Goal: Task Accomplishment & Management: Use online tool/utility

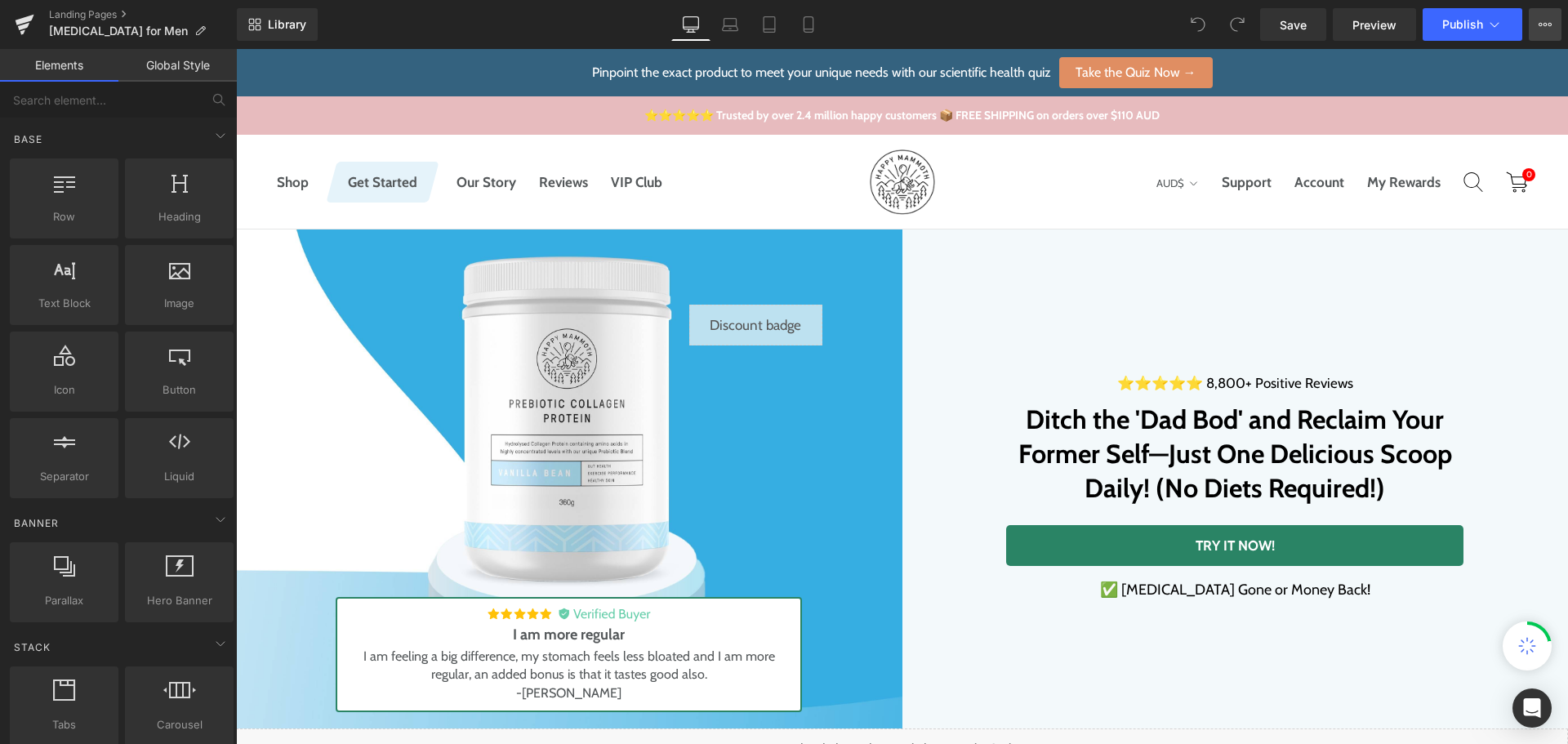
click at [1543, 23] on icon at bounding box center [1546, 24] width 13 height 13
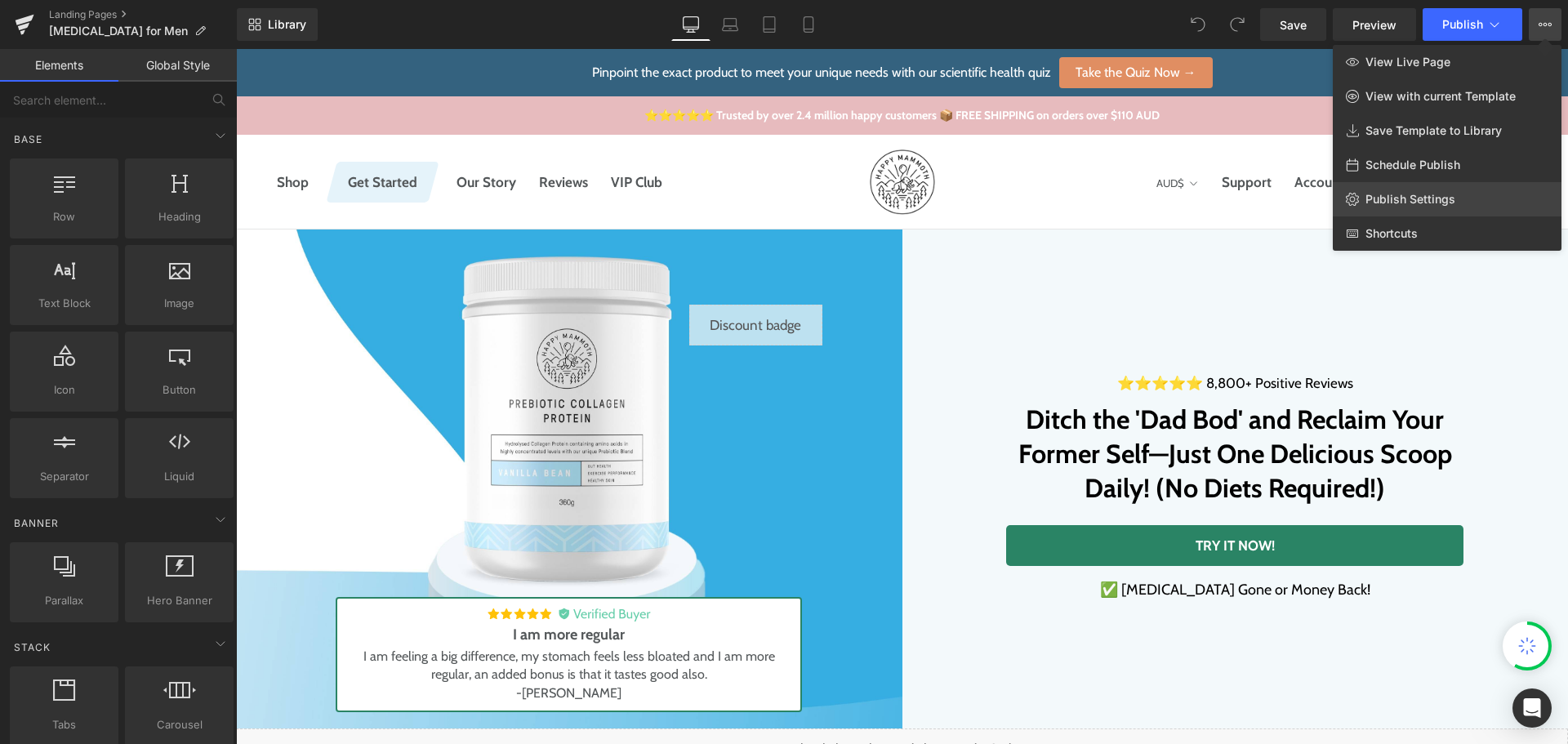
click at [1439, 201] on span "Publish Settings" at bounding box center [1410, 200] width 90 height 15
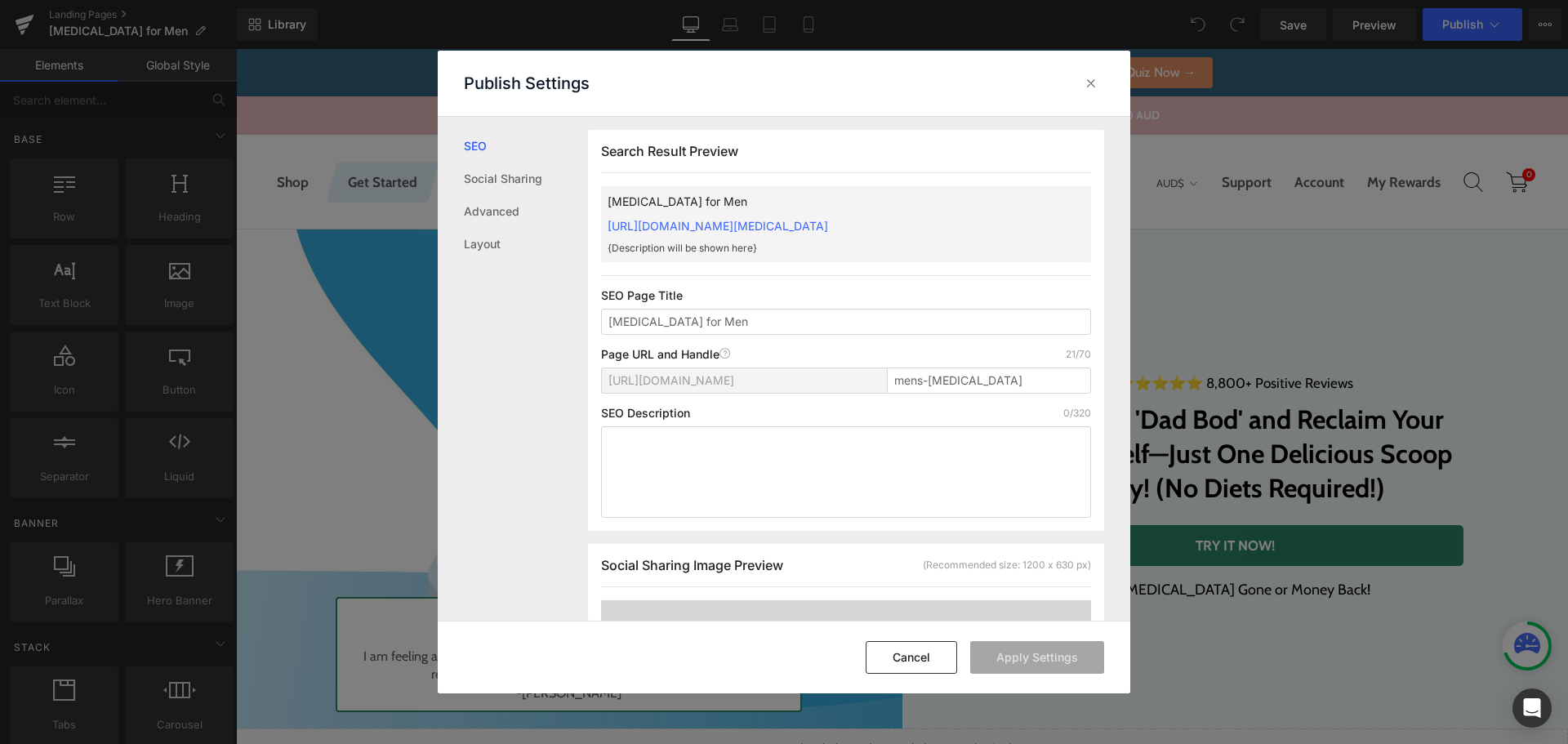
scroll to position [1, 0]
click at [924, 660] on button "Cancel" at bounding box center [911, 656] width 91 height 33
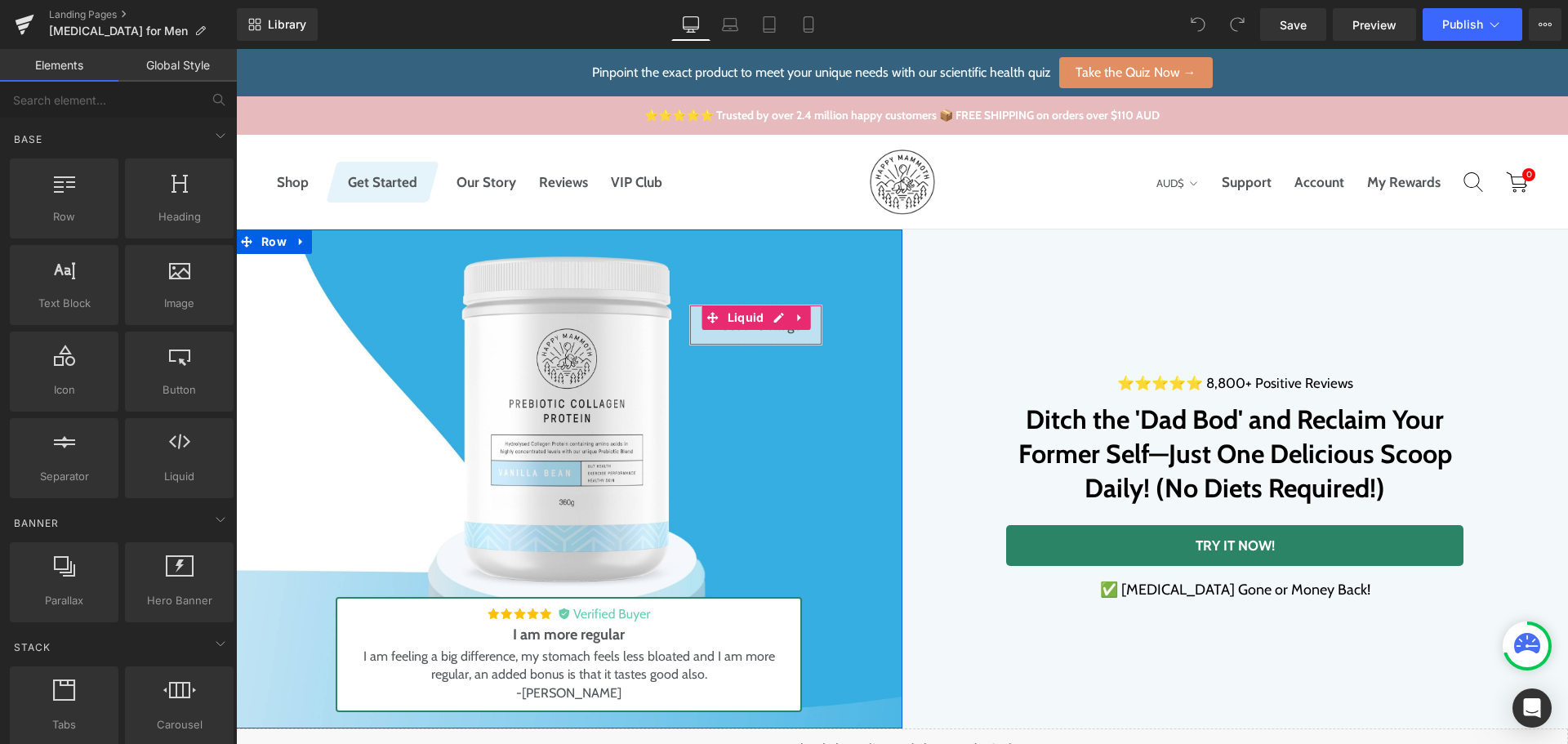
click at [772, 319] on div "Liquid" at bounding box center [756, 325] width 133 height 41
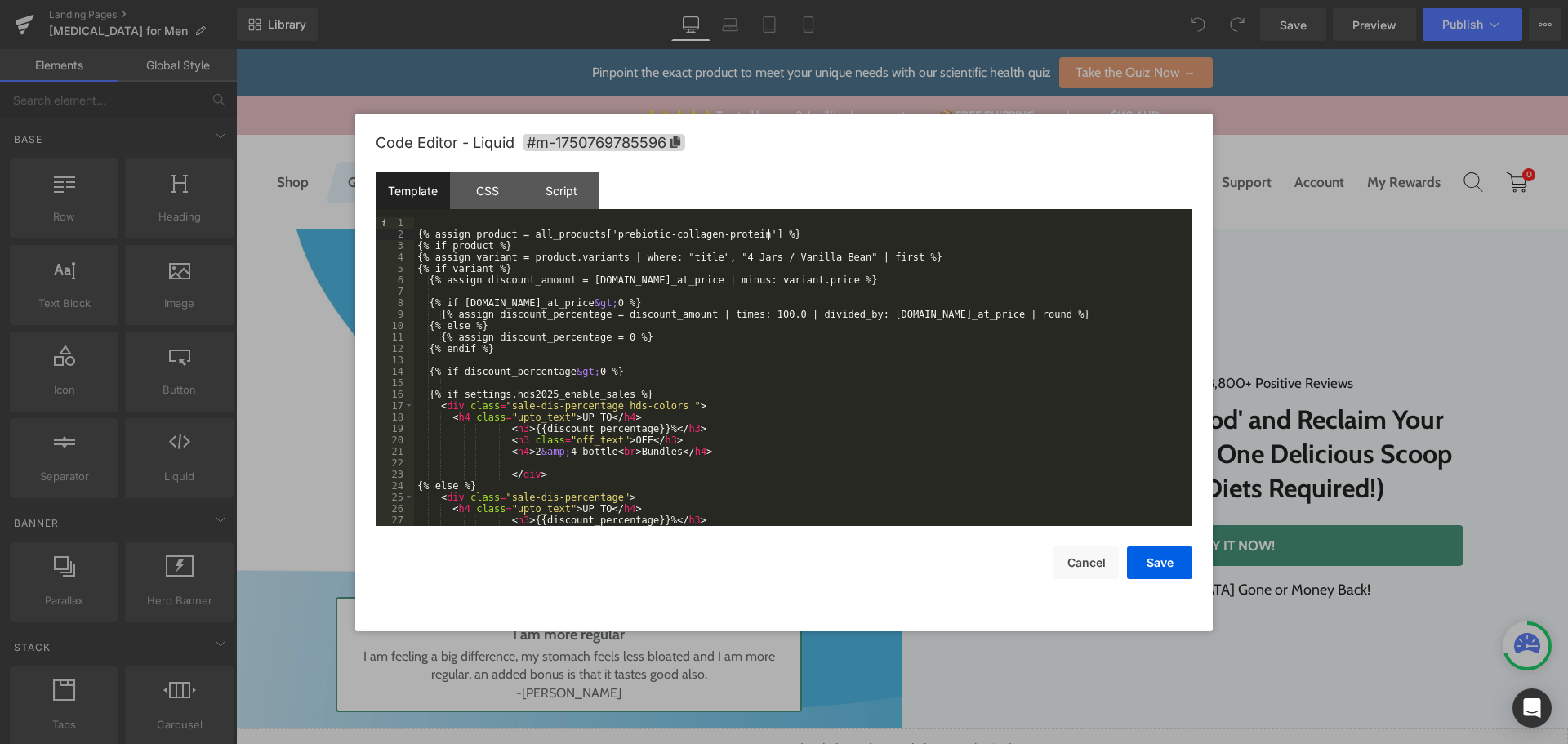
click at [840, 233] on div "{% assign product = all_products['prebiotic-collagen-protein'] %} {% if product…" at bounding box center [800, 383] width 772 height 332
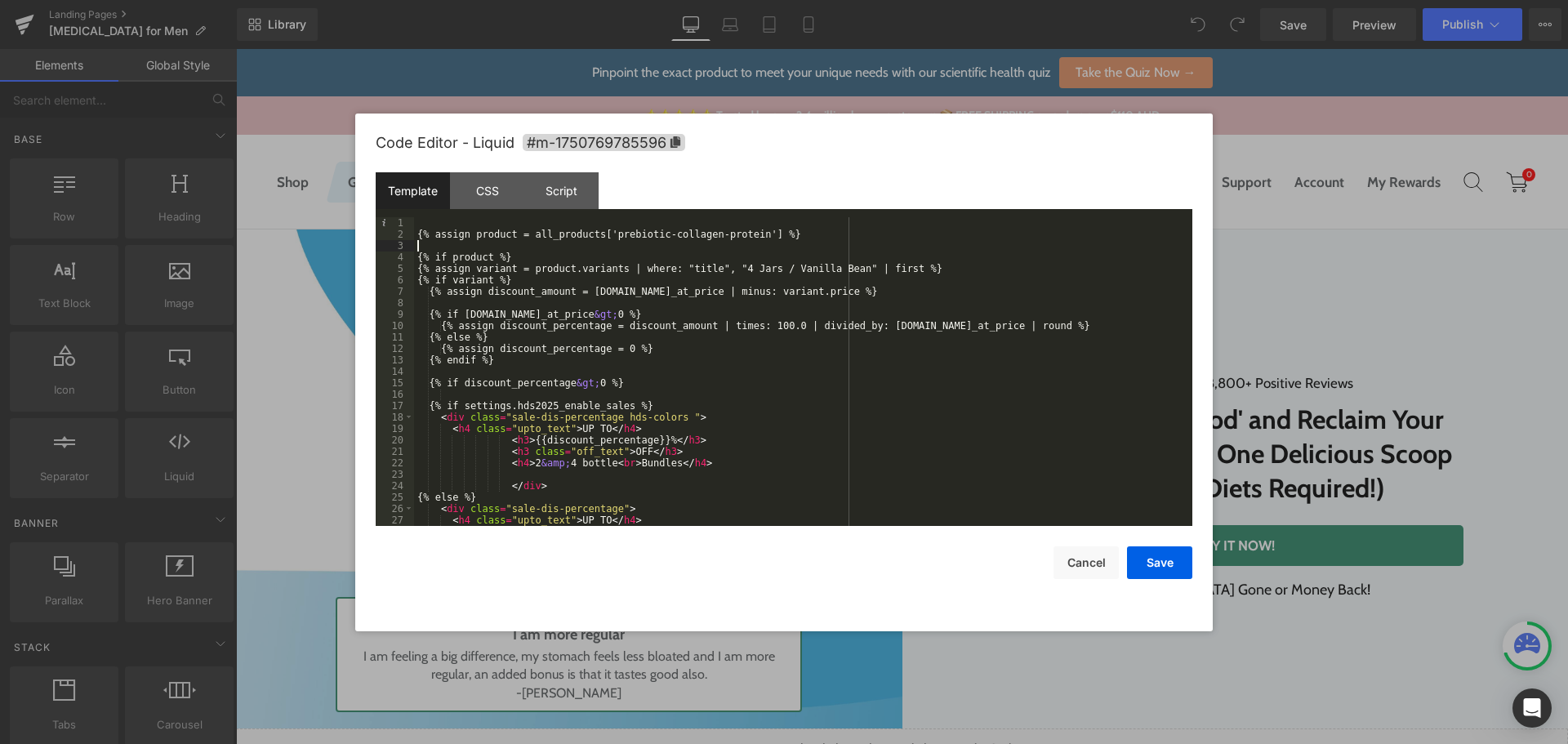
paste textarea
click at [477, 245] on div "{% assign product = all_products['prebiotic-collagen-protein'] %} {% unless f s…" at bounding box center [800, 383] width 772 height 332
click at [623, 248] on div "{% assign product = all_products['prebiotic-collagen-protein'] %} {% unless set…" at bounding box center [800, 383] width 772 height 332
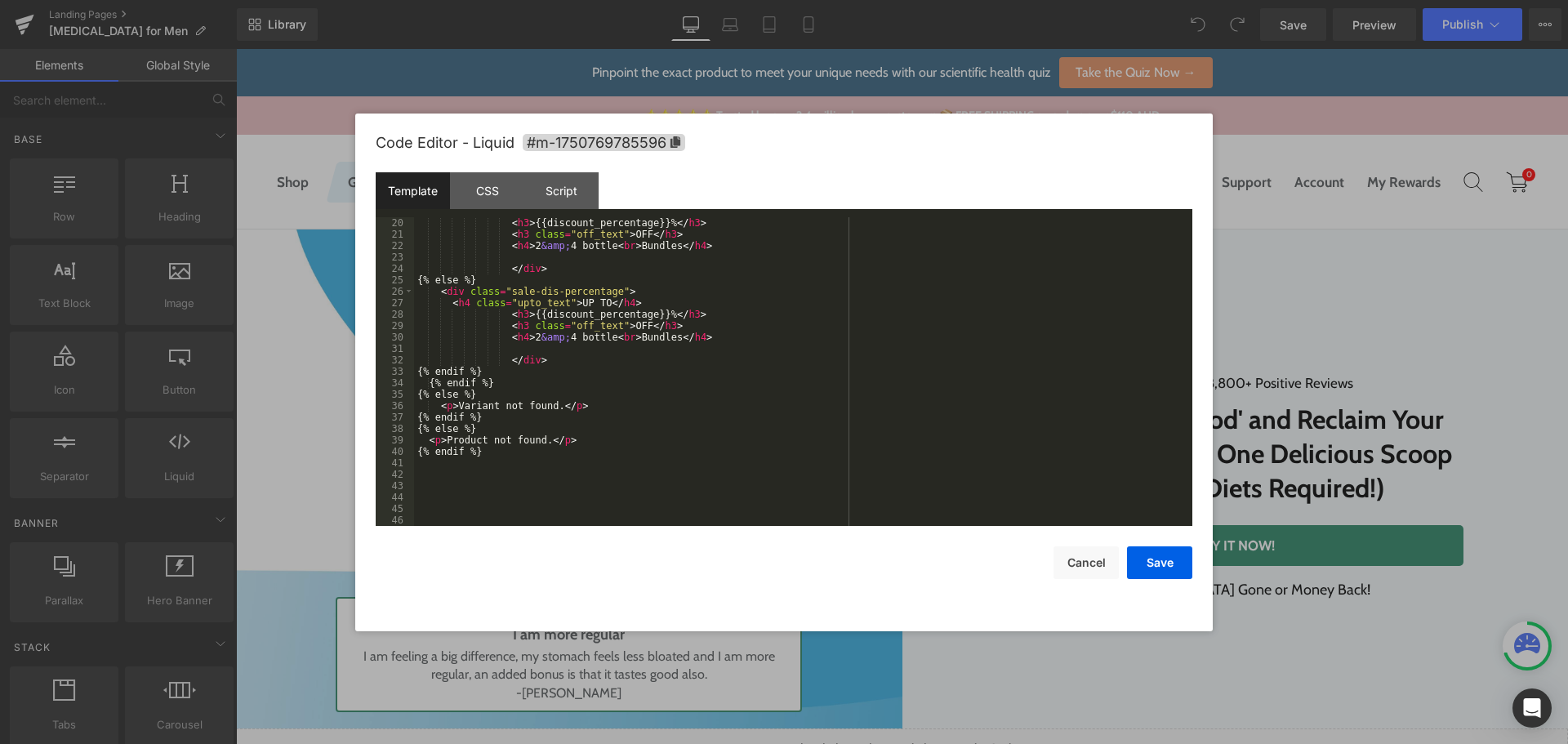
scroll to position [217, 0]
click at [491, 490] on div "< h3 > {{discount_percentage}}% </ h3 > < h3 class = "off_text" > OFF </ h3 > <…" at bounding box center [800, 383] width 772 height 332
click at [506, 509] on div "< h3 > {{discount_percentage}}% </ h3 > < h3 class = "off_text" > OFF </ h3 > <…" at bounding box center [800, 383] width 772 height 332
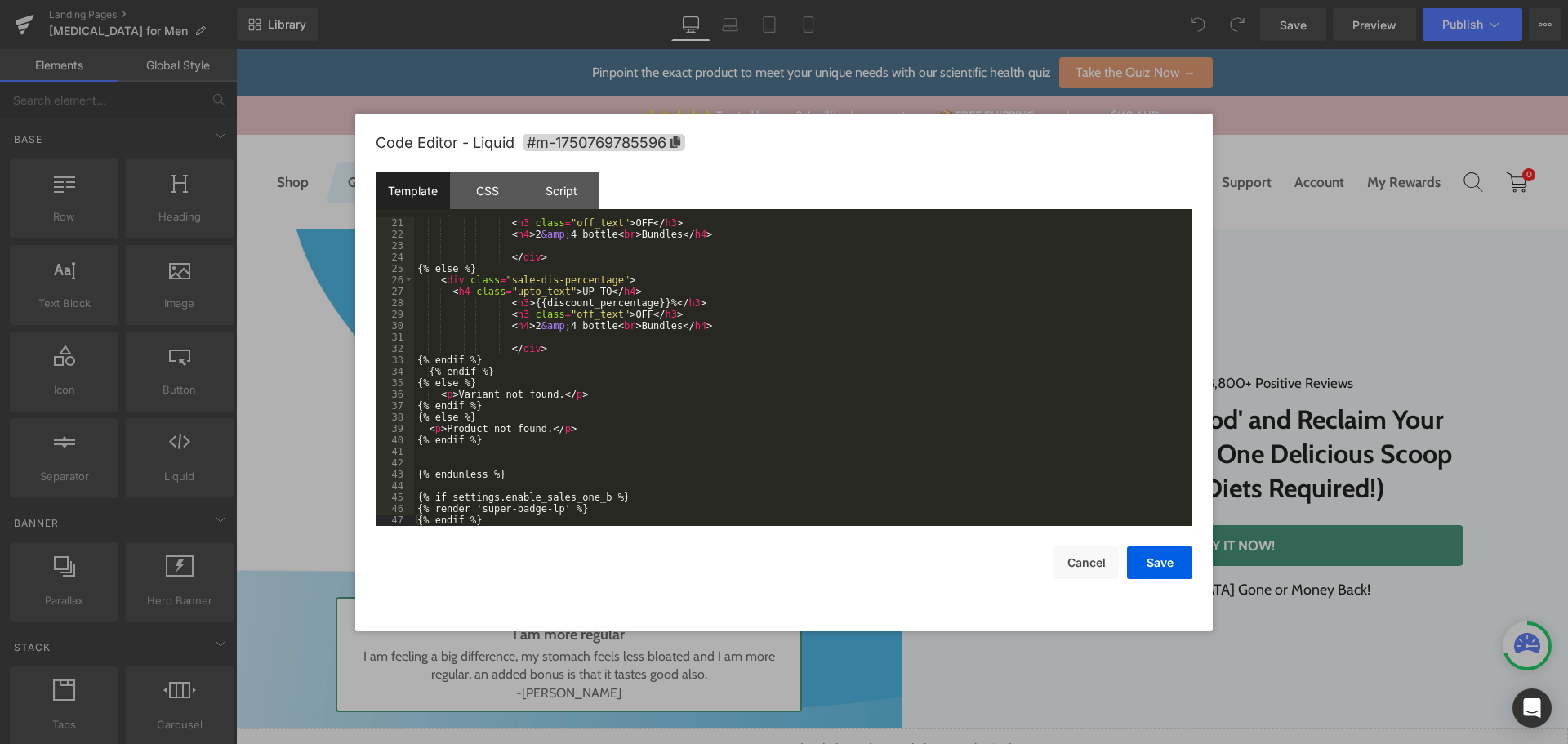
scroll to position [0, 0]
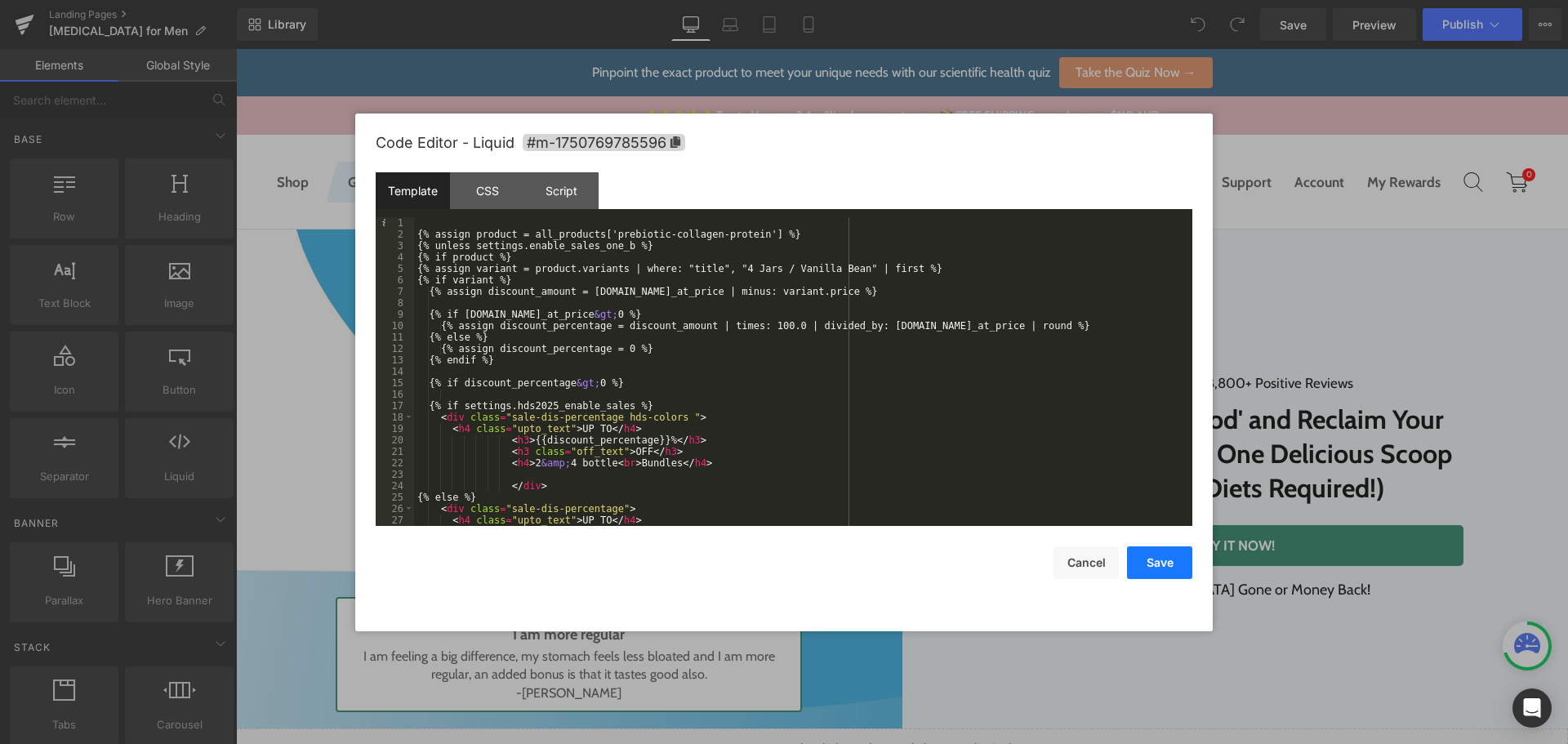
click at [1155, 567] on button "Save" at bounding box center [1159, 562] width 65 height 33
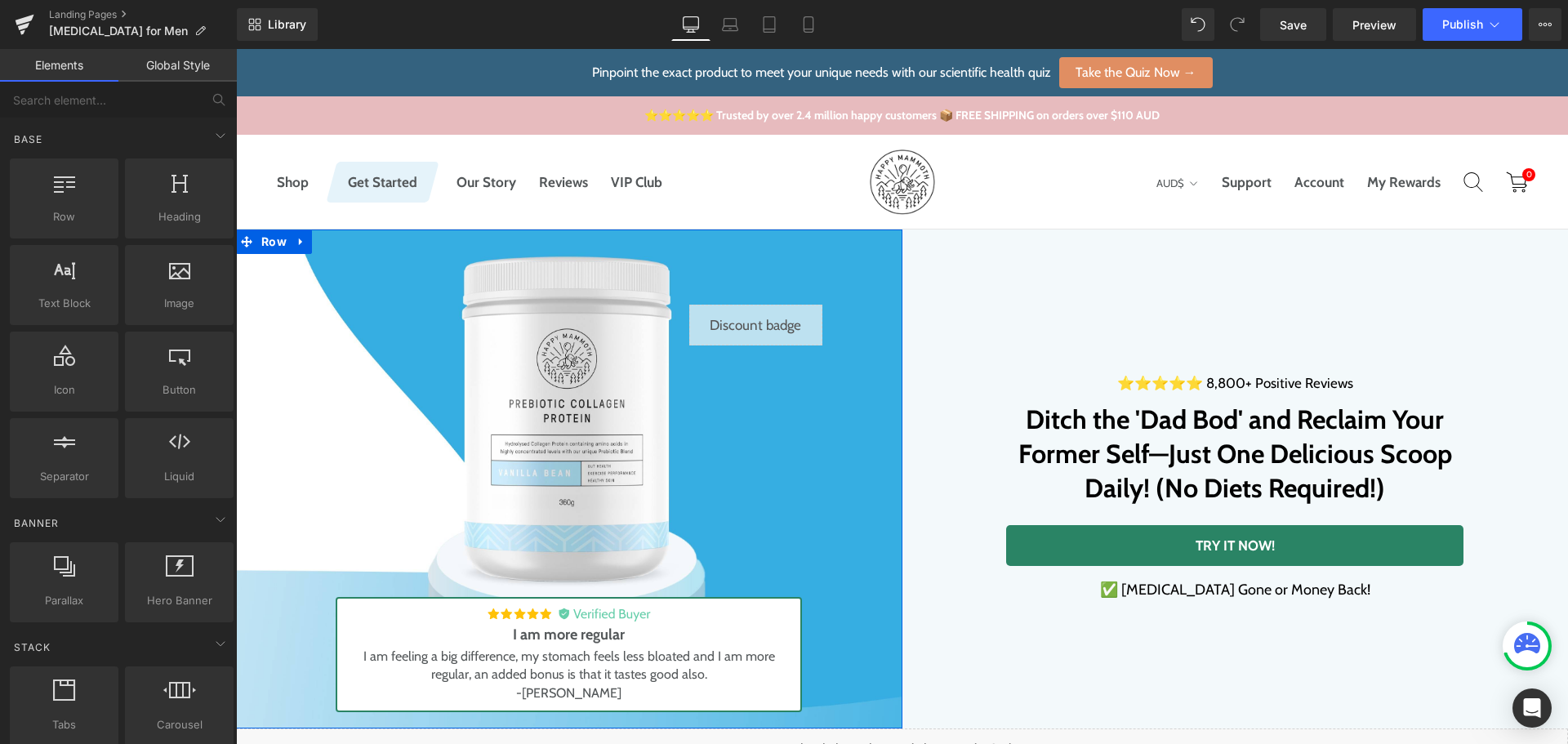
click at [774, 319] on div "Liquid" at bounding box center [756, 325] width 133 height 41
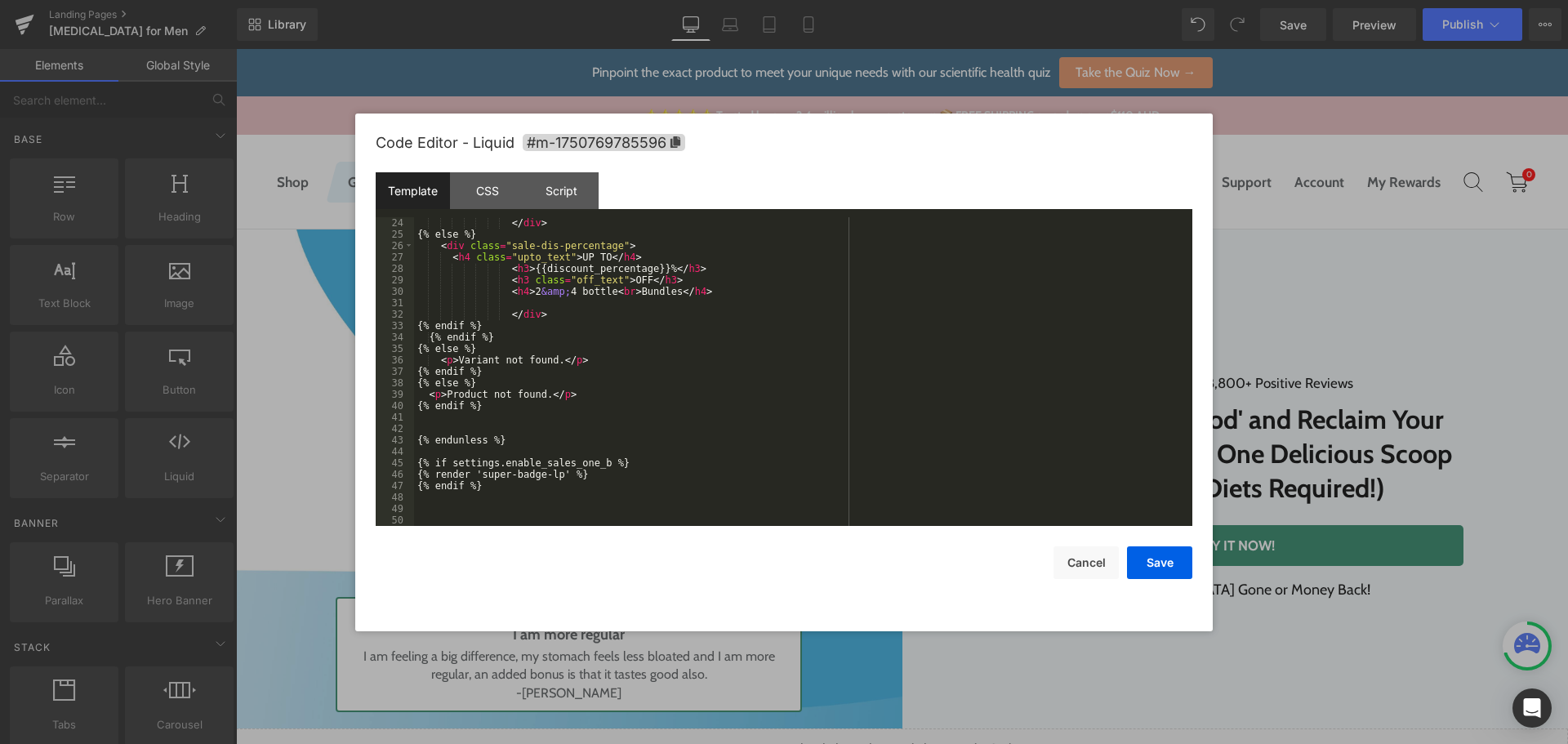
scroll to position [263, 0]
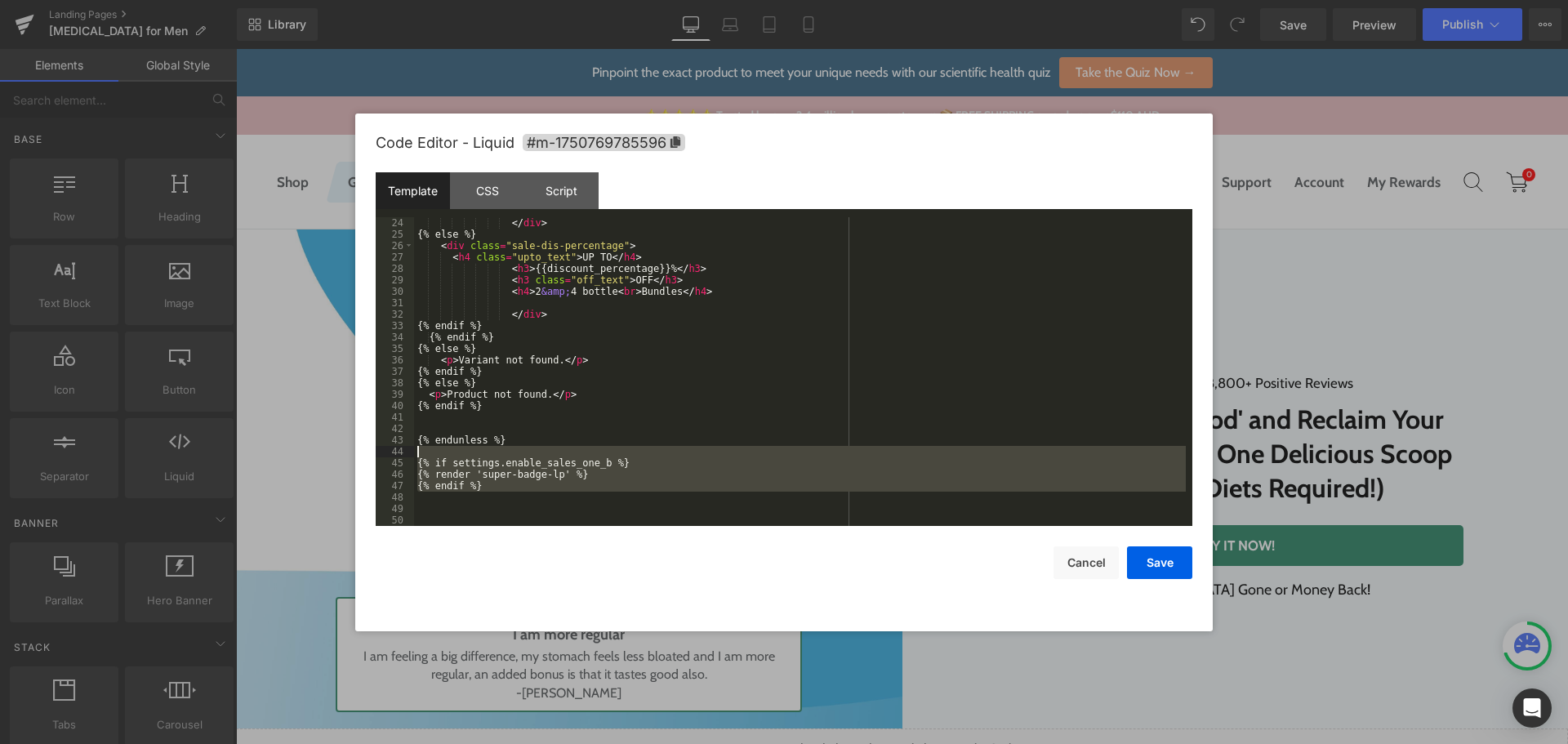
drag, startPoint x: 497, startPoint y: 496, endPoint x: 355, endPoint y: 454, distance: 148.1
click at [355, 454] on div "Code Editor - Liquid #m-1750769785596 Template CSS Script Data 24 25 26 27 28 2…" at bounding box center [784, 372] width 857 height 517
click at [1094, 562] on button "Cancel" at bounding box center [1087, 562] width 65 height 33
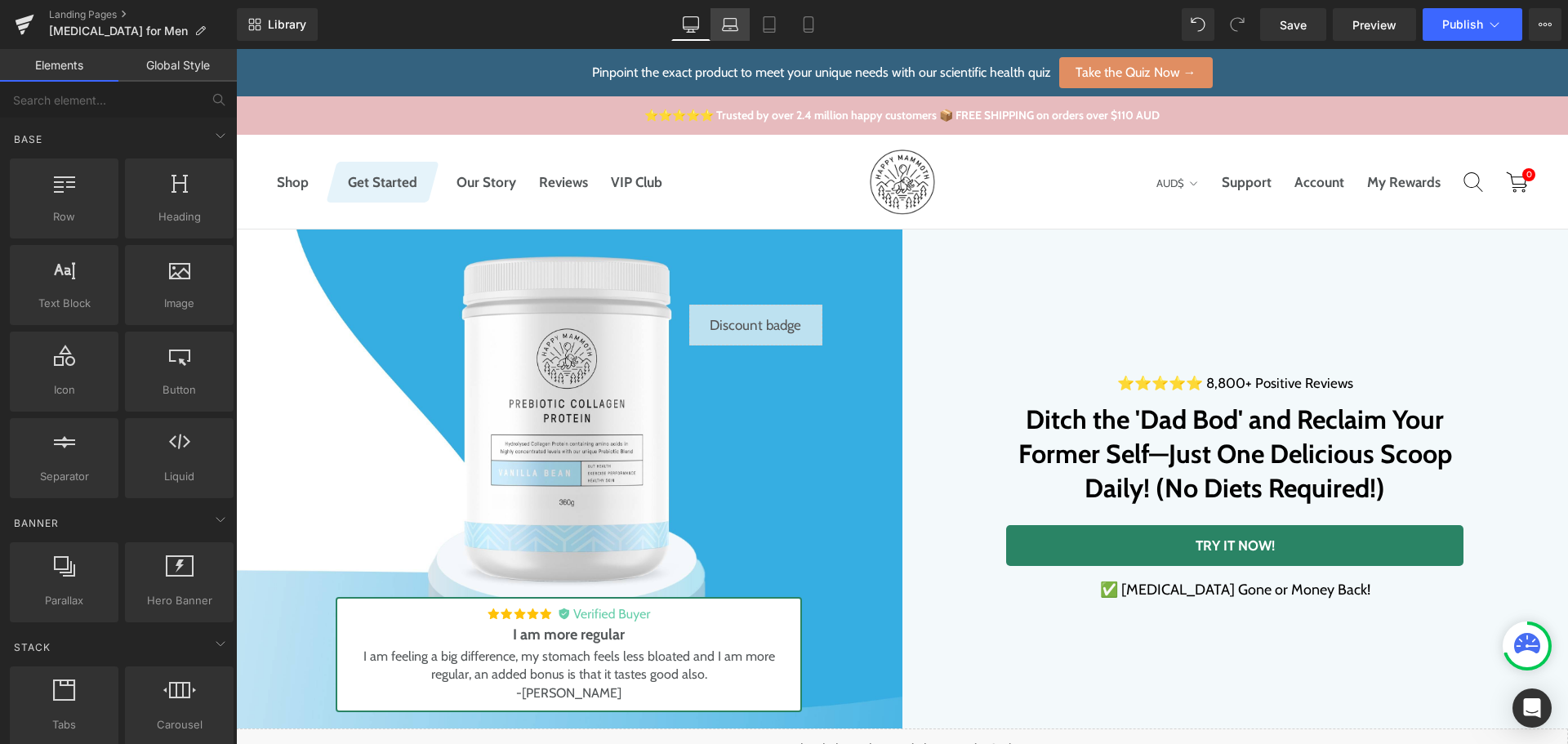
click at [731, 30] on icon at bounding box center [730, 28] width 16 height 5
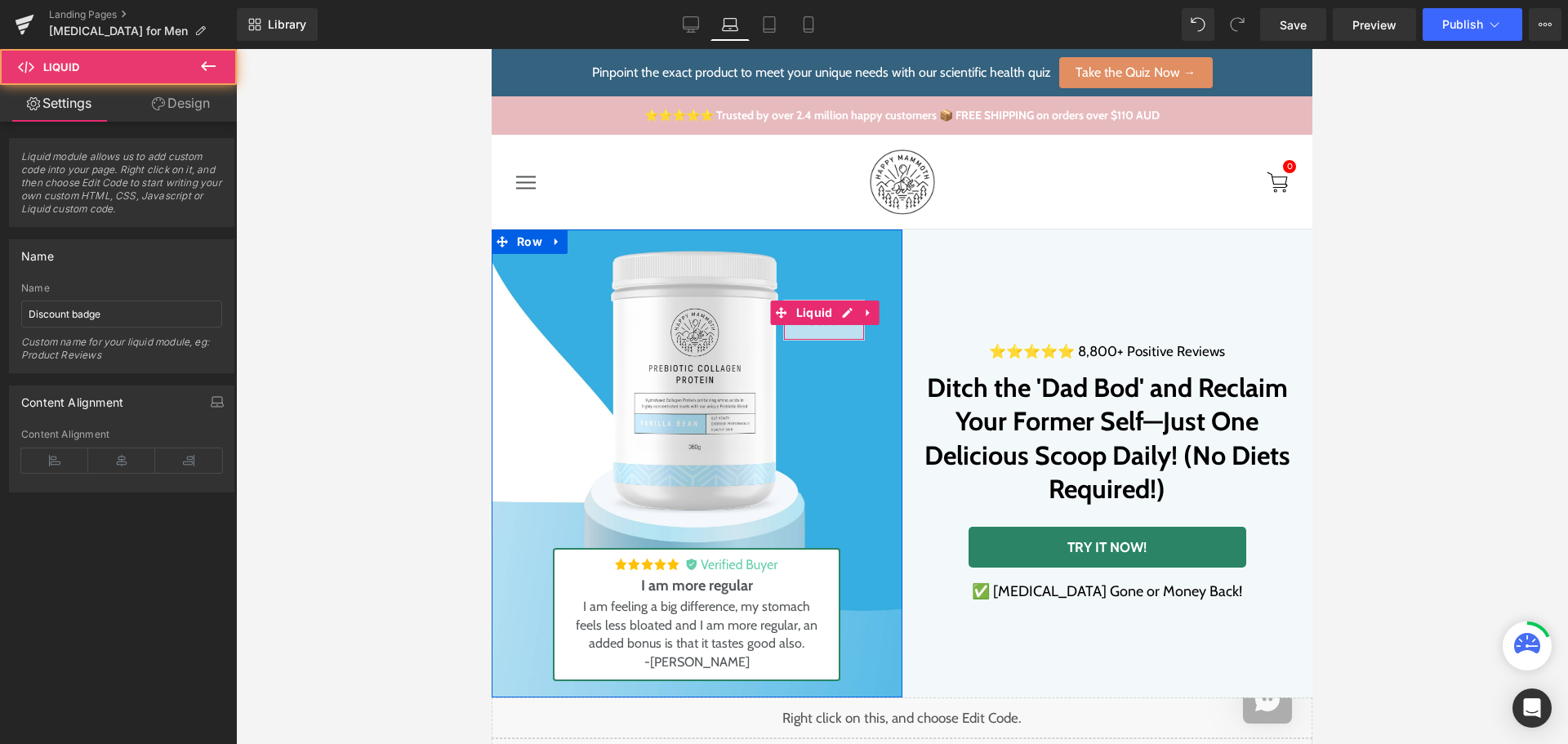
click at [816, 317] on div "Liquid" at bounding box center [825, 320] width 82 height 41
click at [838, 311] on div "Liquid" at bounding box center [825, 320] width 82 height 41
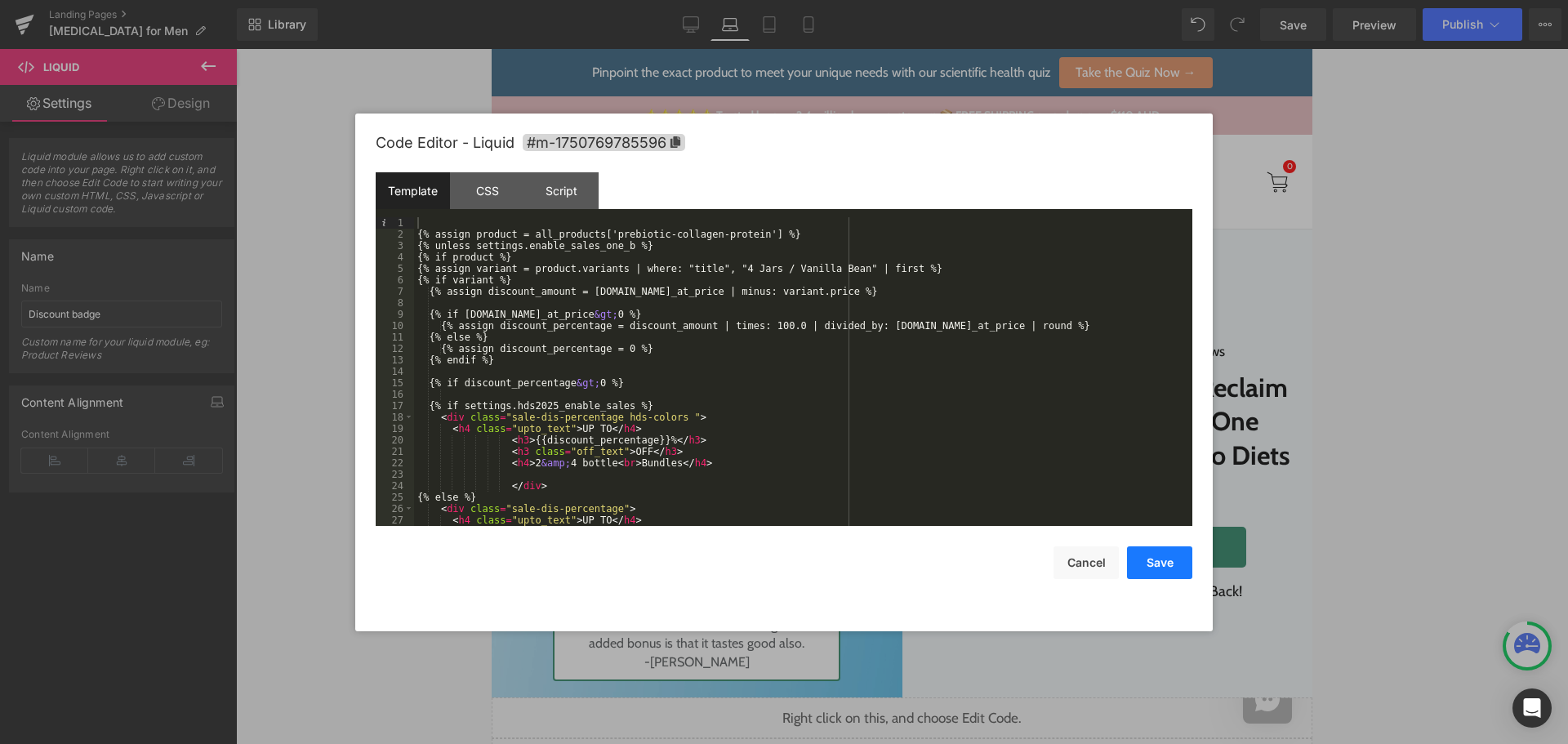
click at [1157, 569] on button "Save" at bounding box center [1159, 562] width 65 height 33
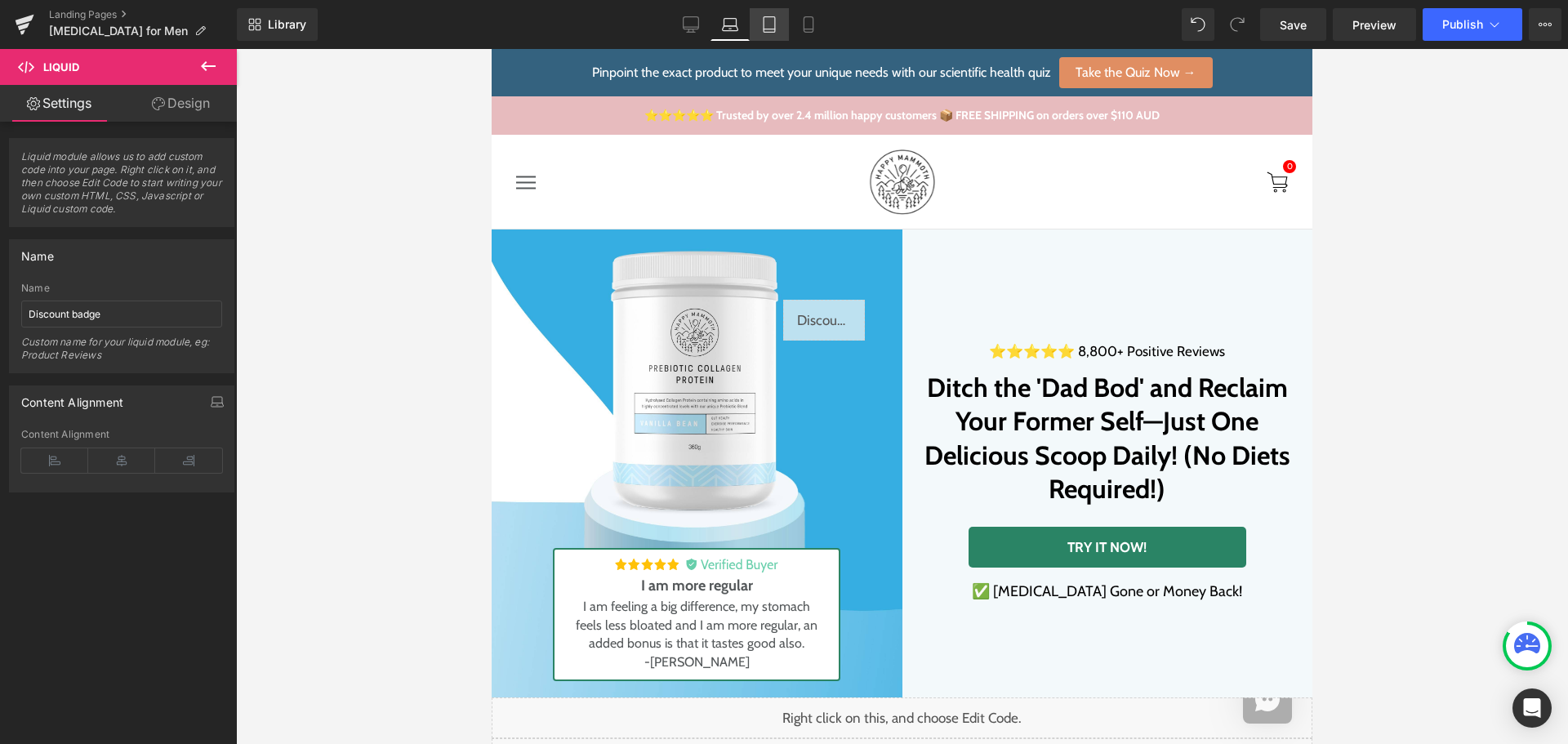
drag, startPoint x: 770, startPoint y: 29, endPoint x: 198, endPoint y: 346, distance: 654.0
click at [770, 30] on icon at bounding box center [770, 30] width 11 height 0
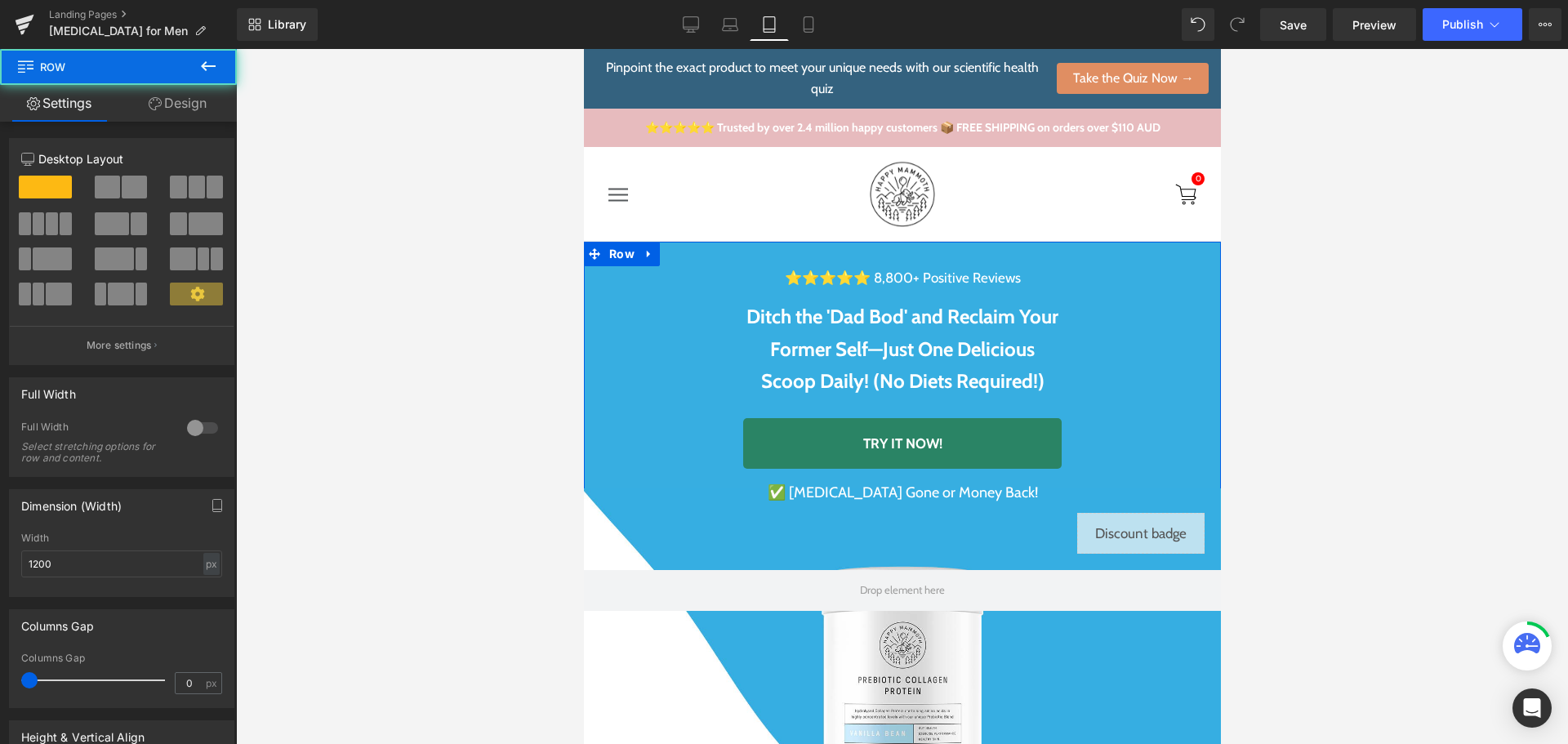
click at [1101, 529] on div "⭐⭐⭐⭐⭐ 8,800+ Positive Reviews Heading Ditch the 'Dad Bod' and Reclaim Your Form…" at bounding box center [901, 397] width 637 height 312
click at [1155, 533] on div "⭐⭐⭐⭐⭐ 8,800+ Positive Reviews Heading Ditch the 'Dad Bod' and Reclaim Your Form…" at bounding box center [901, 397] width 637 height 312
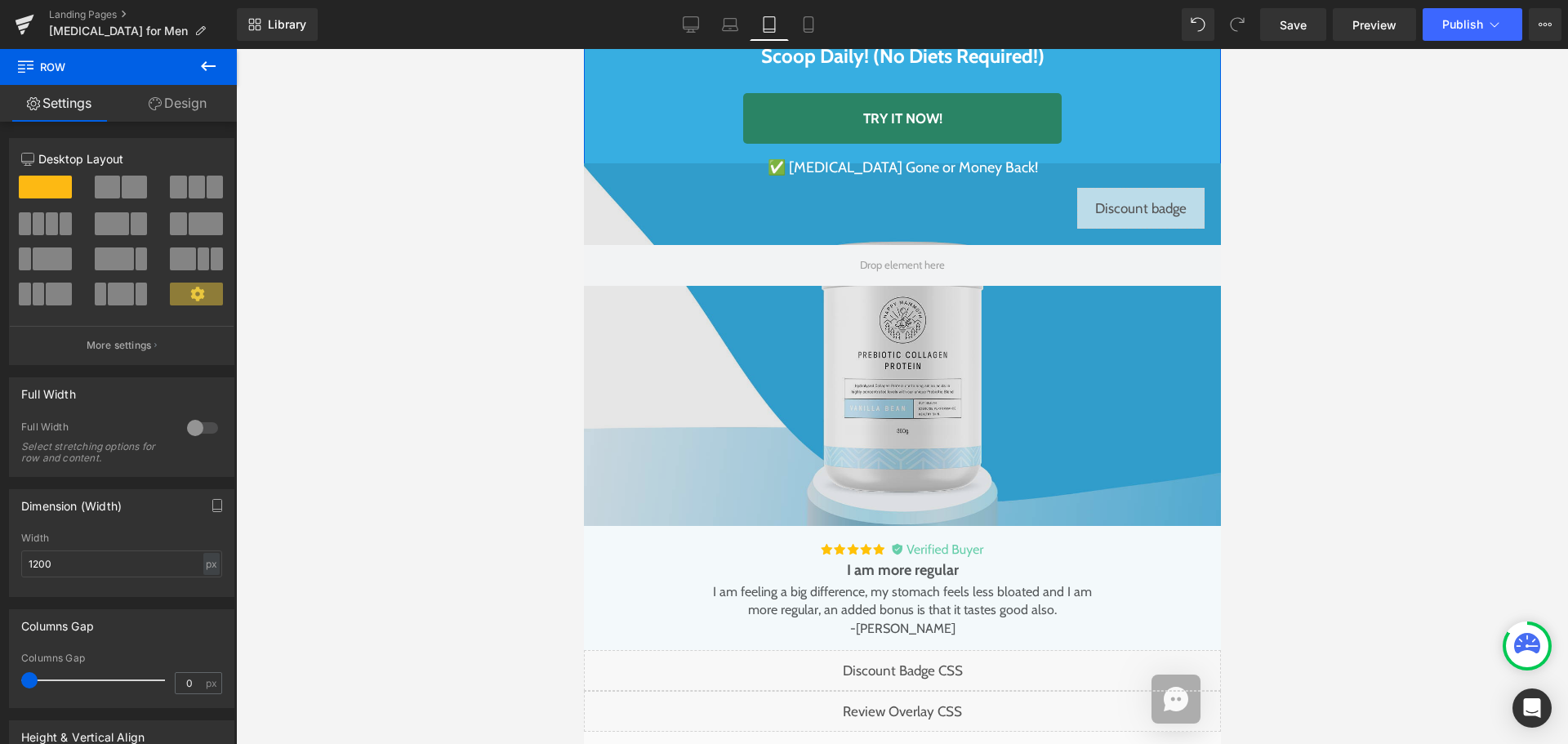
scroll to position [326, 0]
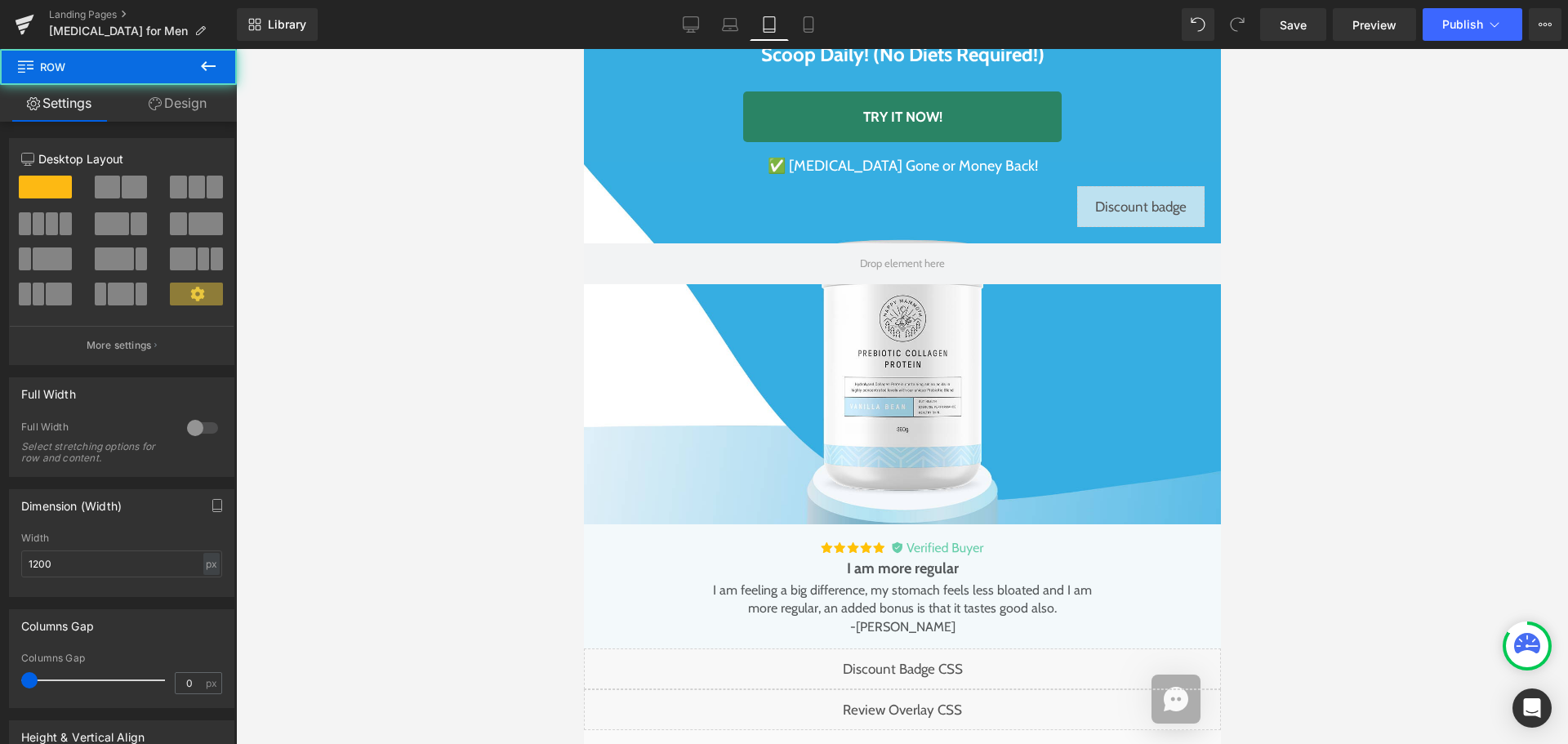
click at [1128, 200] on div "⭐⭐⭐⭐⭐ 8,800+ Positive Reviews Heading Ditch the 'Dad Bod' and Reclaim Your Form…" at bounding box center [901, 71] width 637 height 312
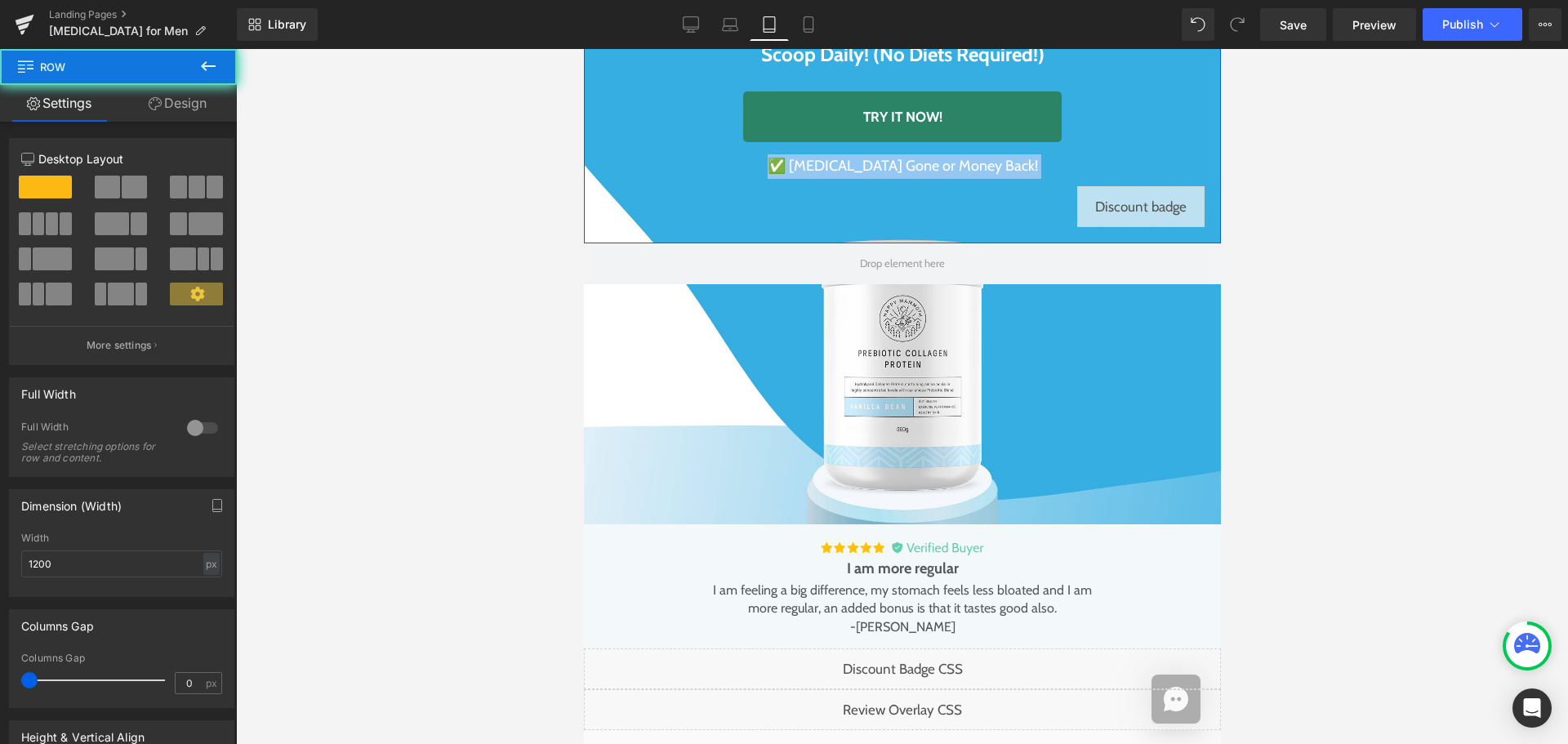
click at [1128, 200] on div "⭐⭐⭐⭐⭐ 8,800+ Positive Reviews Heading Ditch the 'Dad Bod' and Reclaim Your Form…" at bounding box center [901, 71] width 637 height 312
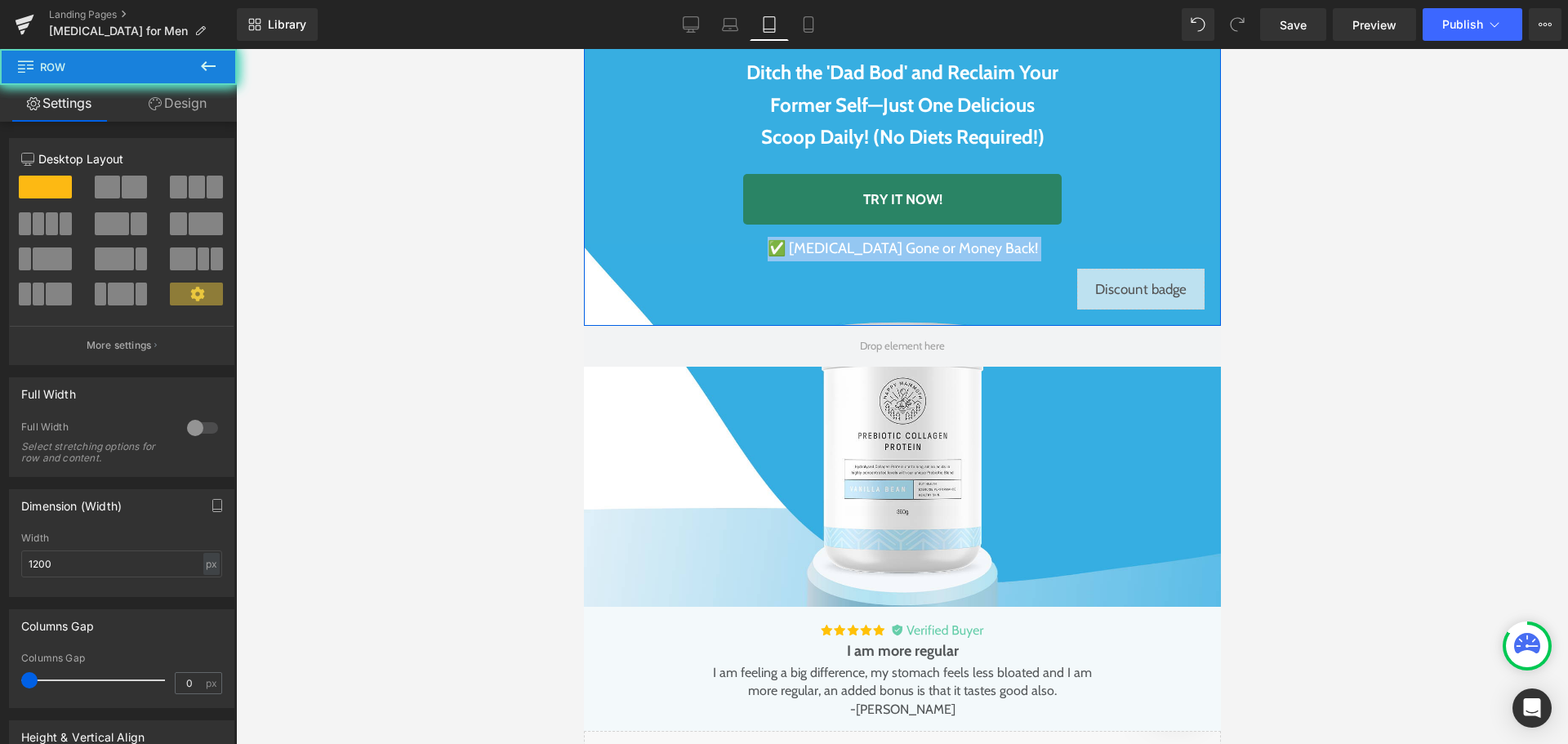
scroll to position [82, 0]
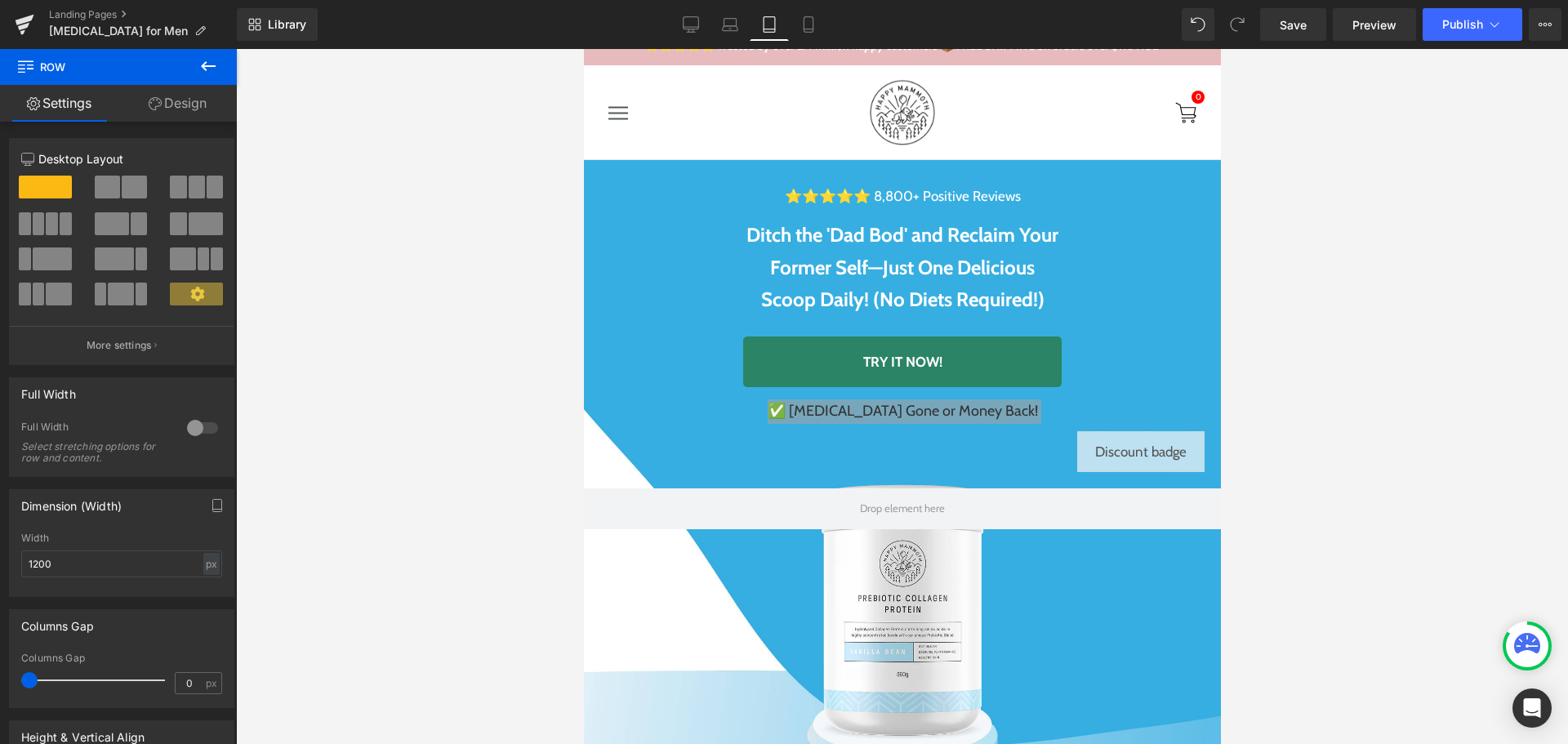
click at [463, 352] on div at bounding box center [902, 396] width 1332 height 695
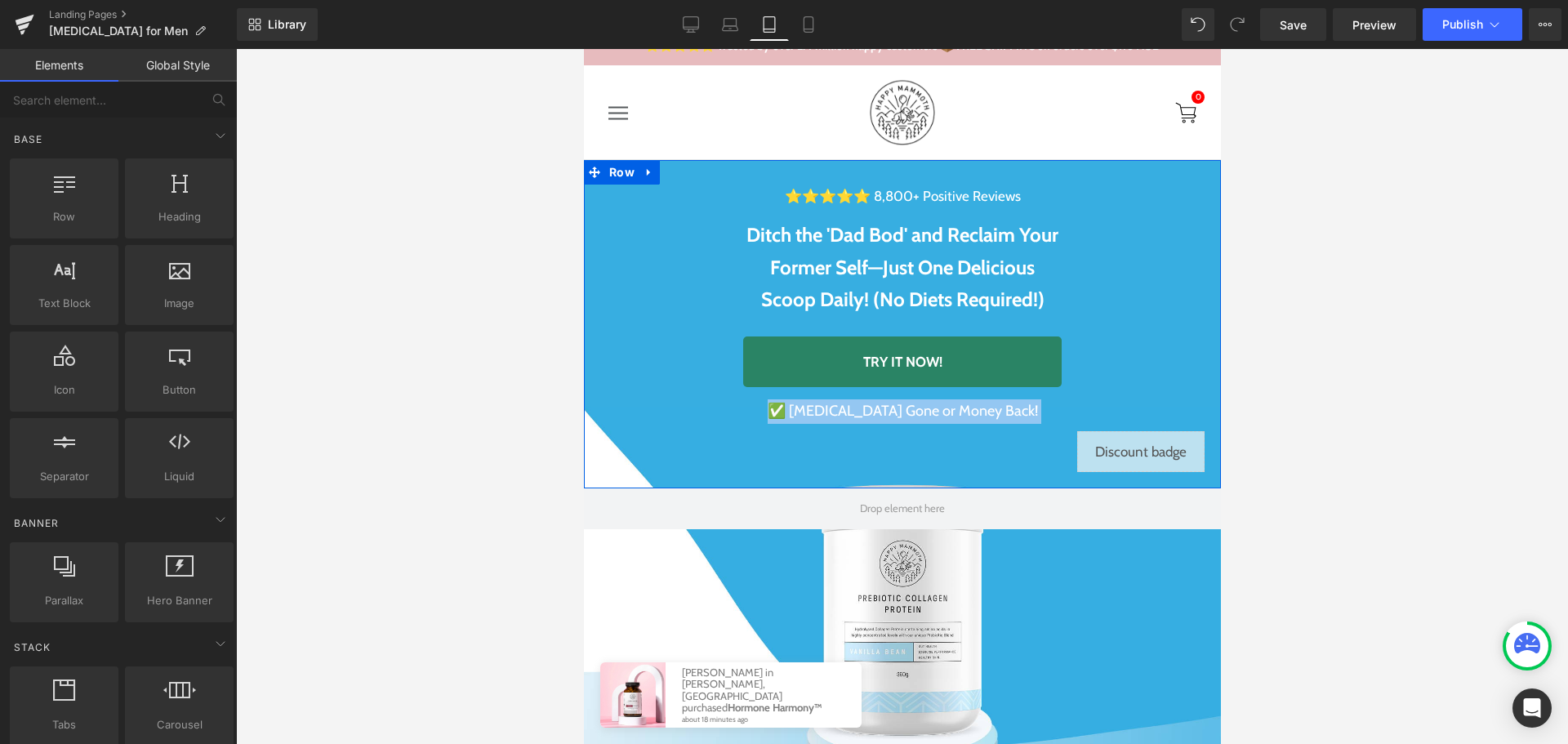
click at [1140, 461] on div "⭐⭐⭐⭐⭐ 8,800+ Positive Reviews Heading Ditch the 'Dad Bod' and Reclaim Your Form…" at bounding box center [901, 316] width 637 height 312
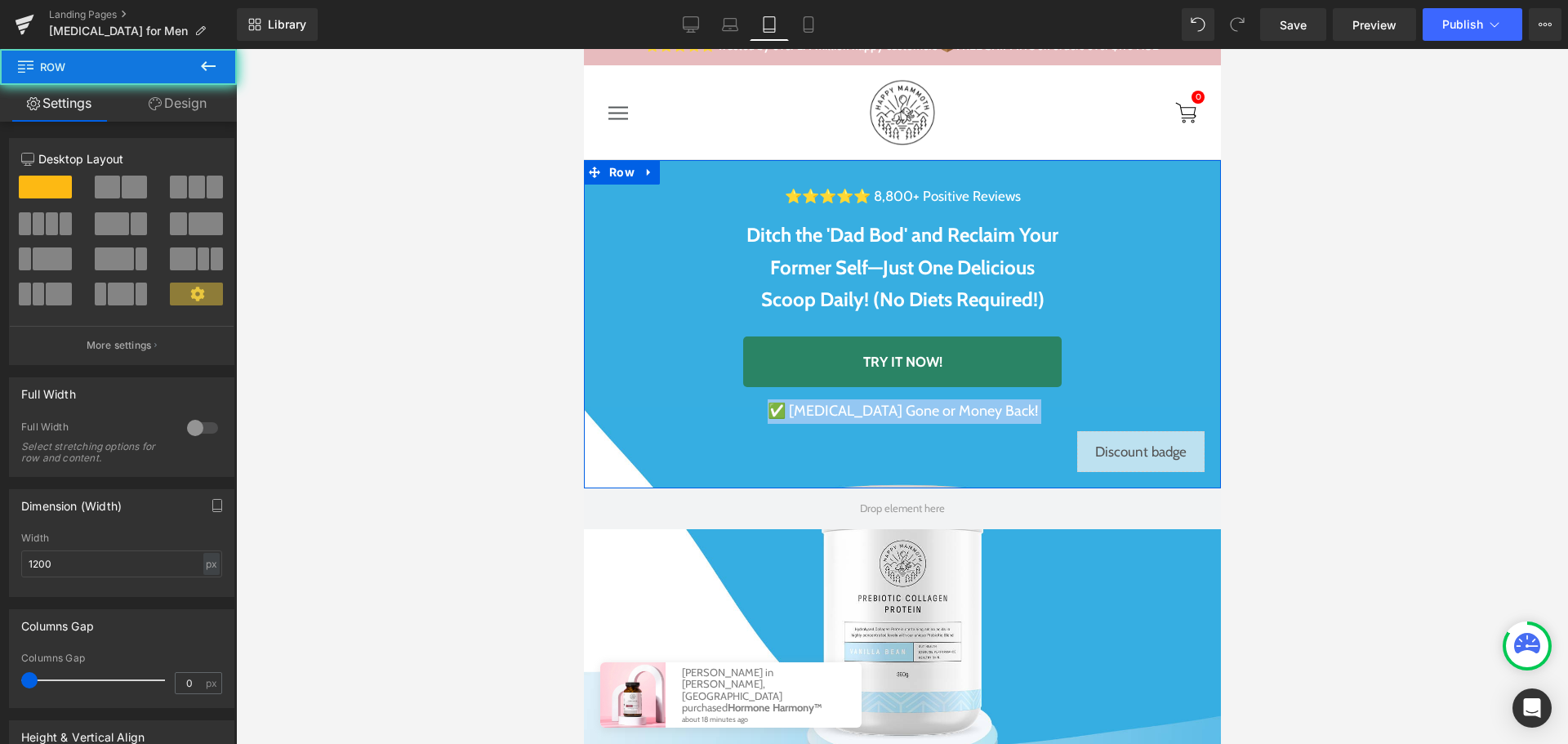
click at [1140, 461] on div "⭐⭐⭐⭐⭐ 8,800+ Positive Reviews Heading Ditch the 'Dad Bod' and Reclaim Your Form…" at bounding box center [901, 316] width 637 height 312
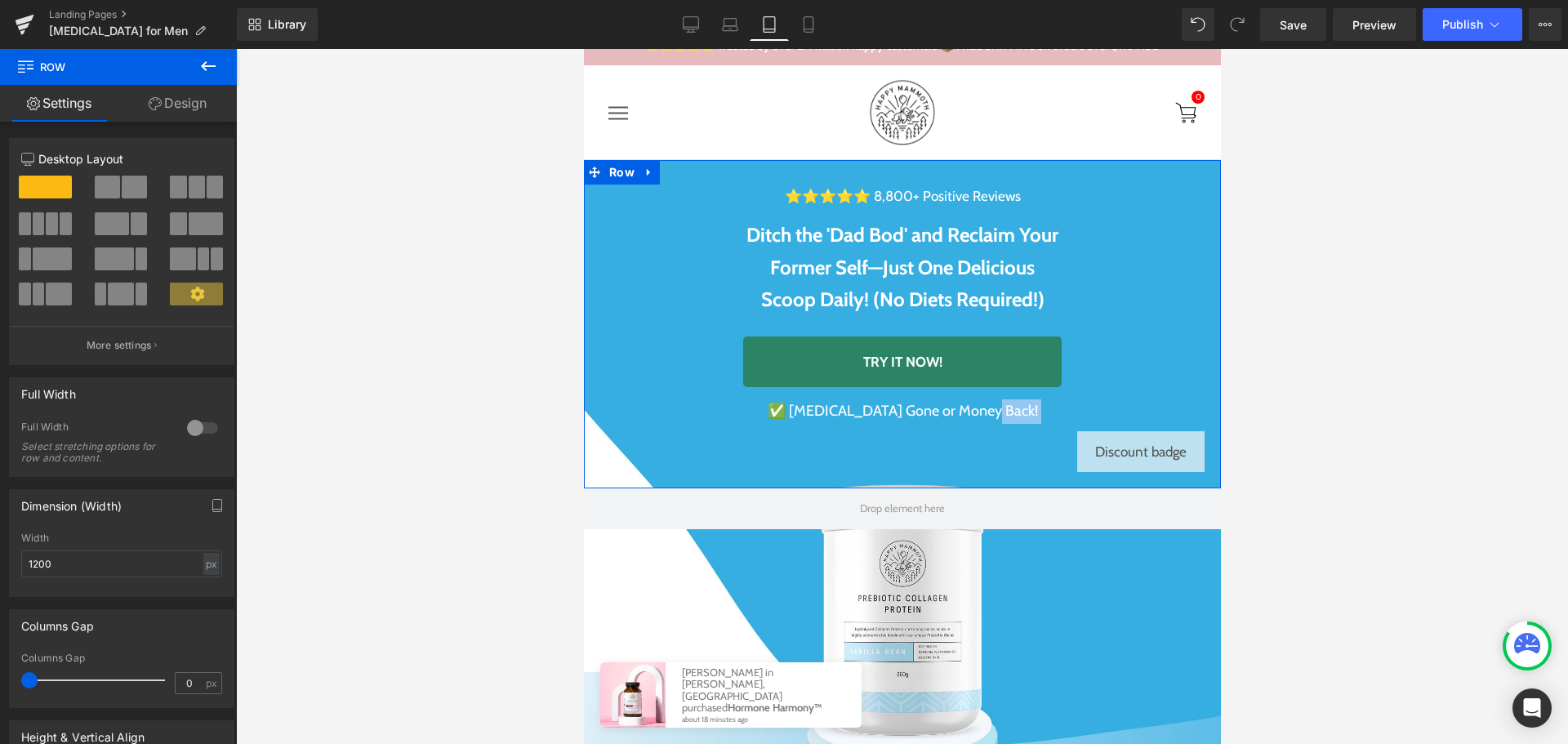
click at [1153, 455] on div "⭐⭐⭐⭐⭐ 8,800+ Positive Reviews Heading Ditch the 'Dad Bod' and Reclaim Your Form…" at bounding box center [901, 316] width 637 height 312
click at [643, 174] on icon at bounding box center [648, 172] width 11 height 12
click at [1153, 459] on div "⭐⭐⭐⭐⭐ 8,800+ Positive Reviews Heading Ditch the 'Dad Bod' and Reclaim Your Form…" at bounding box center [901, 316] width 637 height 312
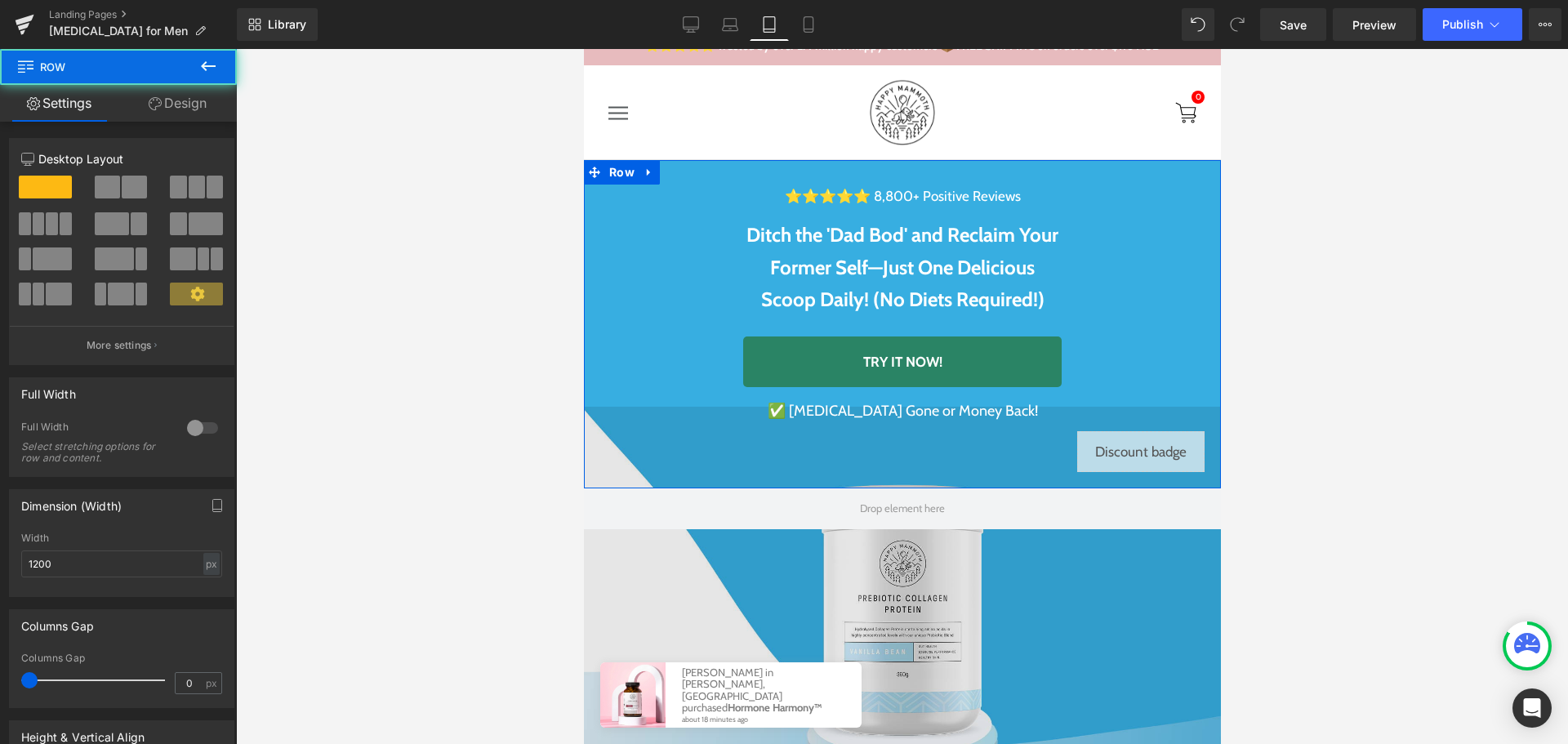
scroll to position [326, 0]
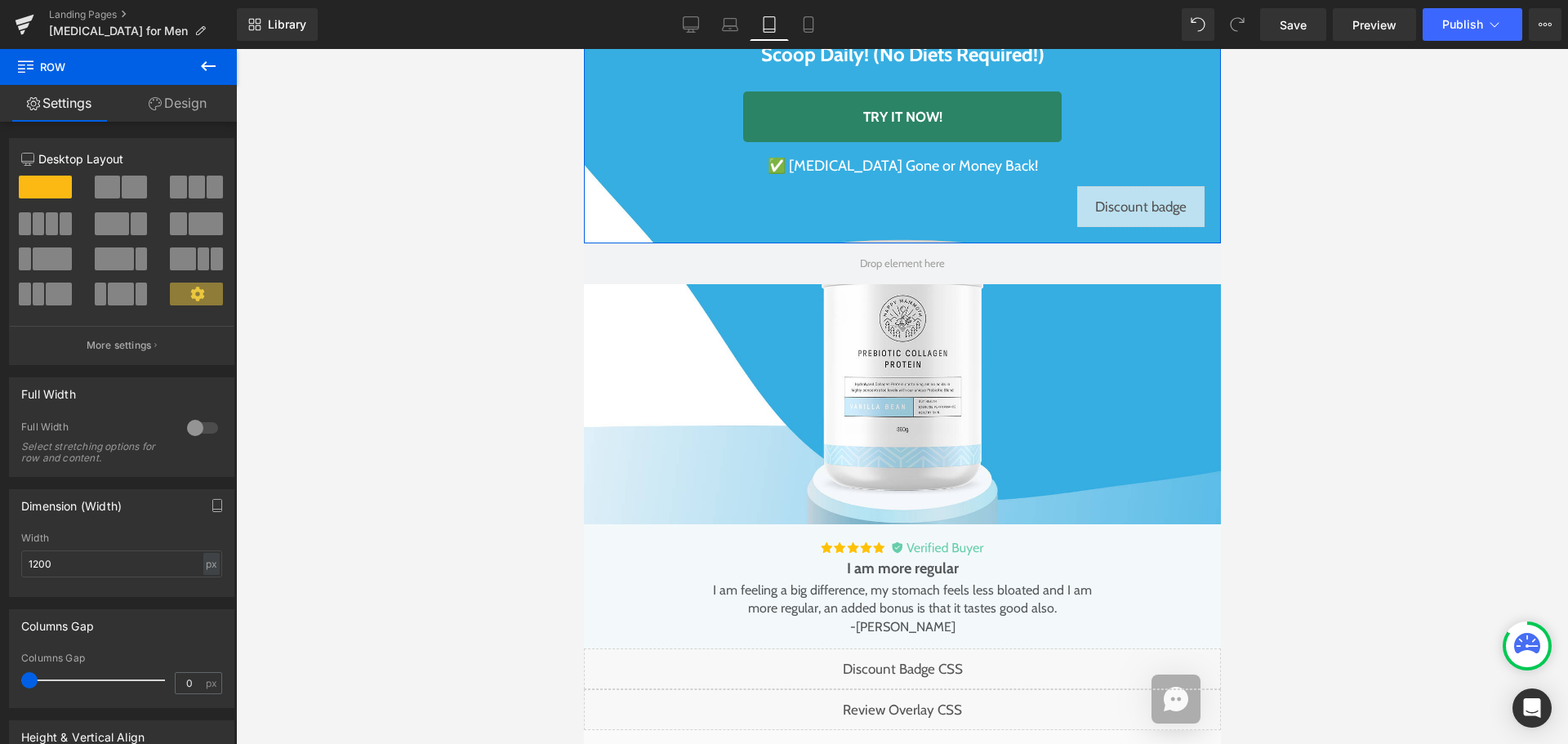
click at [1146, 206] on div "⭐⭐⭐⭐⭐ 8,800+ Positive Reviews Heading Ditch the 'Dad Bod' and Reclaim Your Form…" at bounding box center [901, 71] width 637 height 312
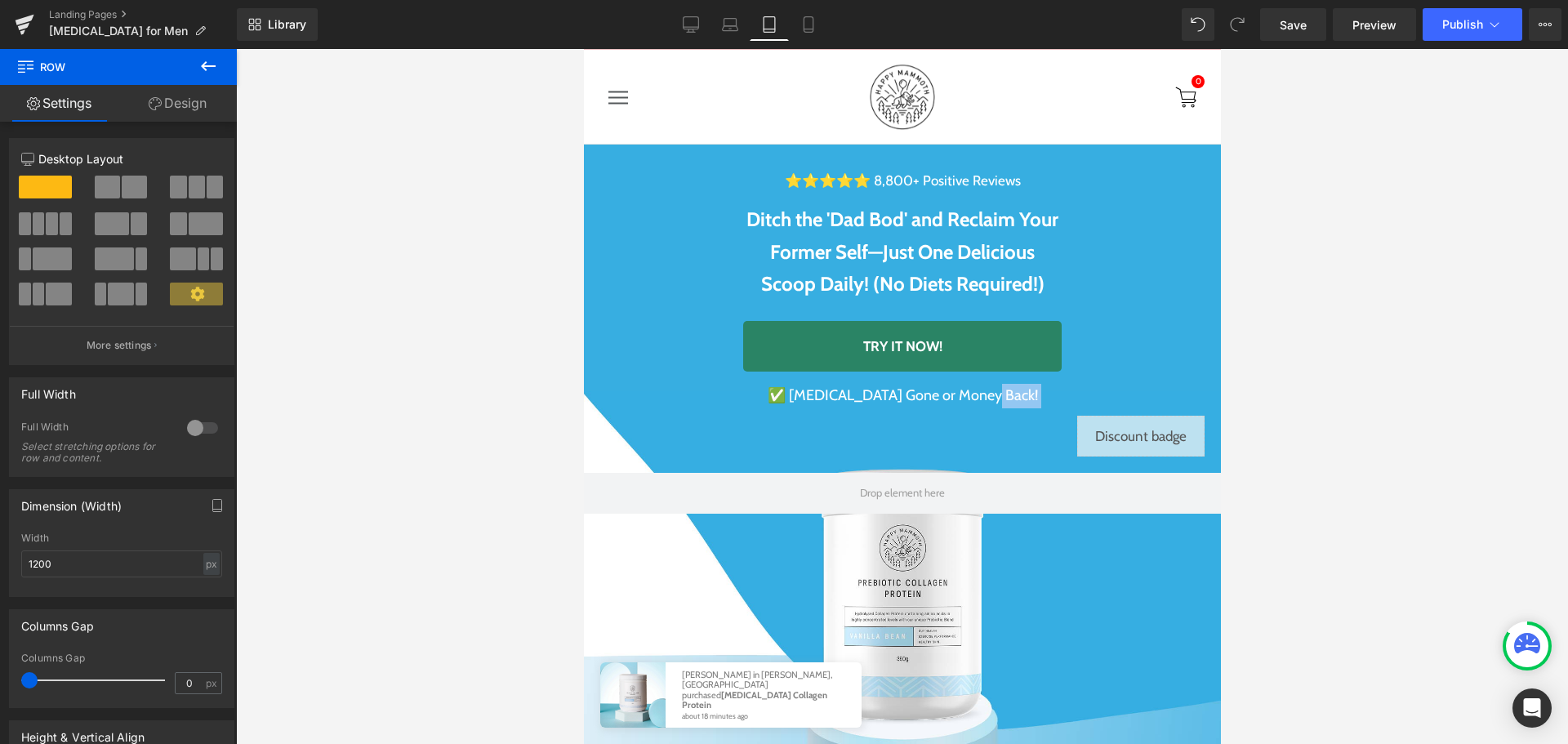
scroll to position [0, 0]
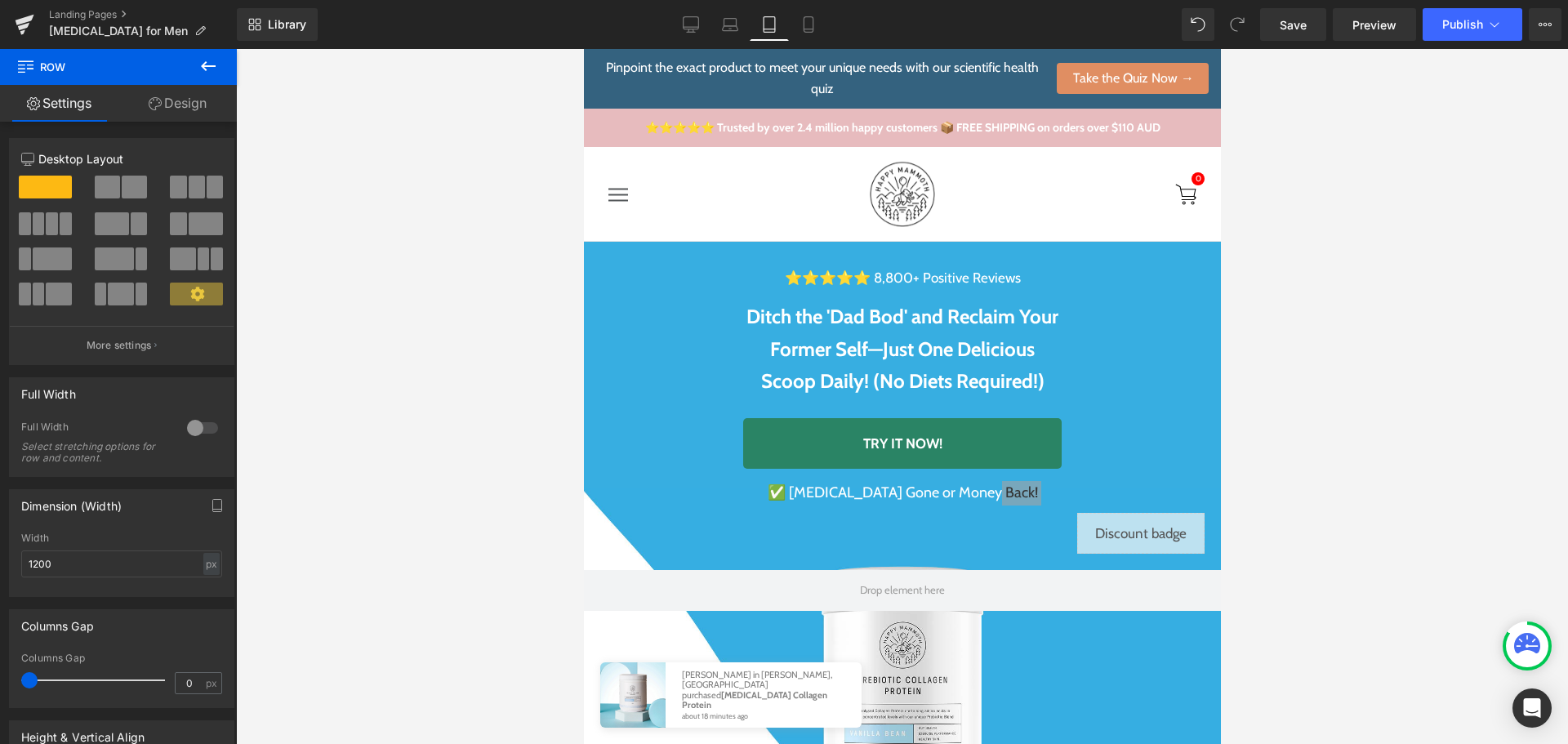
click at [477, 295] on div at bounding box center [902, 396] width 1332 height 695
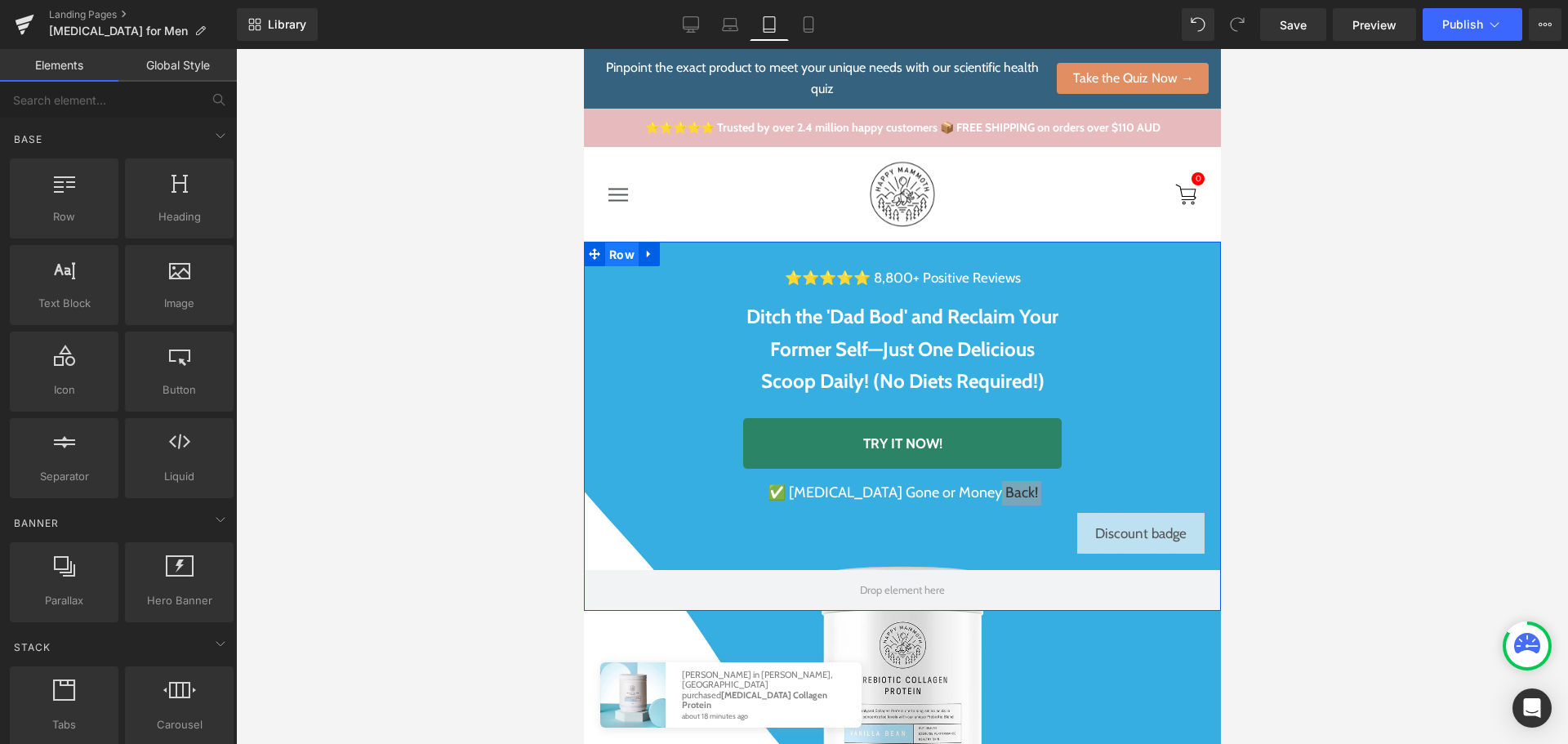
click at [621, 261] on span "Row" at bounding box center [621, 255] width 34 height 24
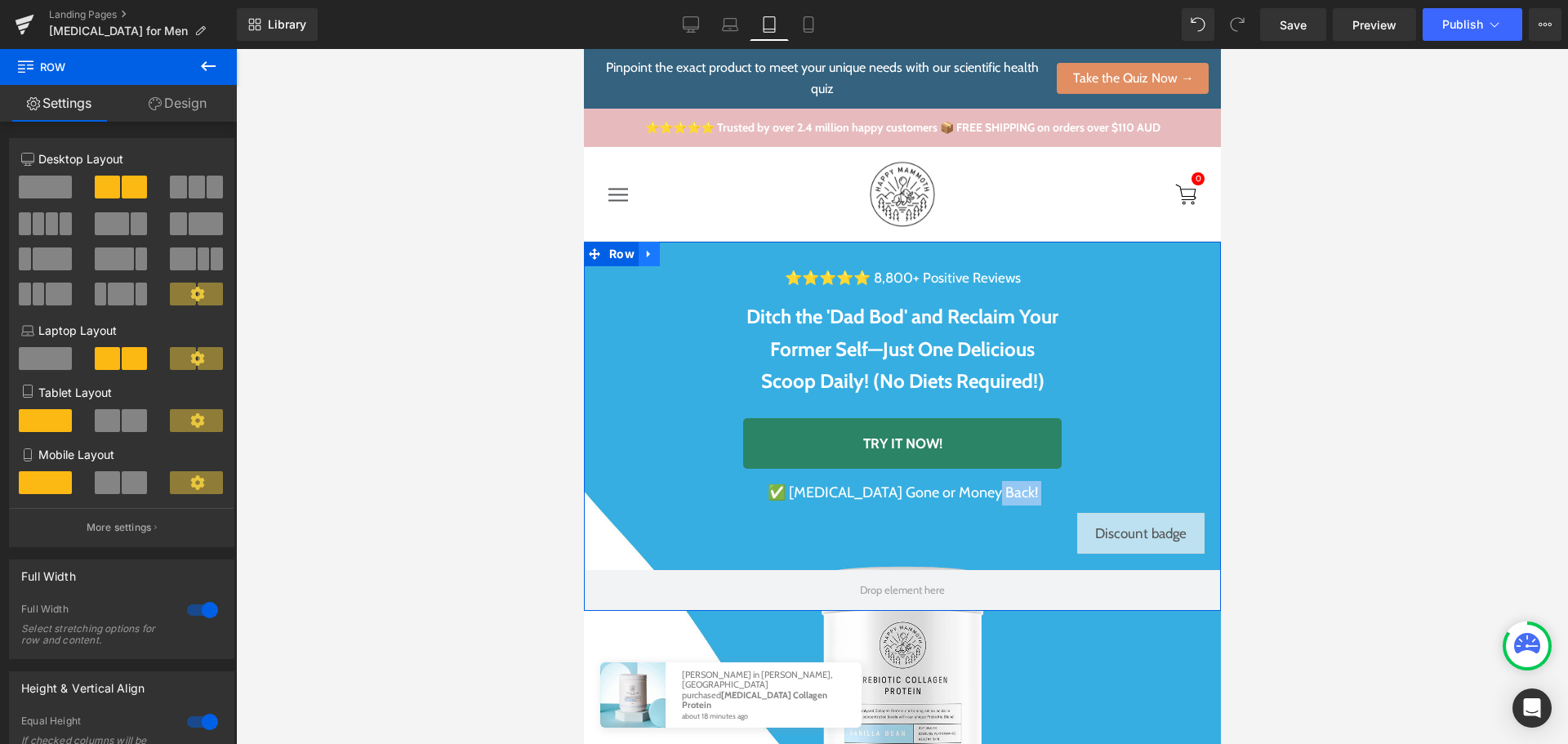
click at [643, 252] on icon at bounding box center [648, 253] width 11 height 12
drag, startPoint x: 812, startPoint y: 15, endPoint x: 800, endPoint y: 25, distance: 15.6
click at [812, 14] on link "Mobile" at bounding box center [809, 24] width 39 height 33
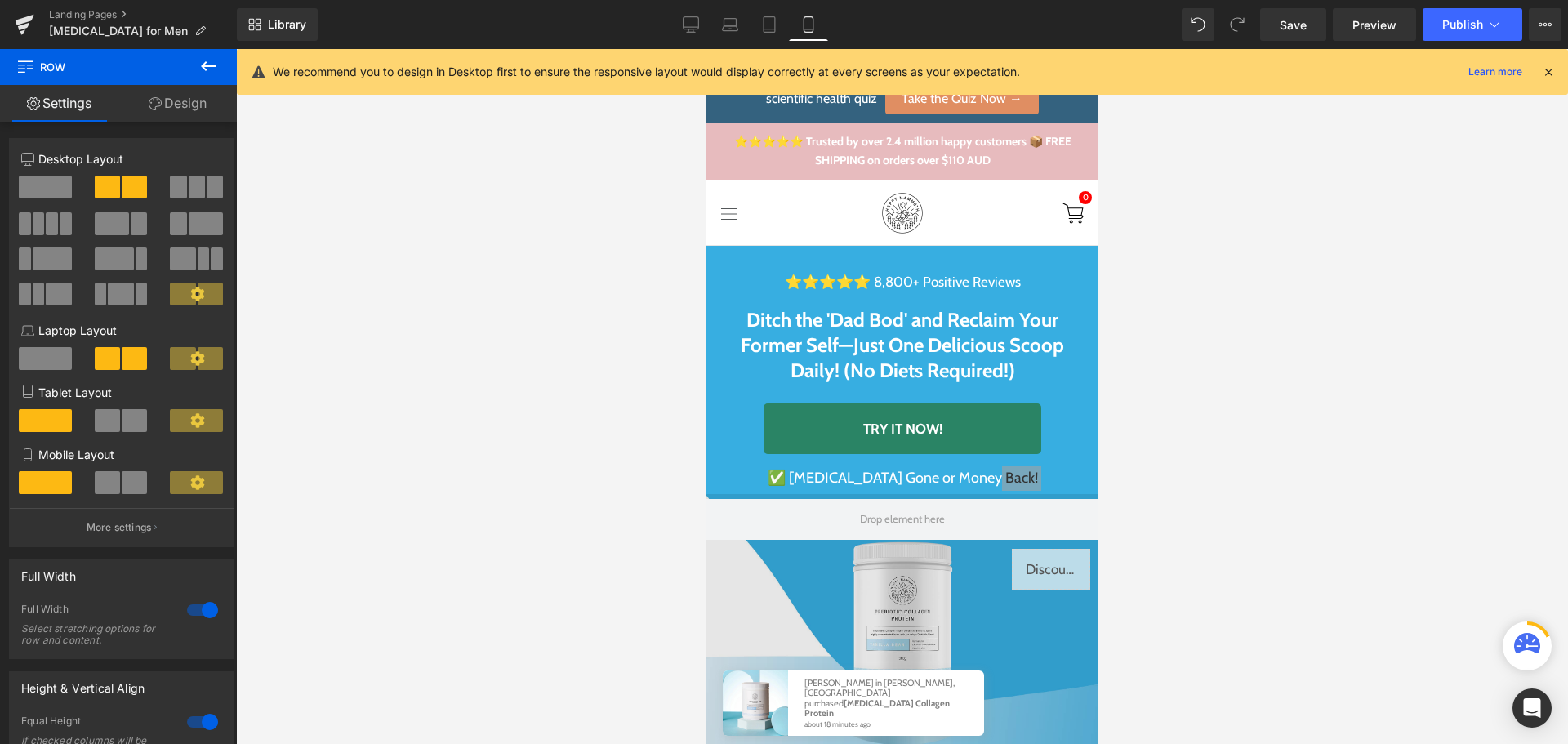
scroll to position [4, 0]
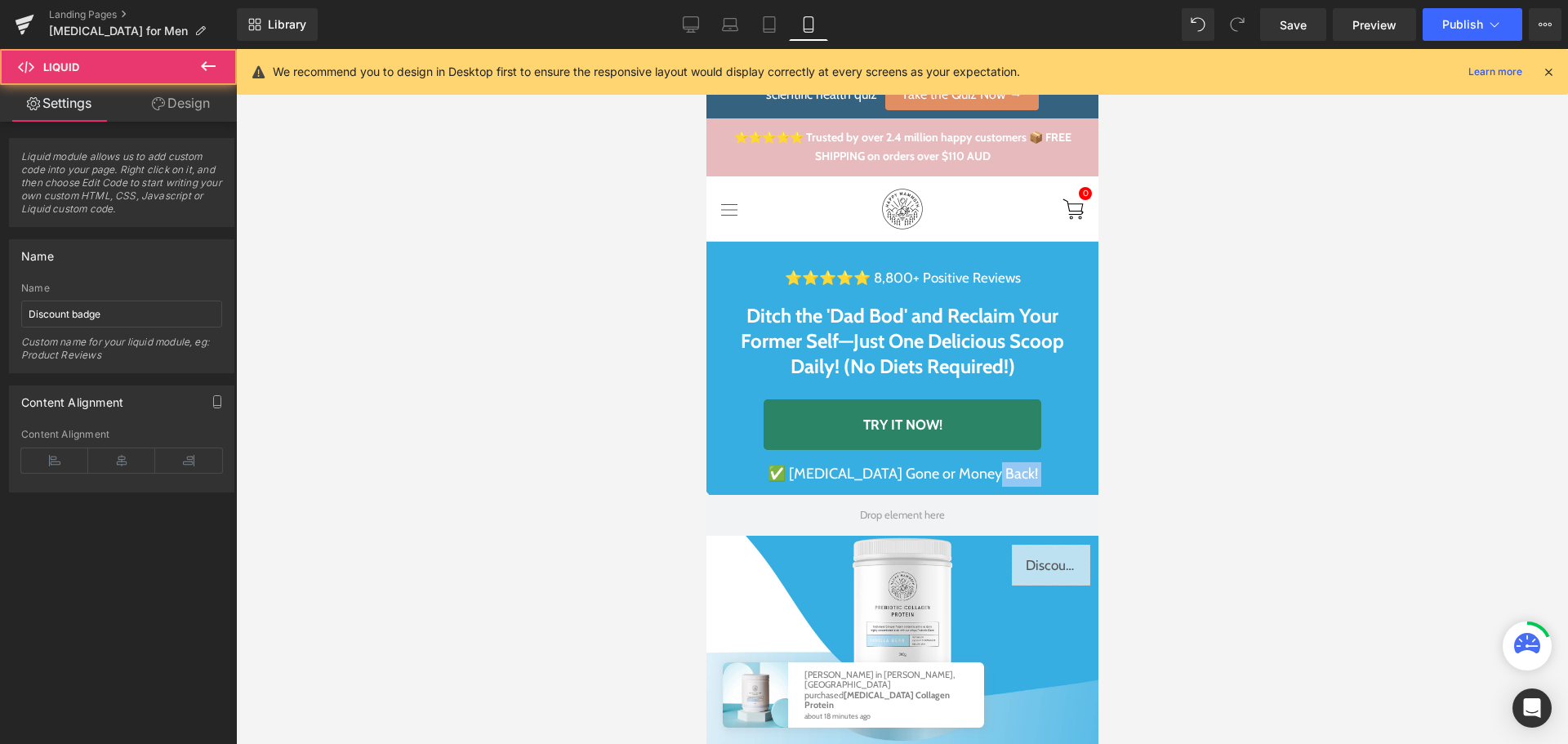
click at [1048, 563] on div "Liquid" at bounding box center [1050, 565] width 78 height 41
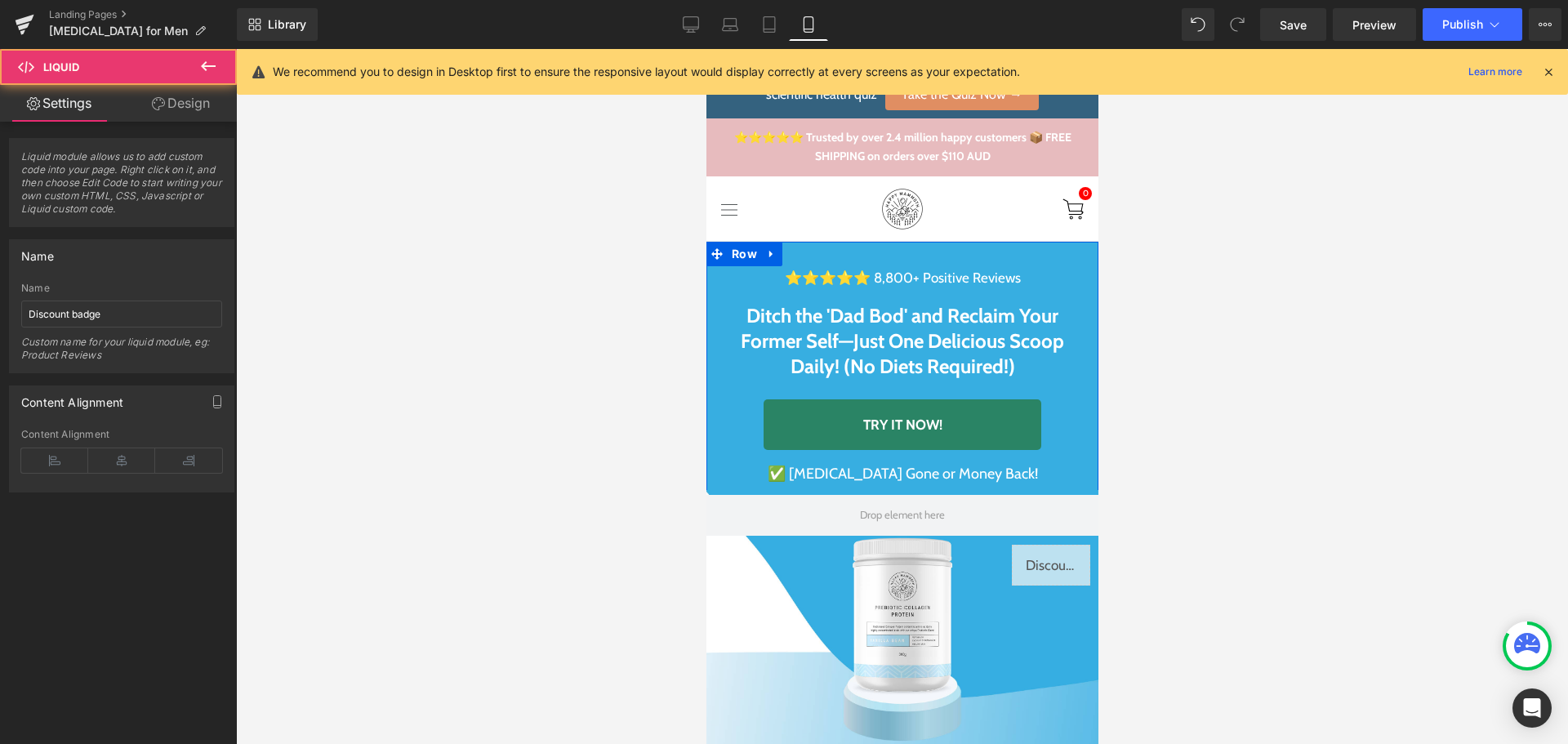
click at [1064, 555] on div "Liquid" at bounding box center [1050, 565] width 78 height 41
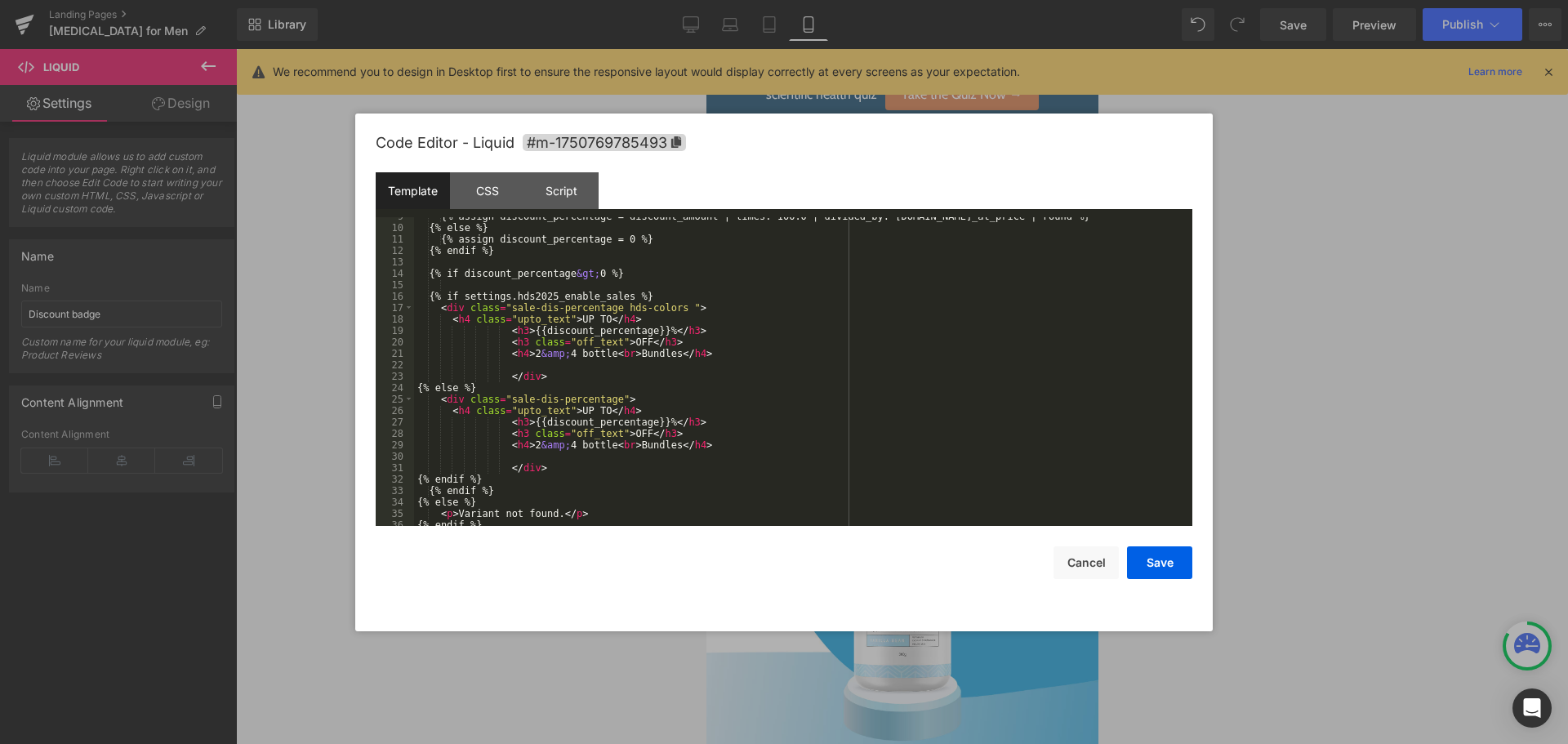
scroll to position [206, 0]
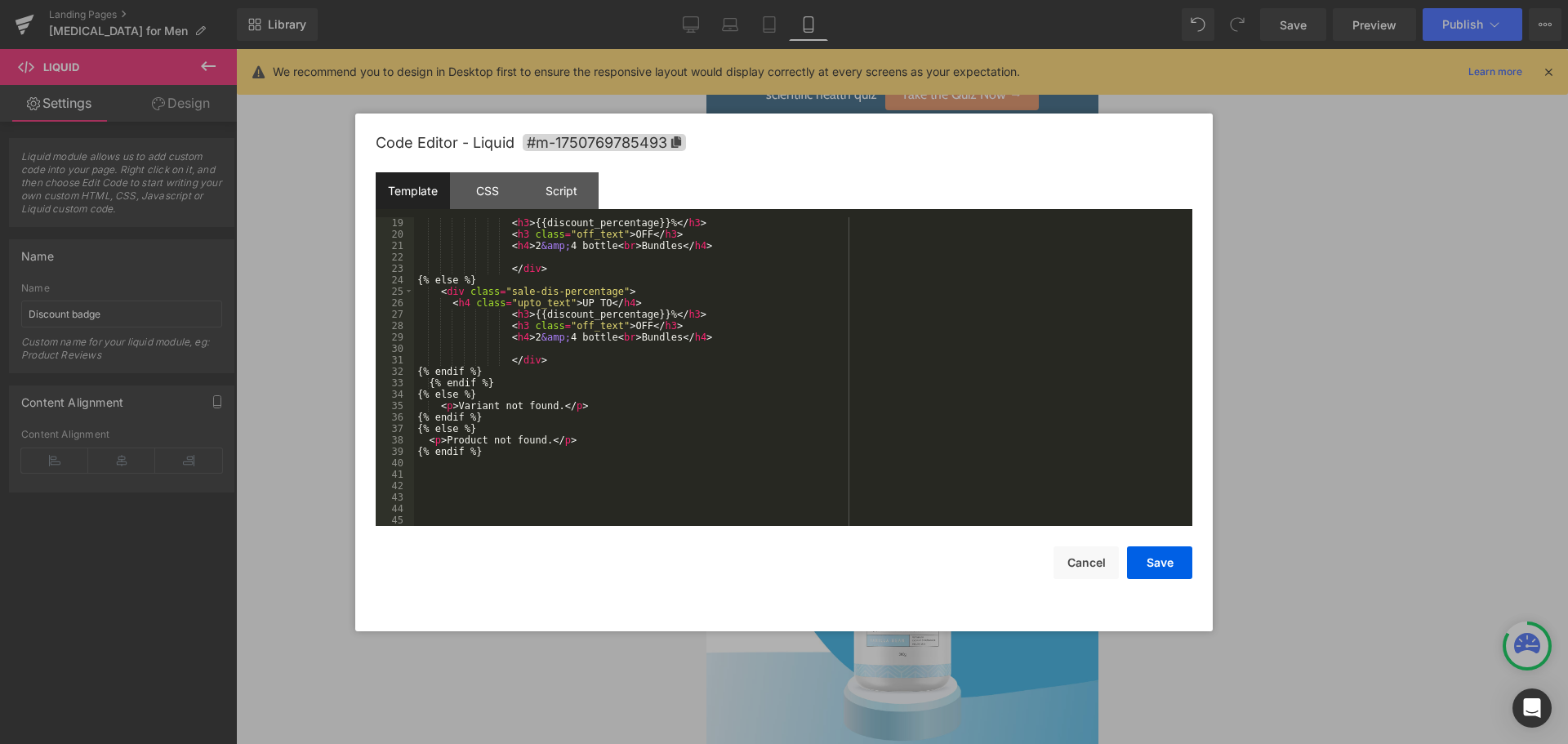
click at [498, 504] on div "< h3 > {{discount_percentage}}% </ h3 > < h3 class = "off_text" > OFF </ h3 > <…" at bounding box center [800, 383] width 772 height 332
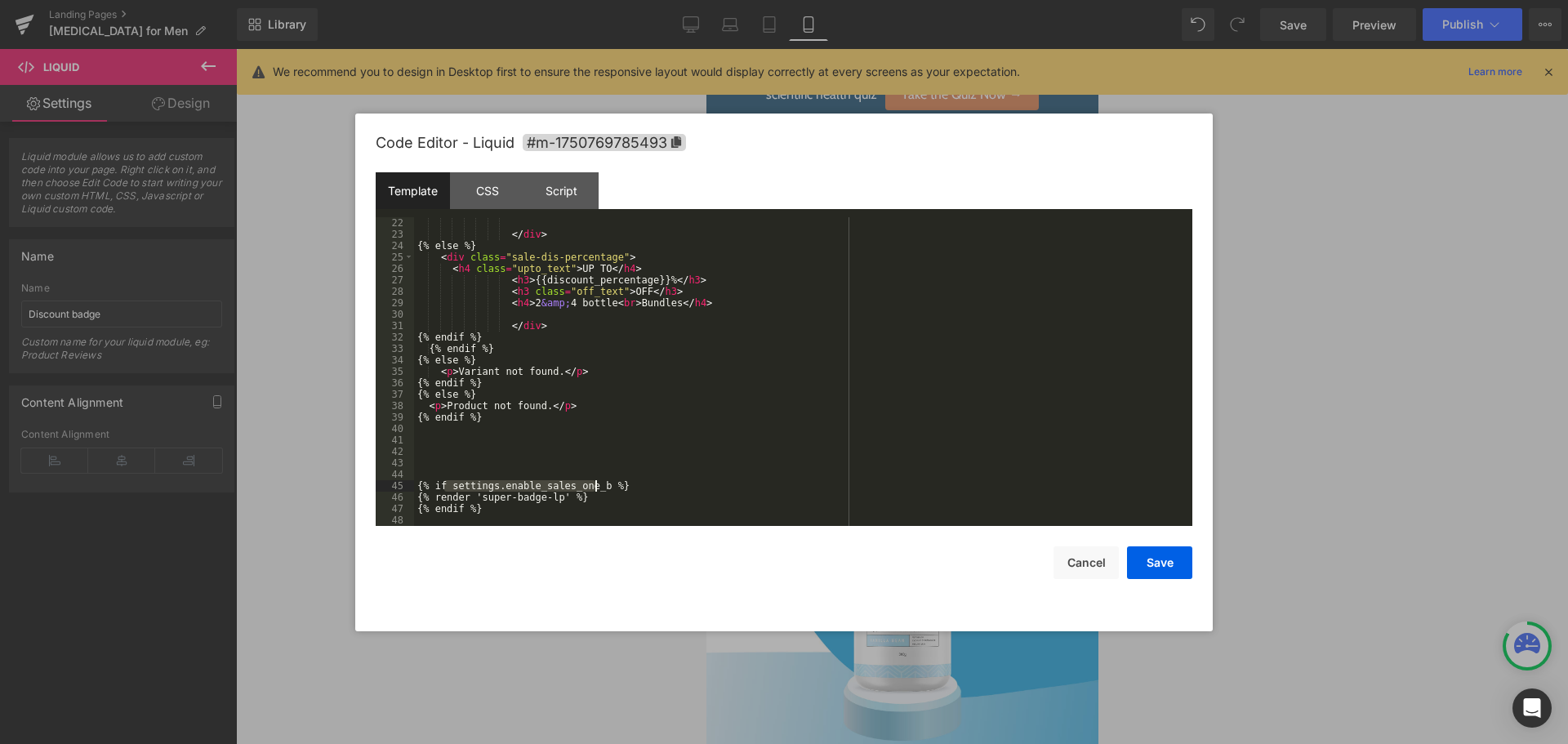
drag, startPoint x: 446, startPoint y: 487, endPoint x: 597, endPoint y: 489, distance: 151.0
click at [597, 489] on div "</ div > {% else %} < div class = "sale-dis-percentage" > < h4 class = "upto_te…" at bounding box center [800, 383] width 772 height 332
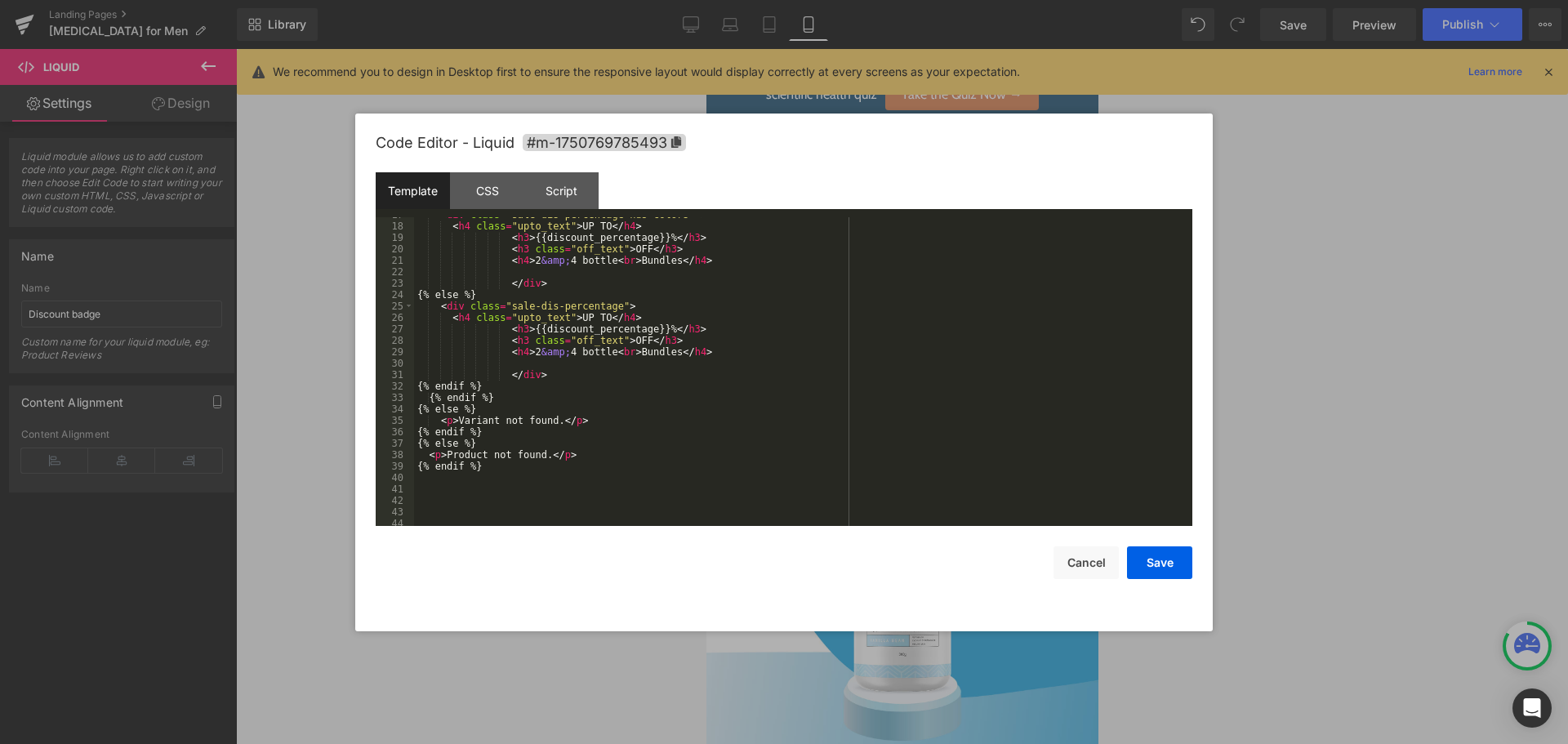
scroll to position [0, 0]
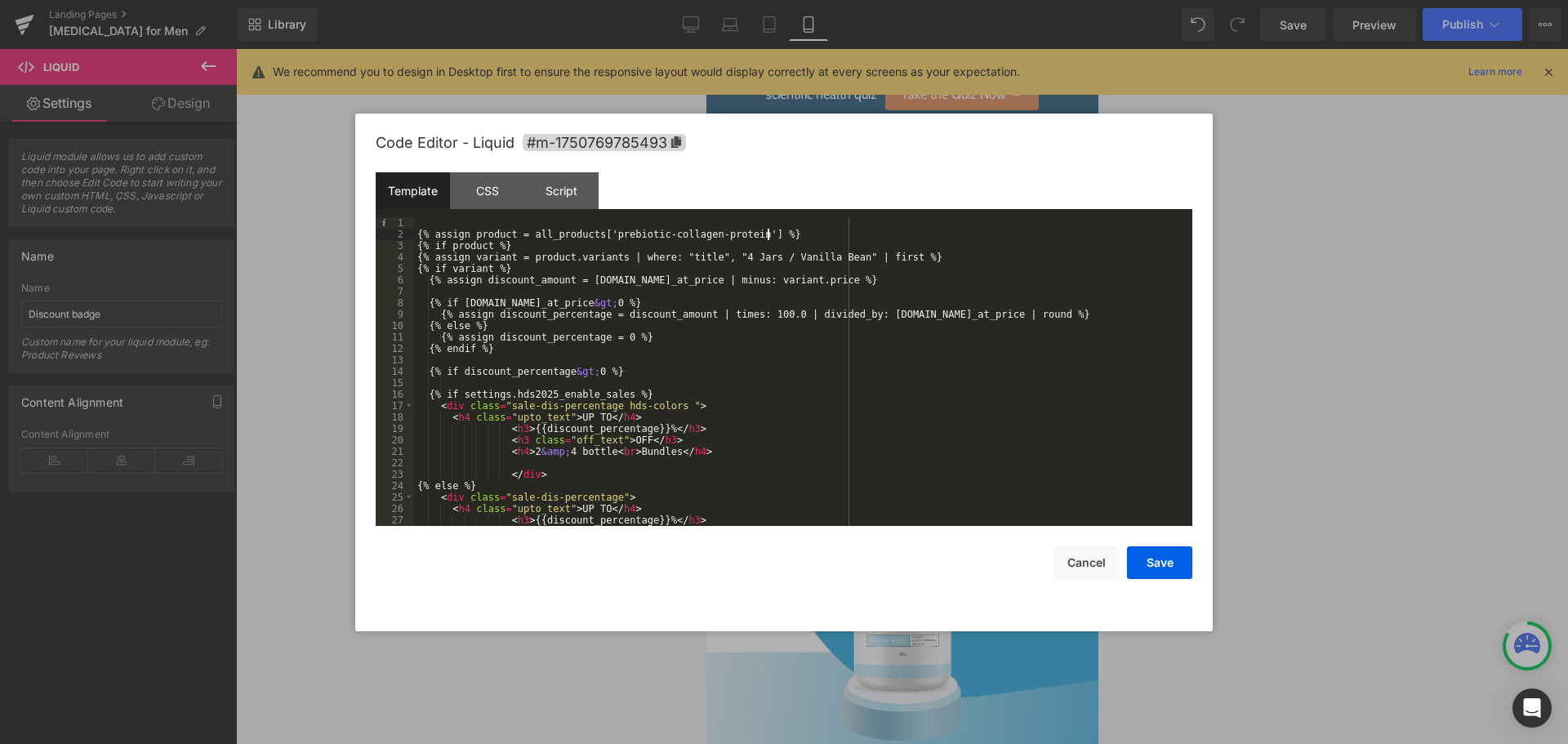
click at [787, 232] on div "{% assign product = all_products['prebiotic-collagen-protein'] %} {% if product…" at bounding box center [800, 383] width 772 height 332
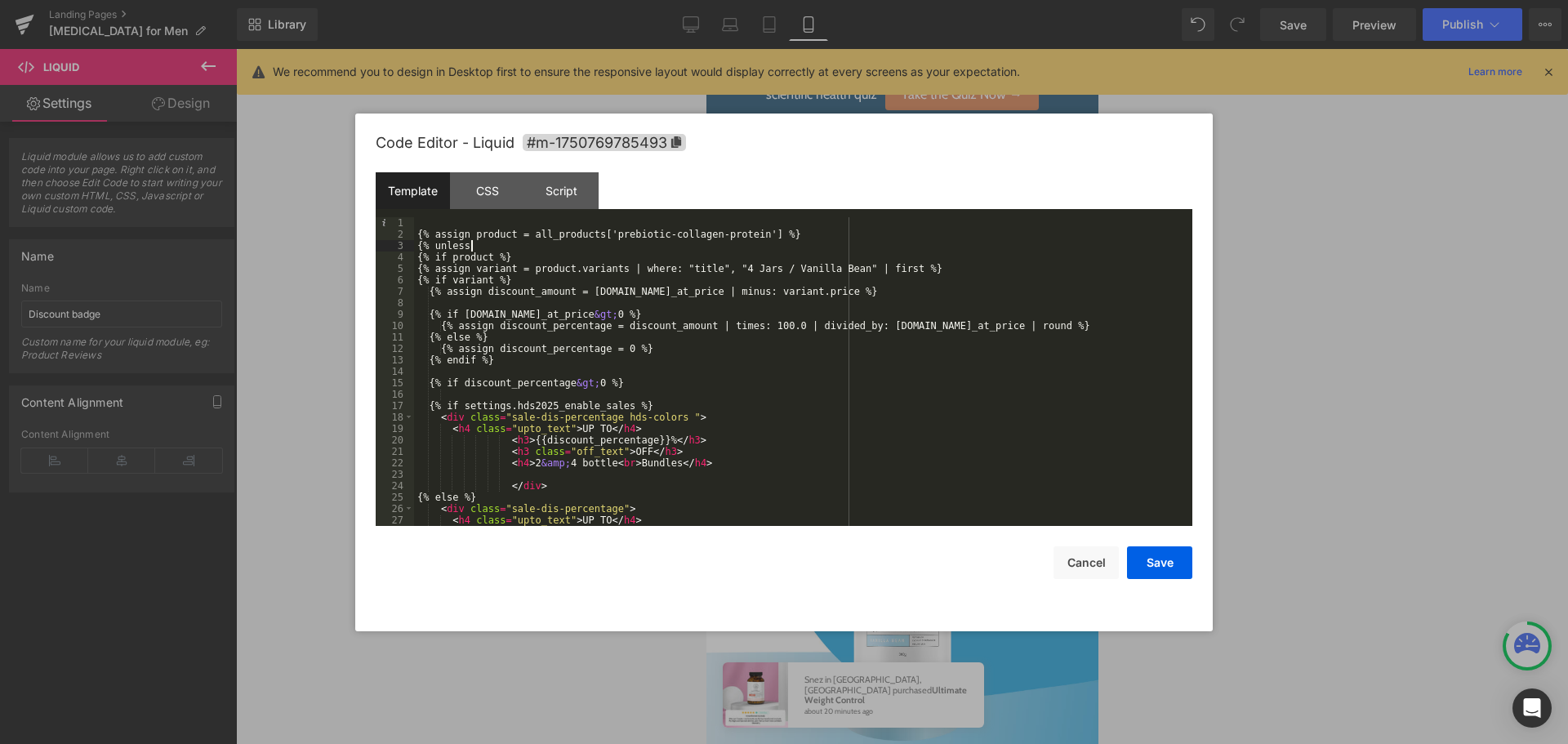
paste textarea
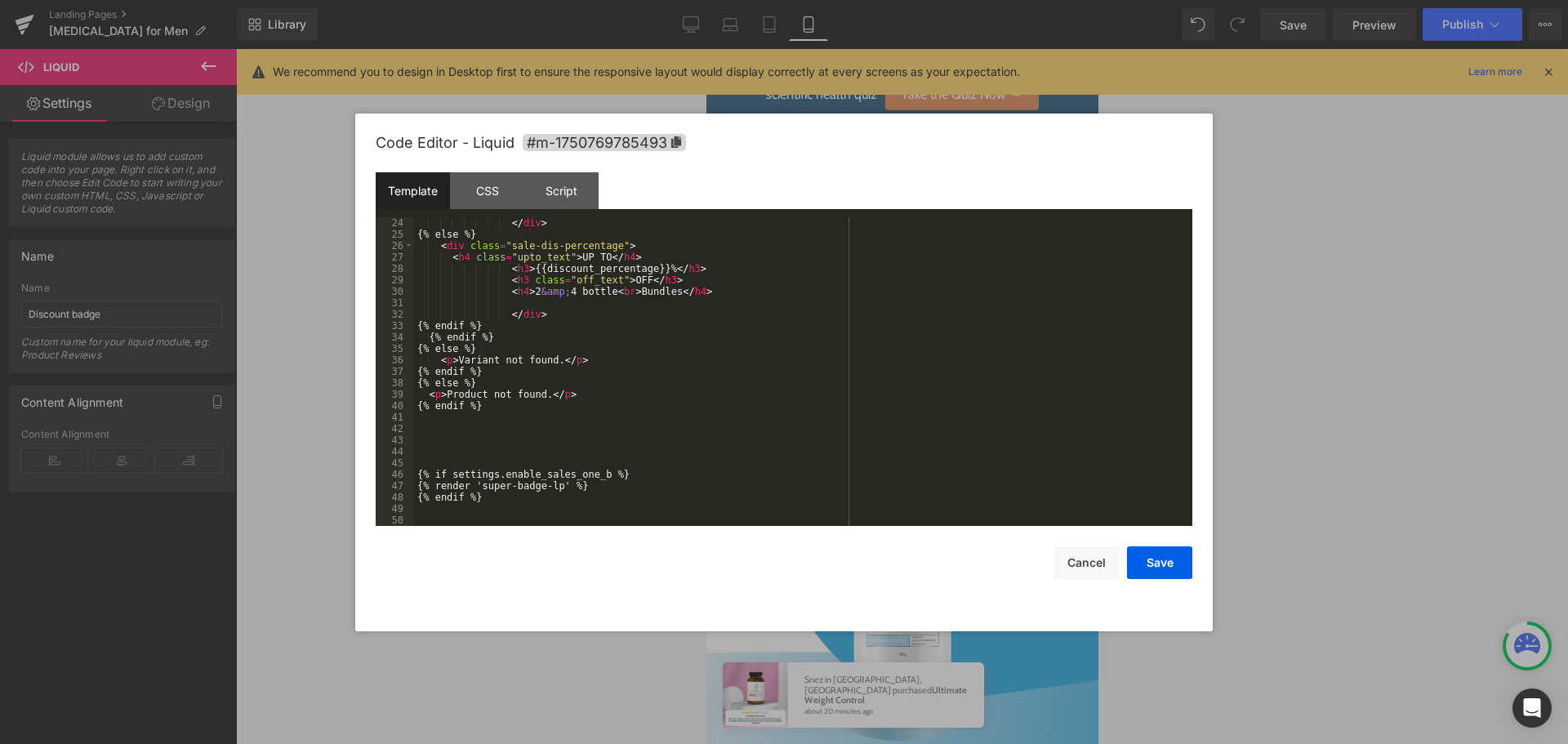
click at [495, 435] on div "</ div > {% else %} < div class = "sale-dis-percentage" > < h4 class = "upto_te…" at bounding box center [800, 383] width 772 height 332
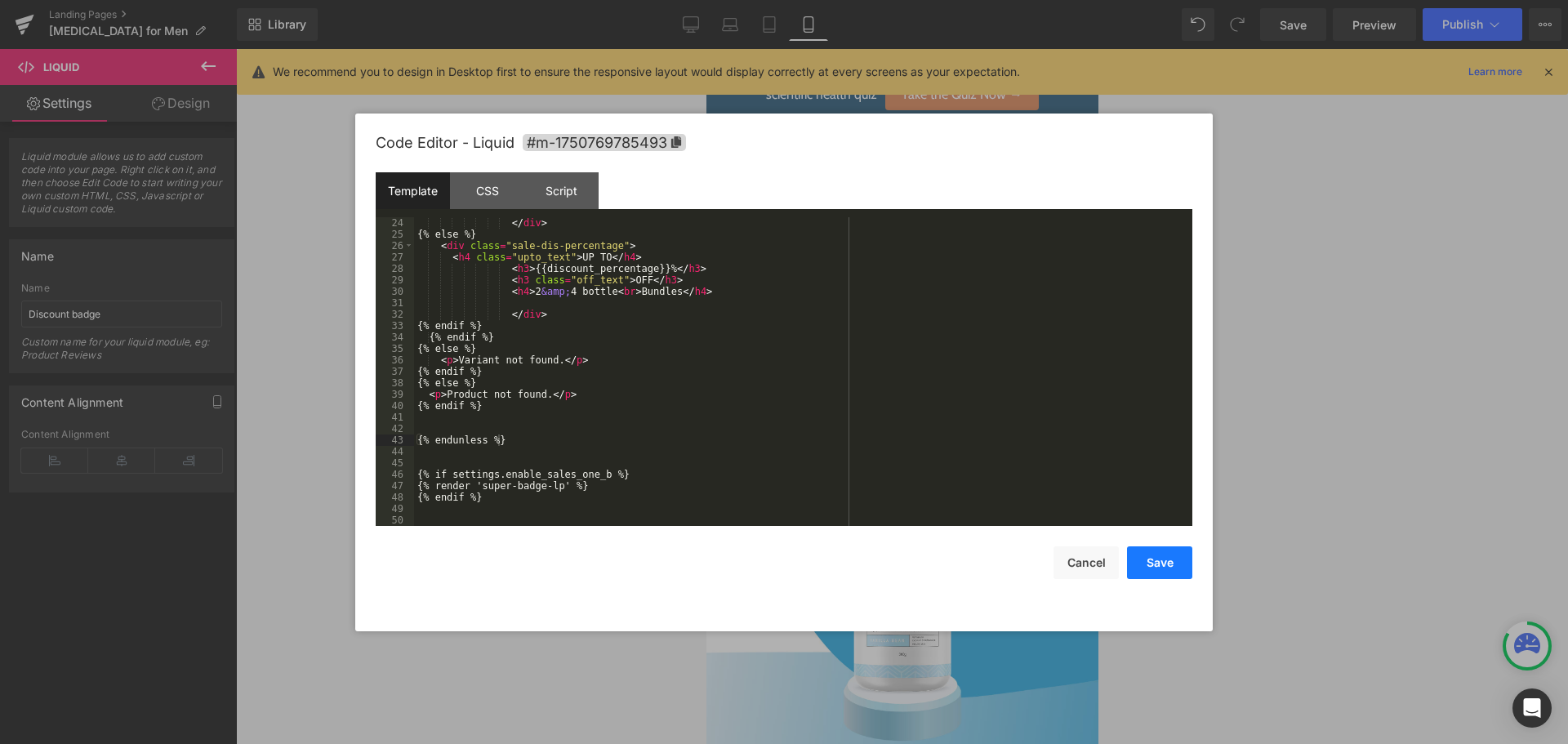
click at [1173, 557] on button "Save" at bounding box center [1159, 562] width 65 height 33
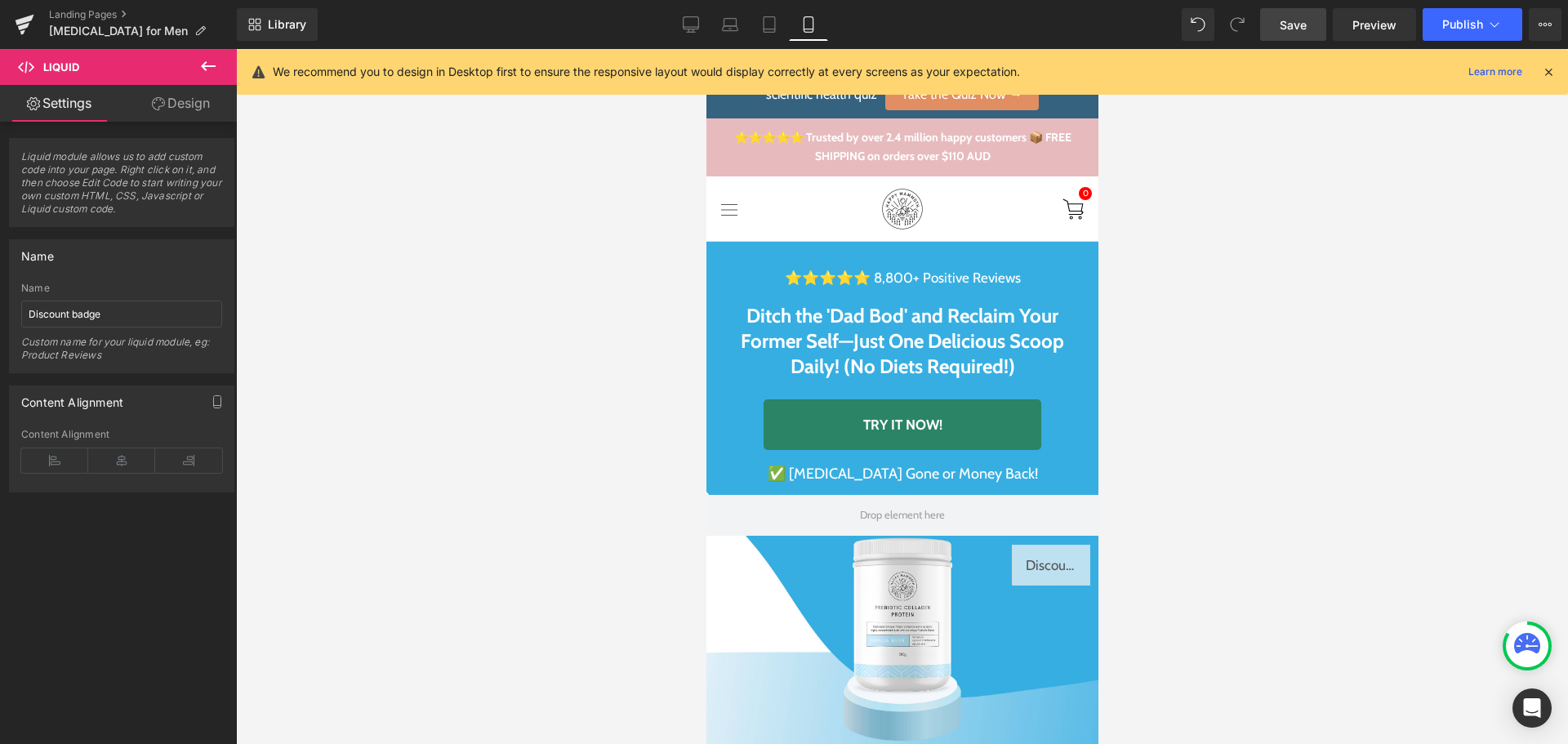
click at [1278, 23] on link "Save" at bounding box center [1293, 24] width 66 height 33
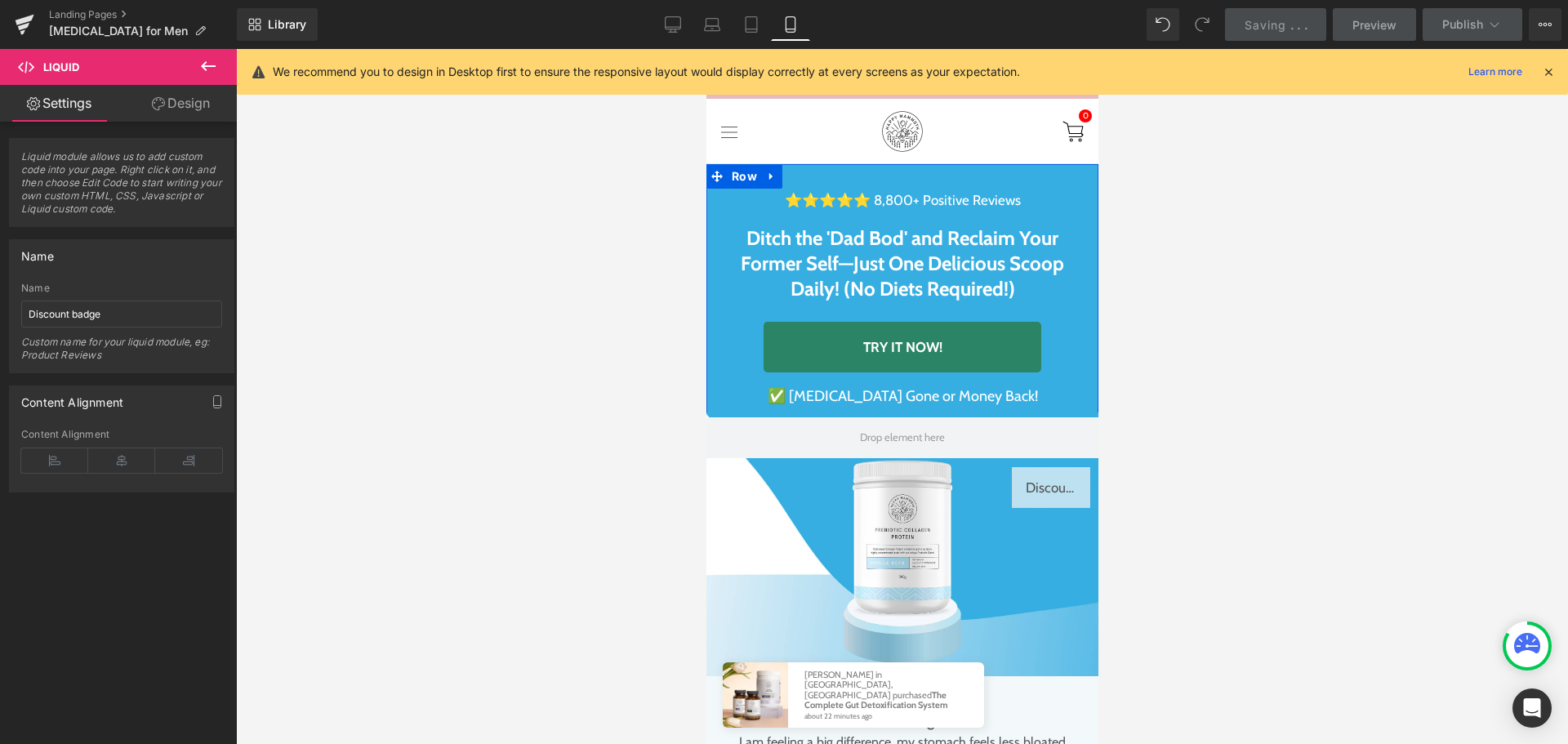
scroll to position [86, 0]
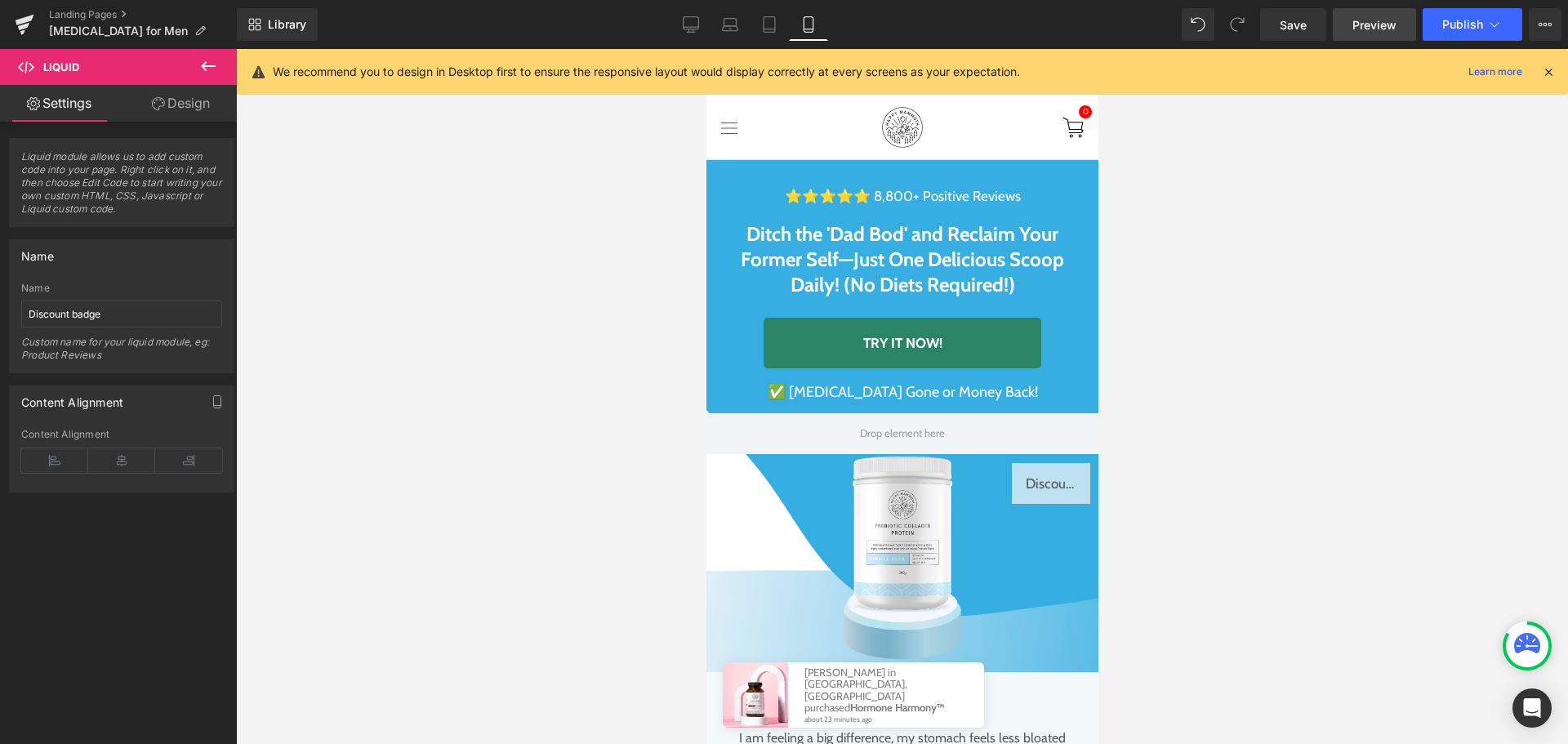
click at [1375, 25] on span "Preview" at bounding box center [1374, 25] width 44 height 17
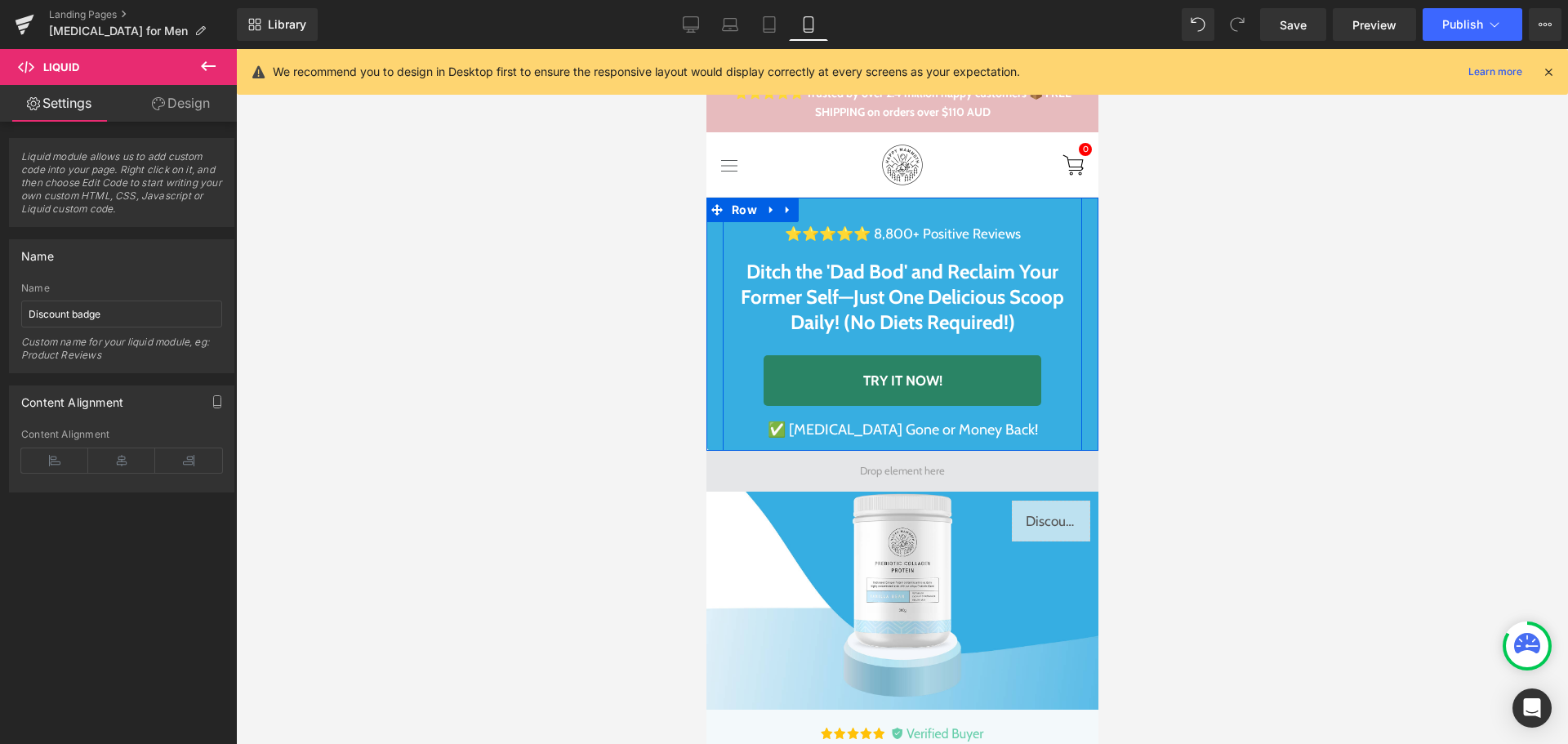
scroll to position [168, 0]
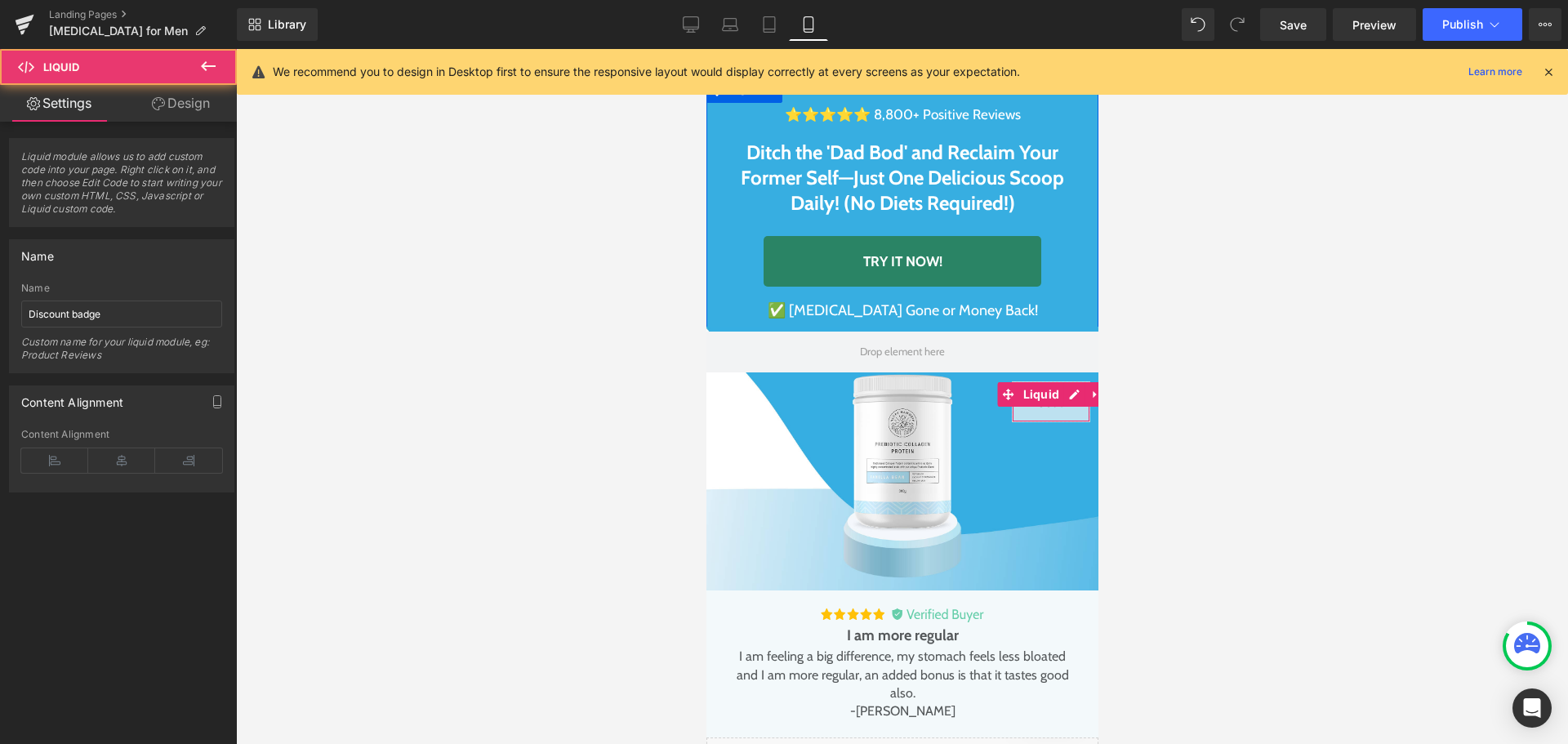
click at [1046, 408] on div "Liquid" at bounding box center [1050, 402] width 78 height 41
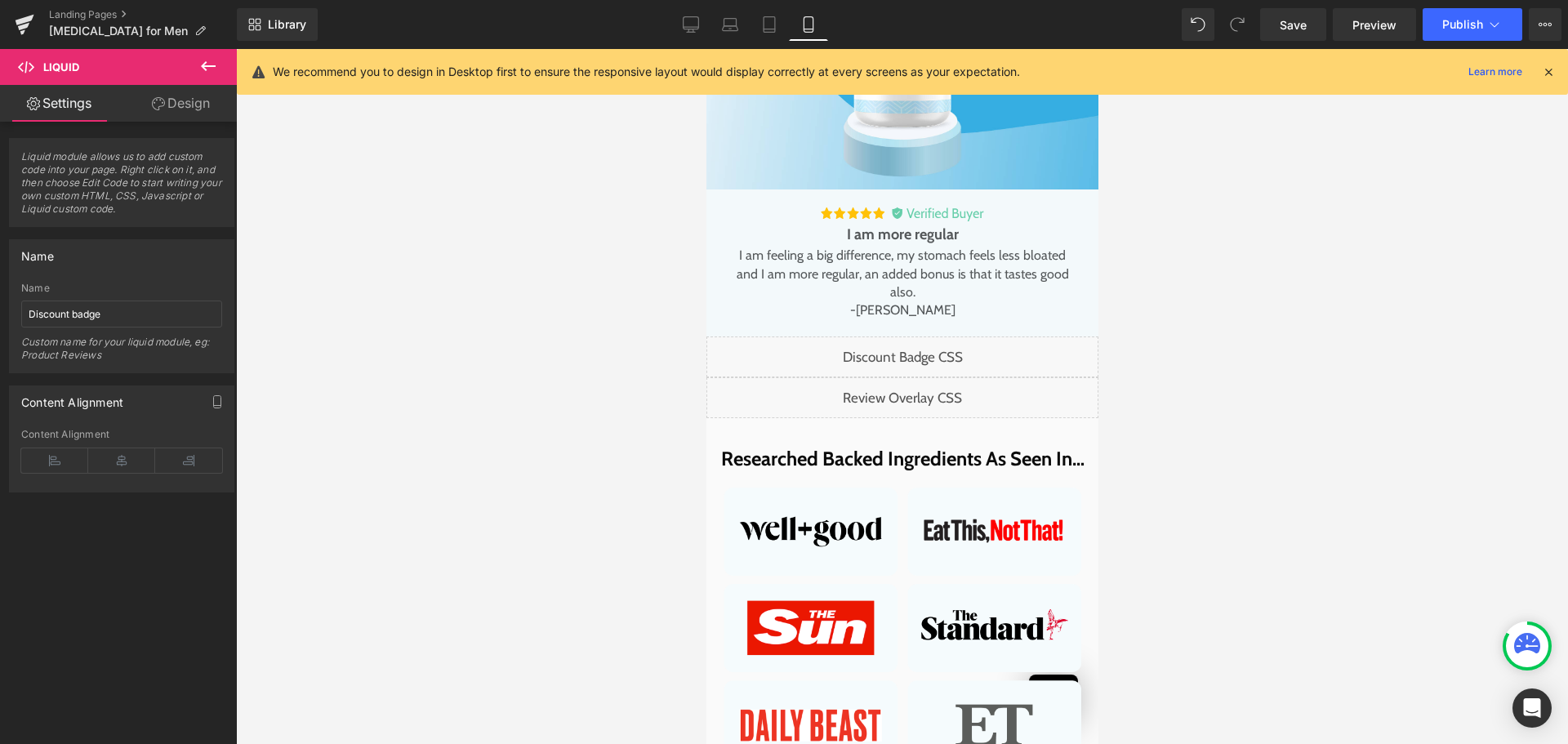
scroll to position [575, 0]
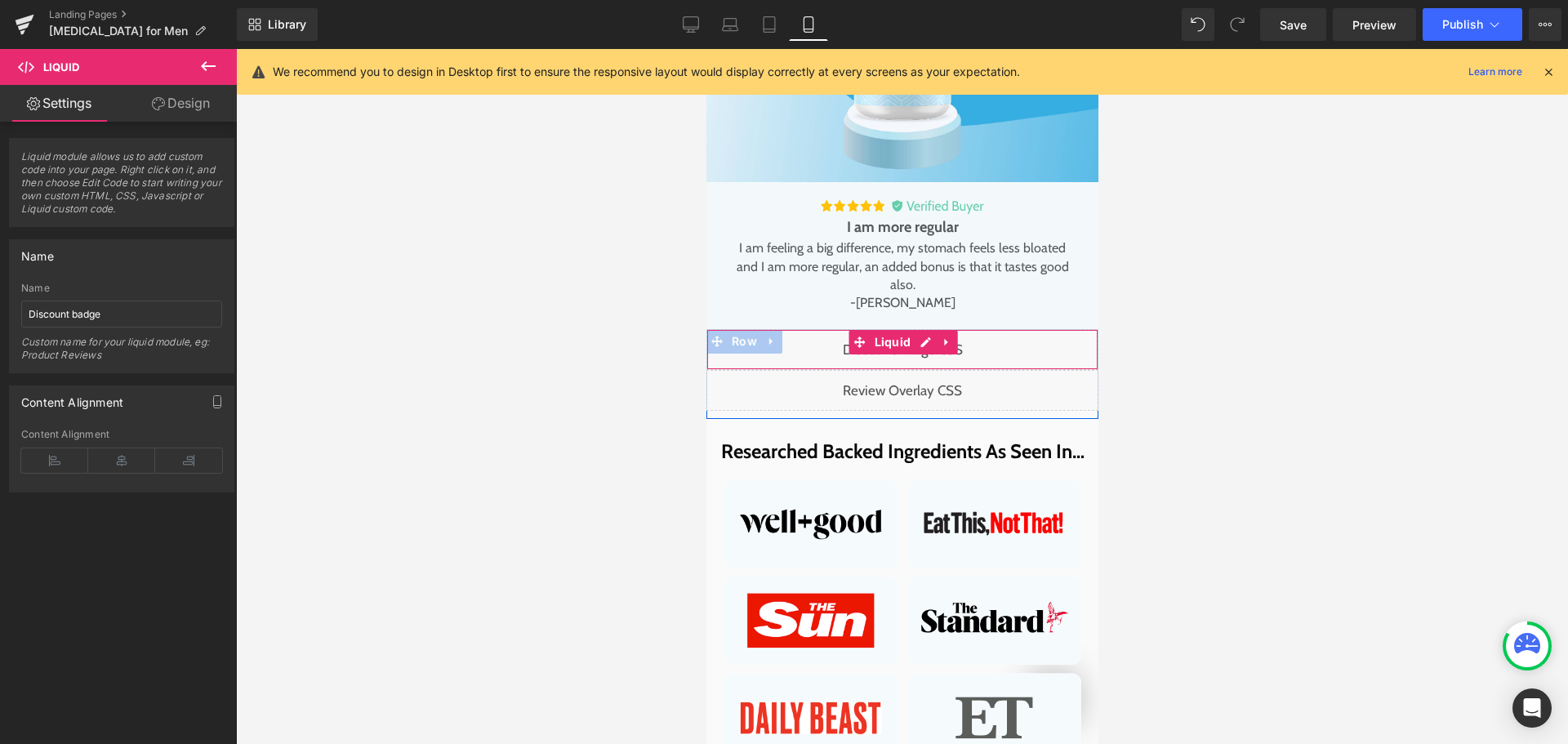
click at [921, 345] on div "Liquid" at bounding box center [902, 350] width 392 height 41
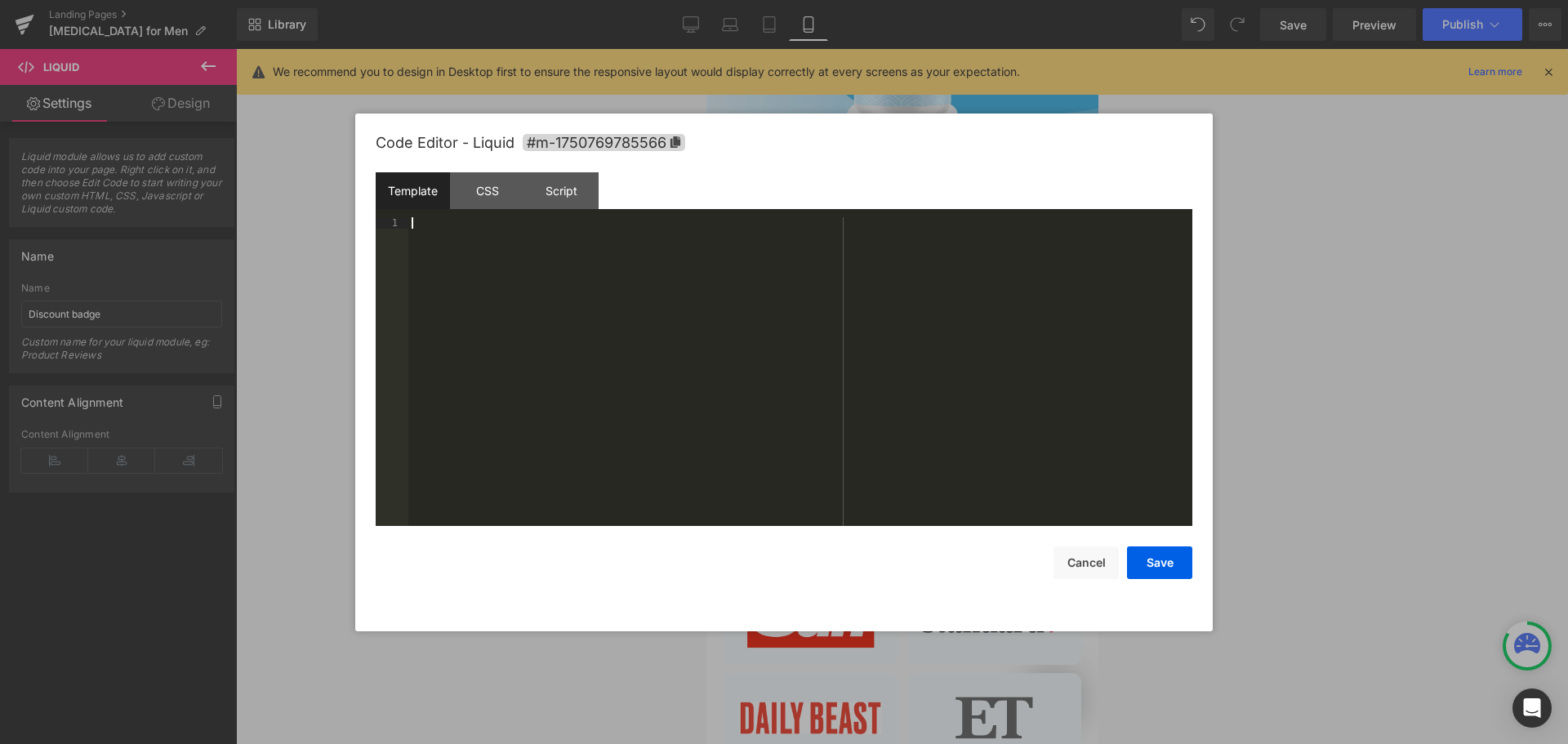
click at [457, 256] on div at bounding box center [800, 383] width 784 height 332
click at [776, 319] on div at bounding box center [800, 383] width 784 height 332
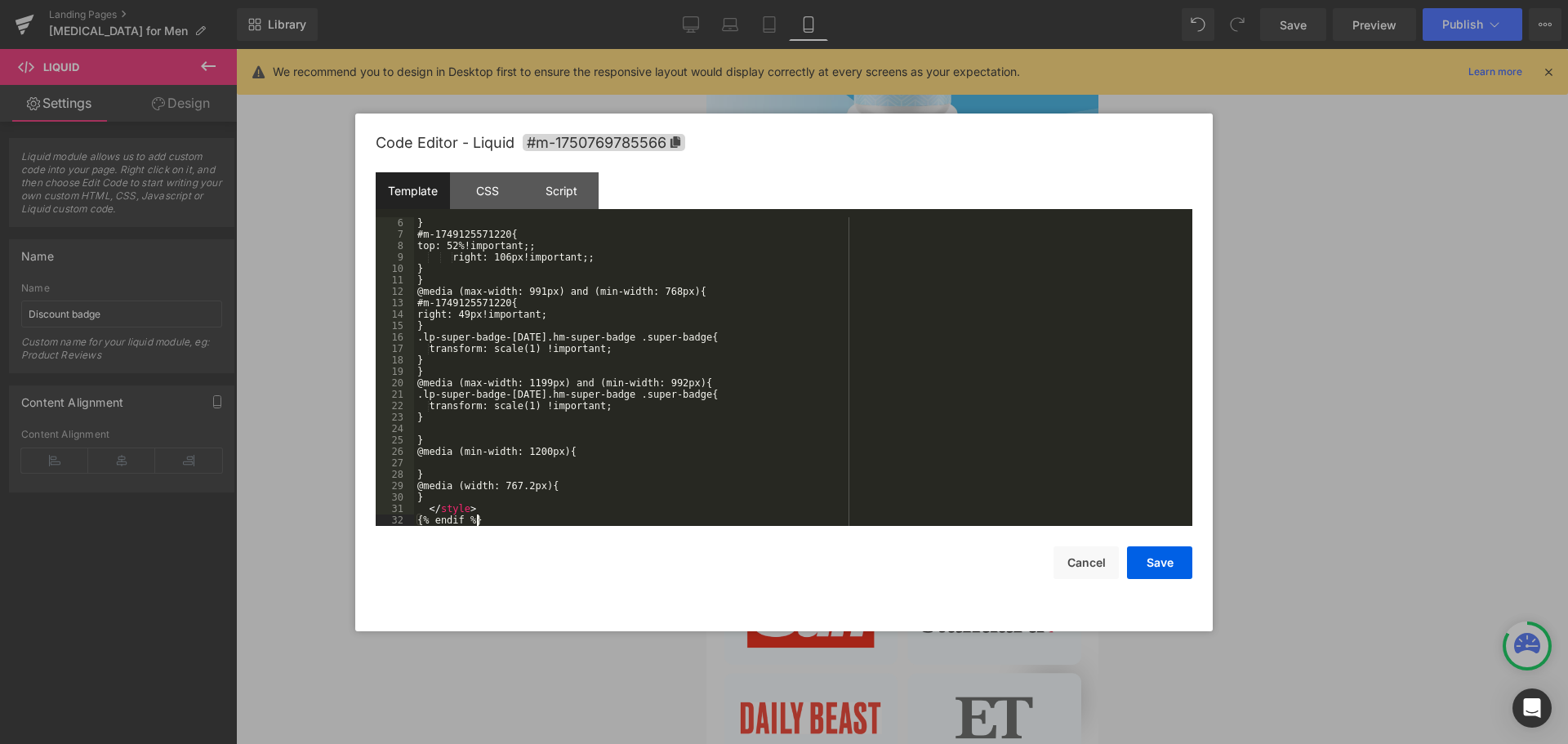
scroll to position [0, 0]
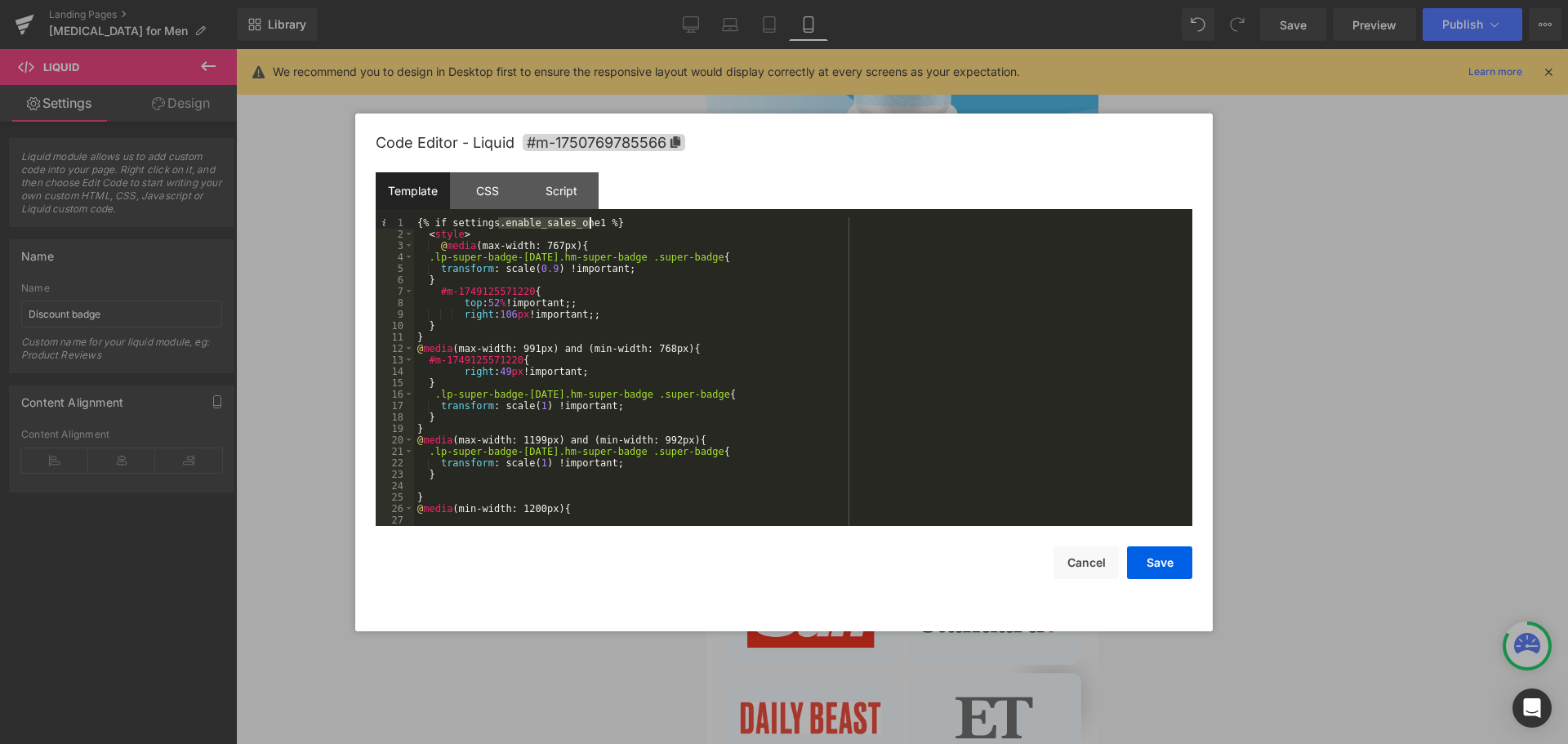
drag, startPoint x: 500, startPoint y: 220, endPoint x: 588, endPoint y: 224, distance: 88.1
click at [588, 224] on div "{% if settings.enable_sales_one1 %} < style > @ media (max-width: 767px) { .lp-…" at bounding box center [800, 383] width 772 height 332
drag, startPoint x: 496, startPoint y: 225, endPoint x: 451, endPoint y: 226, distance: 45.0
click at [451, 226] on div "{% if settings.settings.enable_sales_one_b %} < style > @ media (max-width: 767…" at bounding box center [800, 383] width 772 height 332
click at [1159, 561] on button "Save" at bounding box center [1159, 562] width 65 height 33
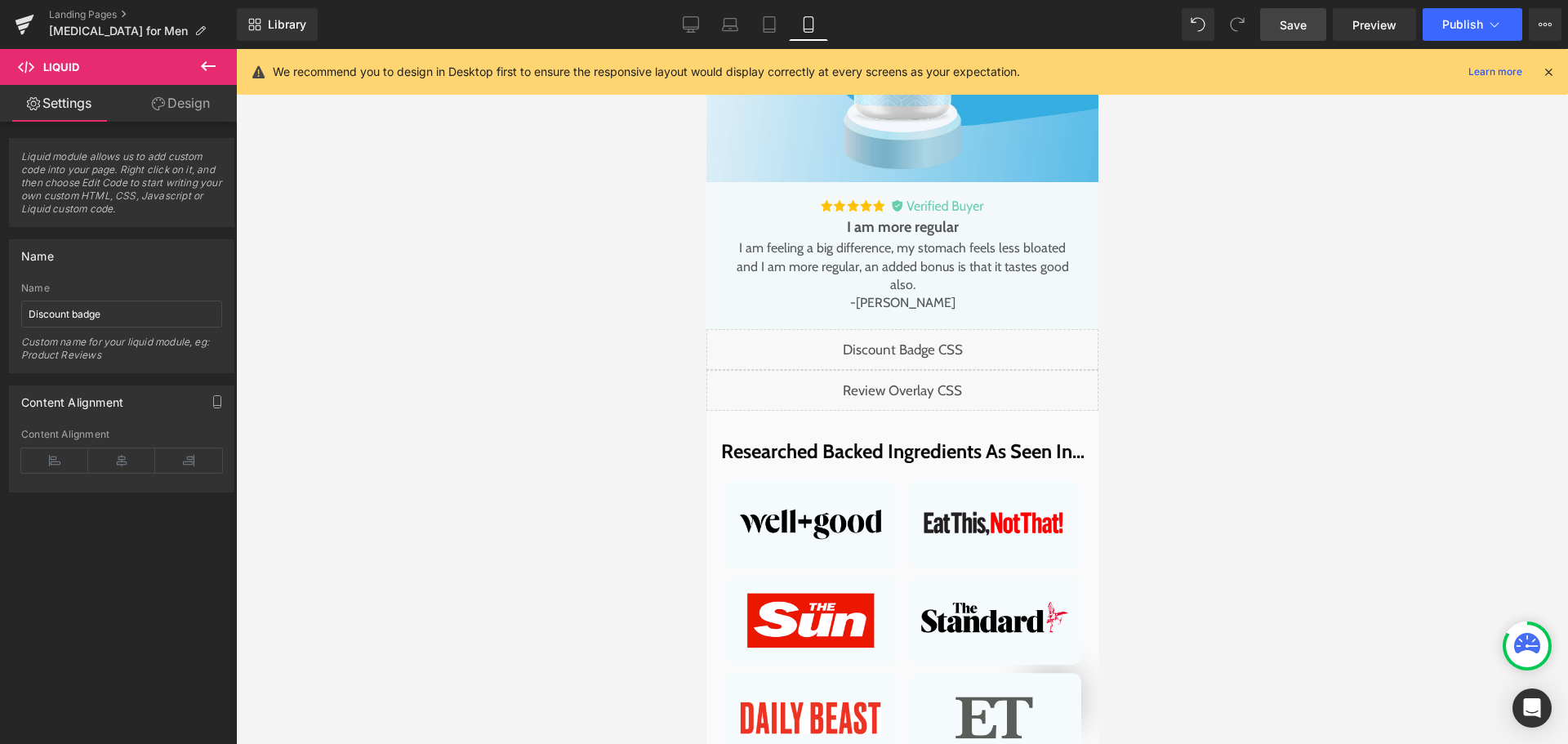
click at [1288, 31] on span "Save" at bounding box center [1293, 25] width 27 height 17
click at [916, 344] on div "Liquid" at bounding box center [902, 350] width 392 height 41
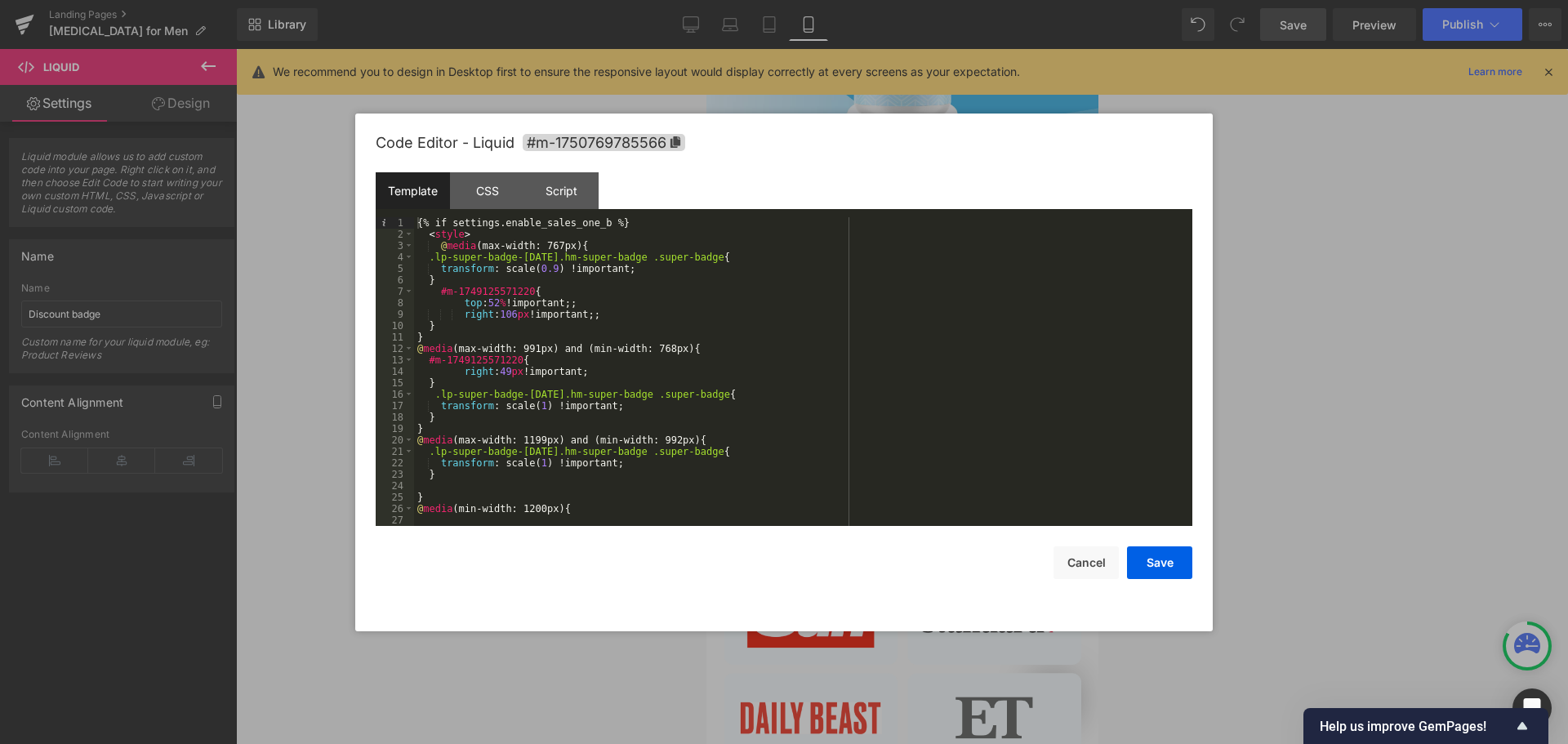
click at [470, 362] on div "{% if settings.enable_sales_one_b %} < style > @ media (max-width: 767px) { .lp…" at bounding box center [800, 383] width 772 height 332
click at [470, 363] on div "{% if settings.enable_sales_one_b %} < style > @ media (max-width: 767px) { .lp…" at bounding box center [800, 383] width 772 height 332
click at [466, 372] on div "{% if settings.enable_sales_one_b %} < style > @ media (max-width: 767px) { .lp…" at bounding box center [800, 383] width 772 height 332
drag, startPoint x: 514, startPoint y: 360, endPoint x: 431, endPoint y: 363, distance: 83.1
click at [431, 363] on div "{% if settings.enable_sales_one_b %} < style > @ media (max-width: 767px) { .lp…" at bounding box center [800, 383] width 772 height 332
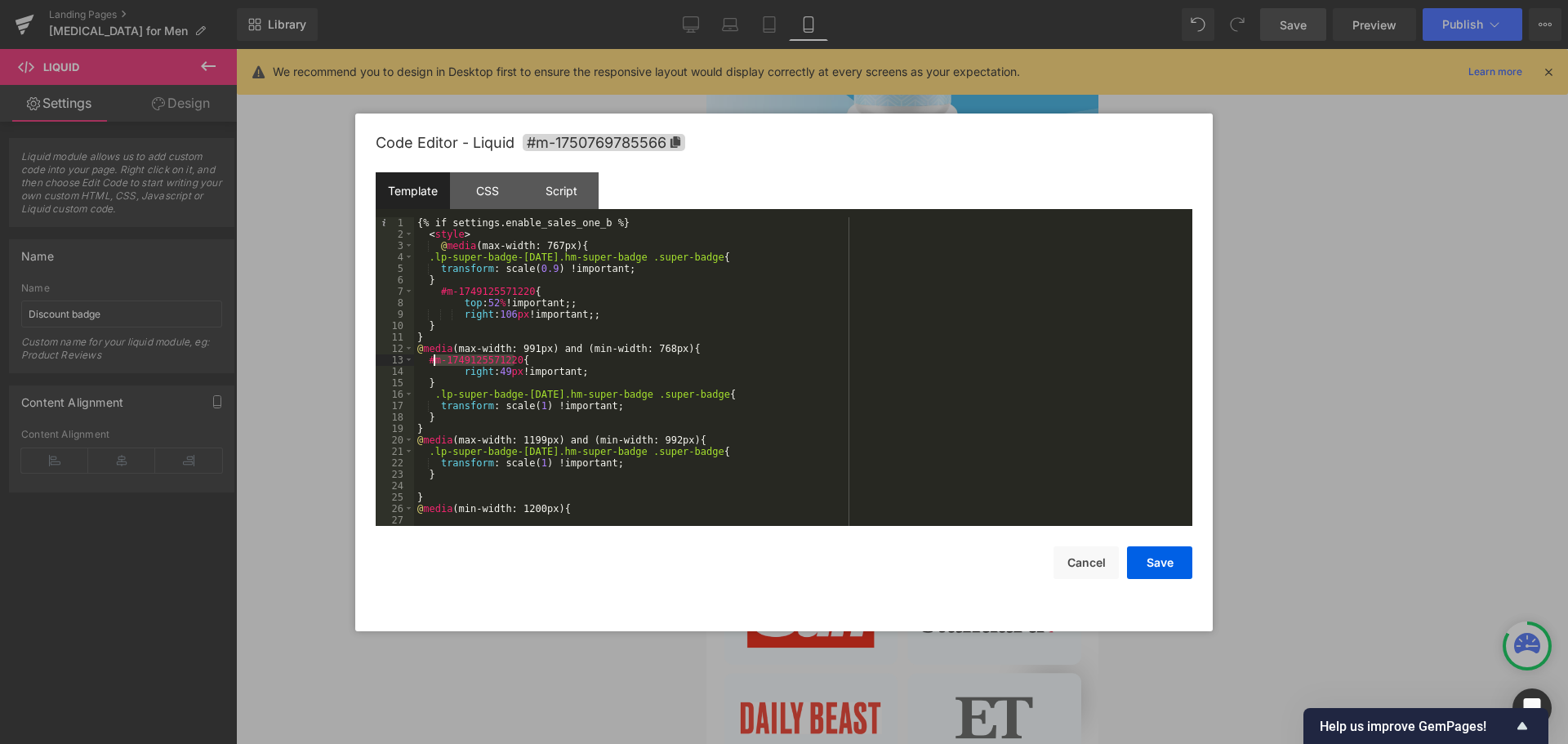
paste textarea
drag, startPoint x: 524, startPoint y: 293, endPoint x: 443, endPoint y: 296, distance: 81.1
click at [443, 296] on div "{% if settings.enable_sales_one_b %} < style > @ media (max-width: 767px) { .lp…" at bounding box center [800, 383] width 772 height 332
paste textarea
drag, startPoint x: 477, startPoint y: 310, endPoint x: 583, endPoint y: 313, distance: 106.0
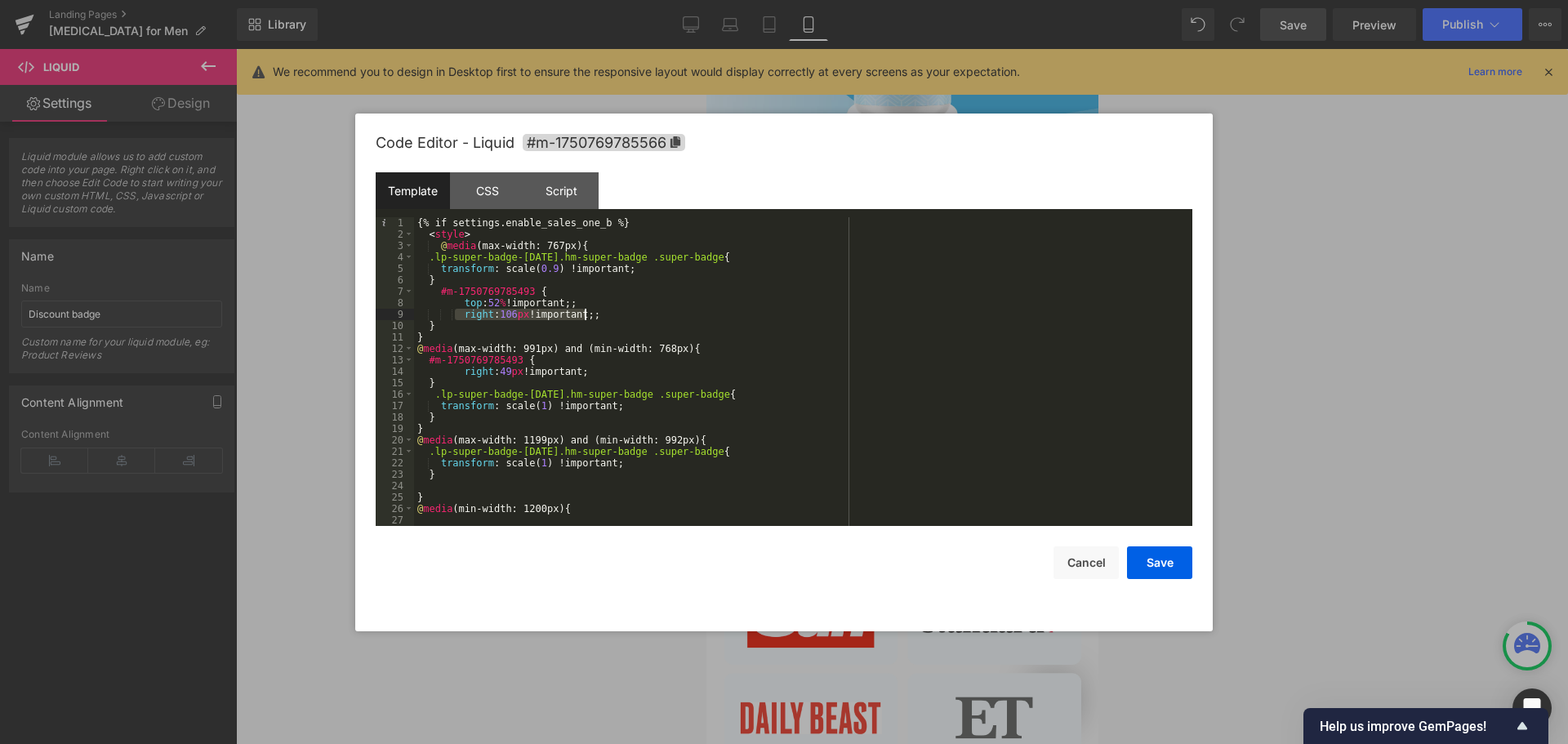
click at [583, 313] on div "{% if settings.enable_sales_one_b %} < style > @ media (max-width: 767px) { .lp…" at bounding box center [800, 383] width 772 height 332
click at [614, 312] on div "{% if settings.enable_sales_one_b %} < style > @ media (max-width: 767px) { .lp…" at bounding box center [800, 383] width 772 height 332
drag, startPoint x: 464, startPoint y: 317, endPoint x: 528, endPoint y: 318, distance: 64.0
click at [528, 318] on div "{% if settings.enable_sales_one_b %} < style > @ media (max-width: 767px) { .lp…" at bounding box center [800, 383] width 772 height 332
click at [1152, 561] on button "Save" at bounding box center [1159, 562] width 65 height 33
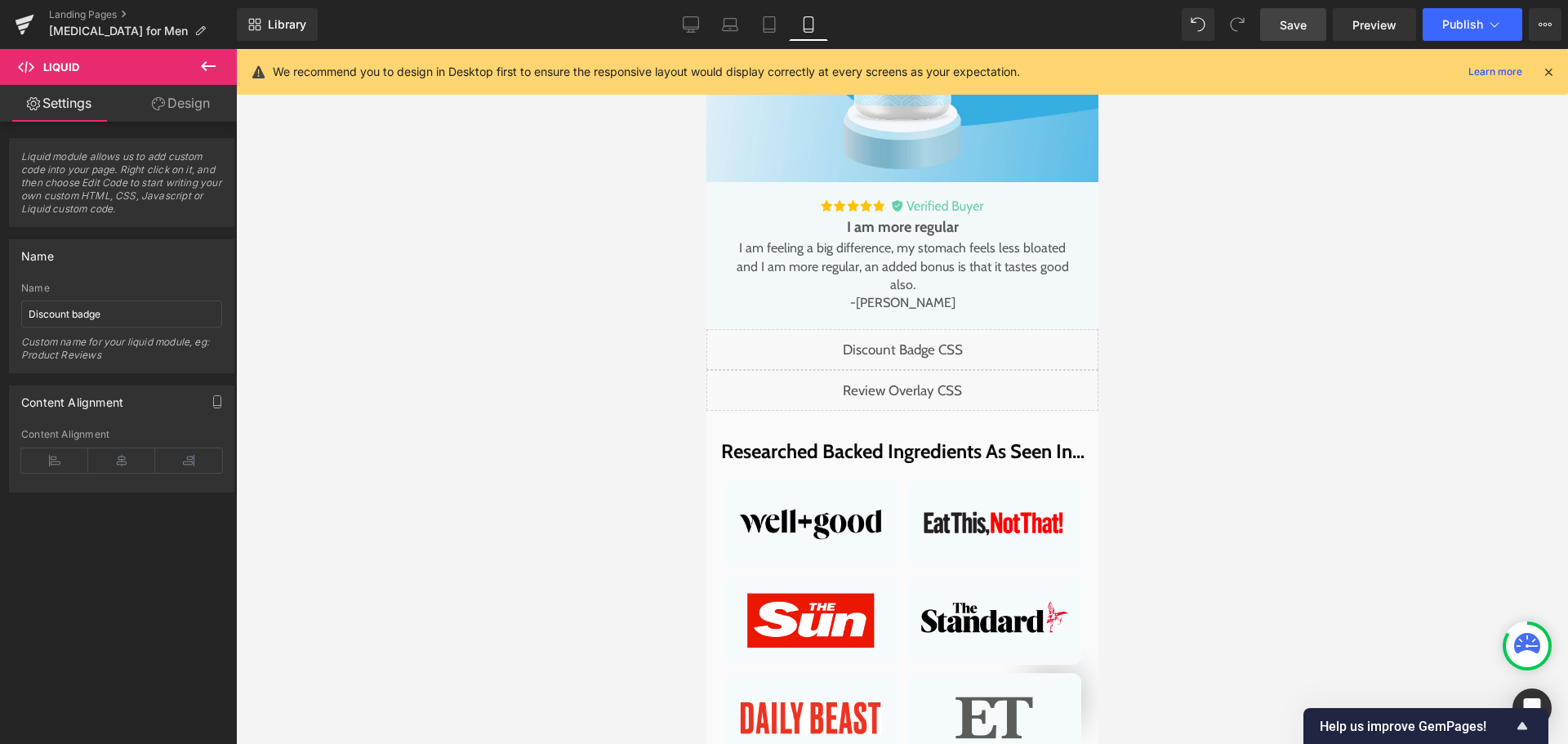
click at [1287, 21] on span "Save" at bounding box center [1293, 25] width 27 height 17
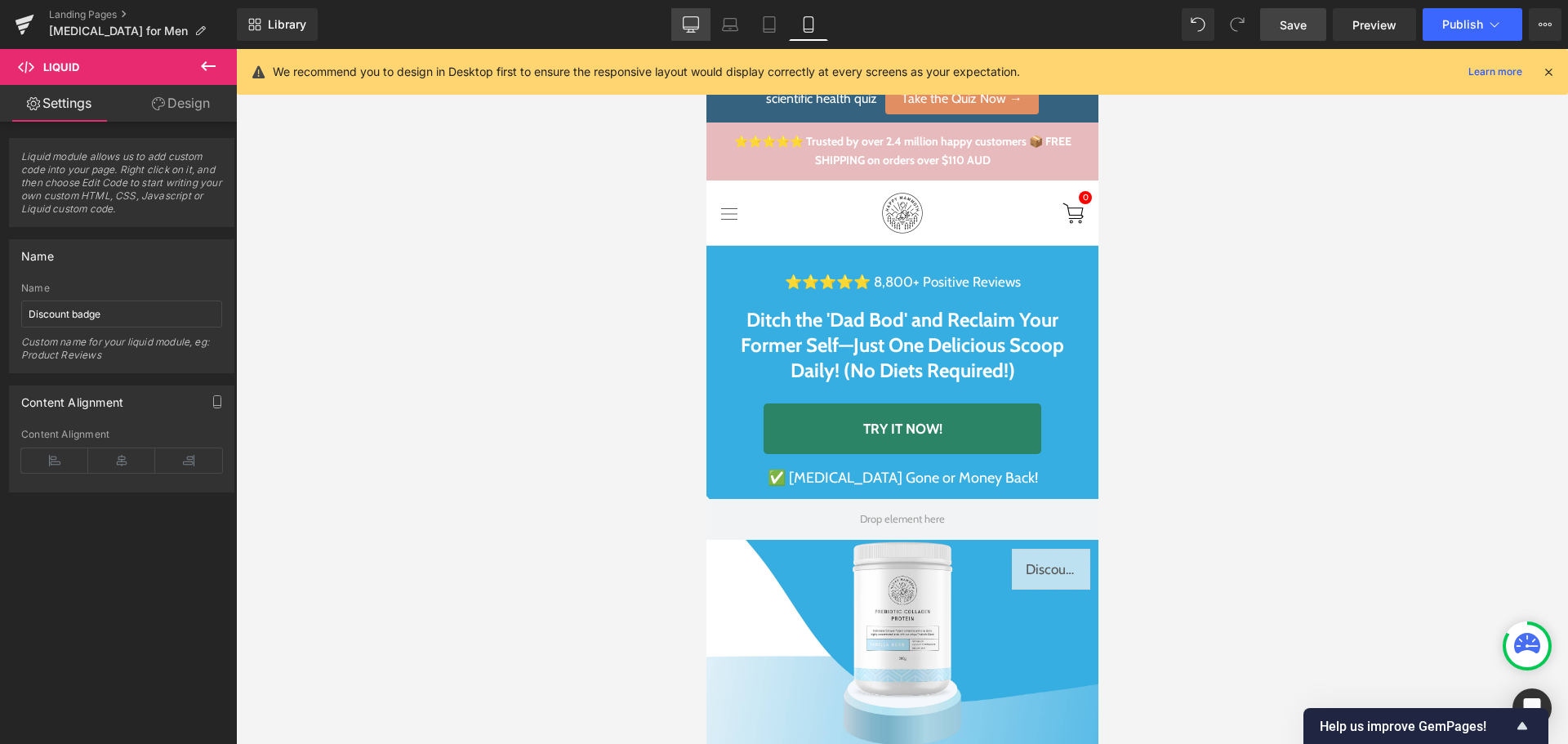
click at [688, 25] on icon at bounding box center [691, 25] width 17 height 17
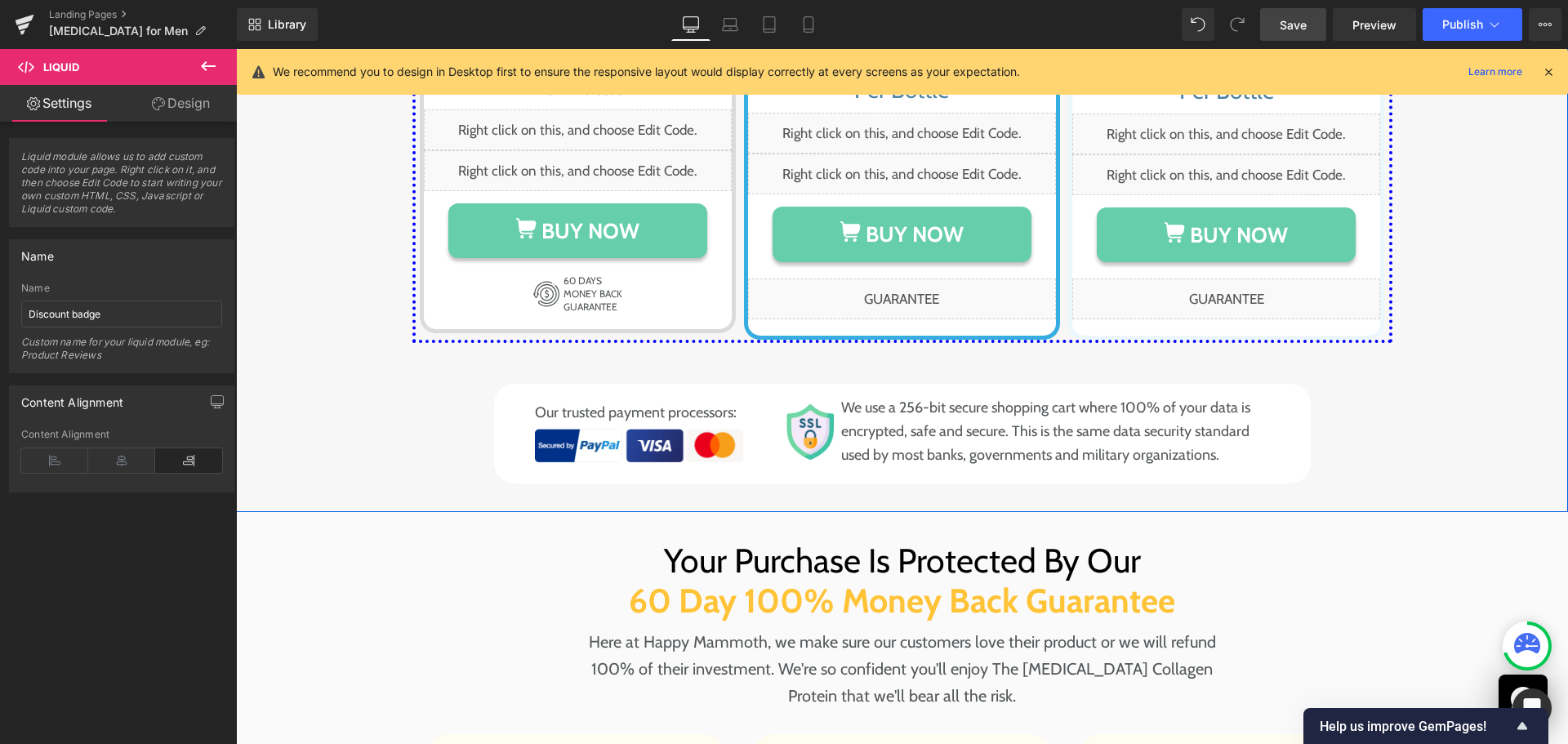
scroll to position [8736, 0]
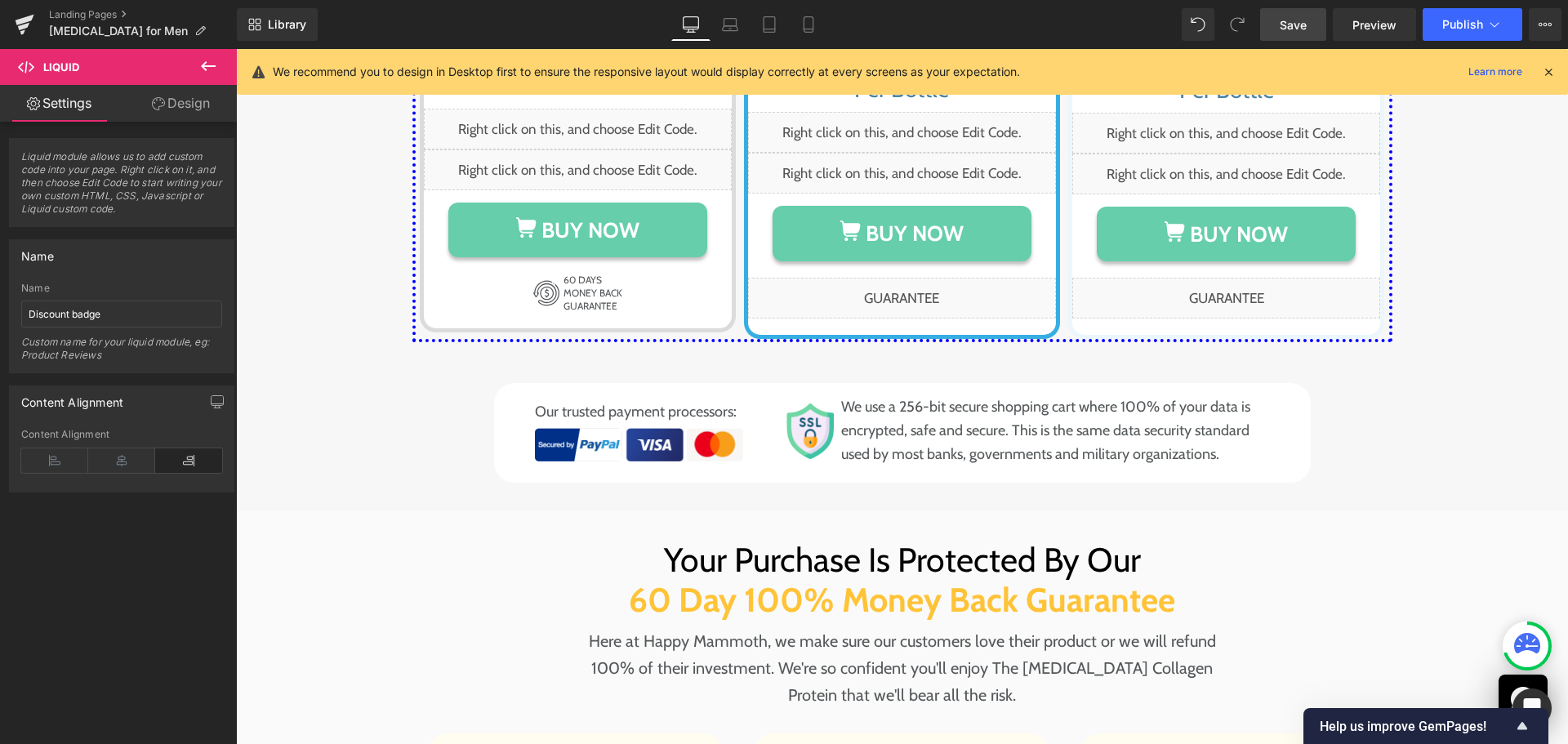
click at [209, 59] on icon at bounding box center [208, 65] width 20 height 20
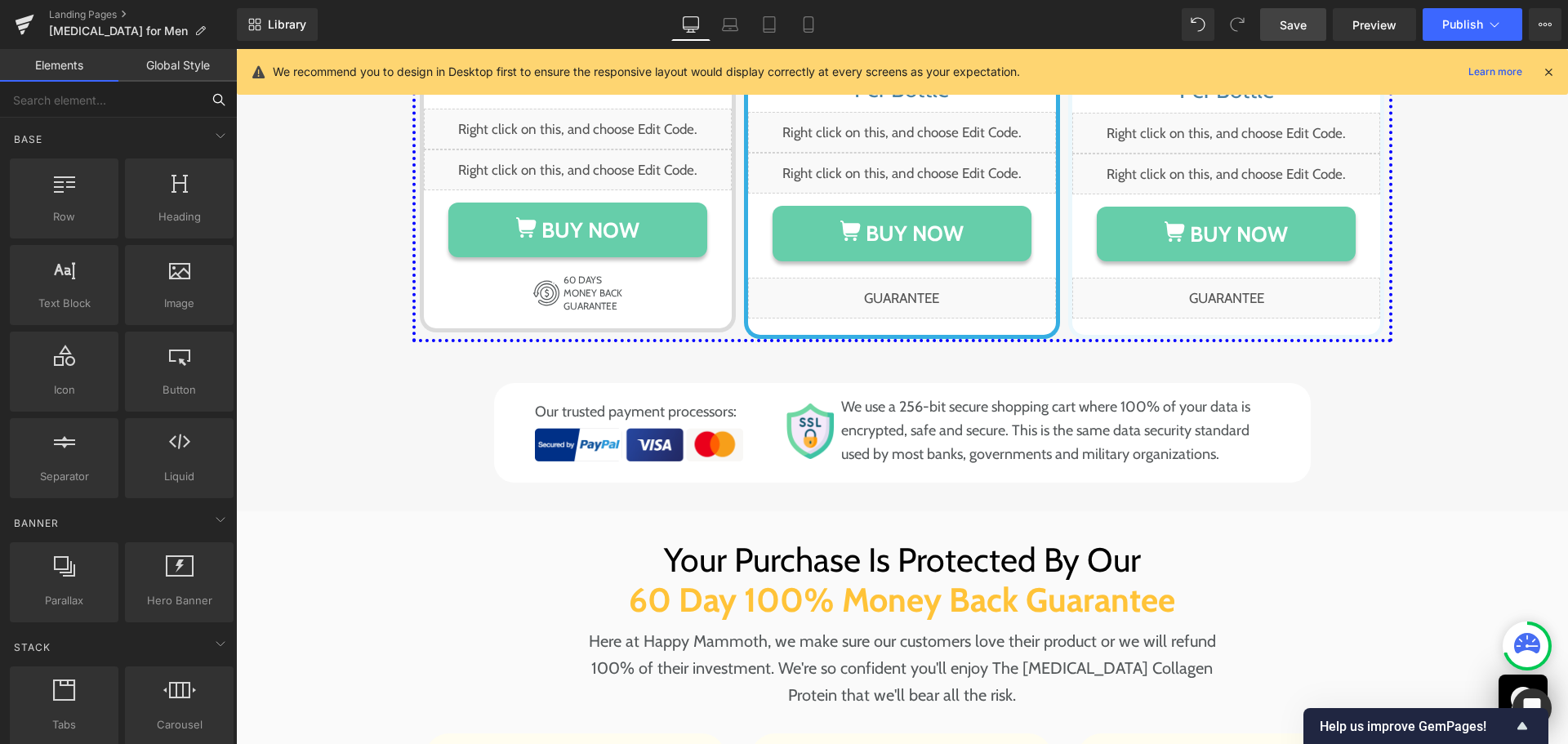
click at [100, 103] on input "text" at bounding box center [100, 100] width 201 height 36
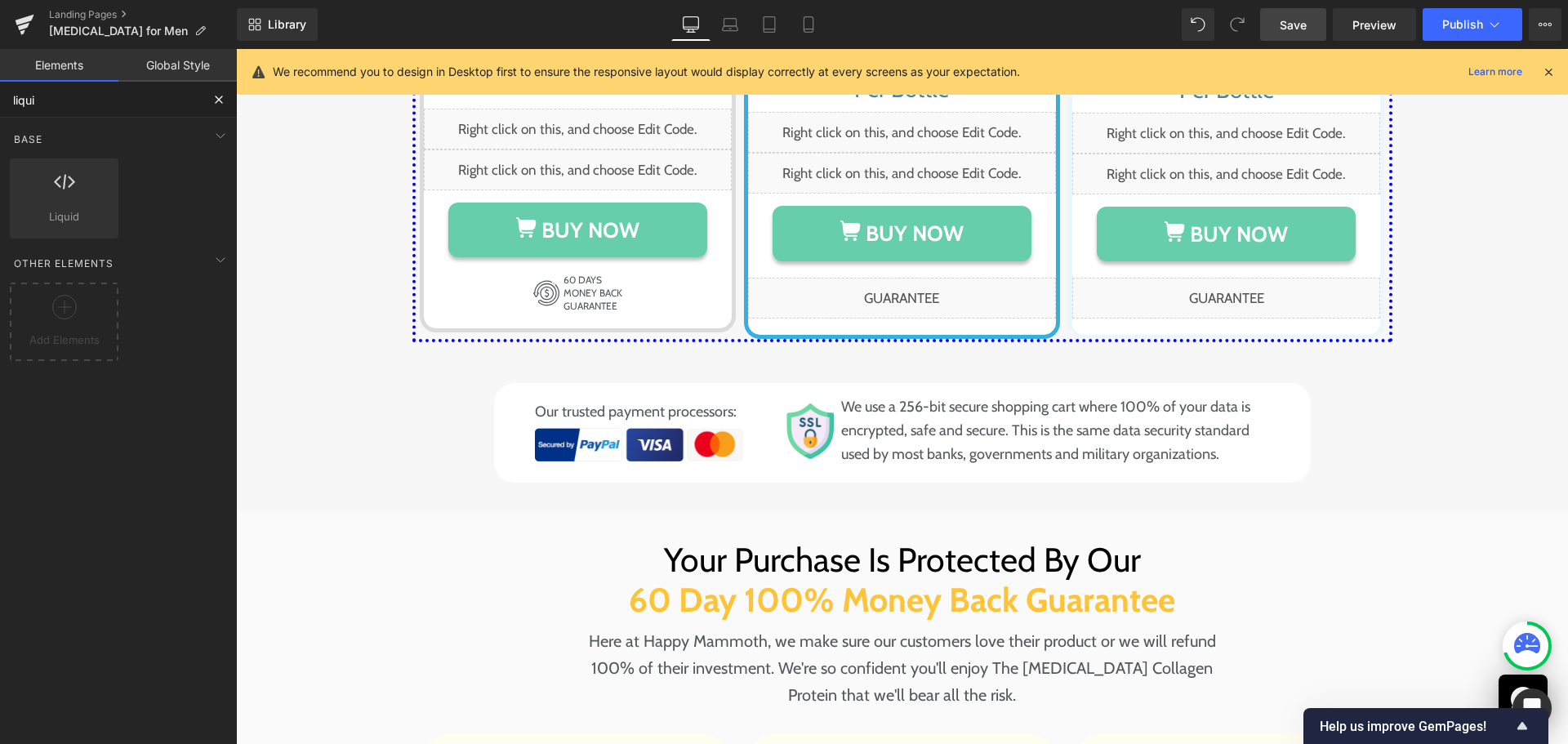
type input "liquid"
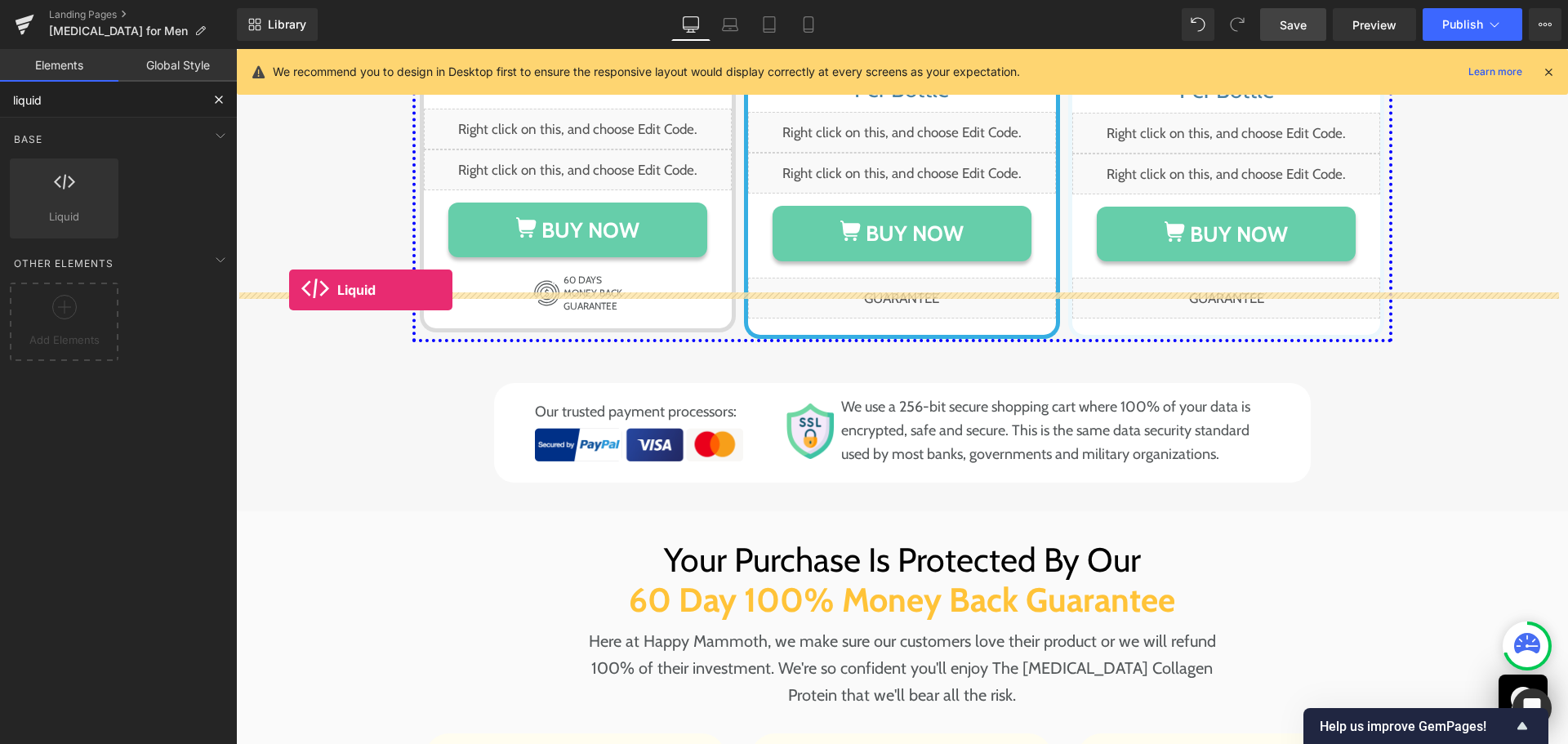
drag, startPoint x: 336, startPoint y: 275, endPoint x: 289, endPoint y: 290, distance: 49.3
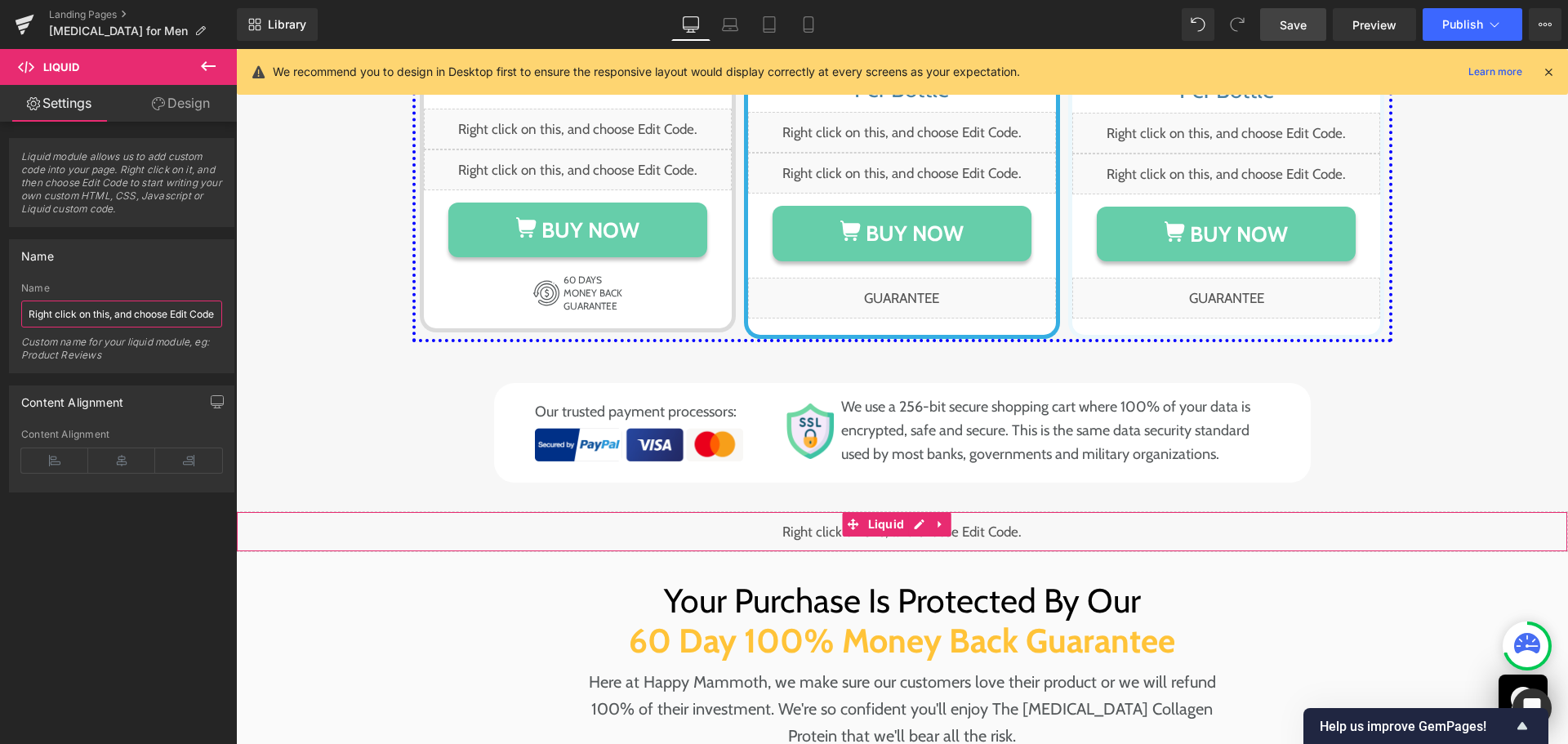
click at [102, 321] on input "Right click on this, and choose Edit Code." at bounding box center [121, 313] width 201 height 27
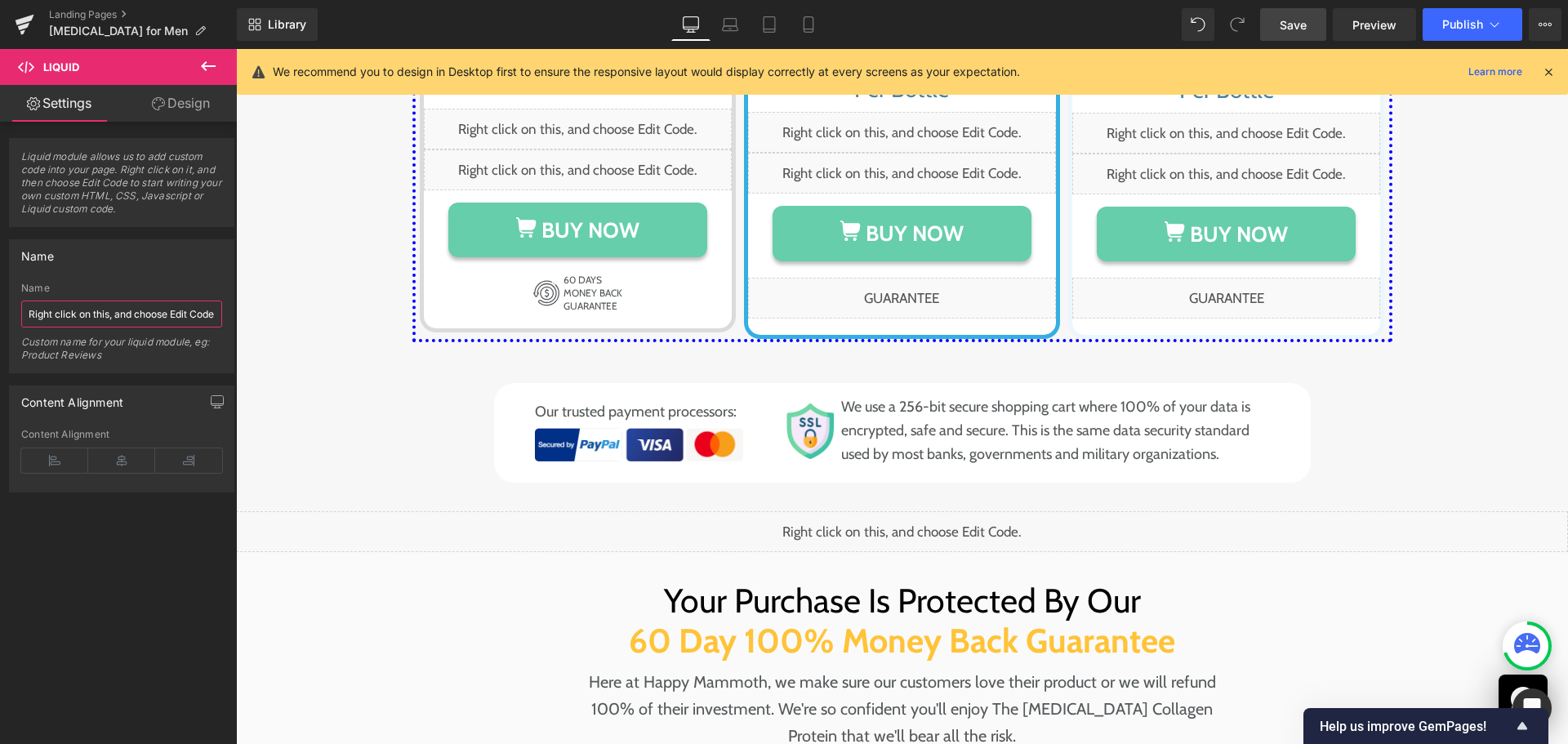
paste input "Product Section"
type input "Product Section"
click at [775, 511] on div "Liquid" at bounding box center [902, 531] width 1332 height 41
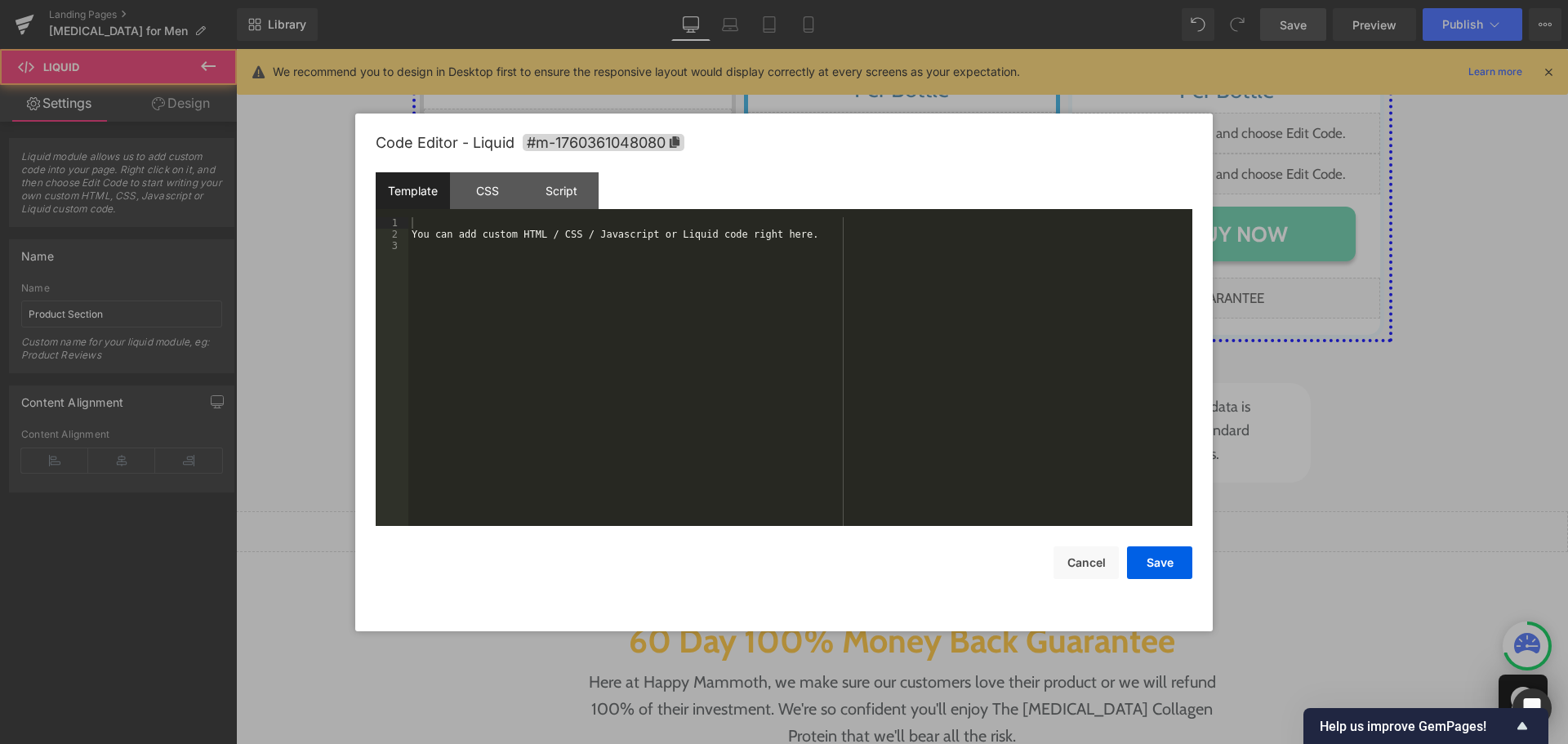
drag, startPoint x: 918, startPoint y: 306, endPoint x: 1139, endPoint y: 321, distance: 221.5
click at [918, 511] on div "Liquid" at bounding box center [902, 531] width 1332 height 41
click at [745, 256] on div "You can add custom HTML / CSS / Javascript or Liquid code right here." at bounding box center [800, 383] width 784 height 332
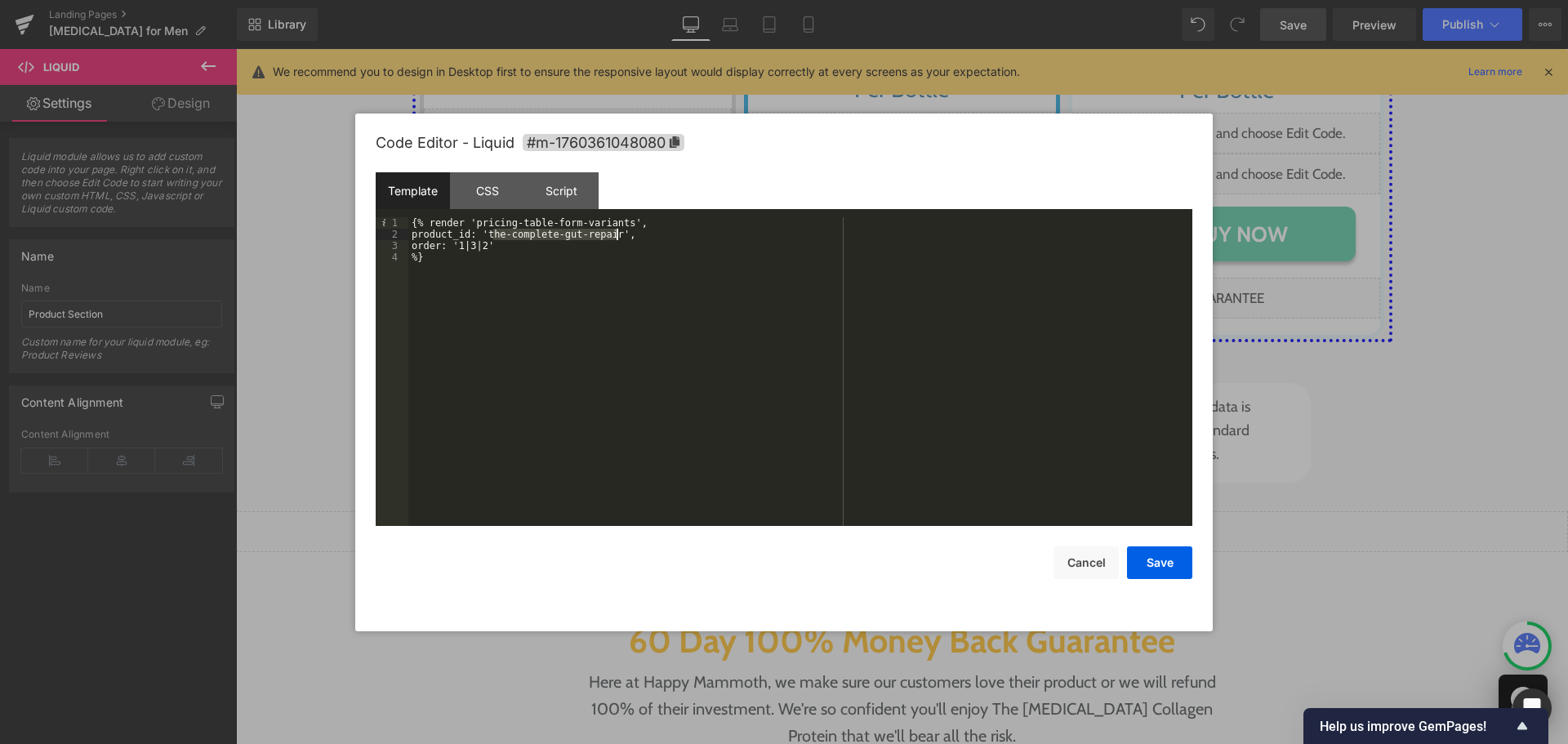
drag, startPoint x: 493, startPoint y: 231, endPoint x: 719, endPoint y: 263, distance: 228.3
click at [617, 235] on div "{% render 'pricing-table-form-variants', product_id: 'the-complete-gut-repair',…" at bounding box center [800, 383] width 784 height 332
click at [478, 189] on div "CSS" at bounding box center [488, 190] width 75 height 36
click at [547, 267] on div "#m-1760361048080 { }" at bounding box center [800, 383] width 784 height 332
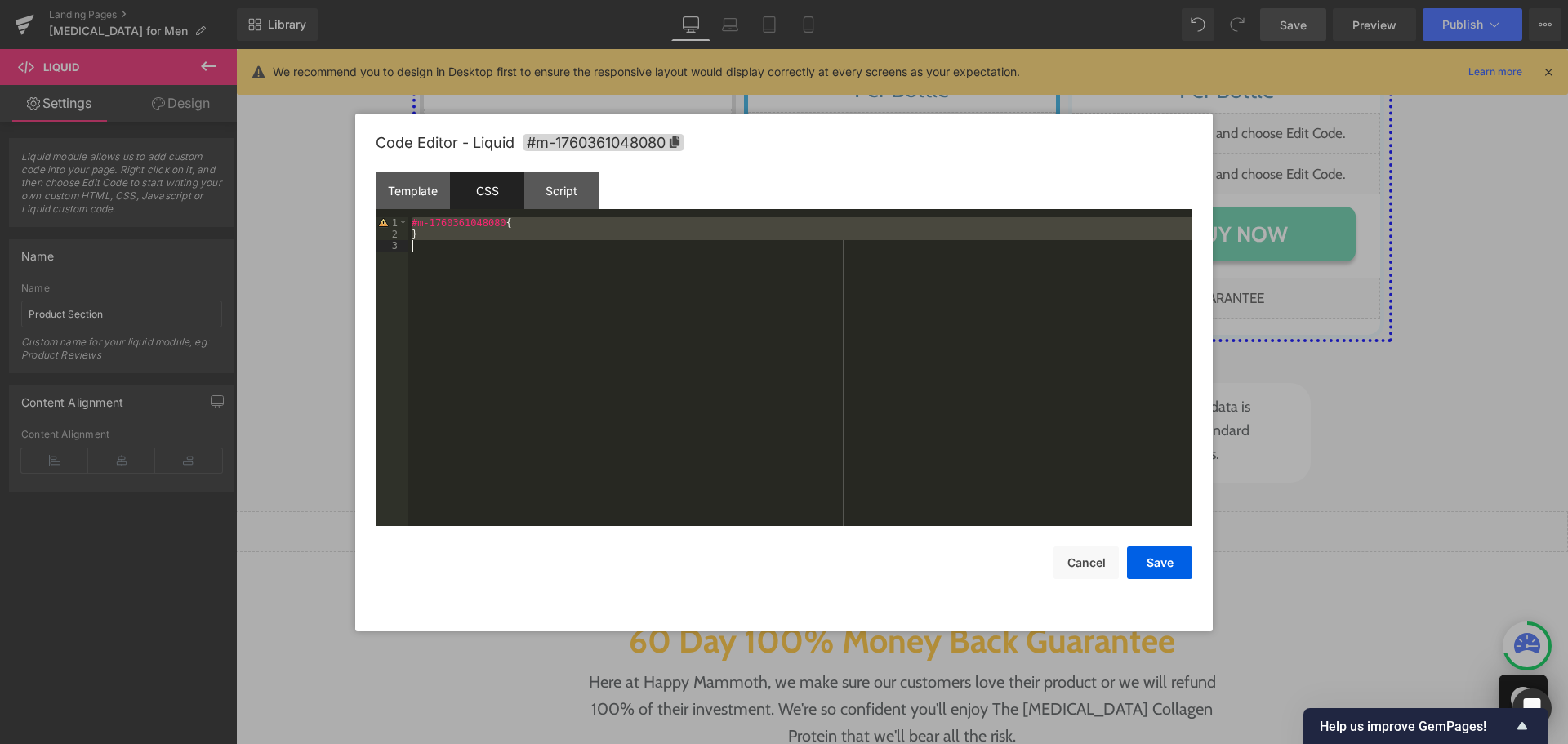
scroll to position [148, 0]
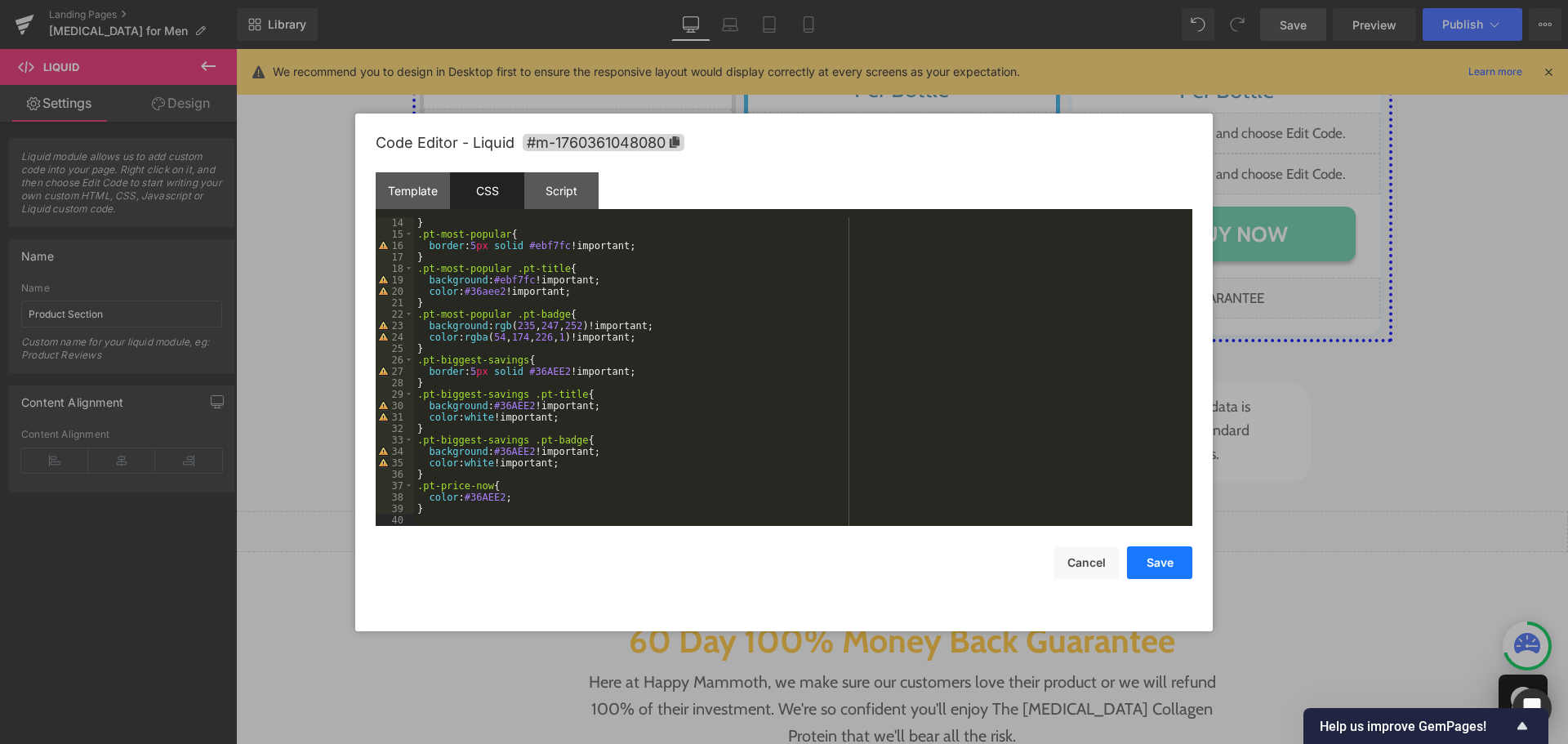
click at [1162, 565] on button "Save" at bounding box center [1159, 562] width 65 height 33
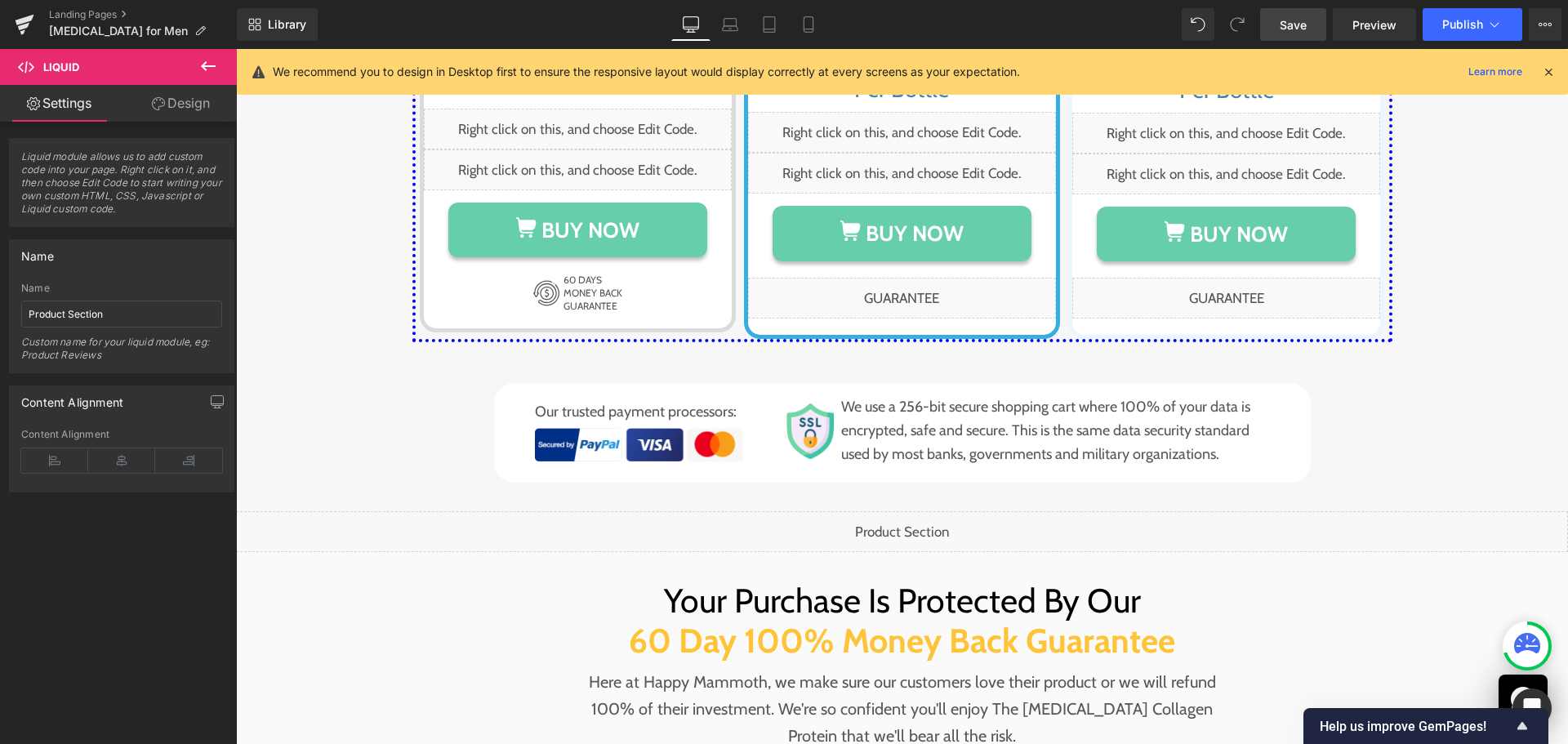
click at [1296, 34] on link "Save" at bounding box center [1293, 24] width 66 height 33
click at [1376, 26] on span "Preview" at bounding box center [1374, 25] width 44 height 17
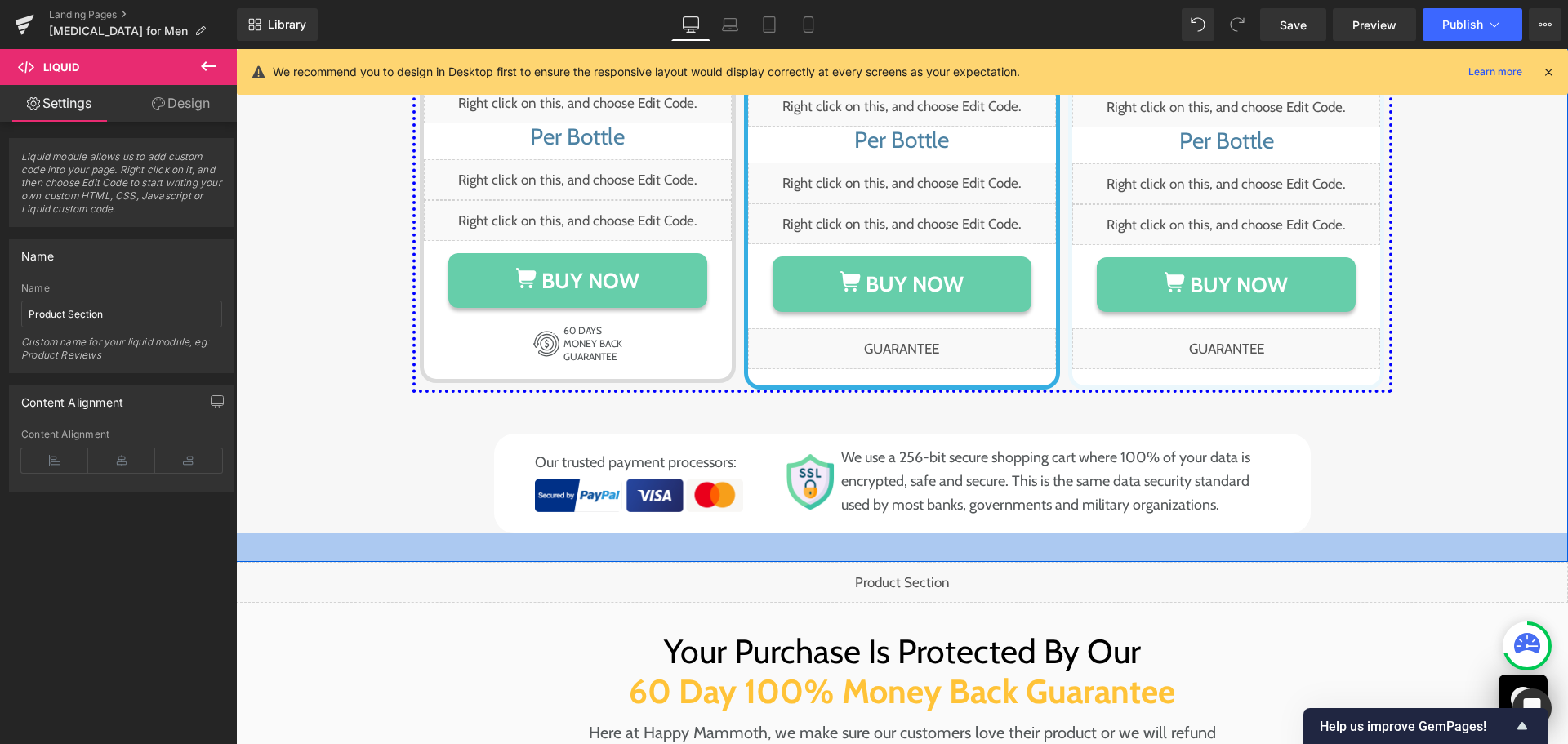
scroll to position [8654, 0]
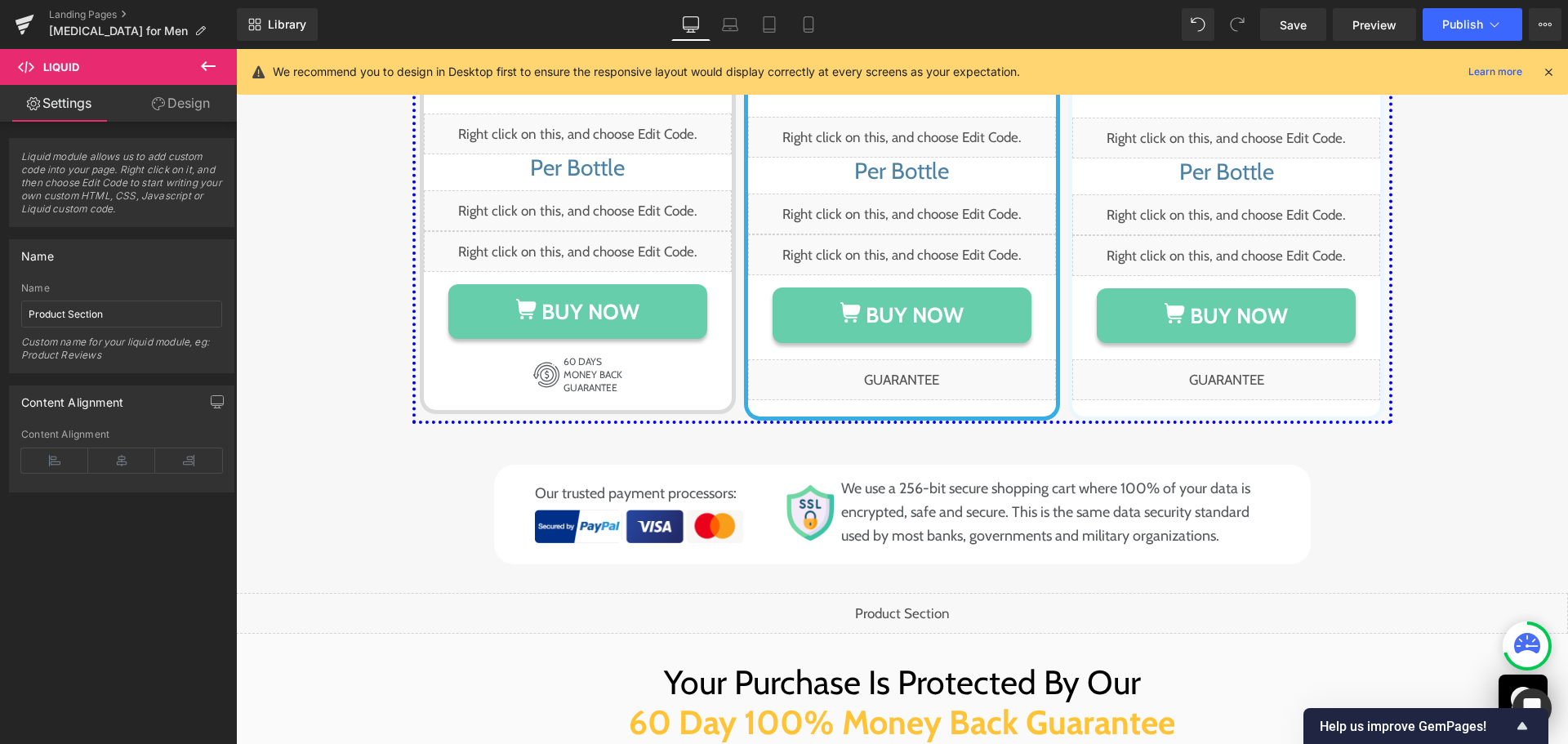
click at [881, 593] on div "Liquid" at bounding box center [902, 613] width 1332 height 41
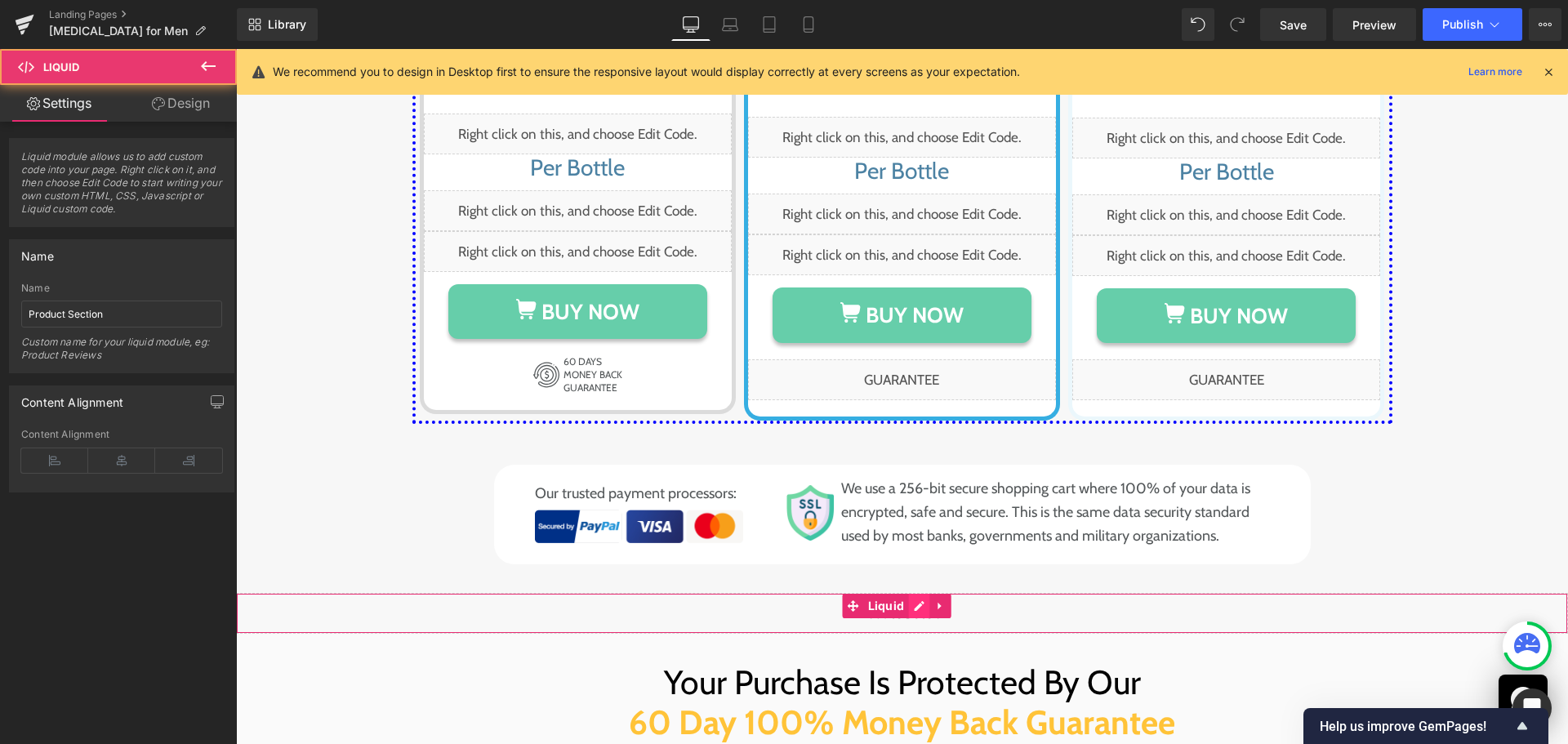
click at [910, 593] on div "Liquid" at bounding box center [902, 613] width 1332 height 41
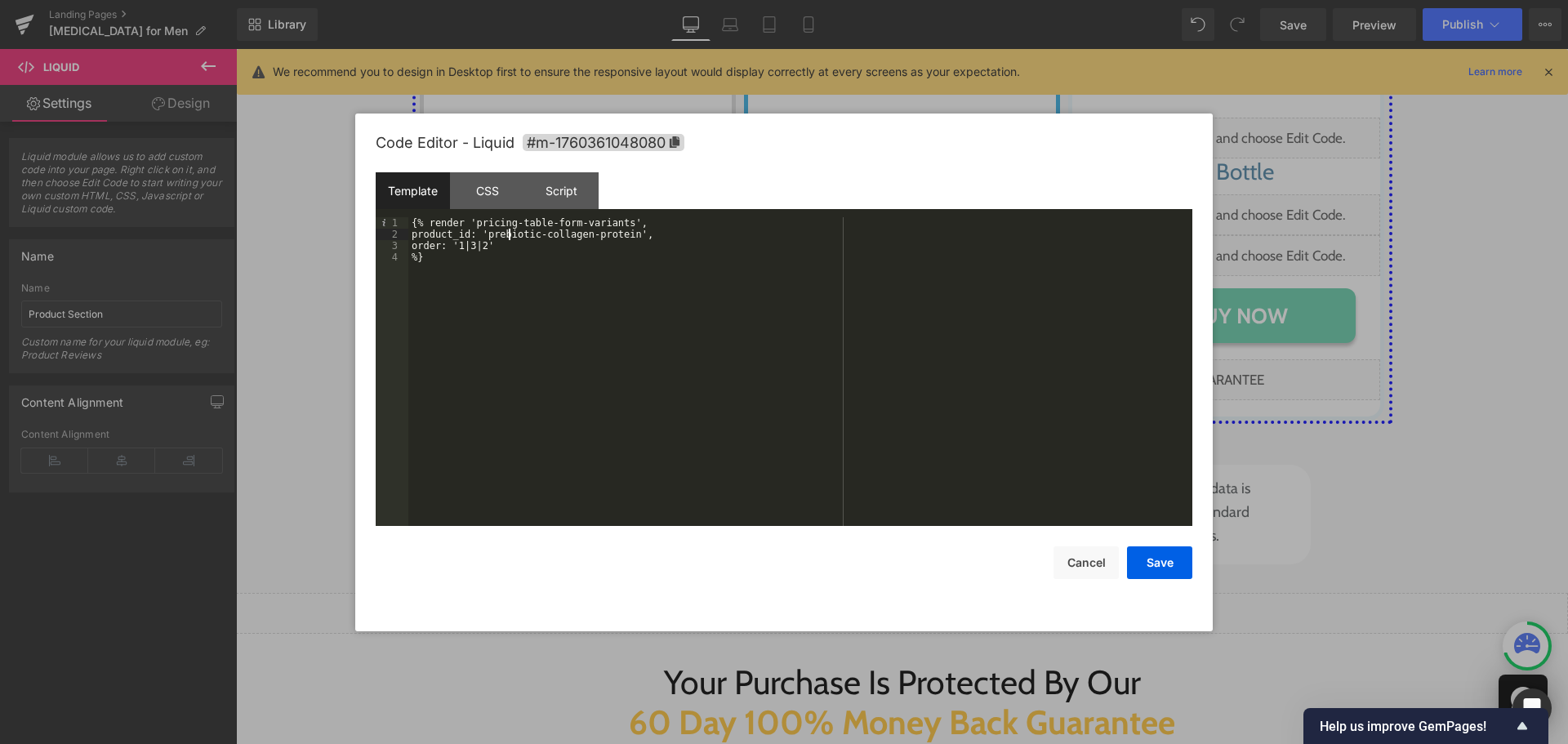
click at [509, 236] on div "{% render 'pricing-table-form-variants', product_id: 'prebiotic-collagen-protei…" at bounding box center [800, 383] width 784 height 332
drag, startPoint x: 494, startPoint y: 233, endPoint x: 631, endPoint y: 238, distance: 137.1
click at [631, 238] on div "{% render 'pricing-table-form-variants', product_id: 'prebiotic-collagen-protei…" at bounding box center [800, 383] width 784 height 332
click at [1090, 561] on button "Cancel" at bounding box center [1087, 562] width 65 height 33
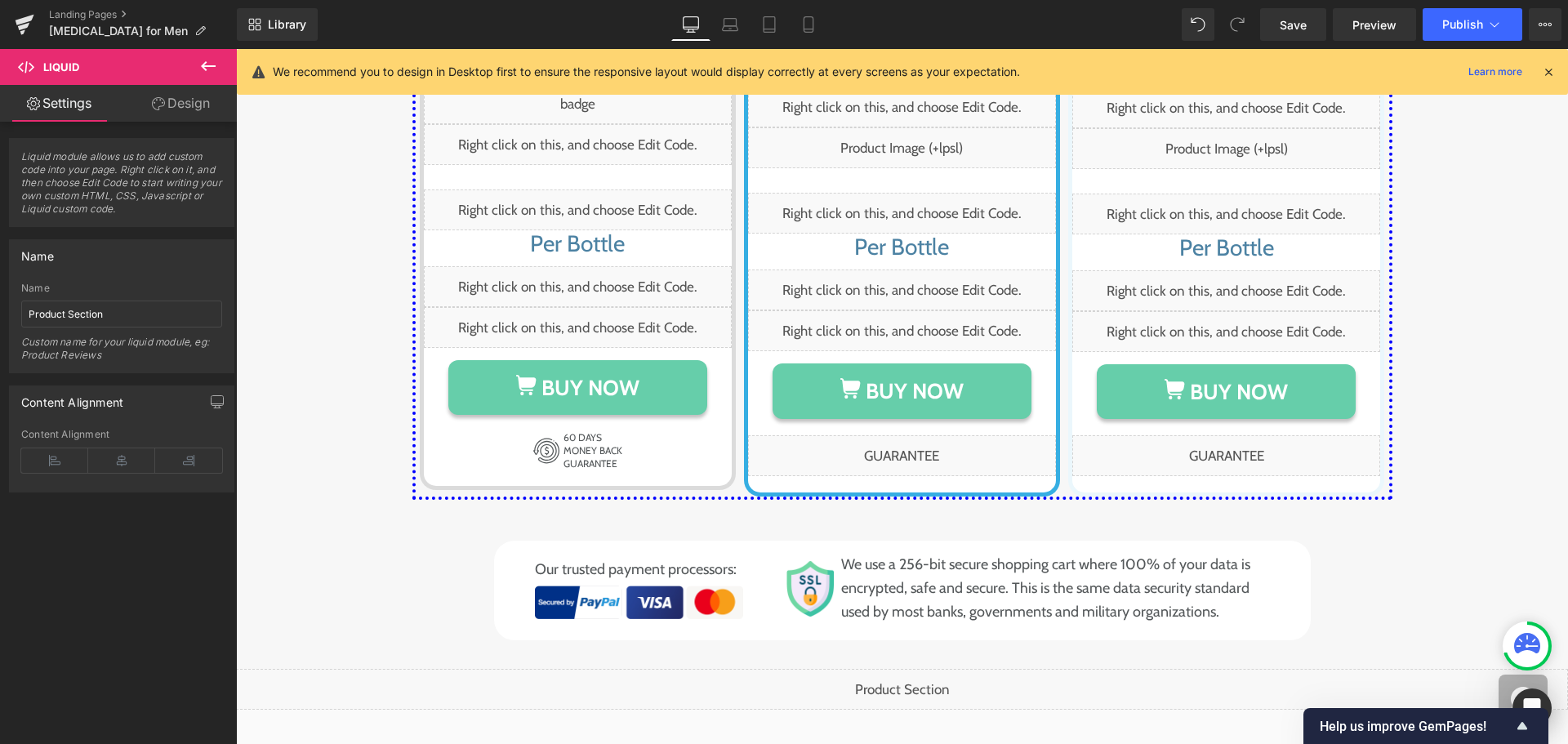
scroll to position [8328, 0]
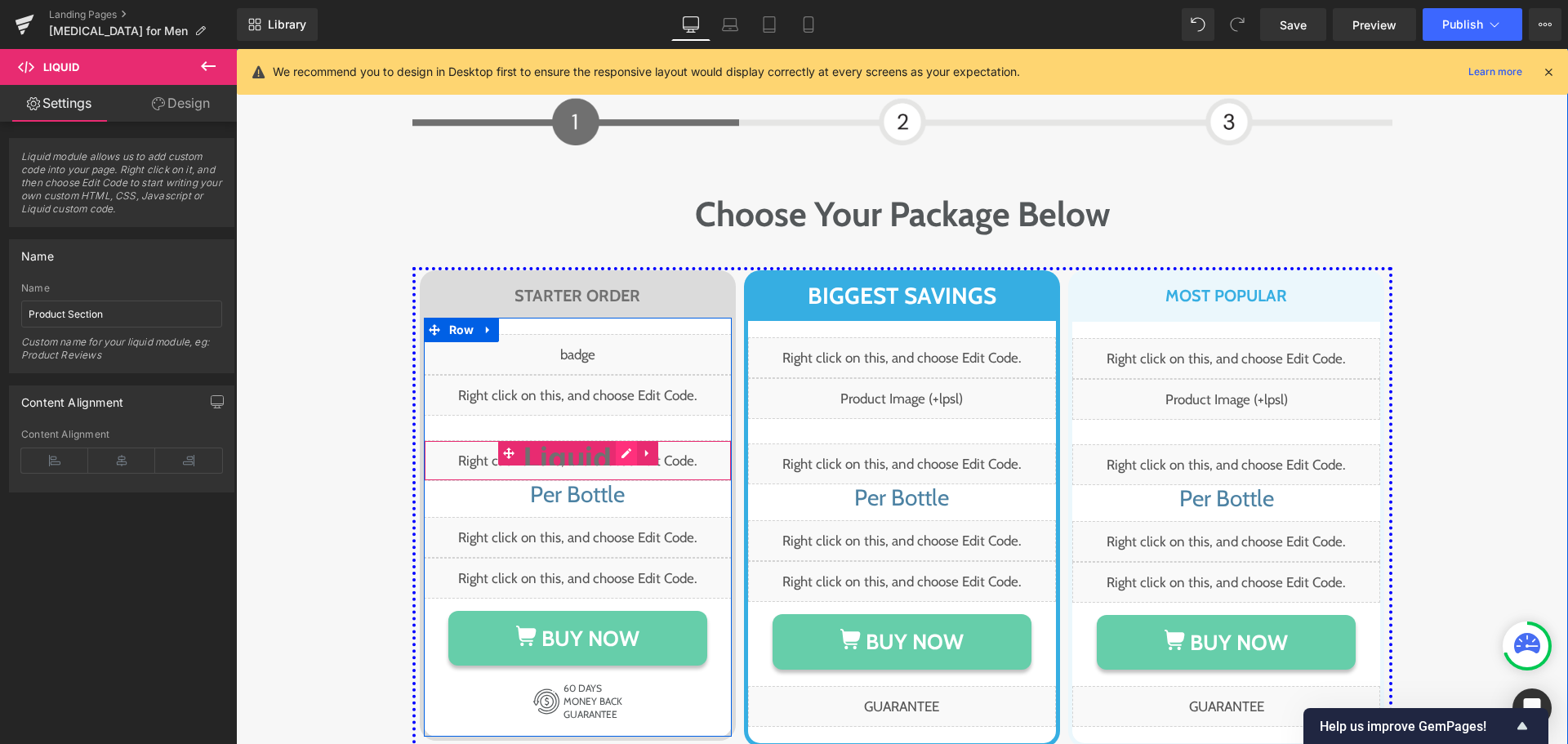
click at [621, 440] on div "Liquid" at bounding box center [577, 461] width 308 height 41
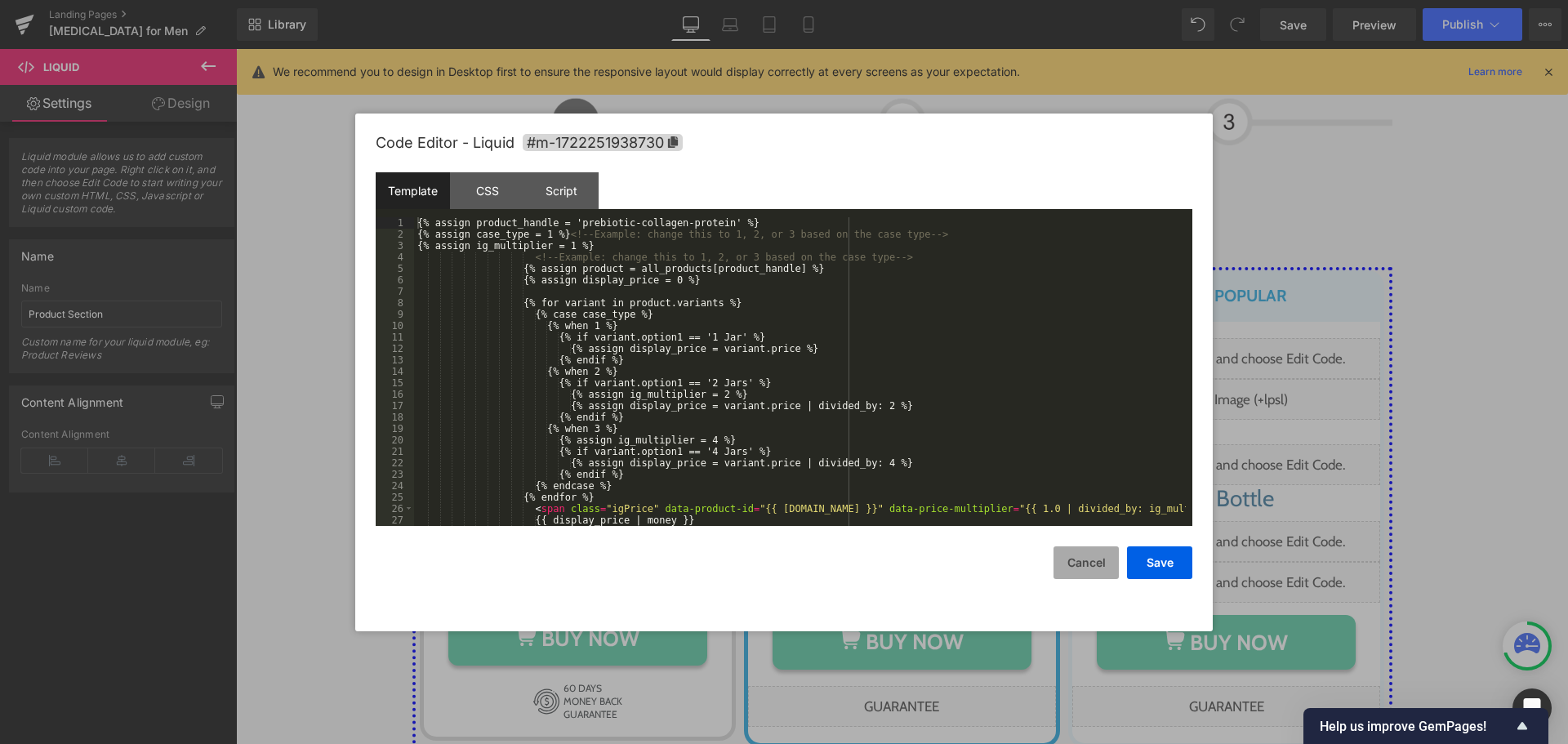
click at [1083, 569] on button "Cancel" at bounding box center [1087, 562] width 65 height 33
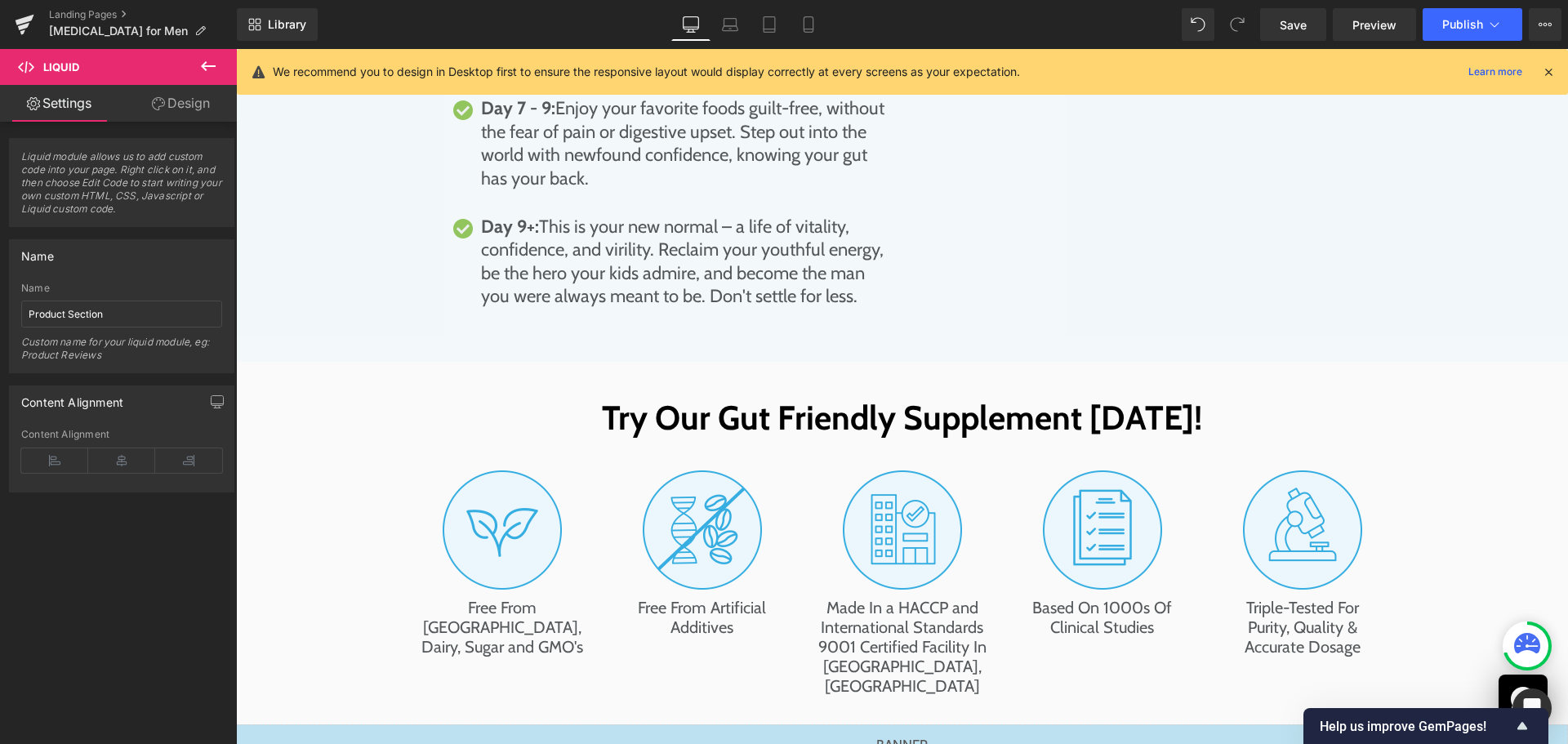
scroll to position [7021, 0]
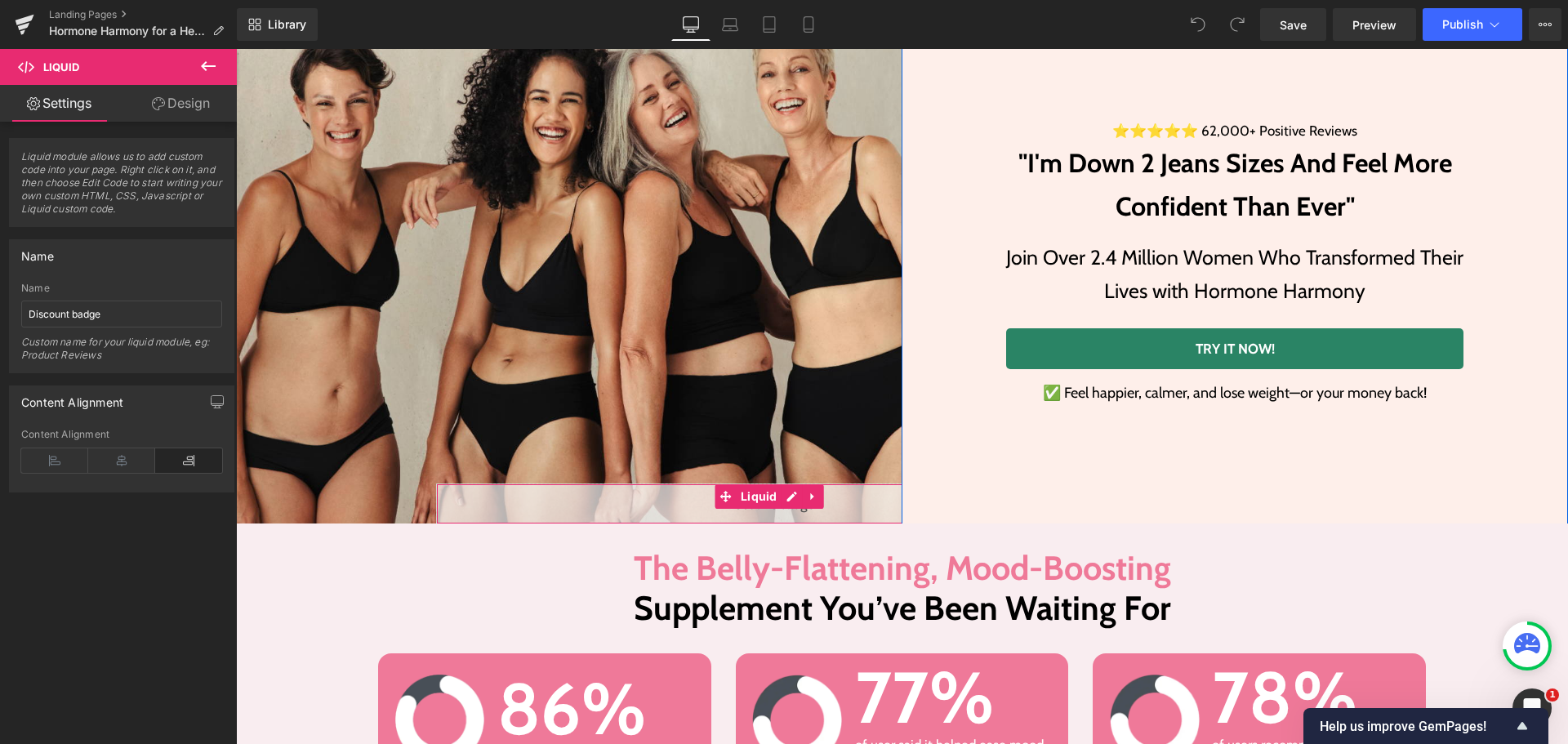
click at [784, 502] on div "Liquid" at bounding box center [770, 503] width 667 height 41
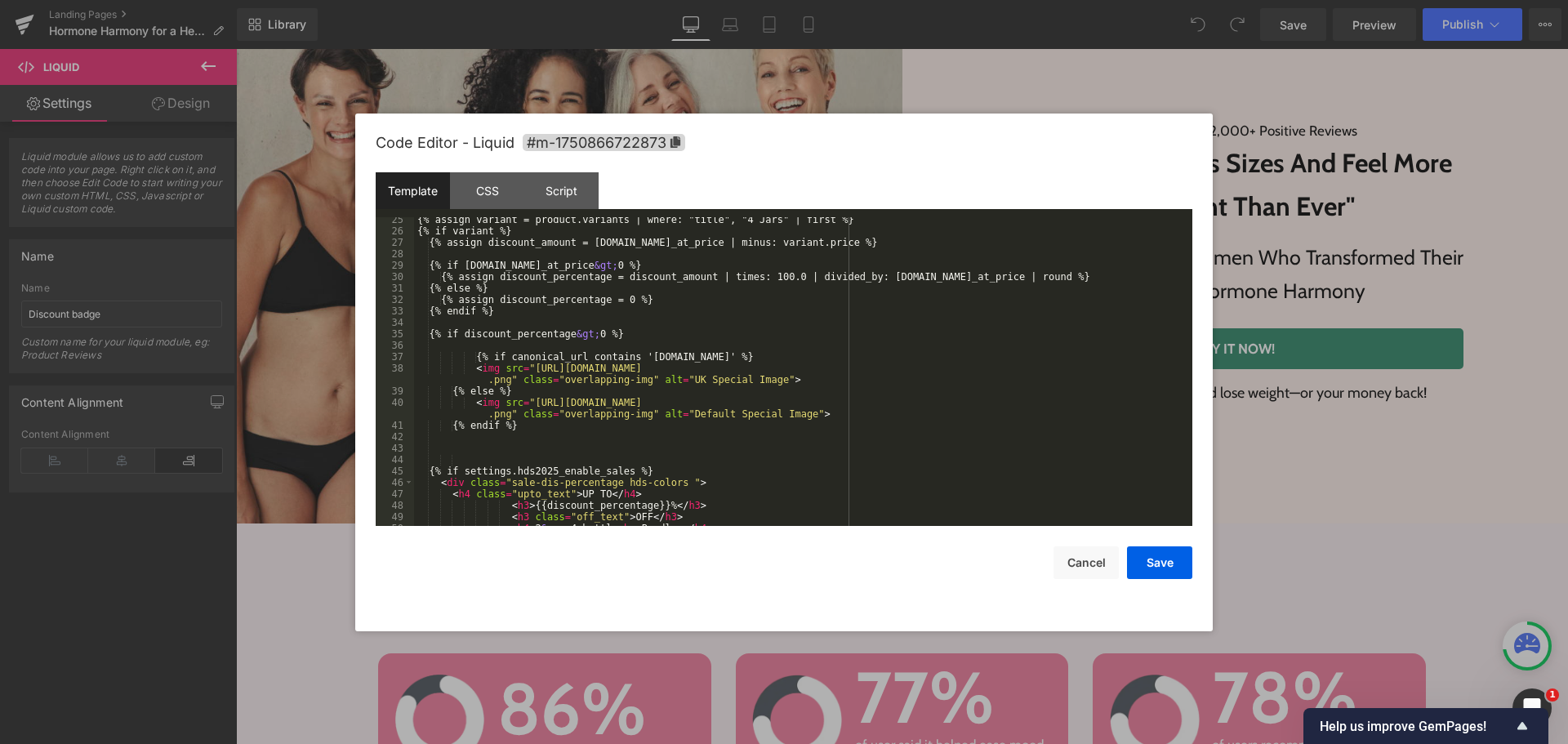
scroll to position [674, 0]
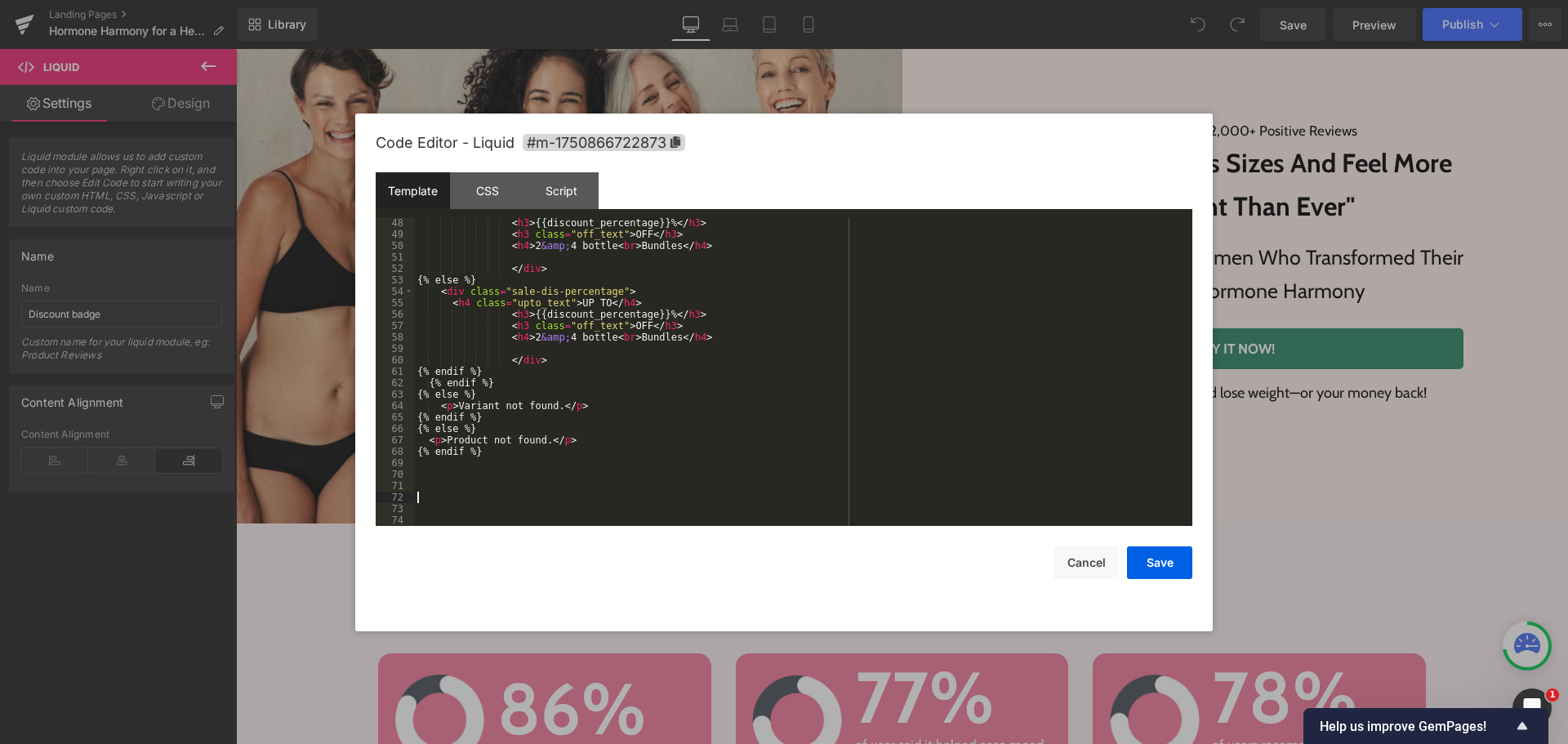
click at [508, 496] on div "< h3 > {{discount_percentage}}% </ h3 > < h3 class = "off_text" > OFF </ h3 > <…" at bounding box center [800, 383] width 772 height 332
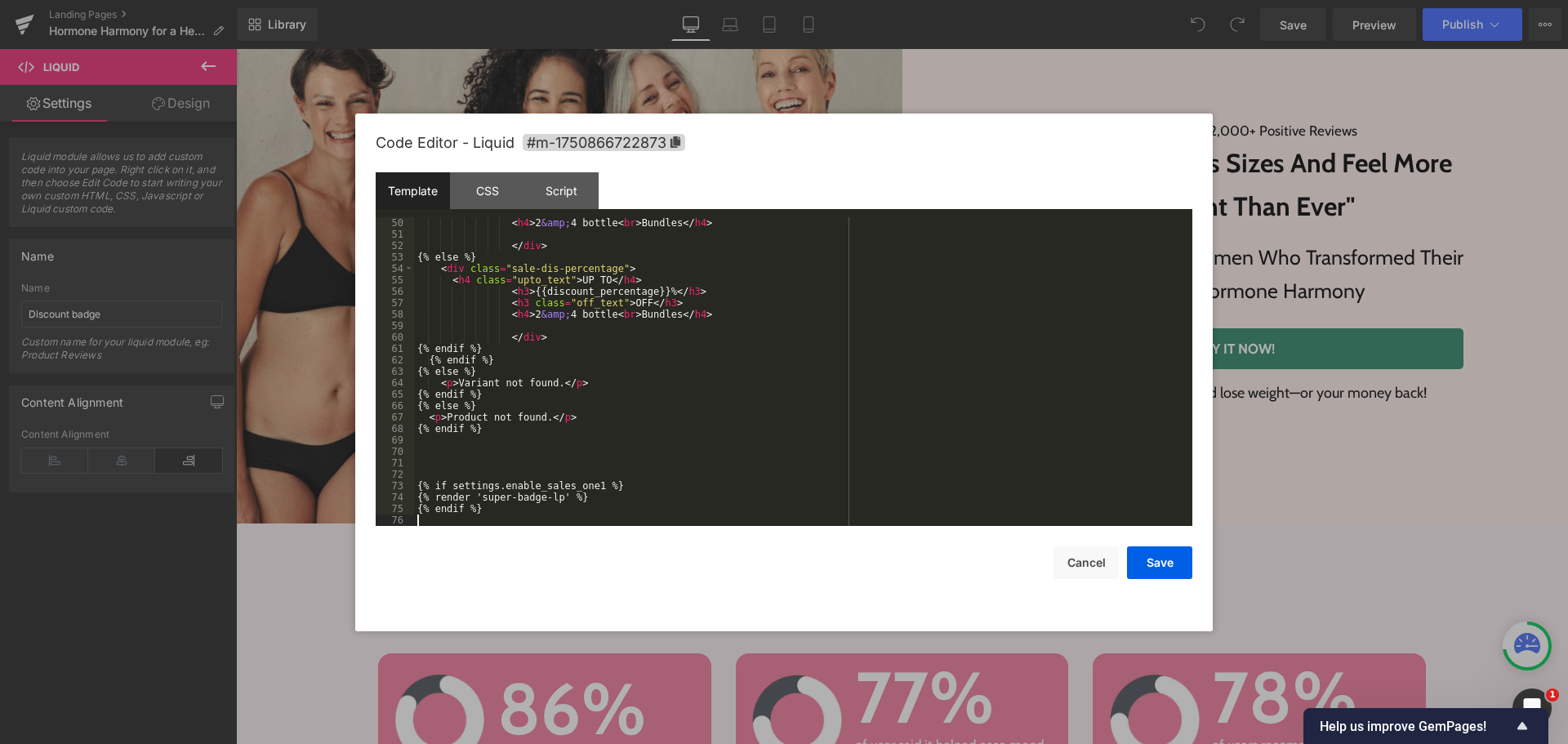
click at [777, 297] on div "< h4 > 2 &amp; 4 bottle < br > Bundles </ h4 > </ div > {% else %} < div class …" at bounding box center [800, 383] width 772 height 332
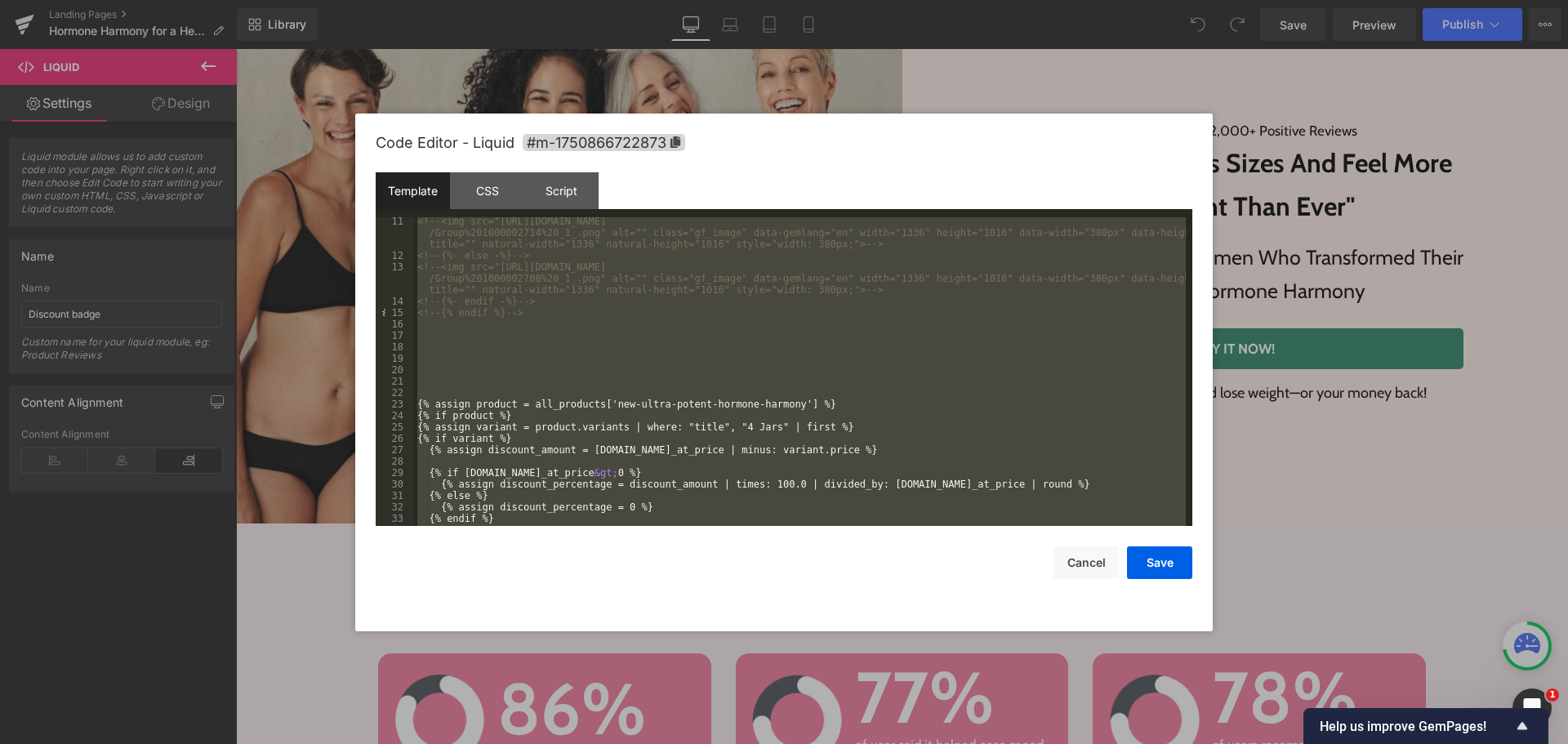
scroll to position [0, 0]
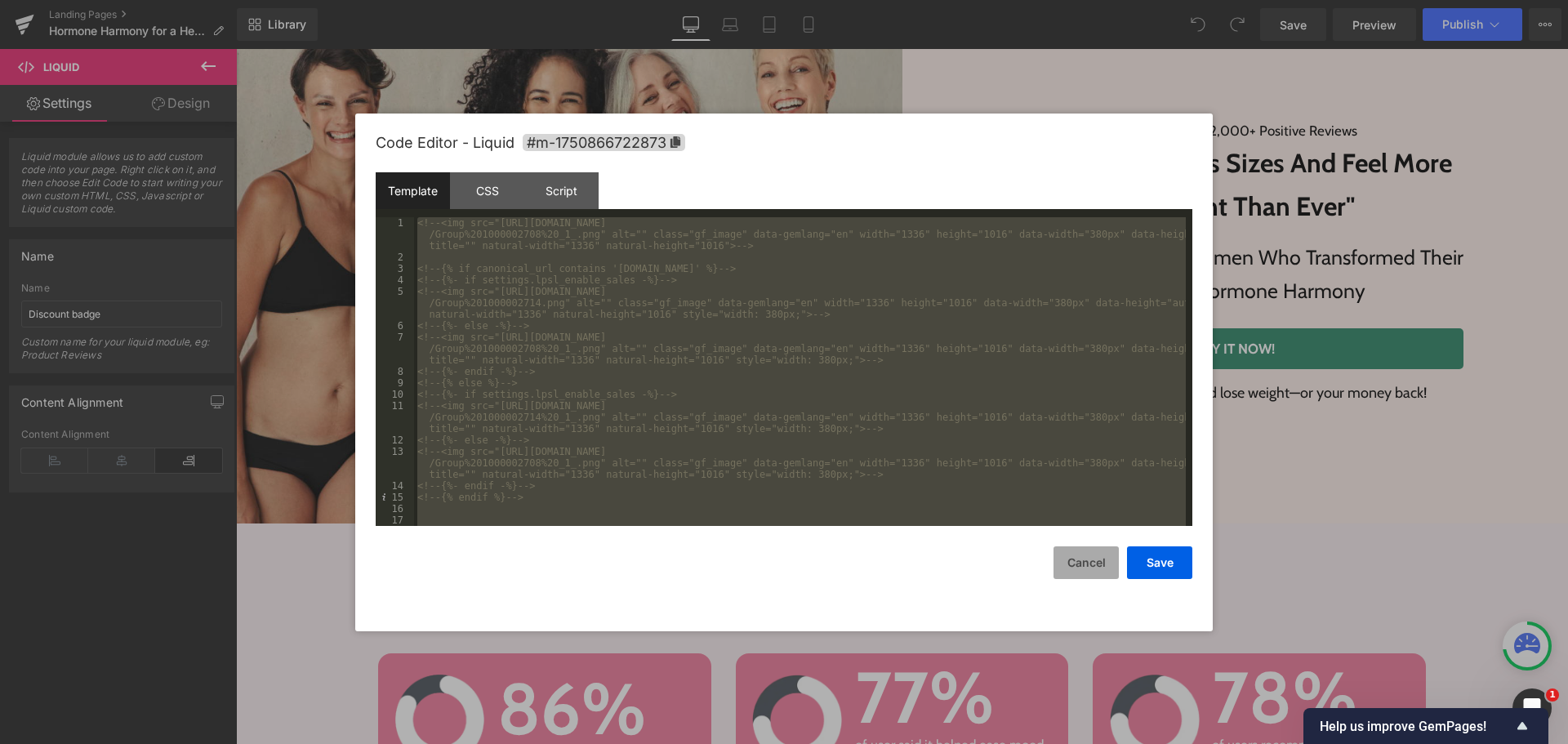
click at [1090, 570] on button "Cancel" at bounding box center [1087, 562] width 65 height 33
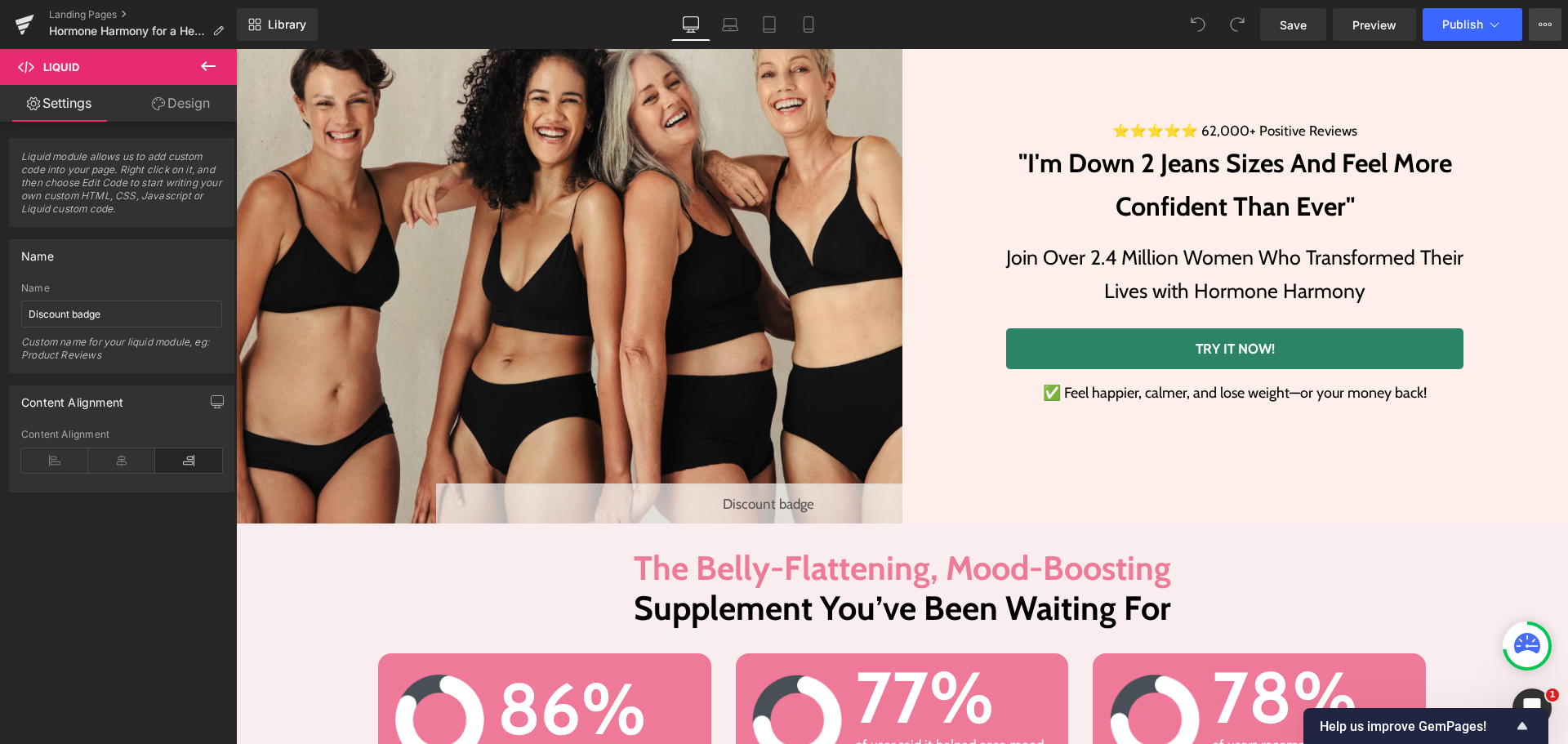
click at [1550, 22] on icon at bounding box center [1546, 24] width 13 height 13
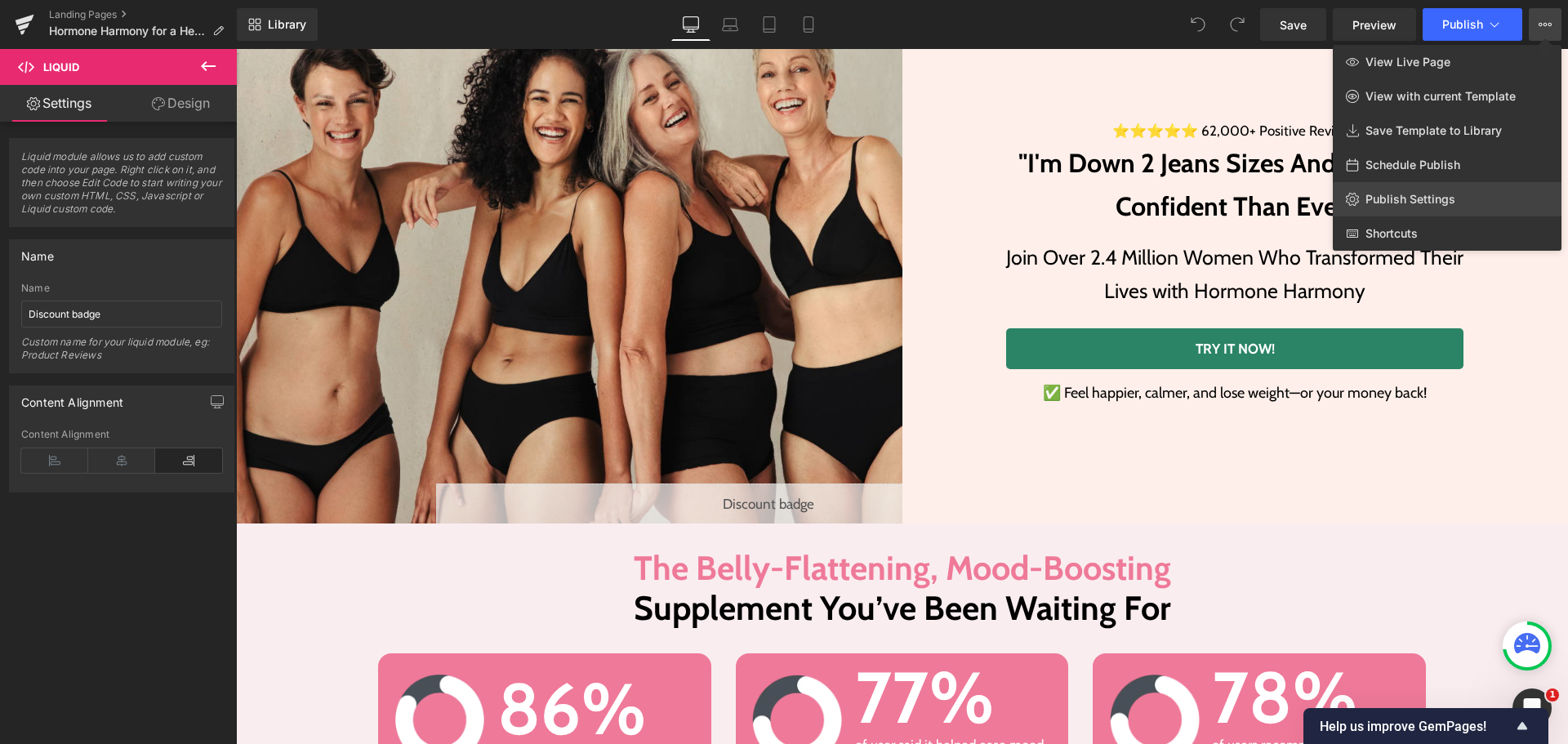
click at [1433, 200] on span "Publish Settings" at bounding box center [1410, 200] width 90 height 15
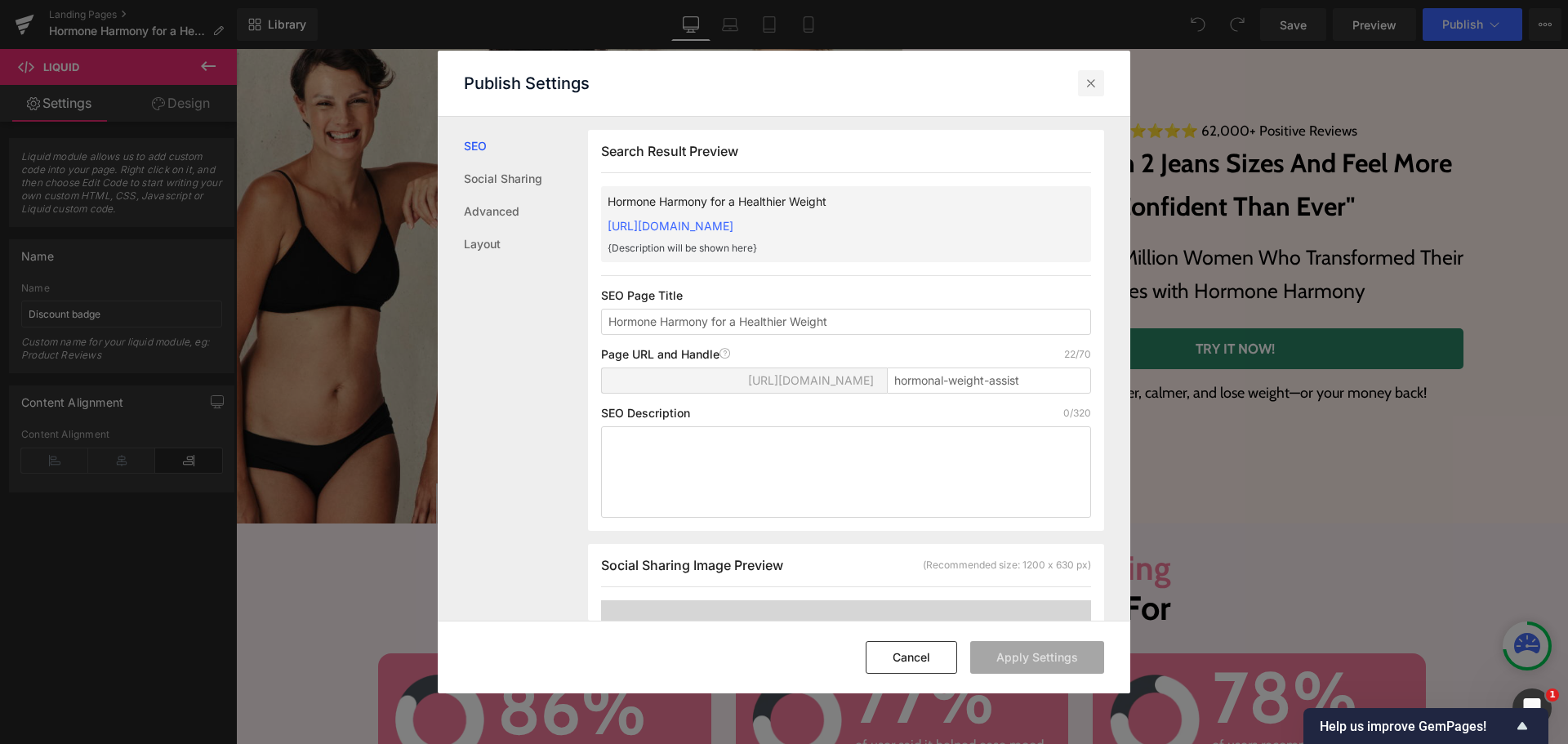
click at [1088, 85] on icon at bounding box center [1091, 84] width 17 height 17
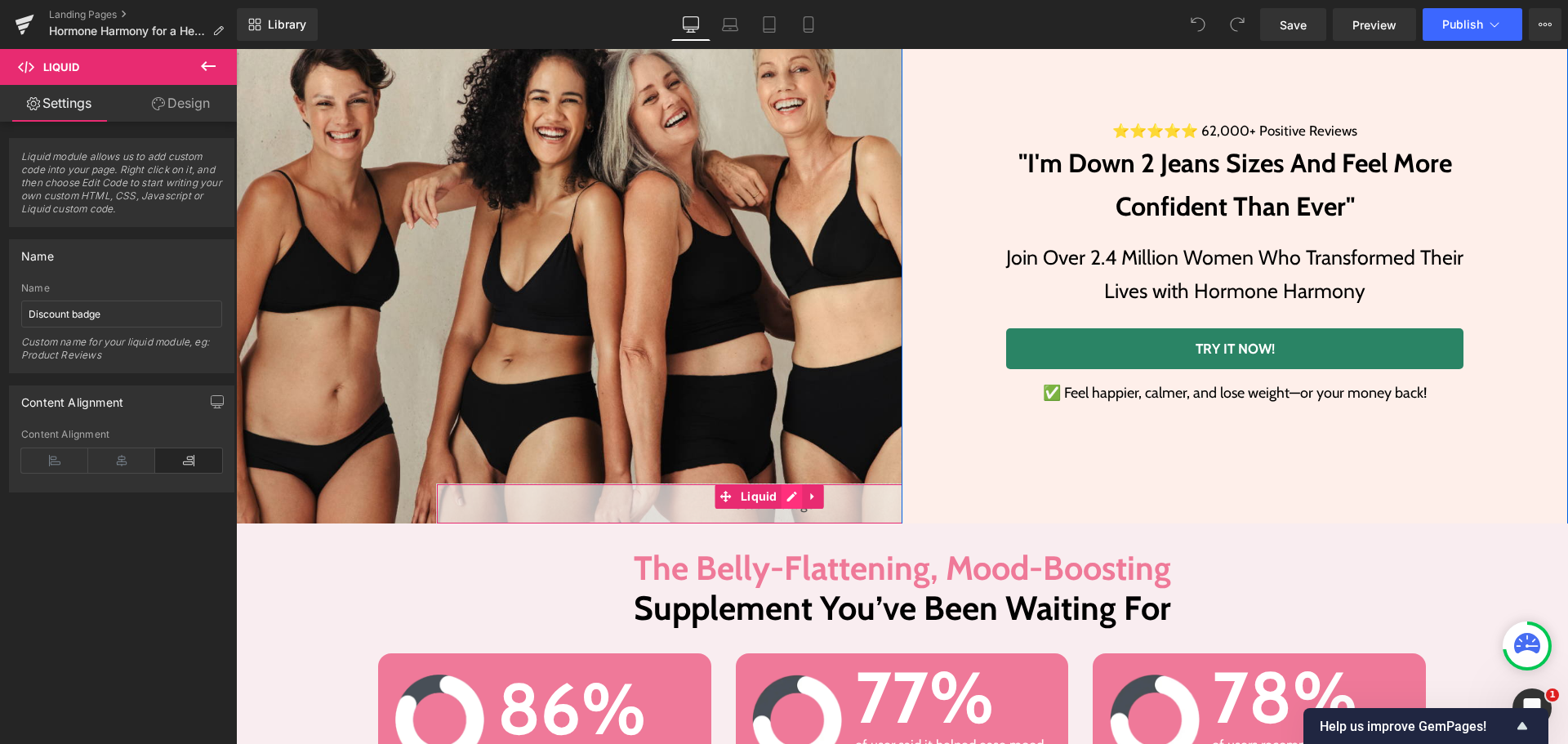
click at [781, 497] on div "Liquid" at bounding box center [770, 503] width 667 height 41
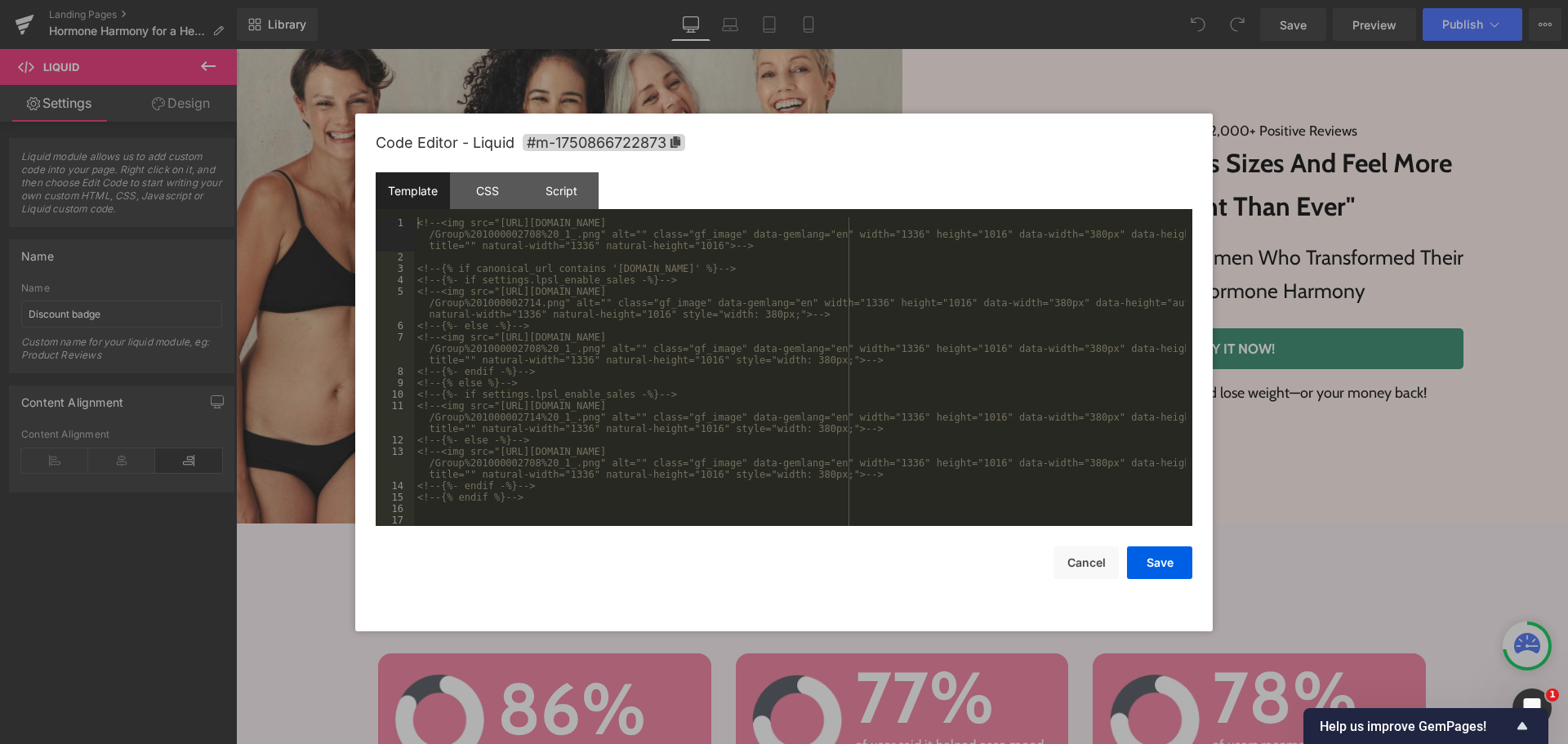
click at [700, 302] on div "<!-- <img src="[URL][DOMAIN_NAME] /Group%201000002708%20_1_.png" alt="" class="…" at bounding box center [800, 394] width 772 height 354
click at [507, 190] on div "CSS" at bounding box center [488, 190] width 75 height 36
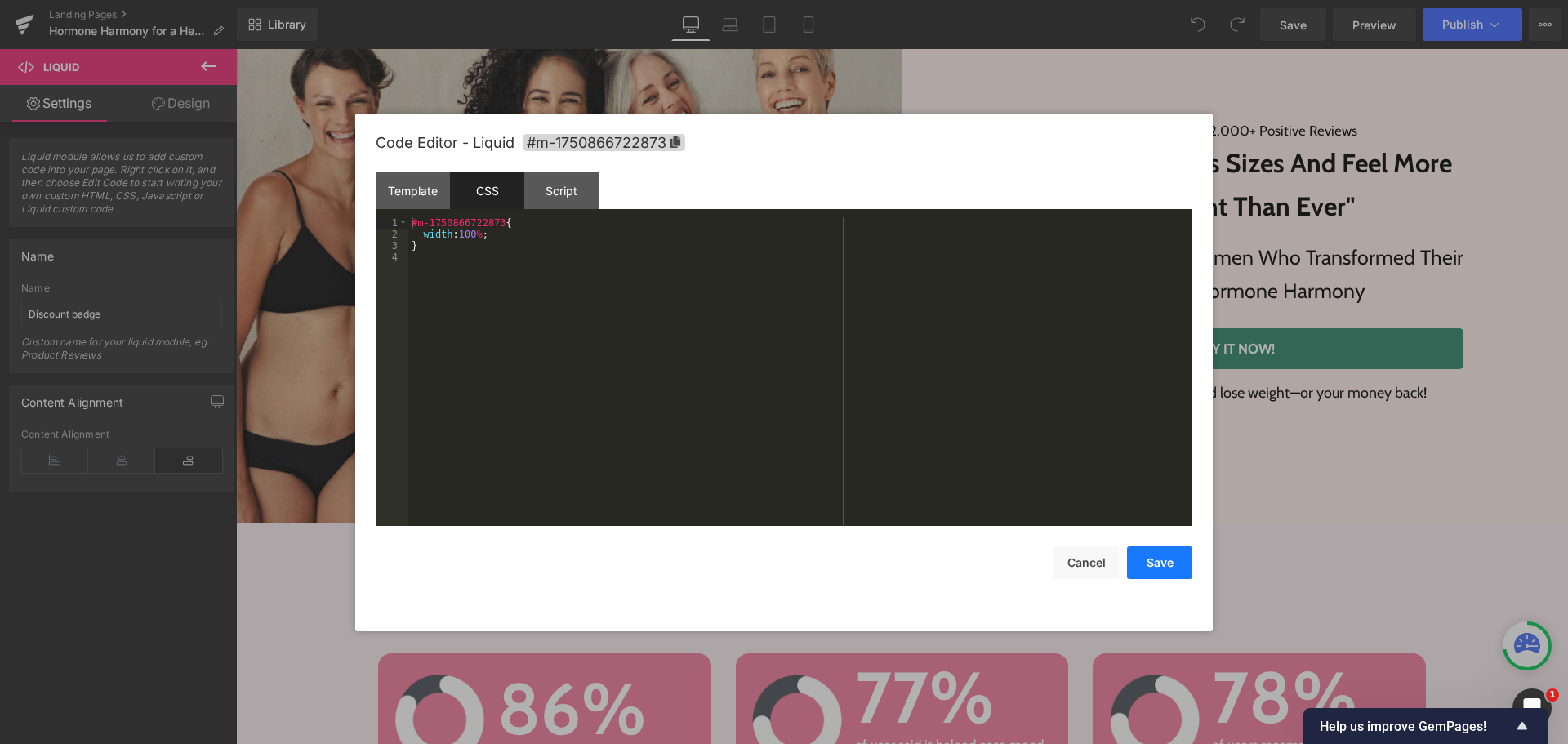
click at [1158, 566] on button "Save" at bounding box center [1159, 562] width 65 height 33
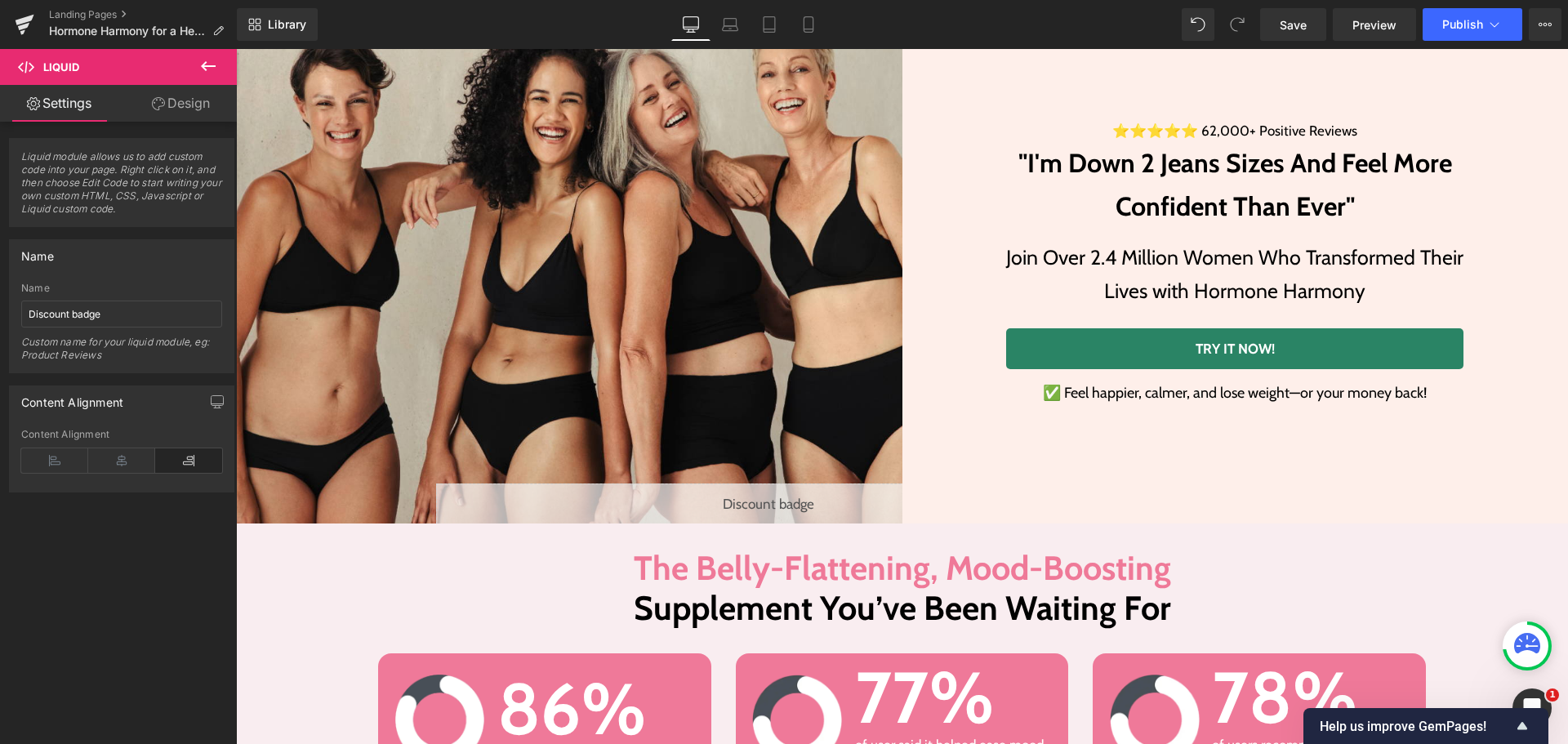
drag, startPoint x: 798, startPoint y: 18, endPoint x: 882, endPoint y: 0, distance: 85.9
click at [798, 18] on link "Mobile" at bounding box center [809, 24] width 39 height 33
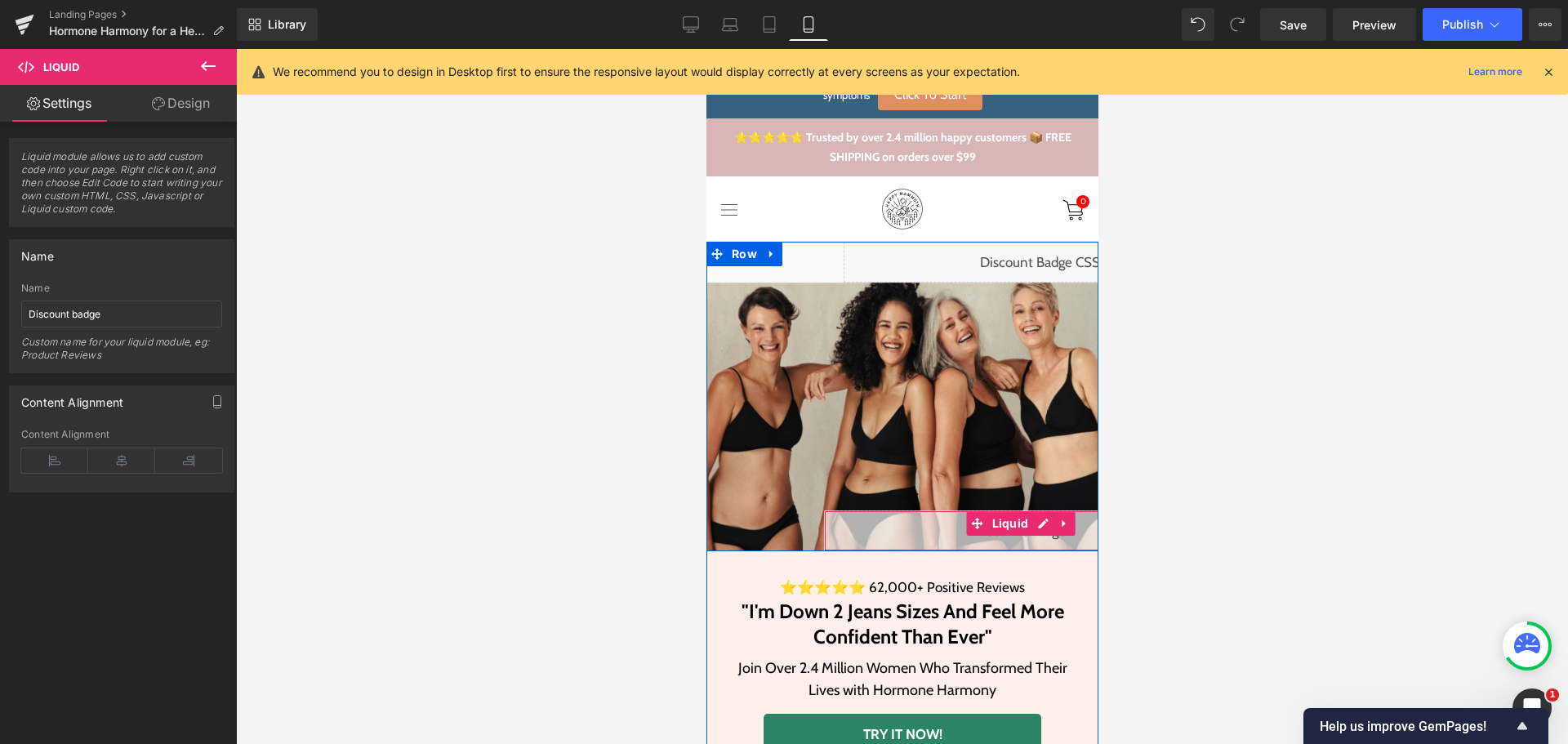
click at [1028, 524] on div "Liquid" at bounding box center [1020, 530] width 392 height 41
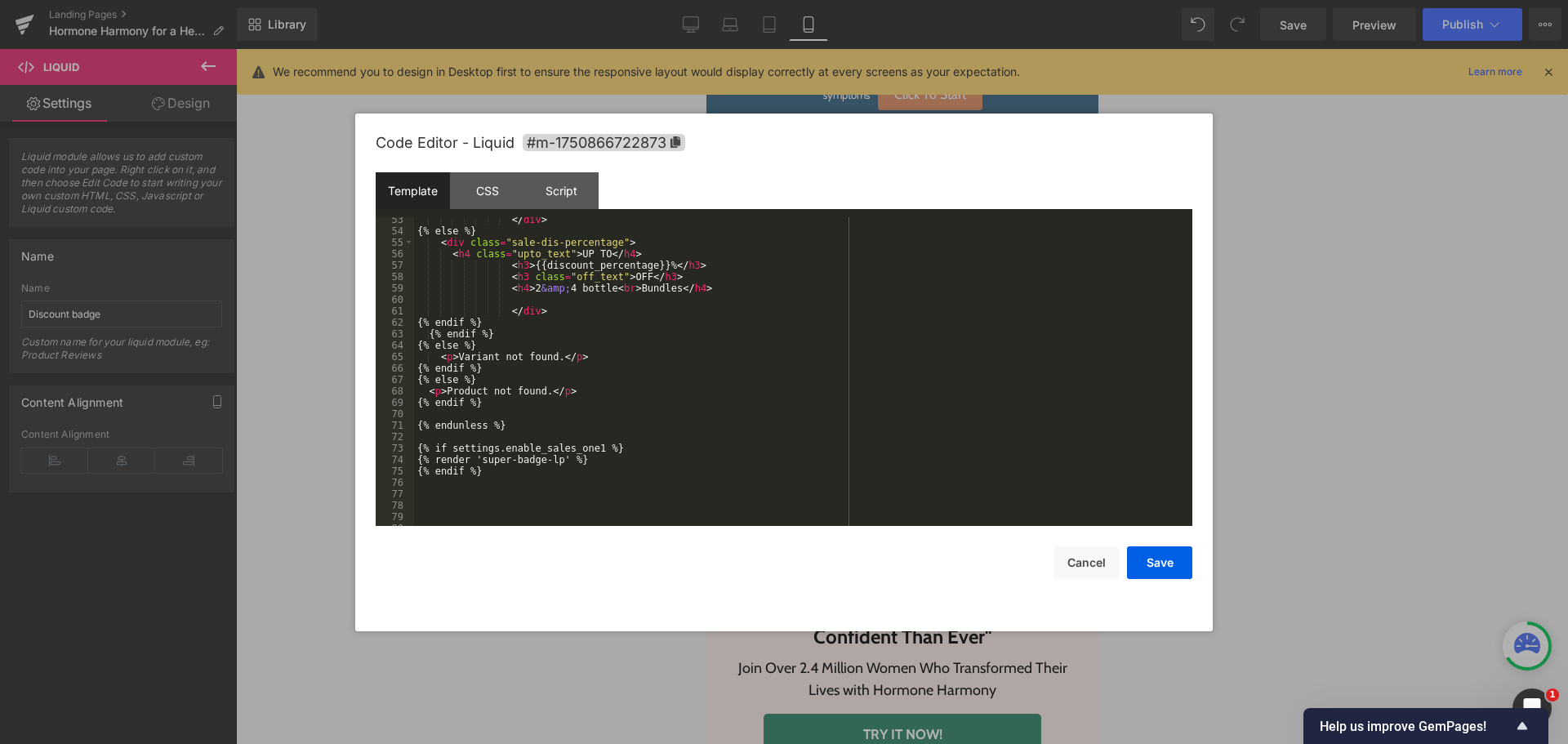
scroll to position [743, 0]
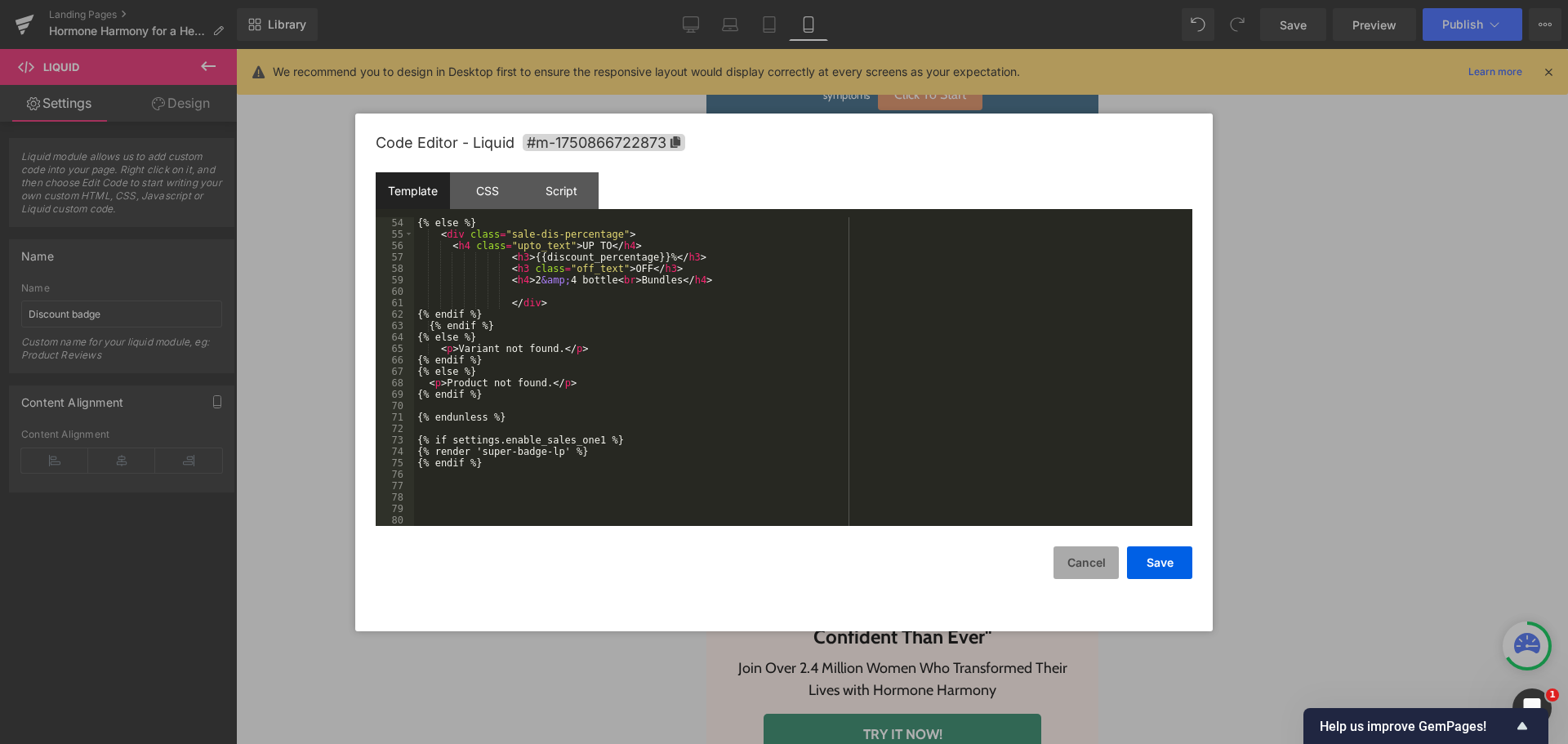
click at [1081, 560] on button "Cancel" at bounding box center [1087, 562] width 65 height 33
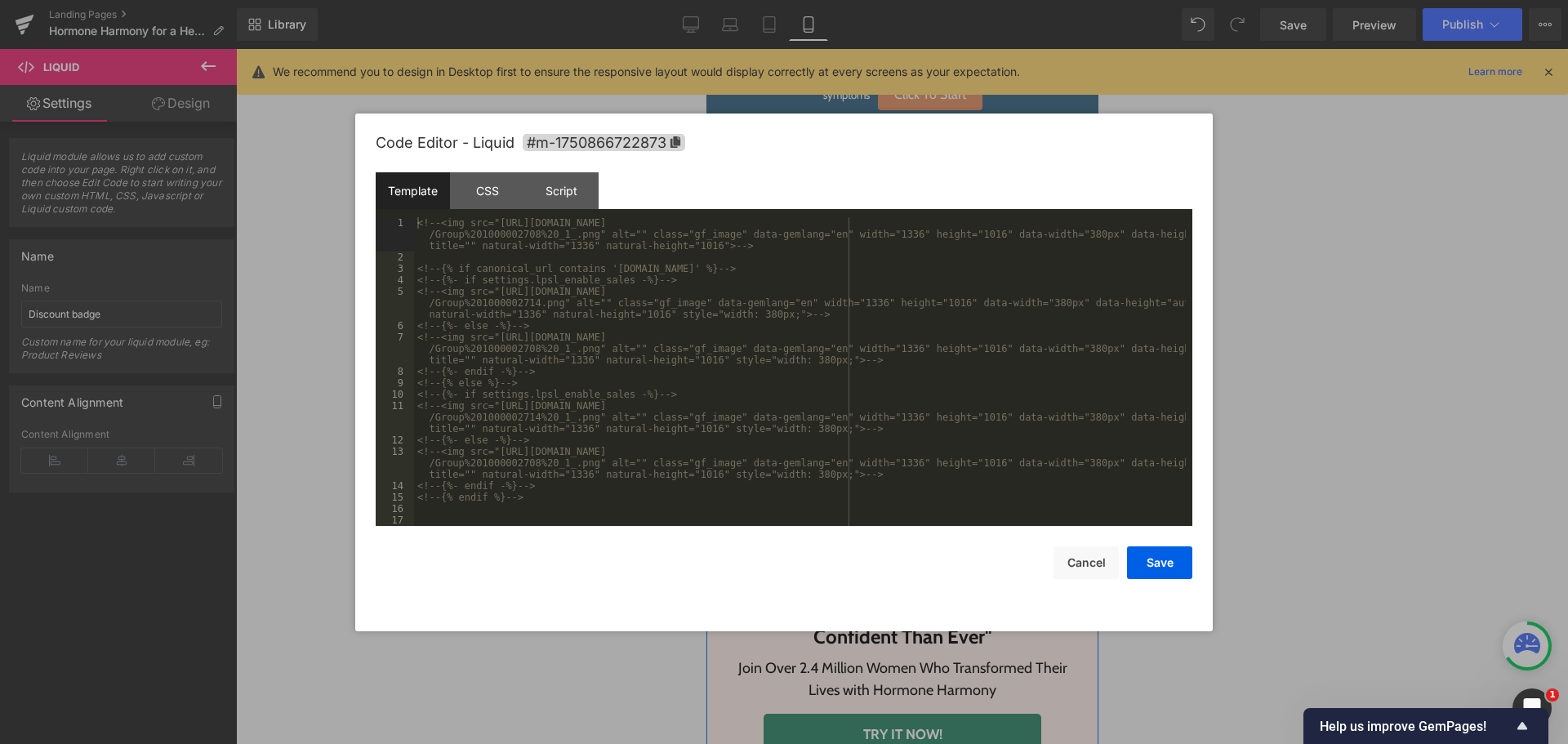
click at [1033, 526] on div "Liquid" at bounding box center [1020, 530] width 392 height 41
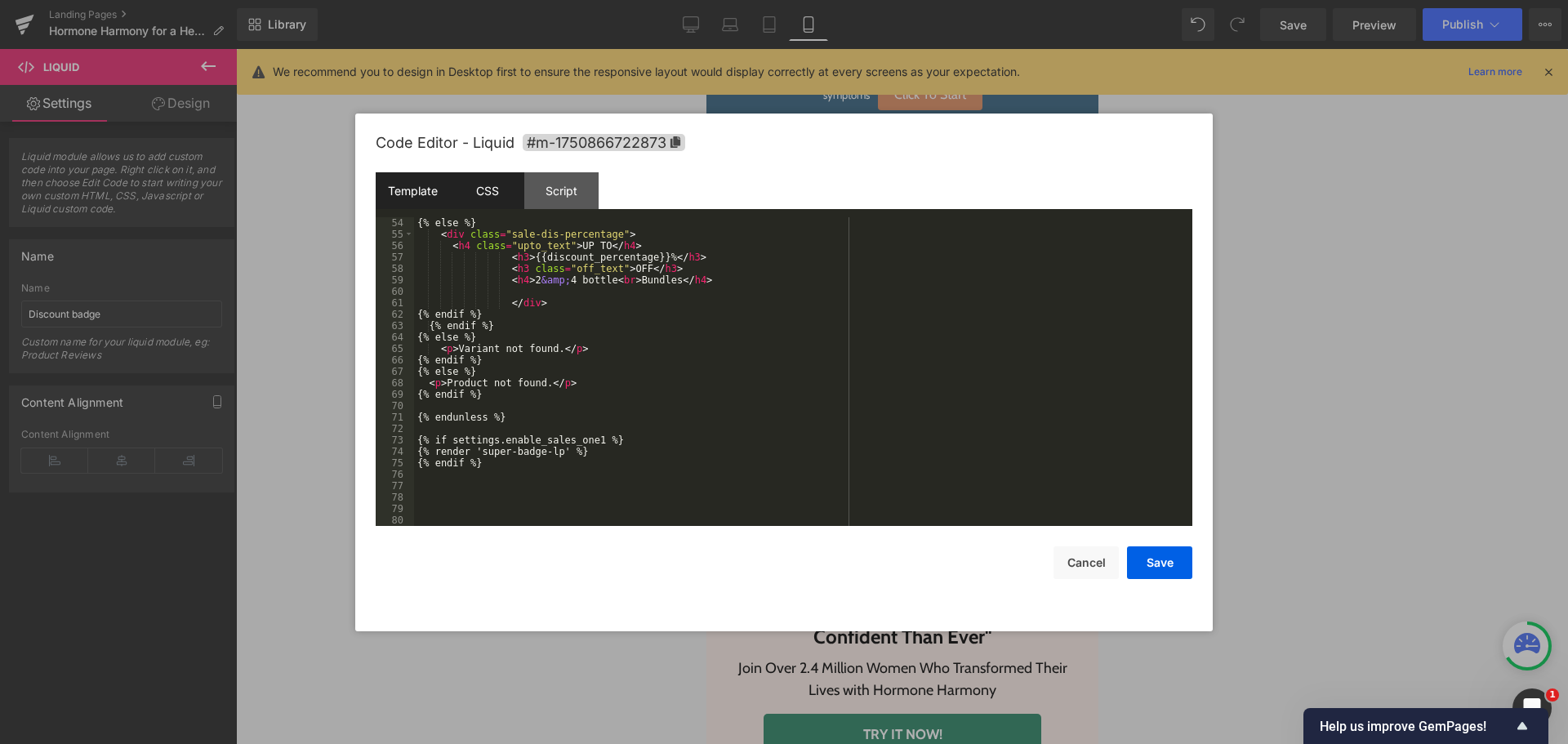
click at [452, 182] on div "CSS" at bounding box center [488, 190] width 75 height 36
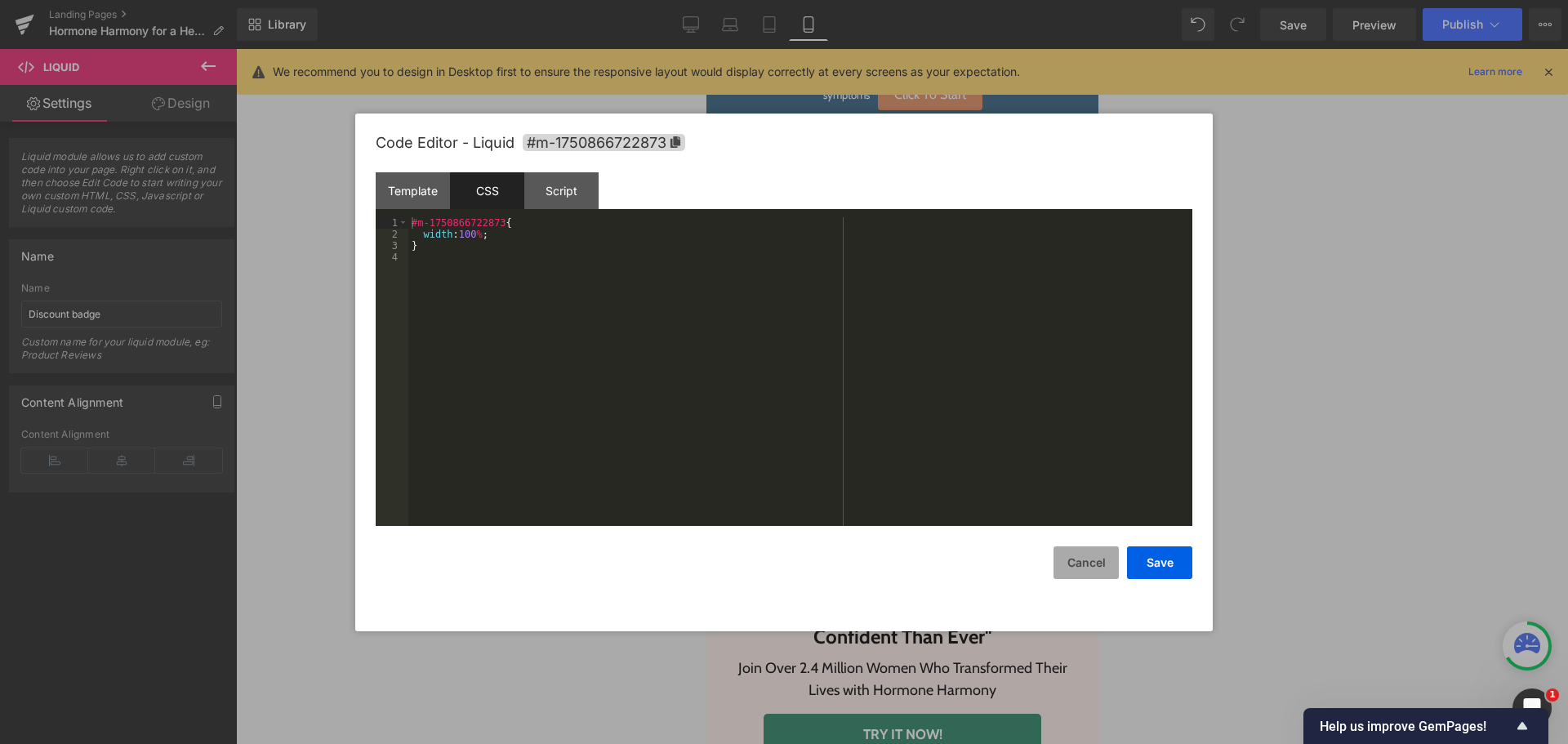
click at [1081, 561] on button "Cancel" at bounding box center [1087, 562] width 65 height 33
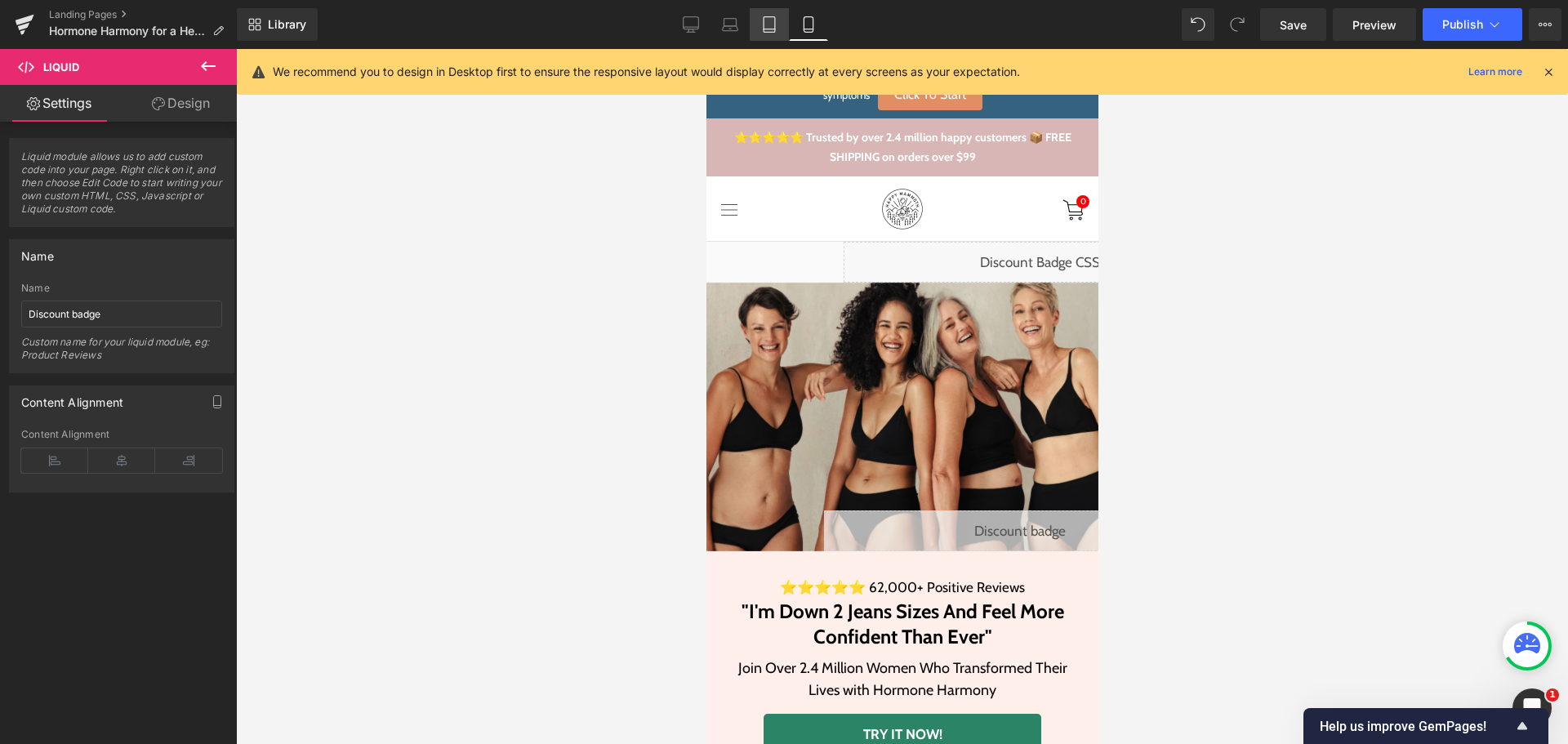
click at [772, 21] on icon at bounding box center [770, 25] width 17 height 17
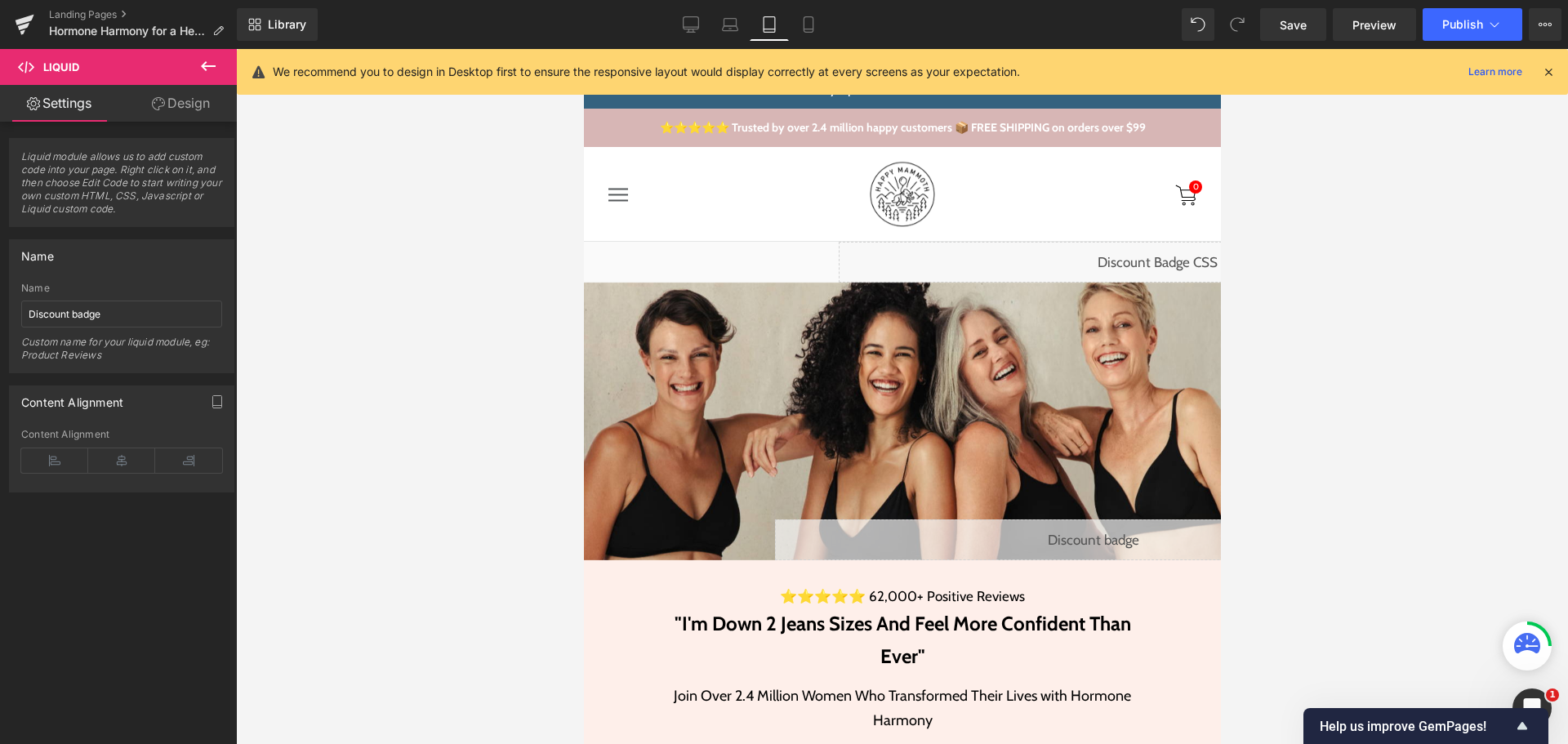
scroll to position [163, 0]
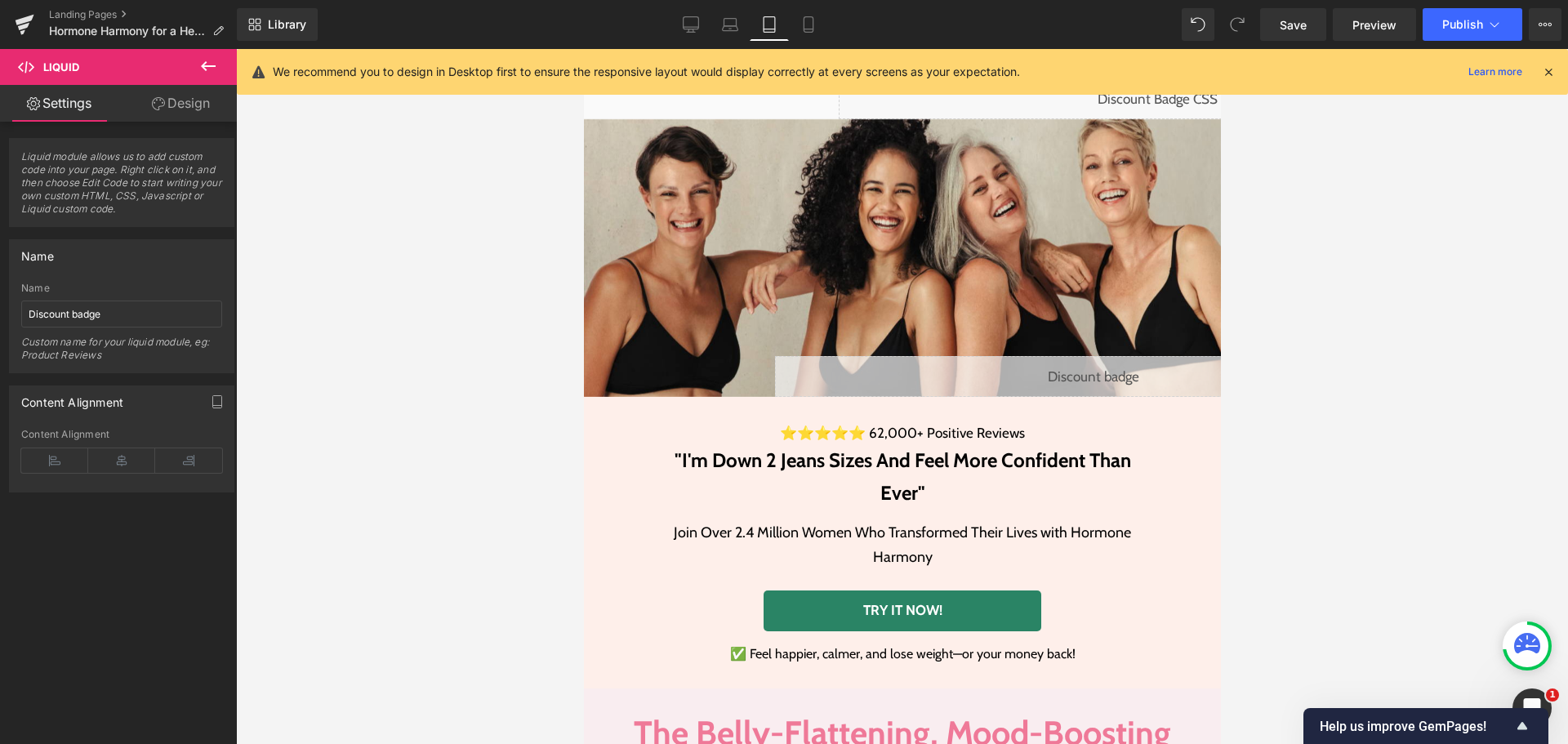
click at [1080, 374] on div "Liquid" at bounding box center [1092, 377] width 637 height 41
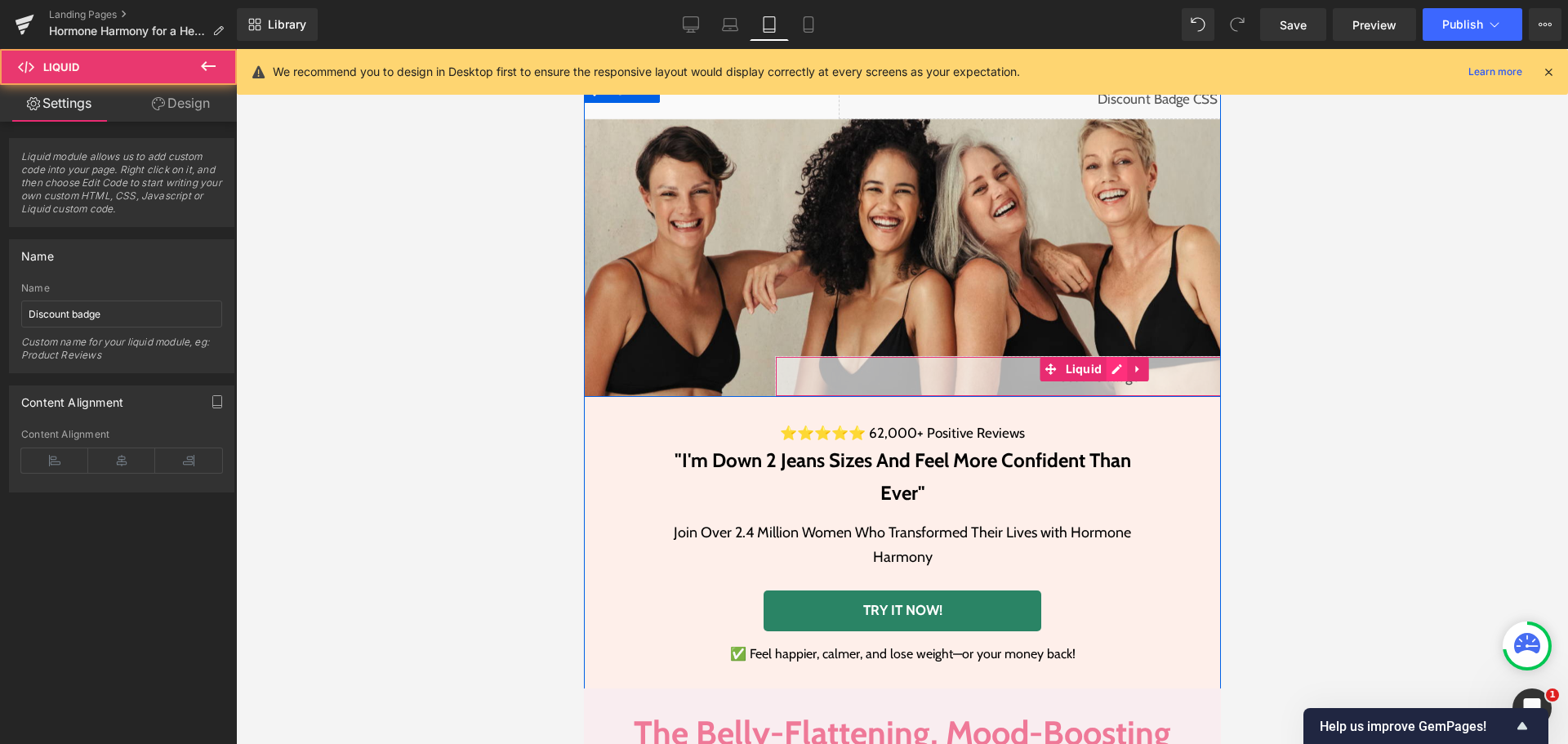
click at [1102, 368] on div "Liquid" at bounding box center [1092, 377] width 637 height 41
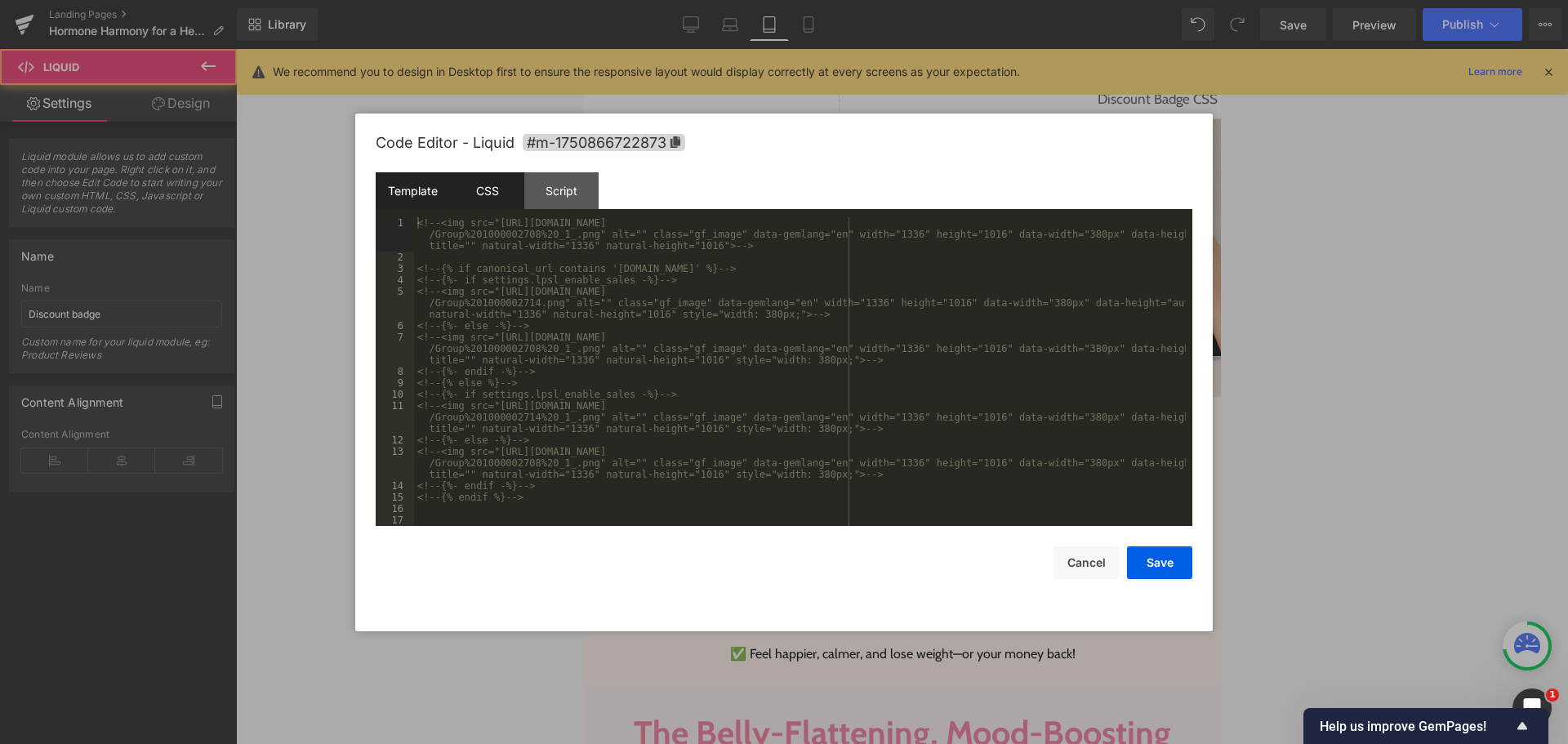
click at [510, 200] on div "CSS" at bounding box center [488, 190] width 75 height 36
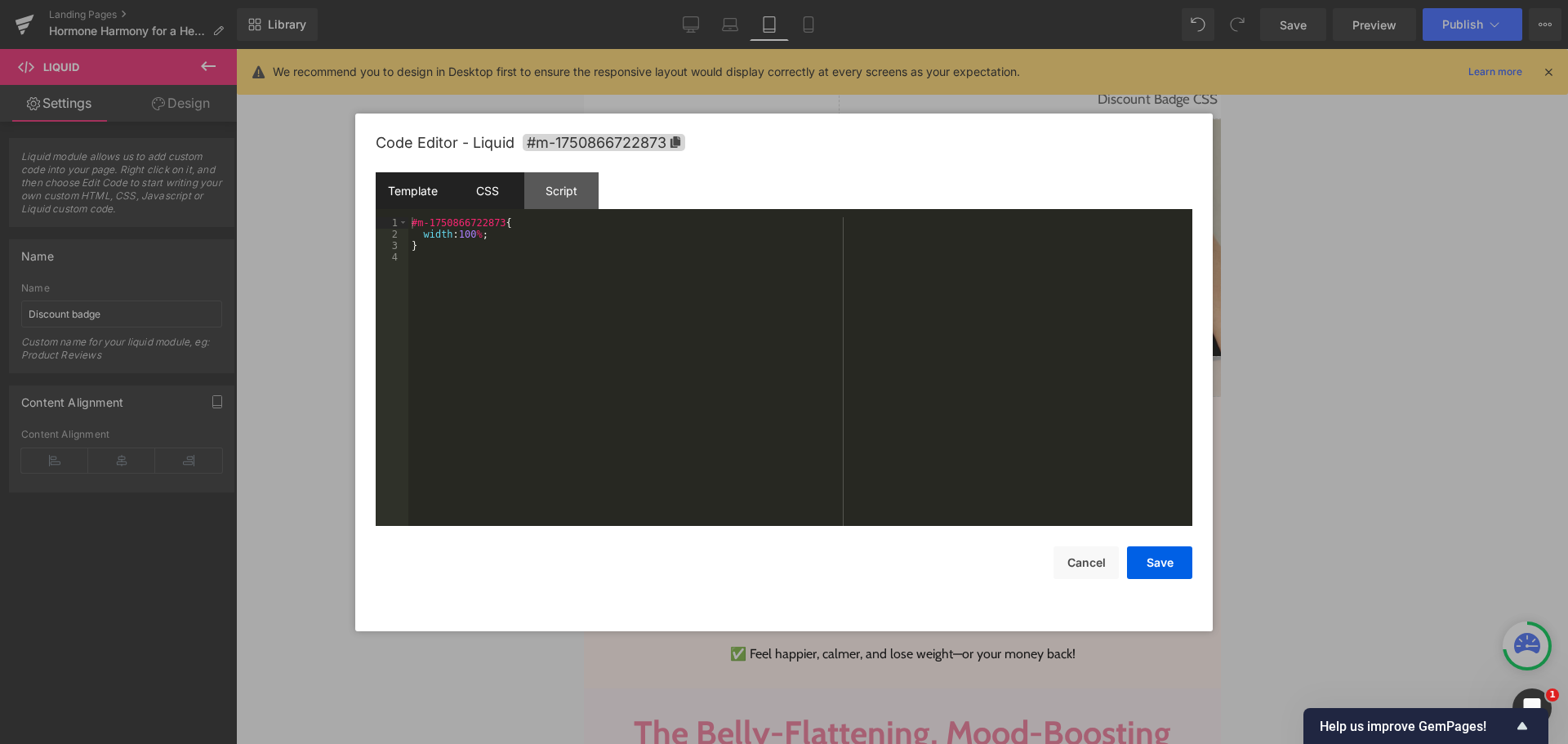
click at [378, 191] on div "Template" at bounding box center [413, 190] width 75 height 36
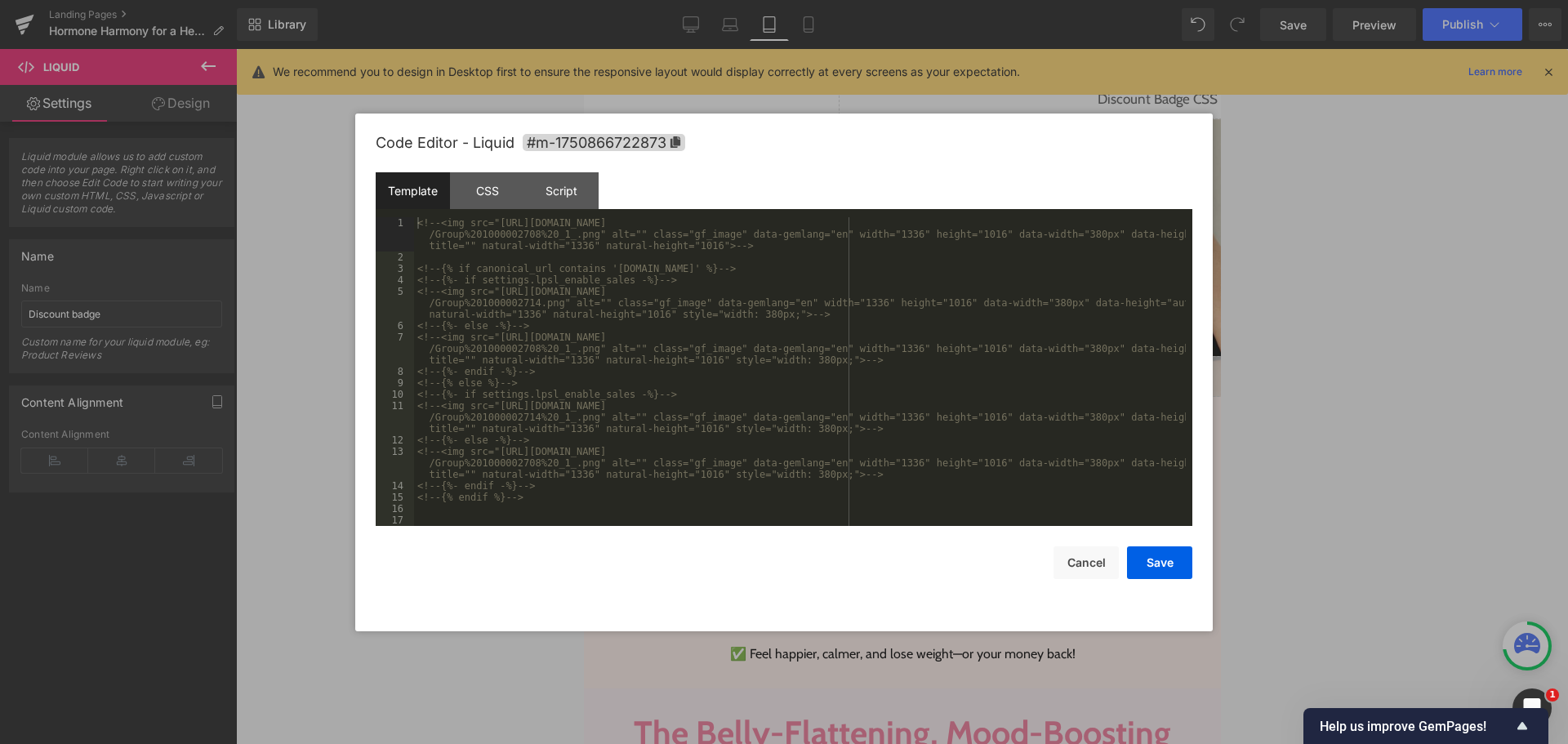
click at [431, 198] on div "Template" at bounding box center [413, 190] width 75 height 36
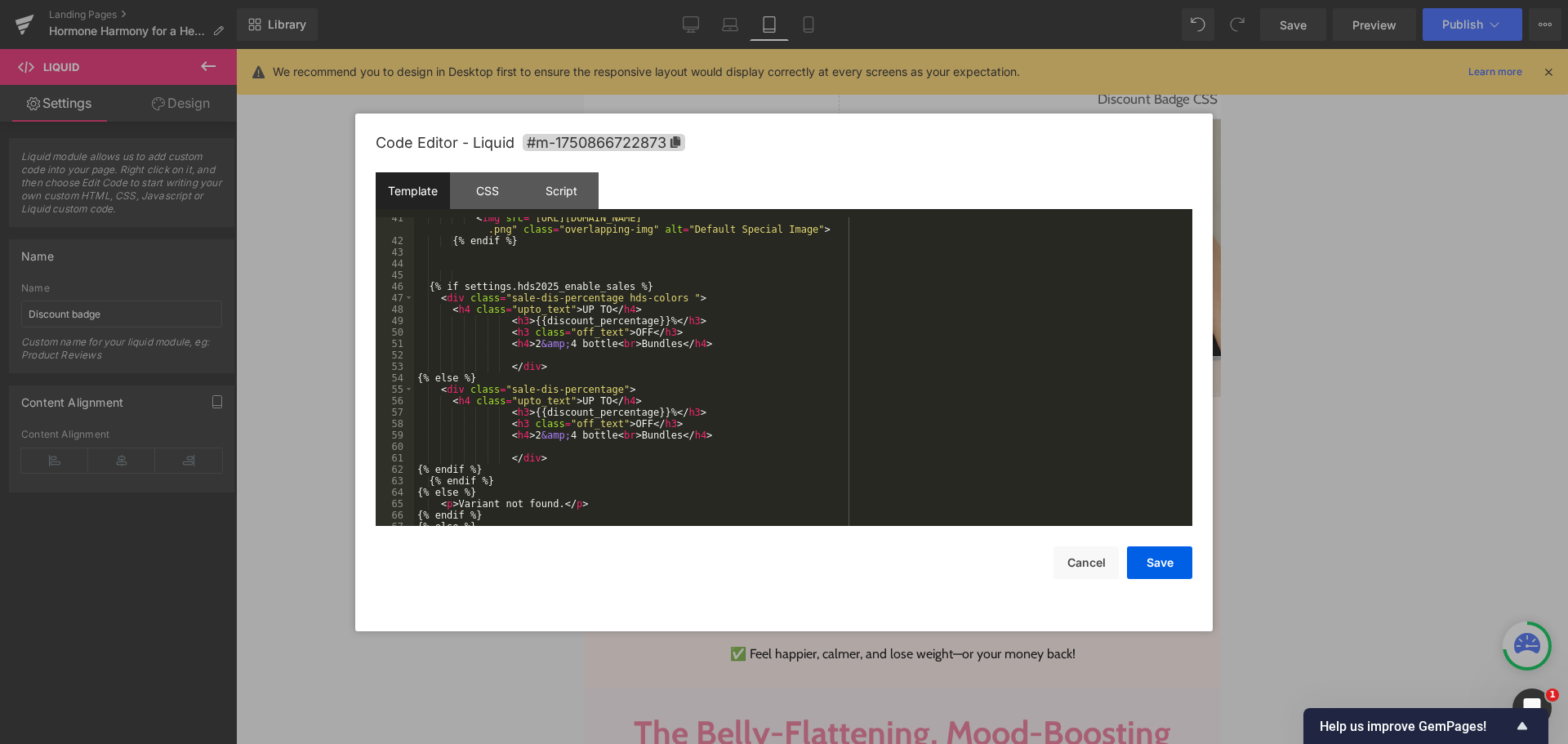
scroll to position [743, 0]
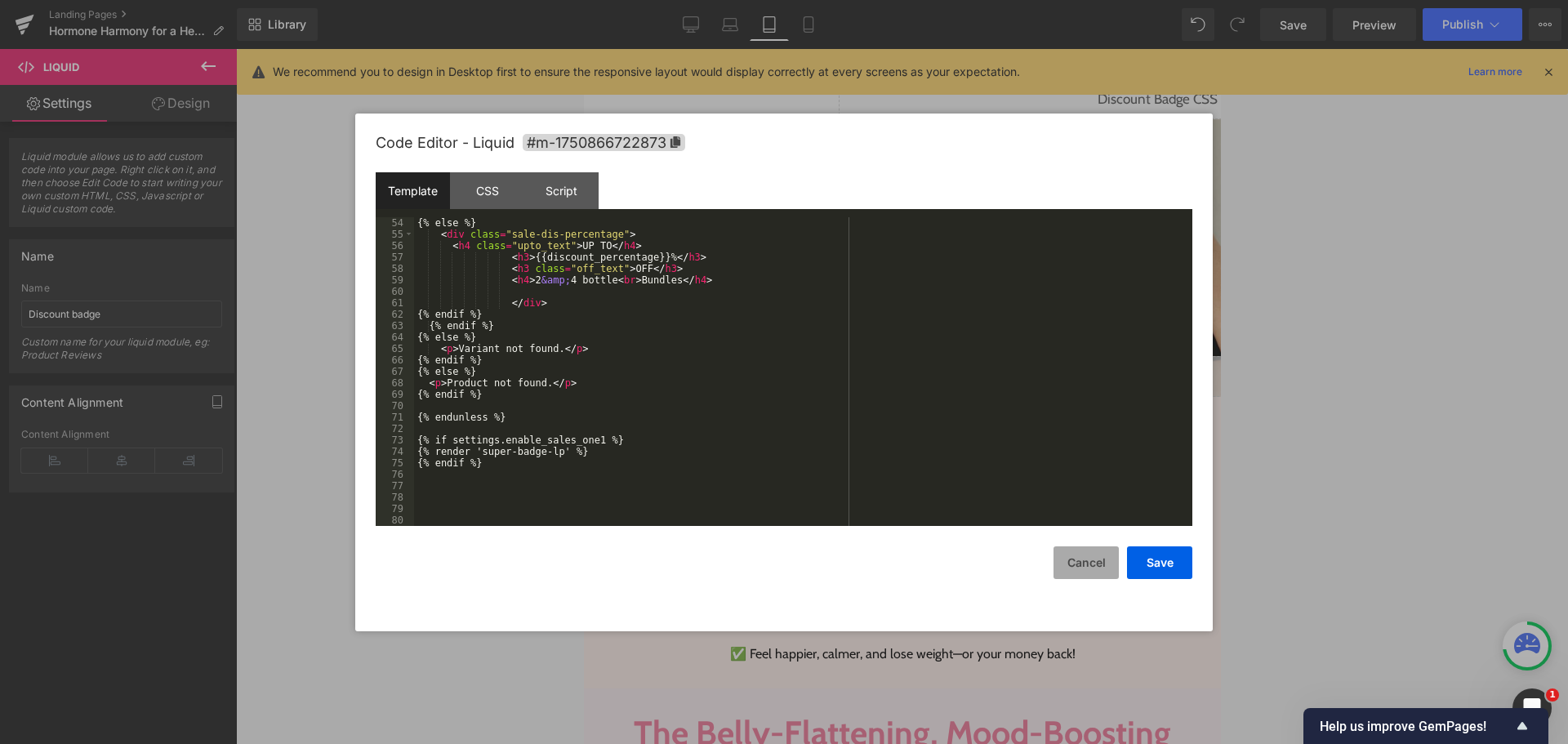
click at [1077, 574] on button "Cancel" at bounding box center [1087, 562] width 65 height 33
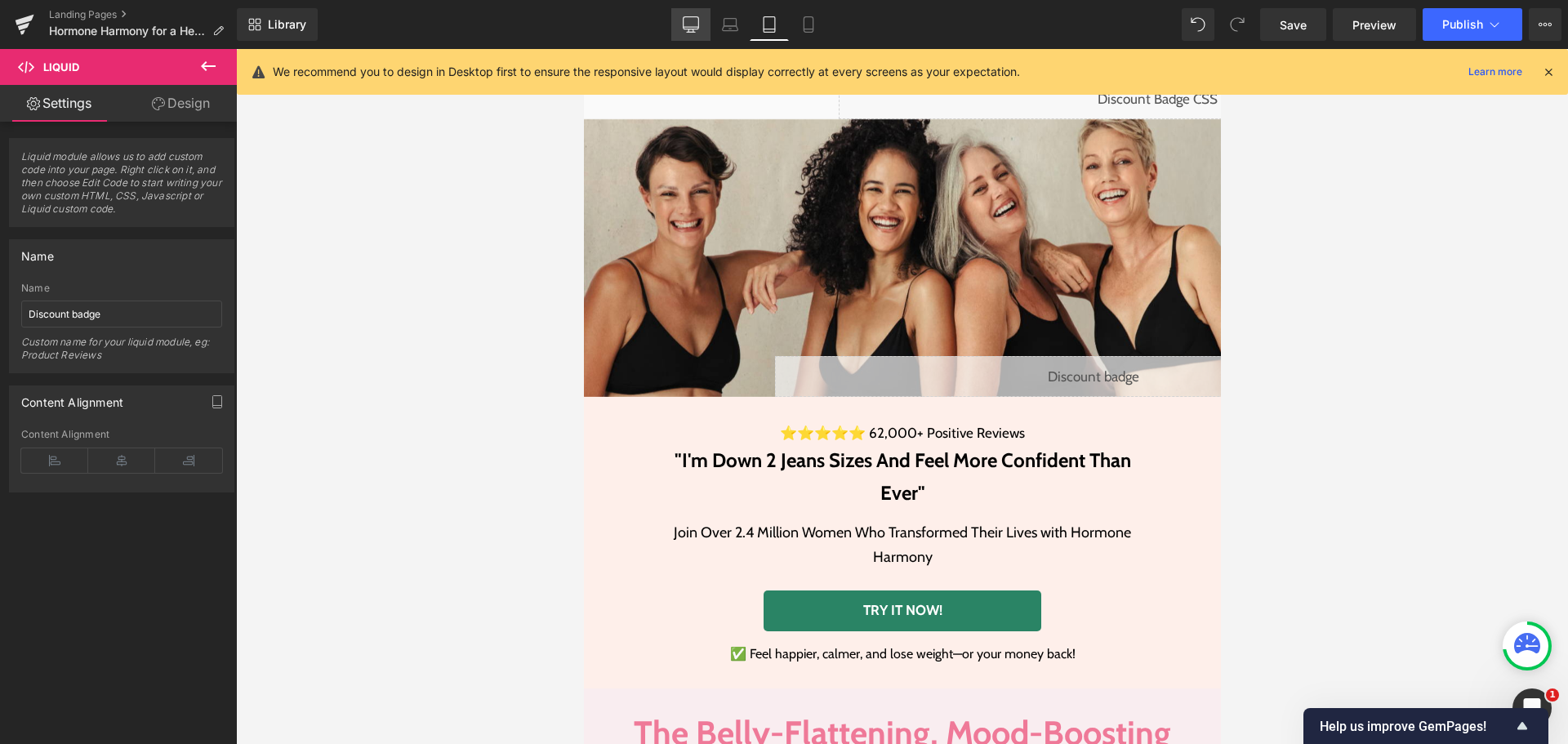
click at [681, 25] on link "Desktop" at bounding box center [691, 24] width 39 height 33
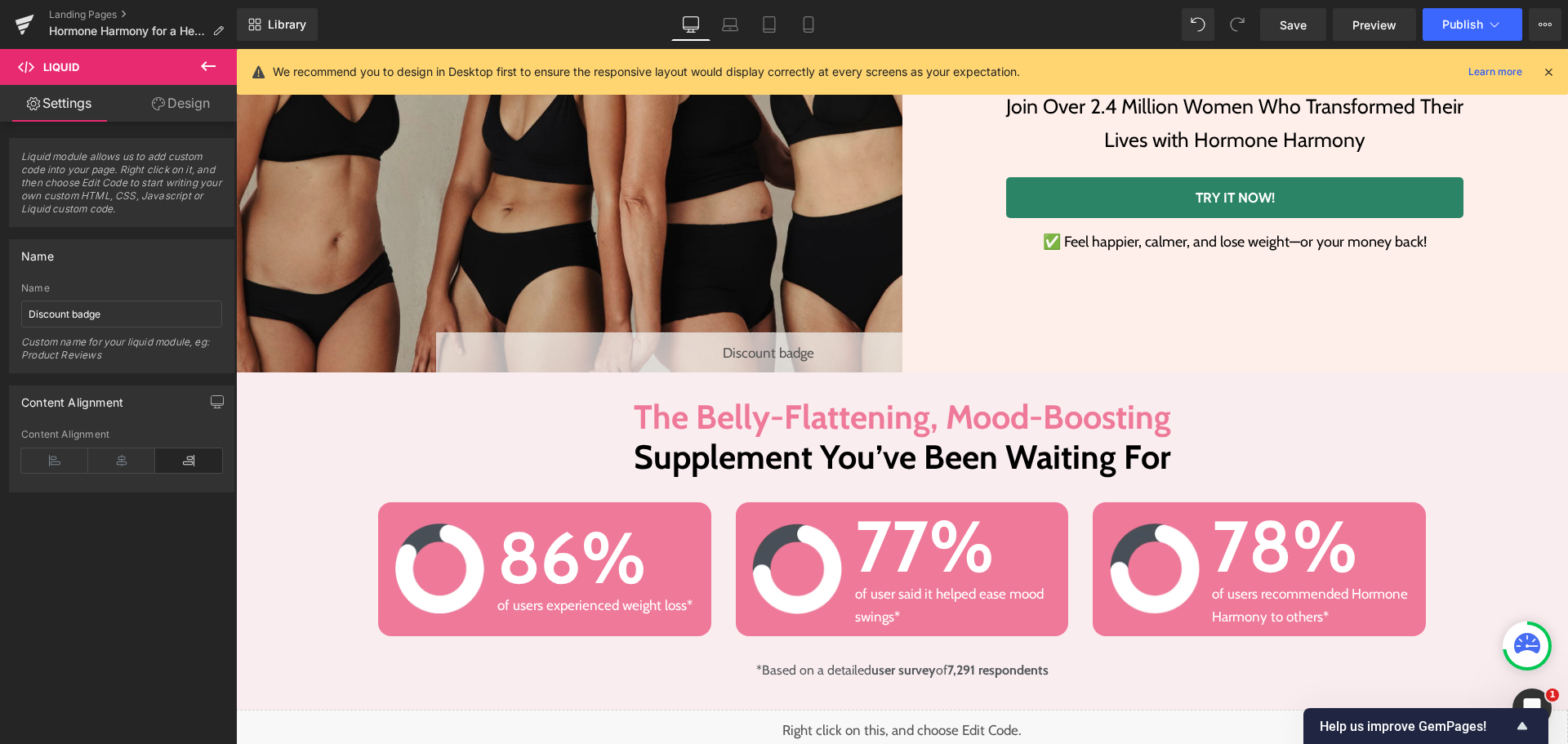
scroll to position [0, 0]
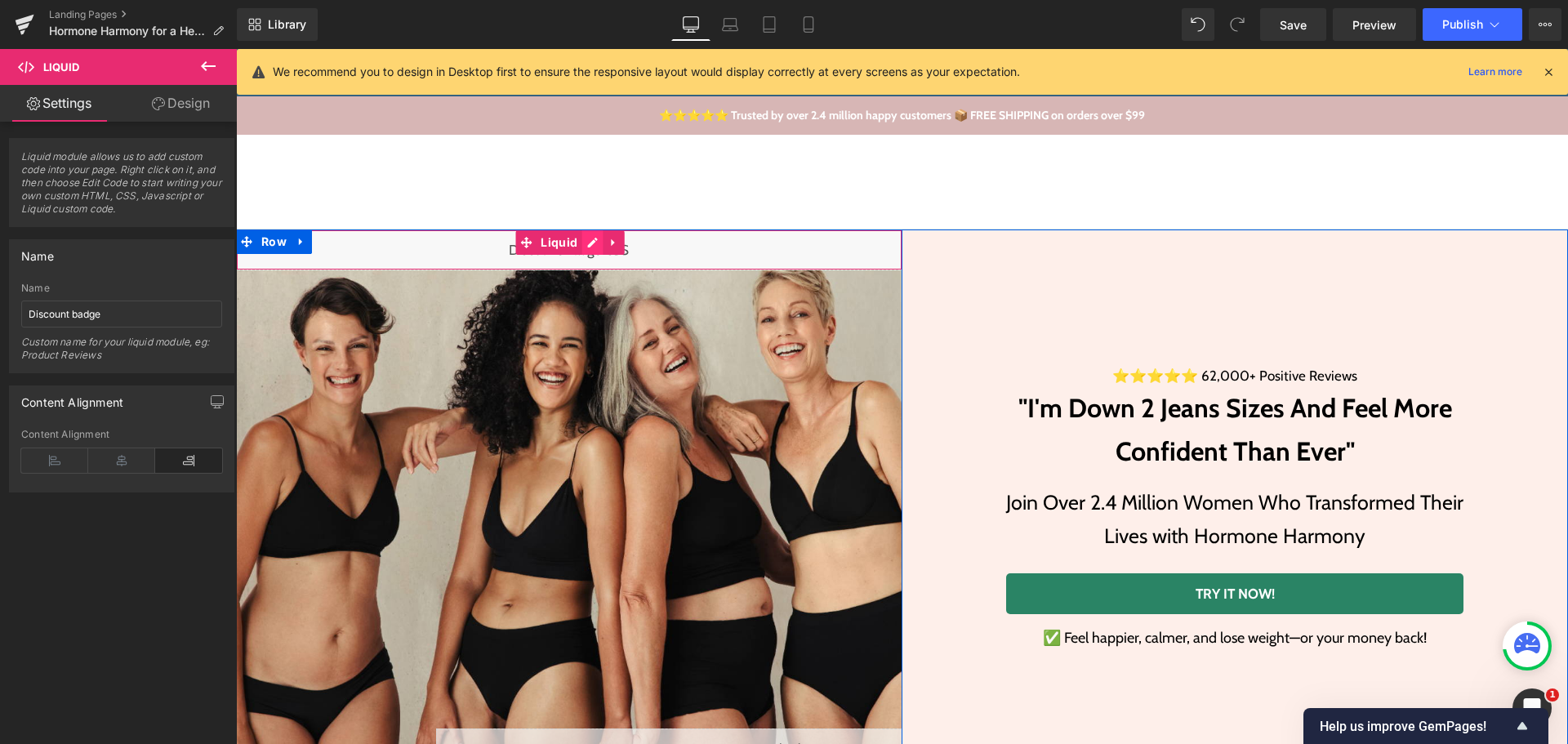
click at [581, 244] on div "Liquid" at bounding box center [569, 250] width 667 height 41
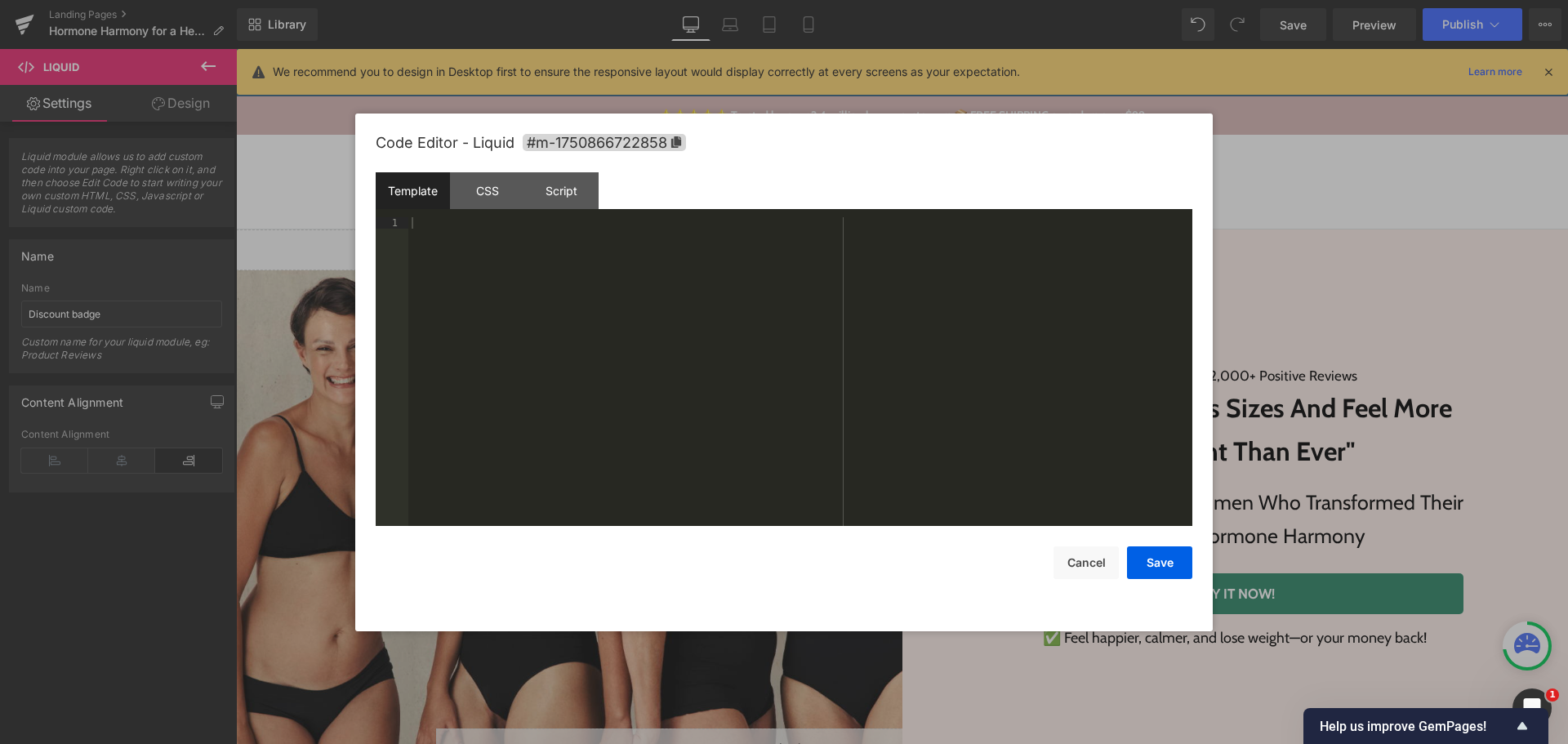
click at [673, 310] on div at bounding box center [800, 383] width 784 height 332
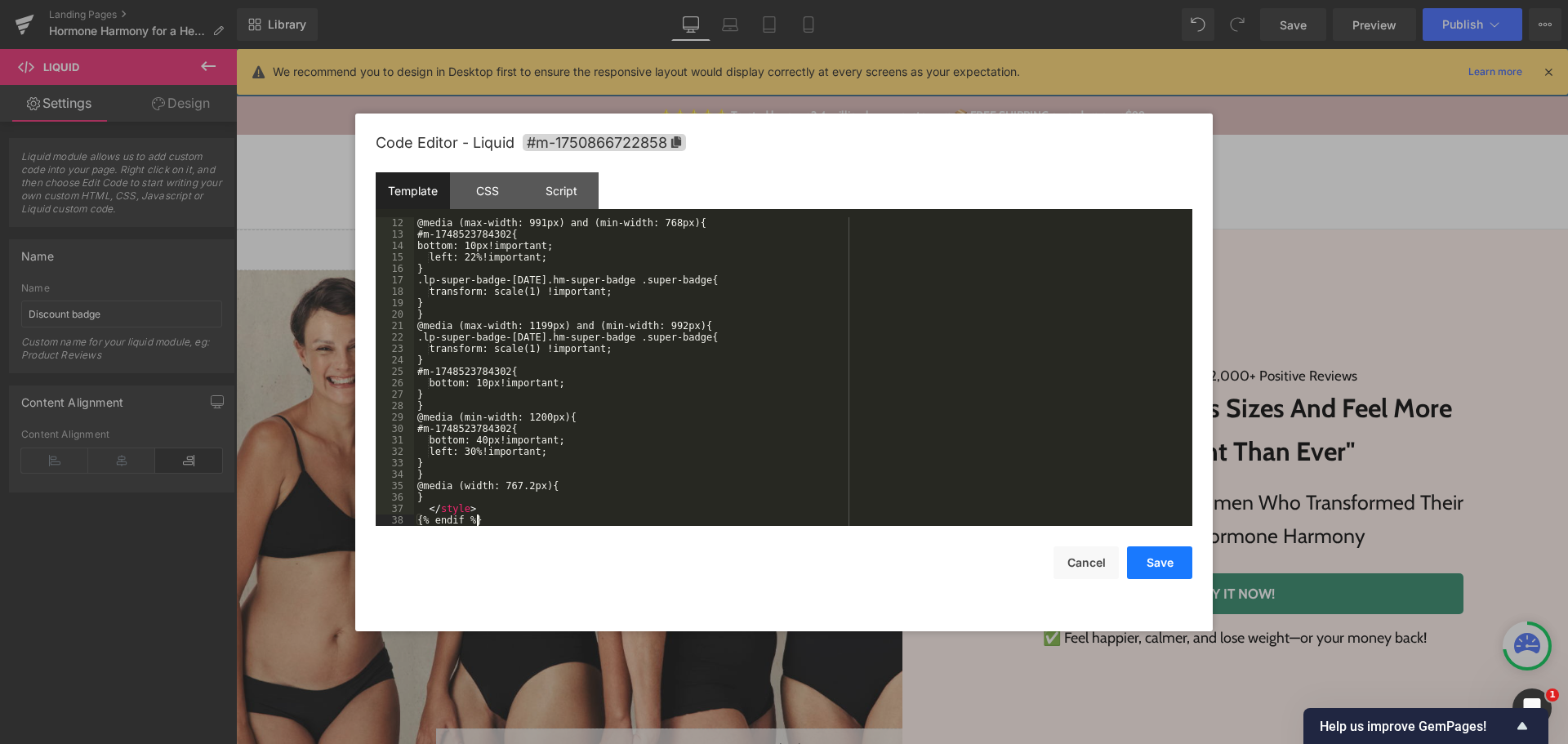
drag, startPoint x: 1159, startPoint y: 571, endPoint x: 911, endPoint y: 524, distance: 252.4
click at [1159, 571] on button "Save" at bounding box center [1159, 562] width 65 height 33
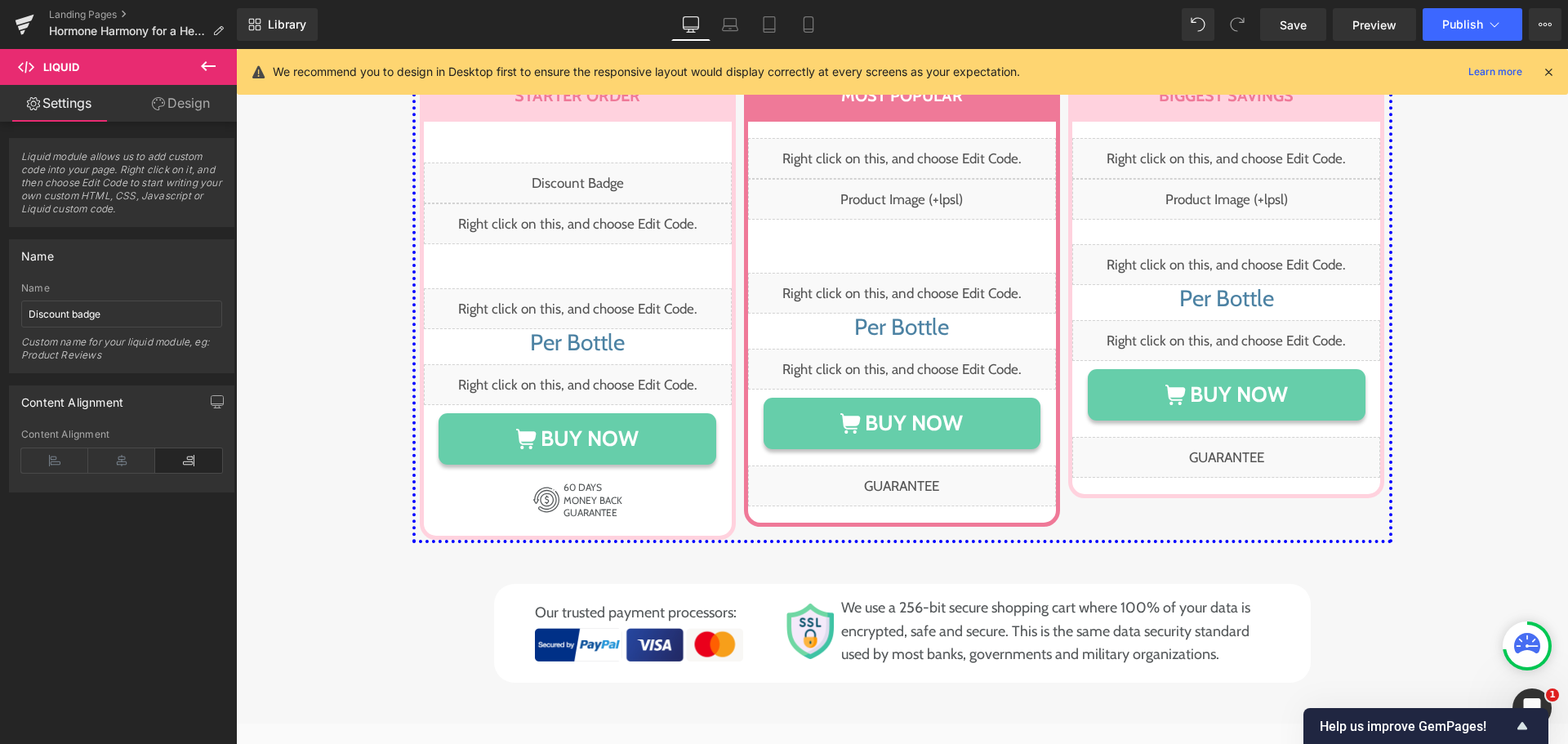
scroll to position [8410, 0]
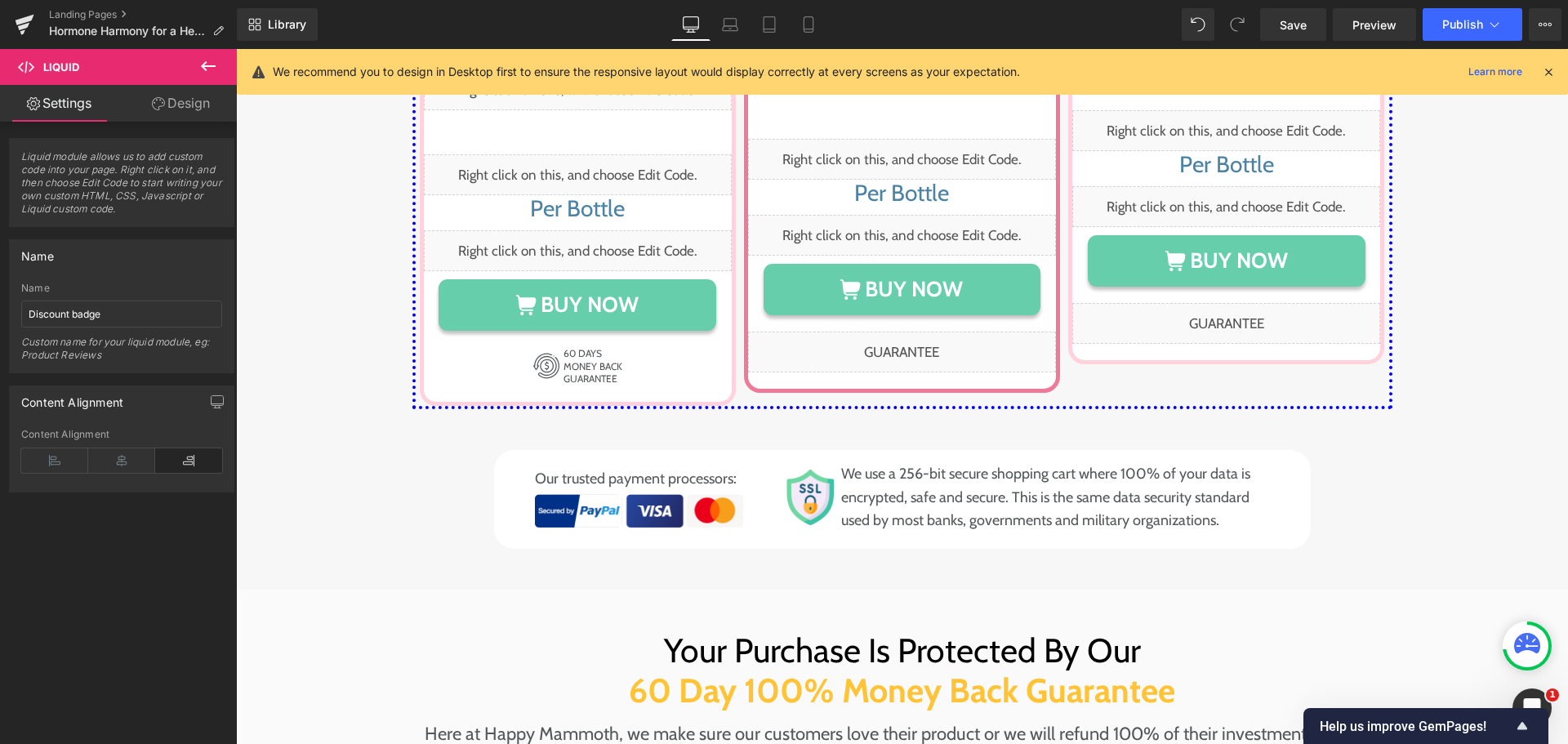
click at [369, 285] on div "Image Image Row Choose Your Package Below Heading Row STARTER ORDER Heading Row…" at bounding box center [902, 138] width 1332 height 822
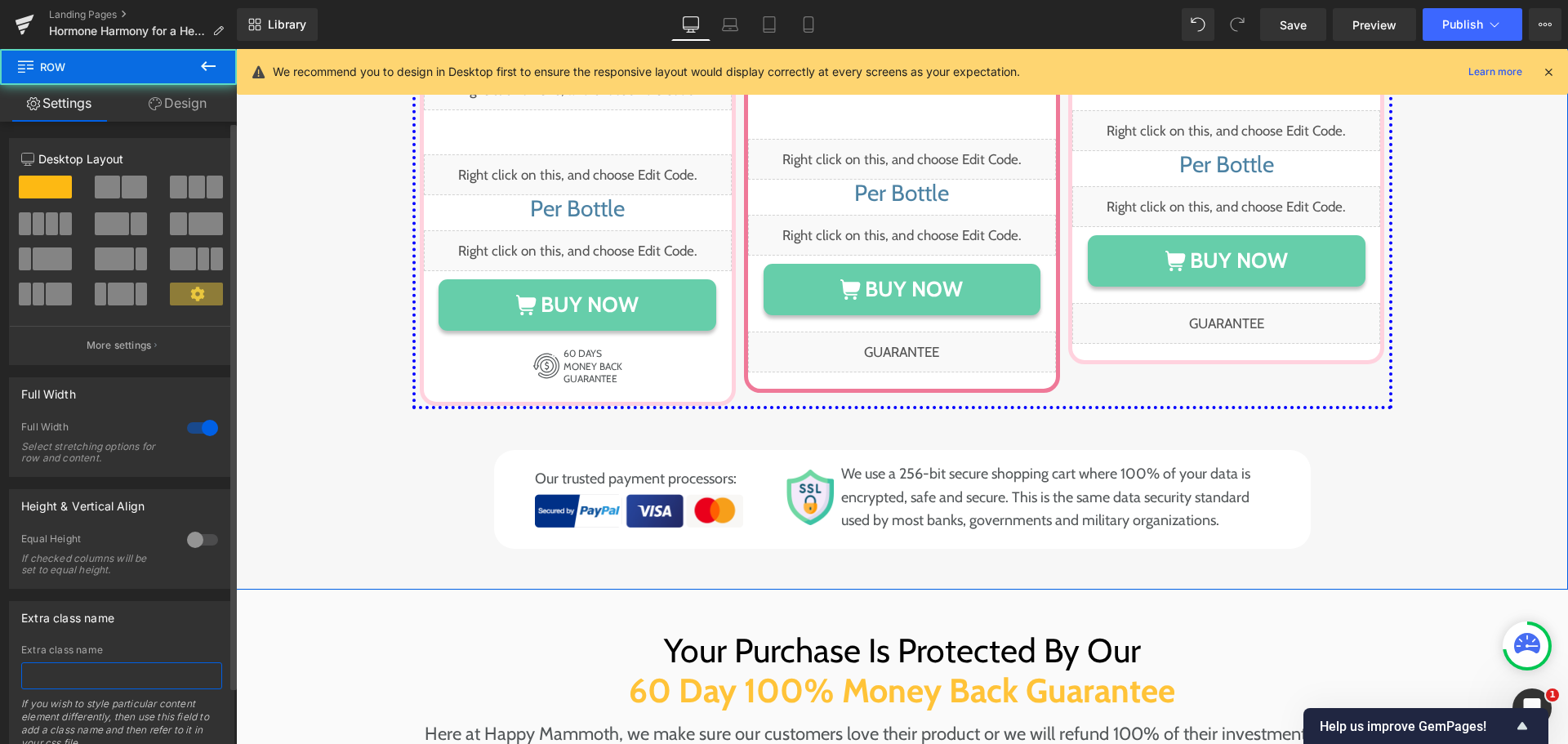
click at [84, 668] on input "text" at bounding box center [121, 675] width 201 height 27
paste input "pt-original"
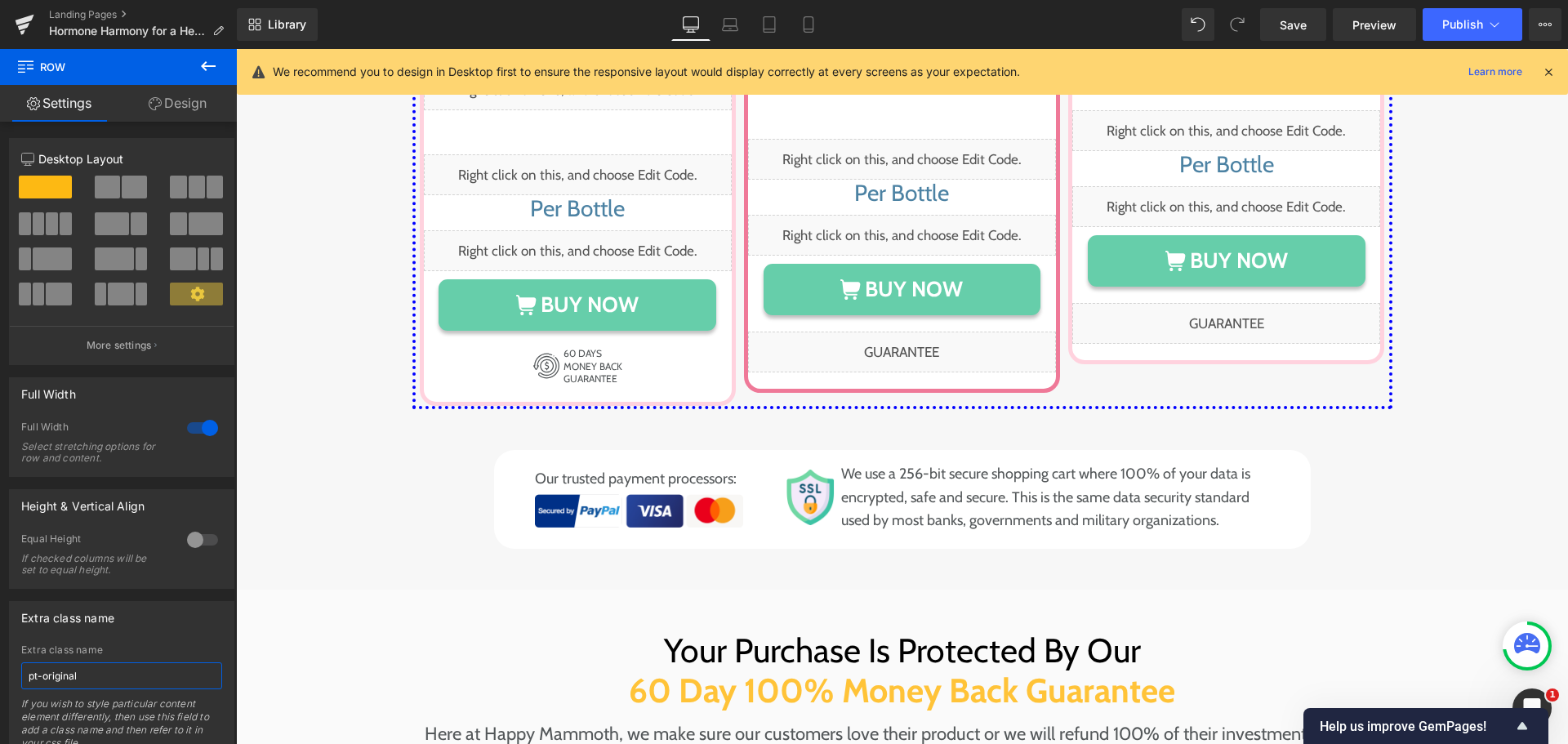
type input "pt-original"
click at [350, 319] on div "Image Image Row Choose Your Package Below Heading Row STARTER ORDER Heading Row…" at bounding box center [902, 138] width 1332 height 822
click at [204, 63] on icon at bounding box center [208, 66] width 15 height 10
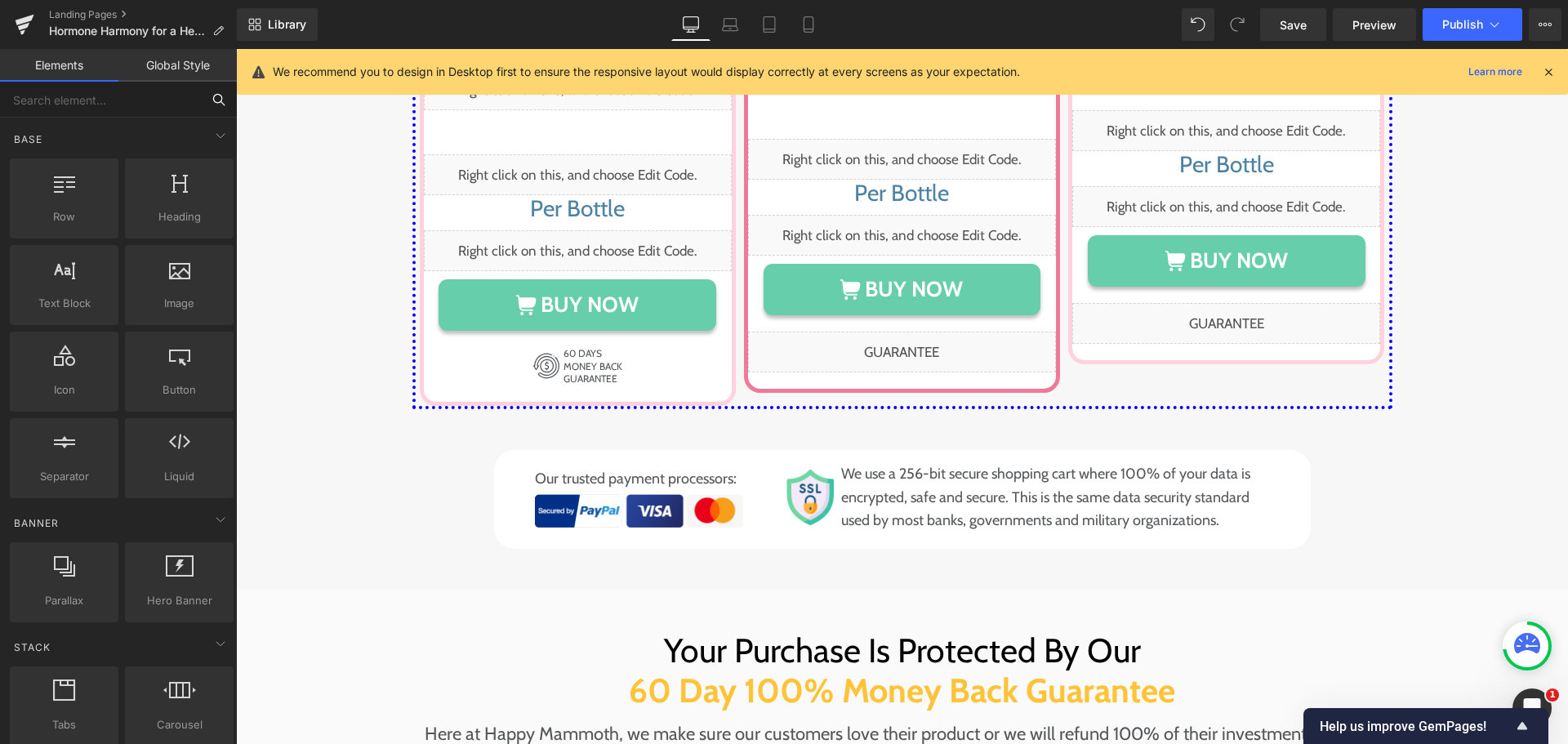
click at [117, 110] on input "text" at bounding box center [100, 100] width 201 height 36
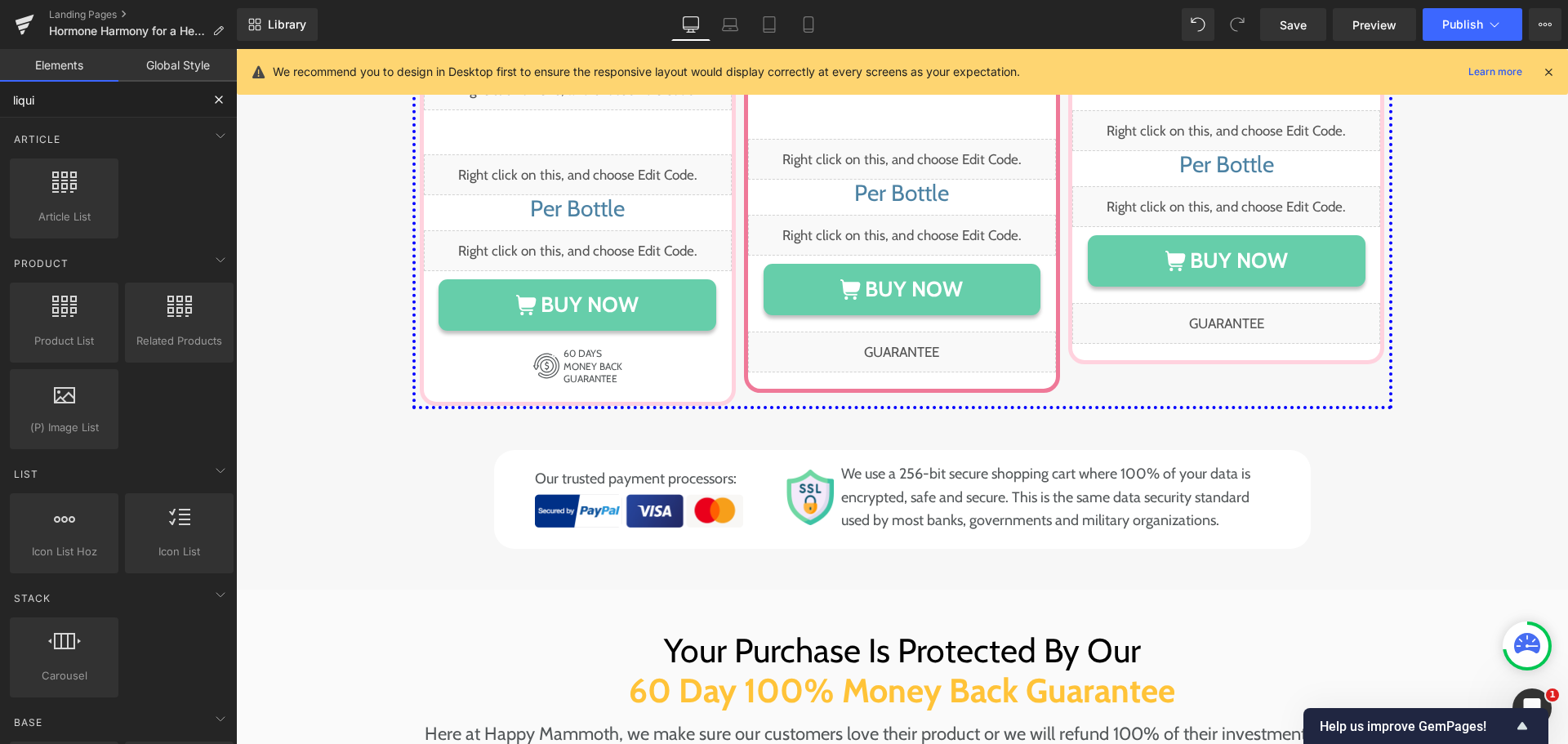
type input "liquid"
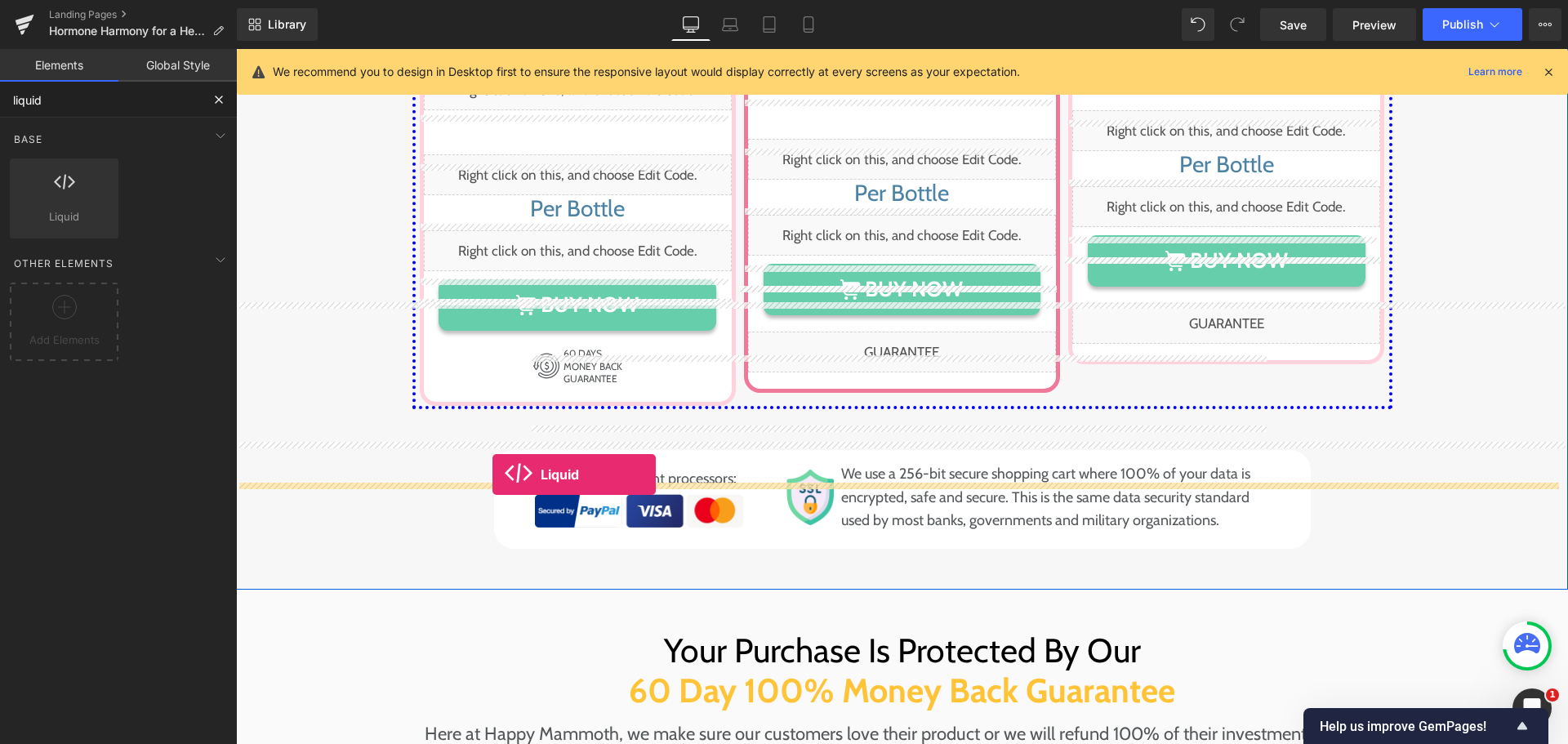
drag, startPoint x: 313, startPoint y: 235, endPoint x: 493, endPoint y: 475, distance: 300.0
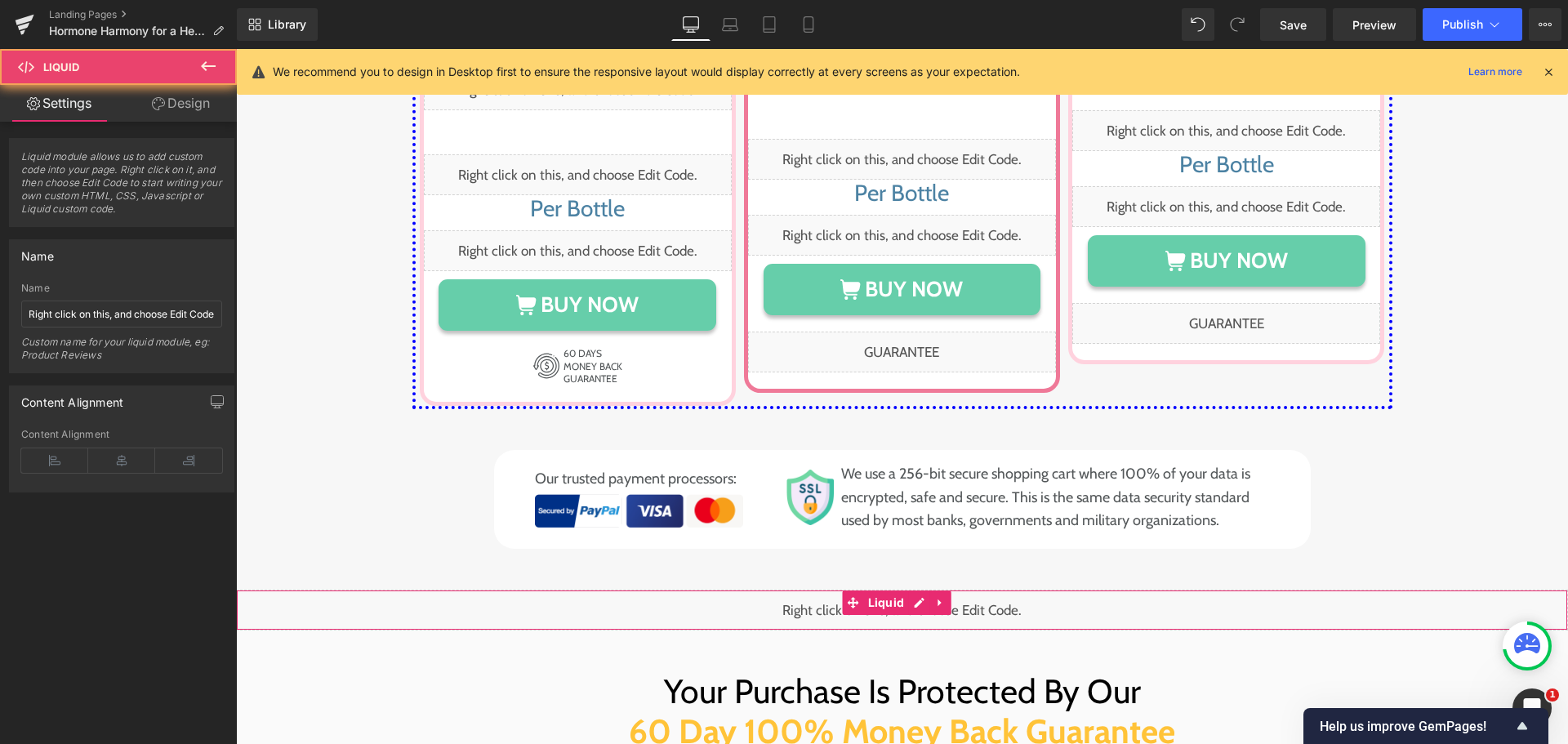
click at [497, 589] on div "Liquid" at bounding box center [902, 610] width 1332 height 41
click at [118, 319] on input "Right click on this, and choose Edit Code." at bounding box center [121, 313] width 201 height 27
paste input "Product Section"
type input "Product Section"
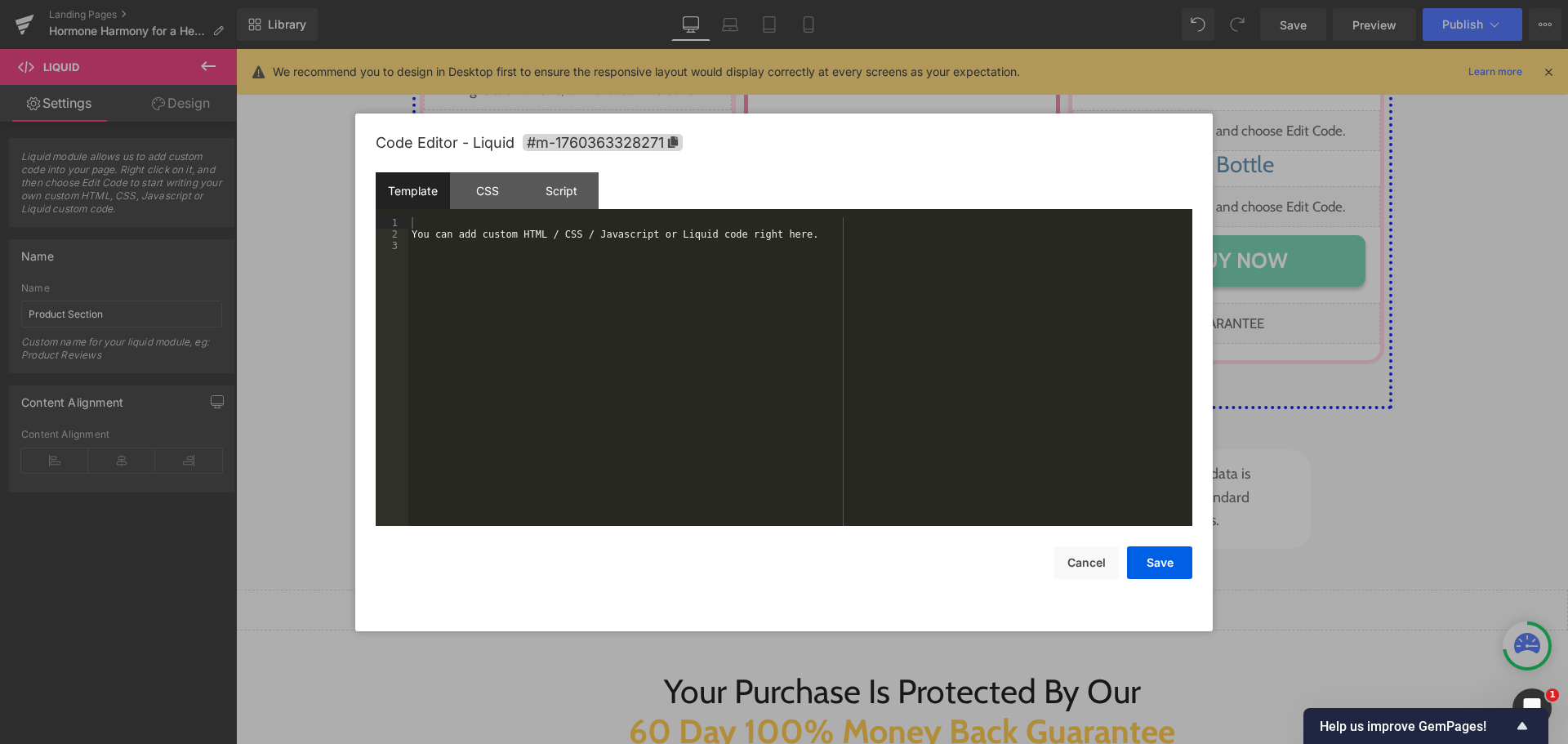
click at [590, 0] on div "Liquid You are previewing how the will restyle your page. You can not edit Elem…" at bounding box center [784, 0] width 1568 height 0
click at [715, 296] on div "You can add custom HTML / CSS / Javascript or Liquid code right here." at bounding box center [800, 383] width 784 height 332
click at [494, 194] on div "CSS" at bounding box center [488, 190] width 75 height 36
click at [477, 257] on div "#m-1760363328271 { }" at bounding box center [800, 383] width 784 height 332
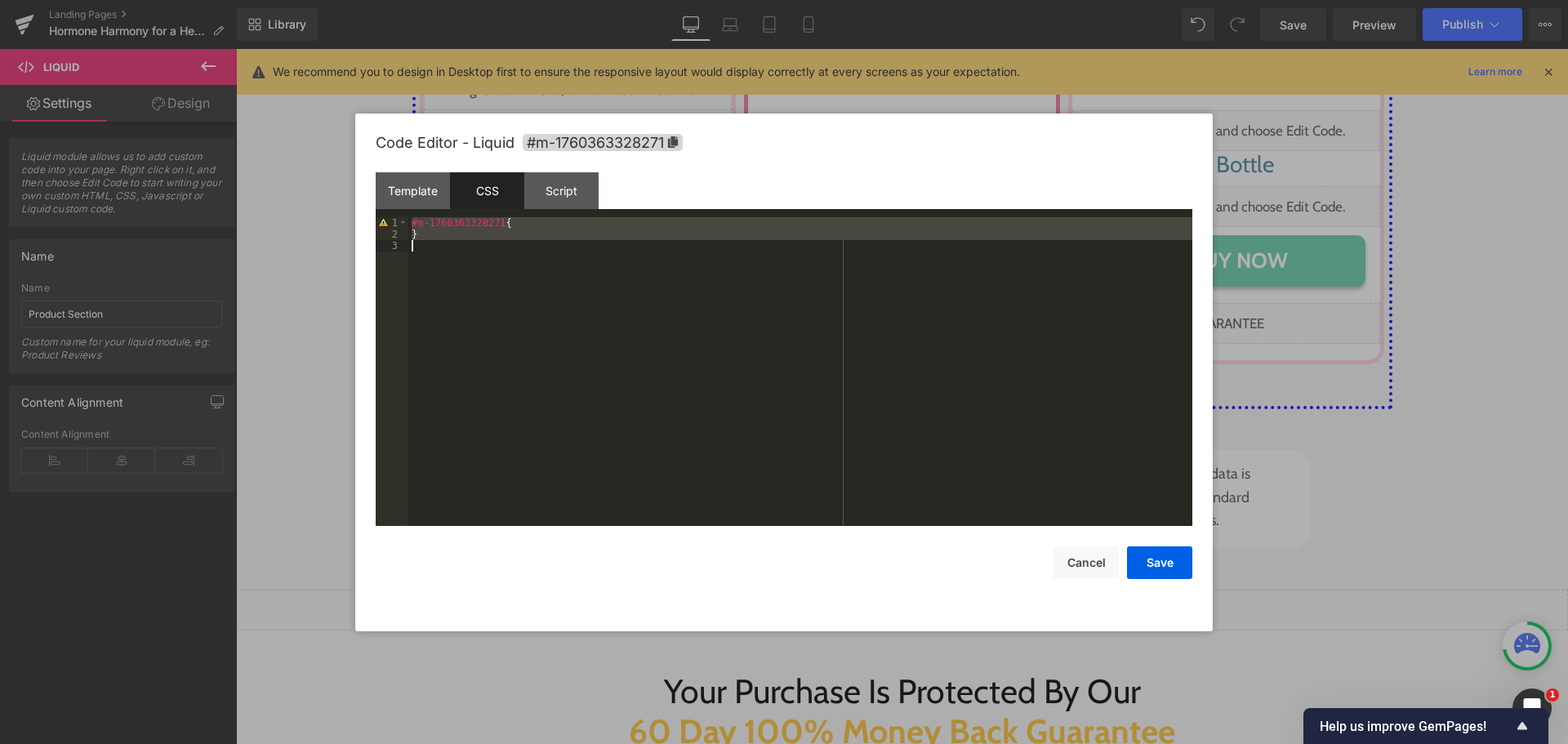
scroll to position [115, 0]
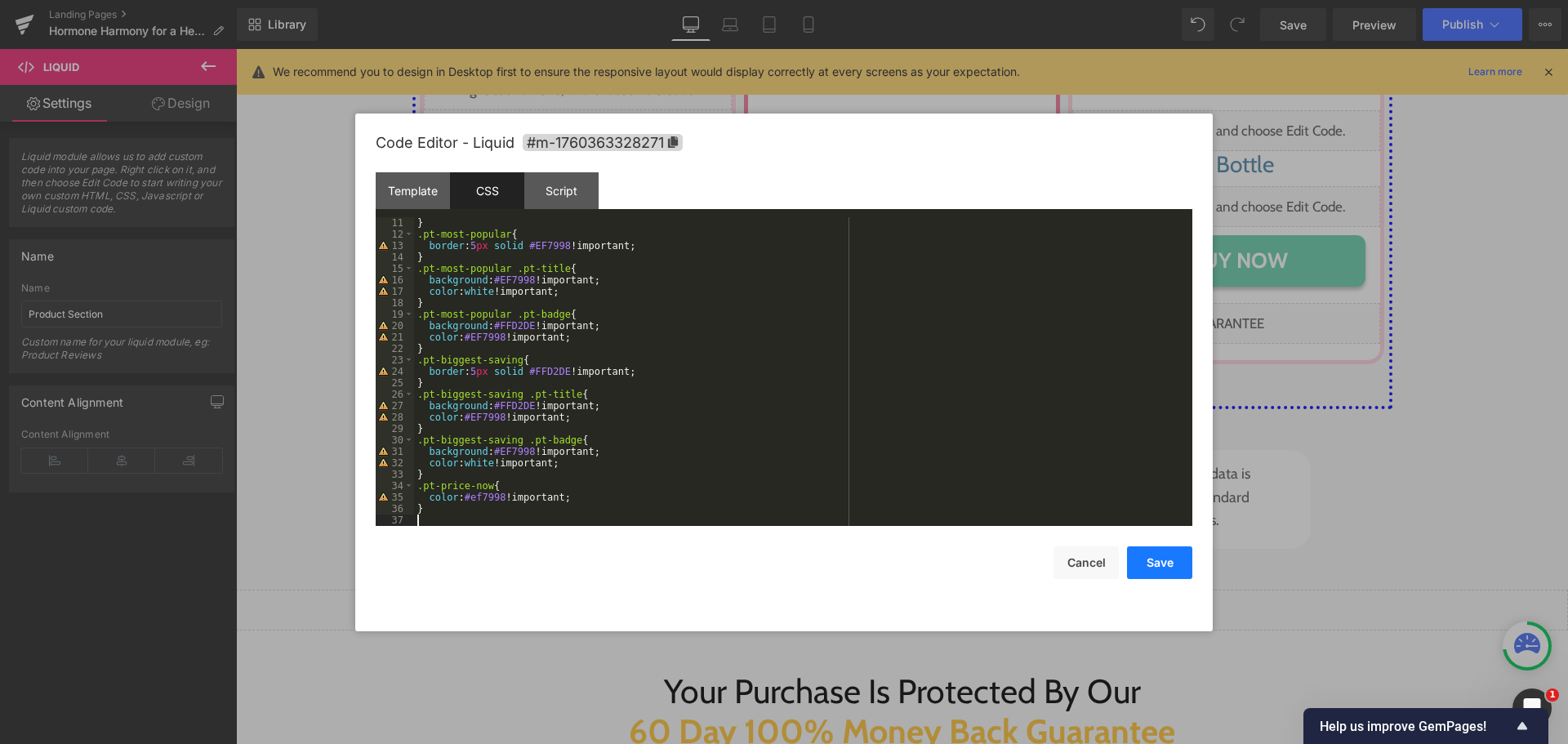
click at [1156, 563] on button "Save" at bounding box center [1159, 562] width 65 height 33
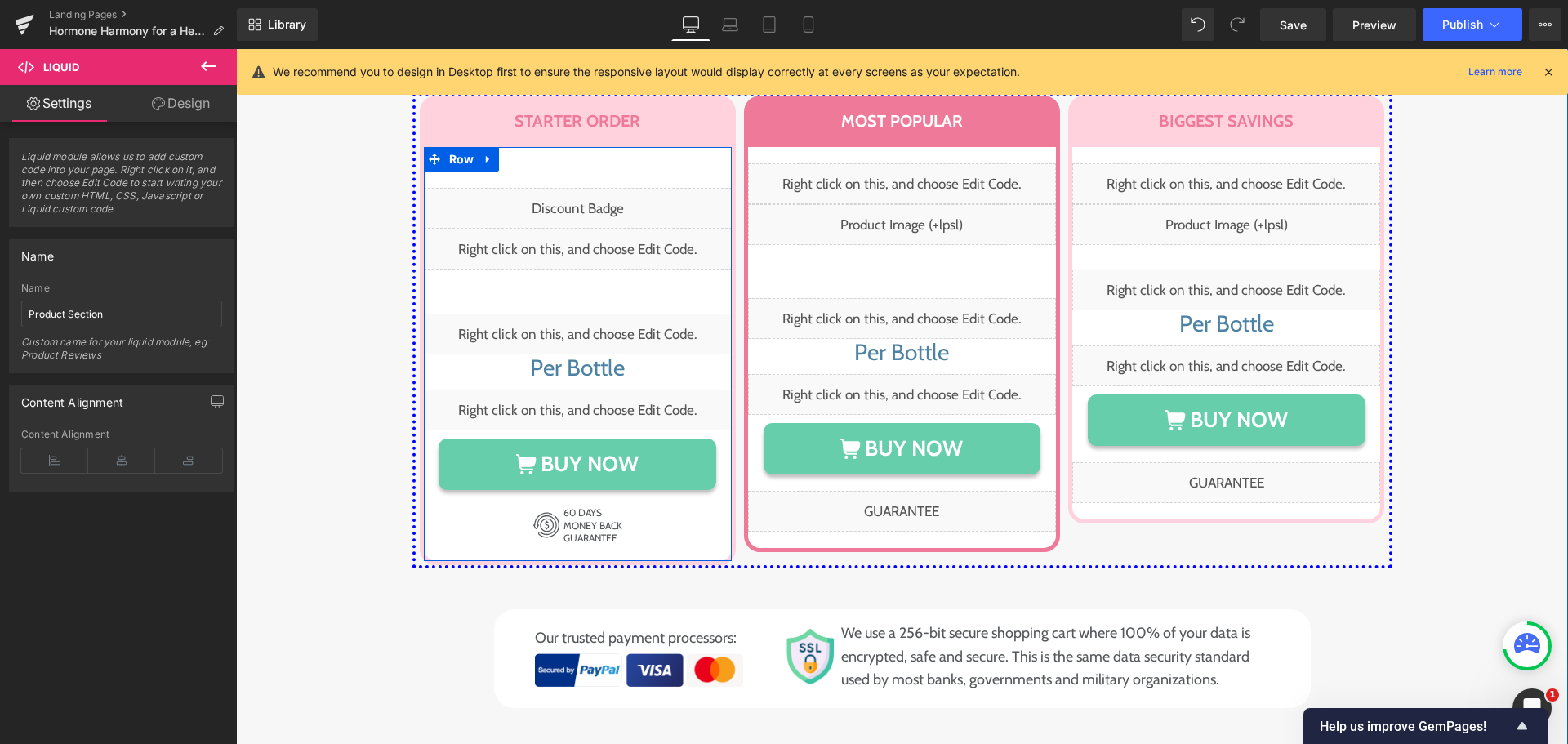
scroll to position [8246, 0]
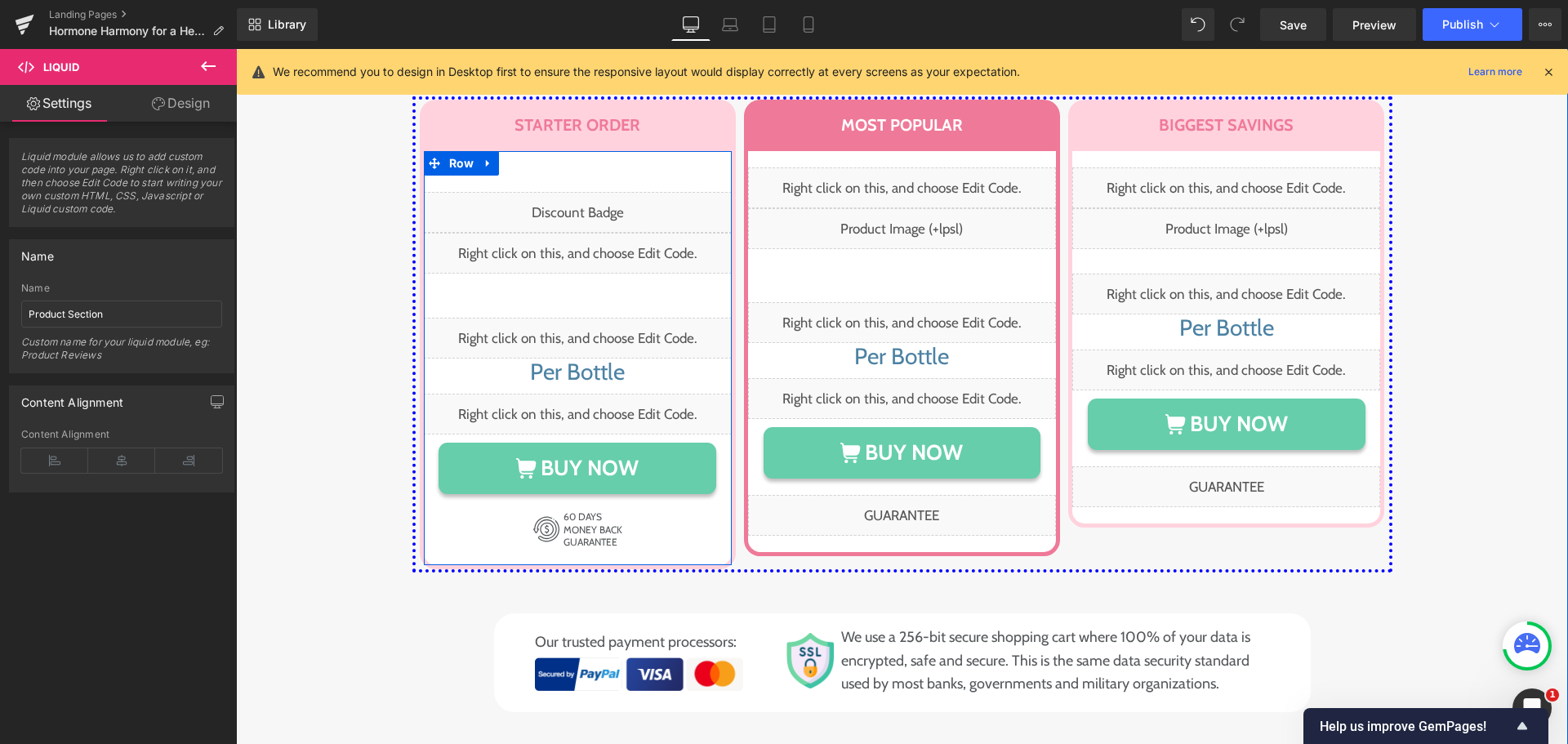
click at [581, 318] on div "Liquid" at bounding box center [577, 338] width 308 height 41
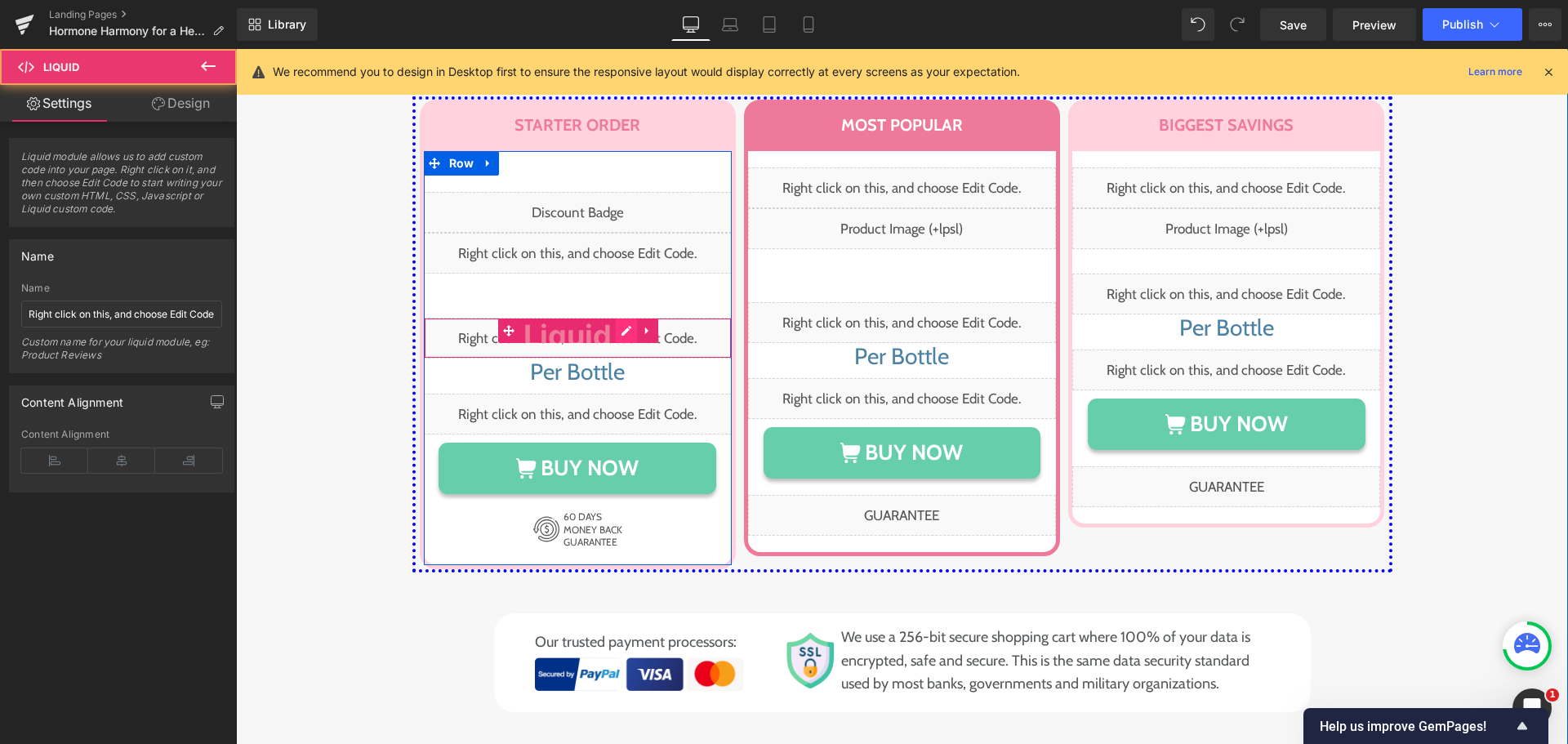
click at [617, 318] on div "Liquid" at bounding box center [577, 338] width 308 height 41
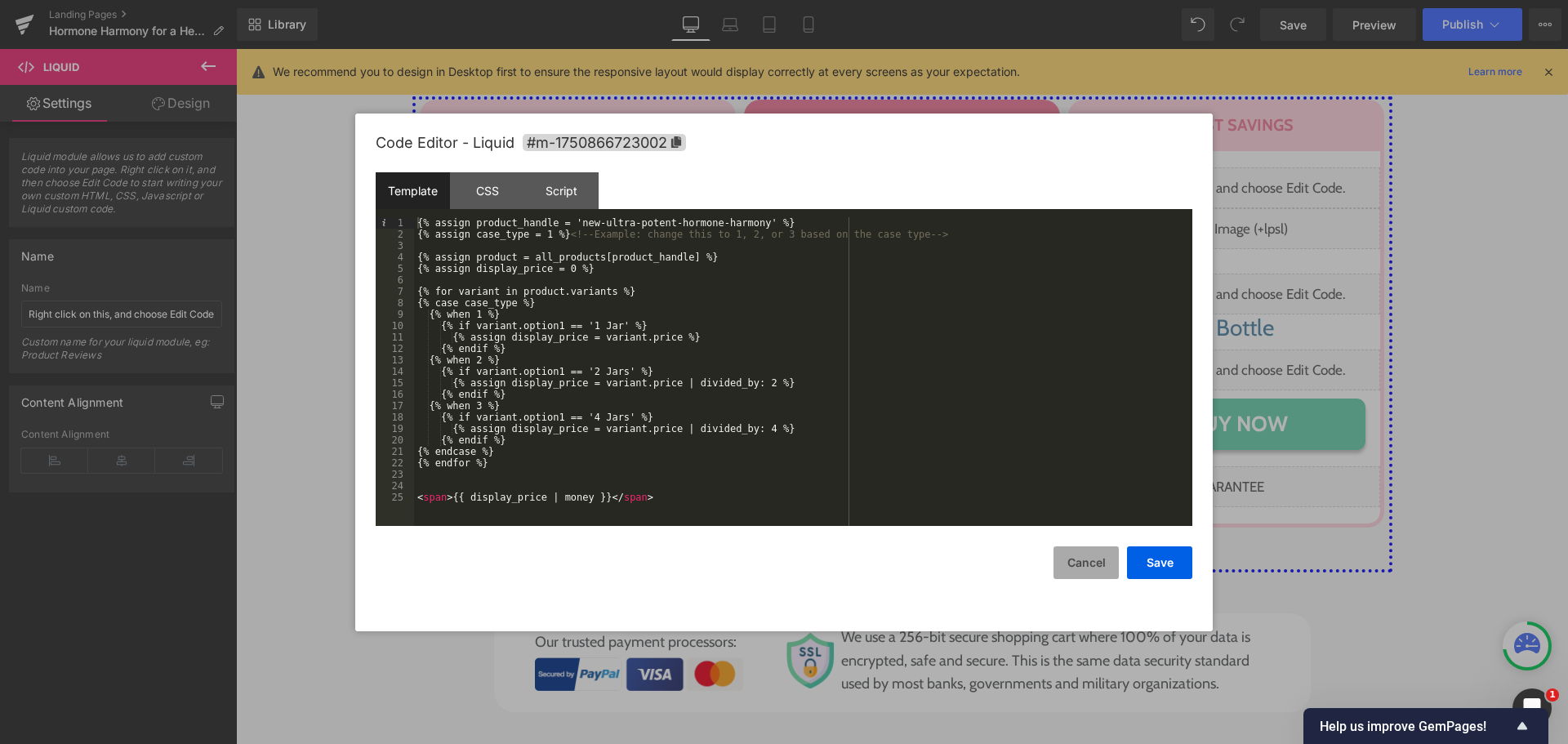
click at [1079, 562] on button "Cancel" at bounding box center [1087, 562] width 65 height 33
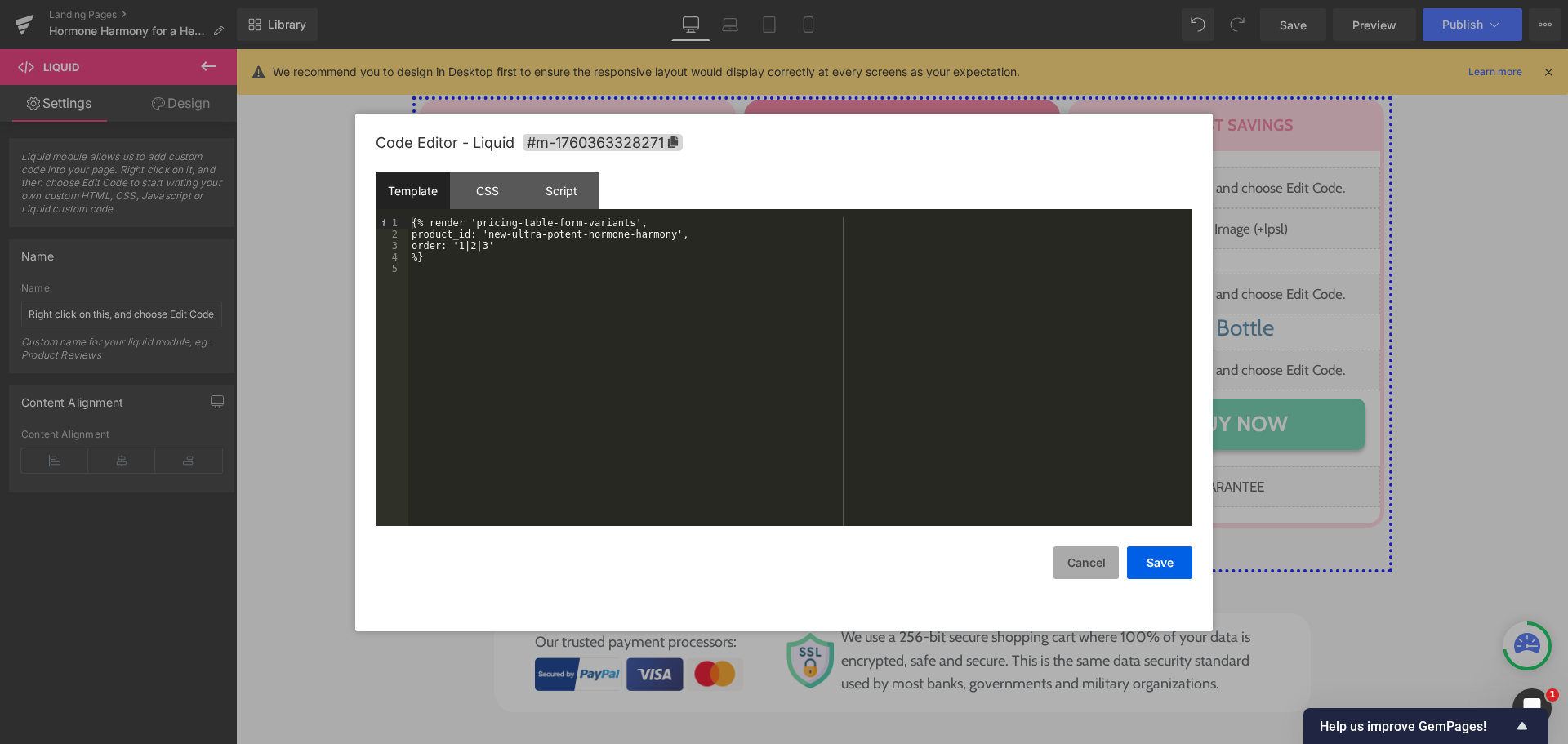
click at [1084, 561] on button "Cancel" at bounding box center [1087, 562] width 65 height 33
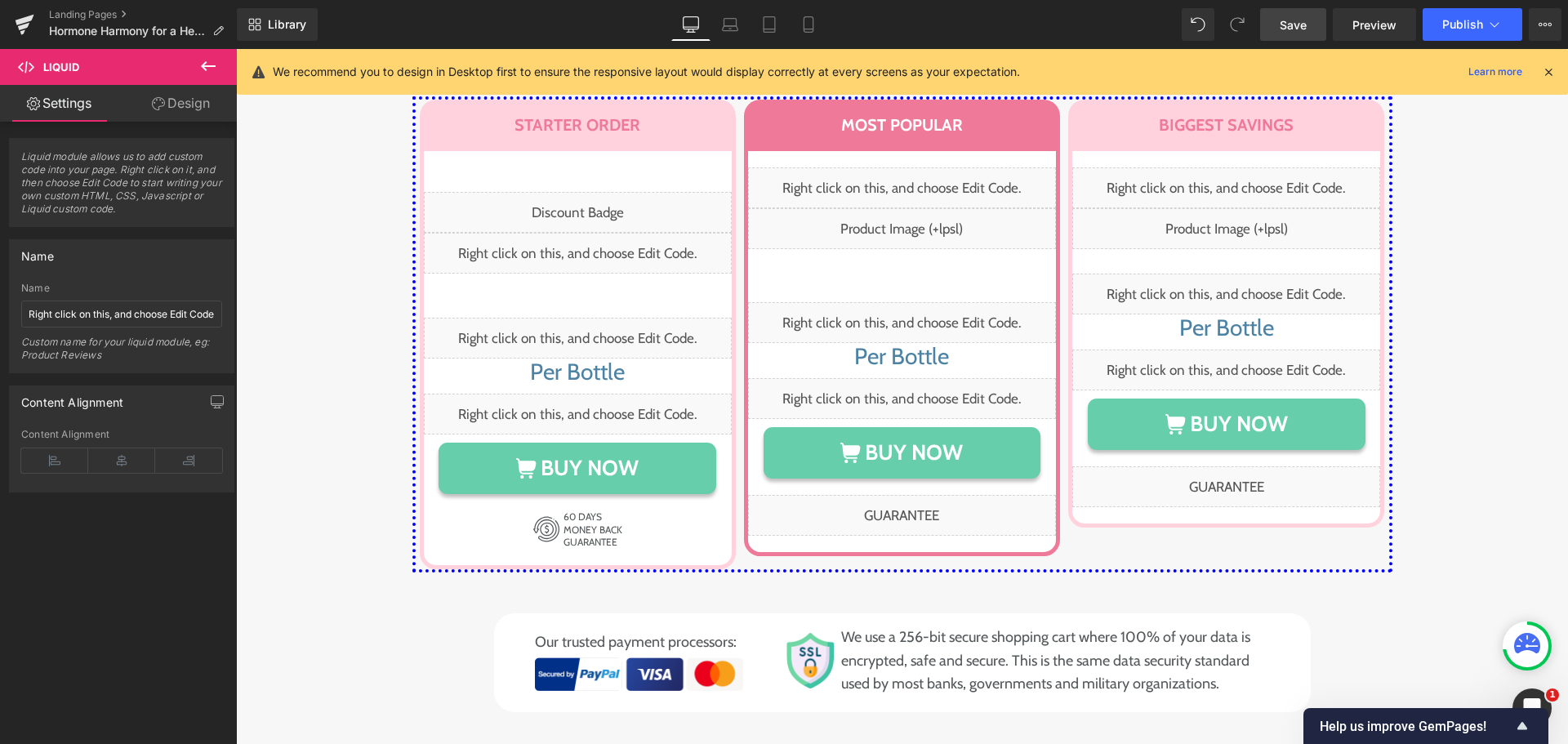
click at [1293, 22] on span "Save" at bounding box center [1293, 25] width 27 height 17
click at [1279, 22] on link "Save" at bounding box center [1293, 24] width 66 height 33
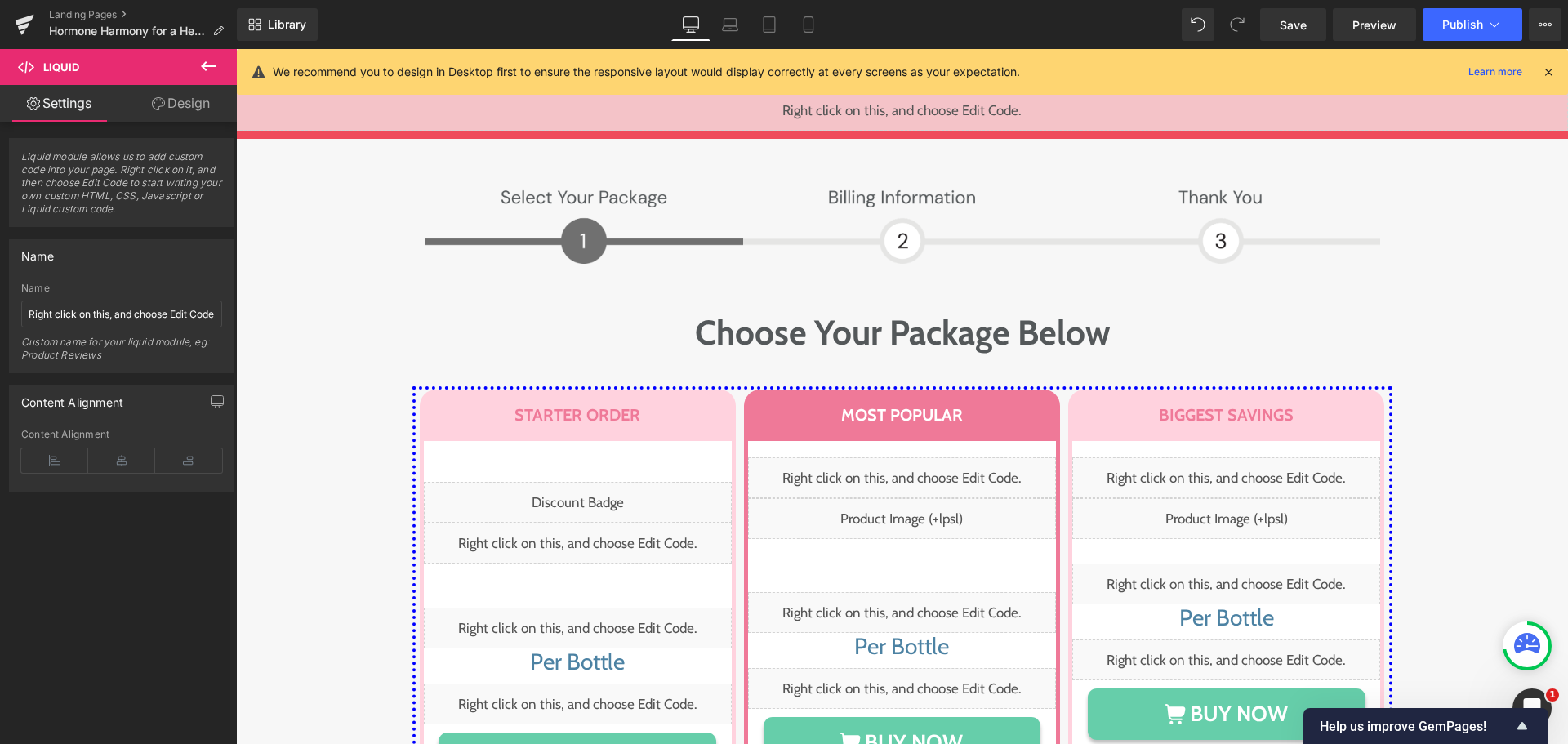
scroll to position [7756, 0]
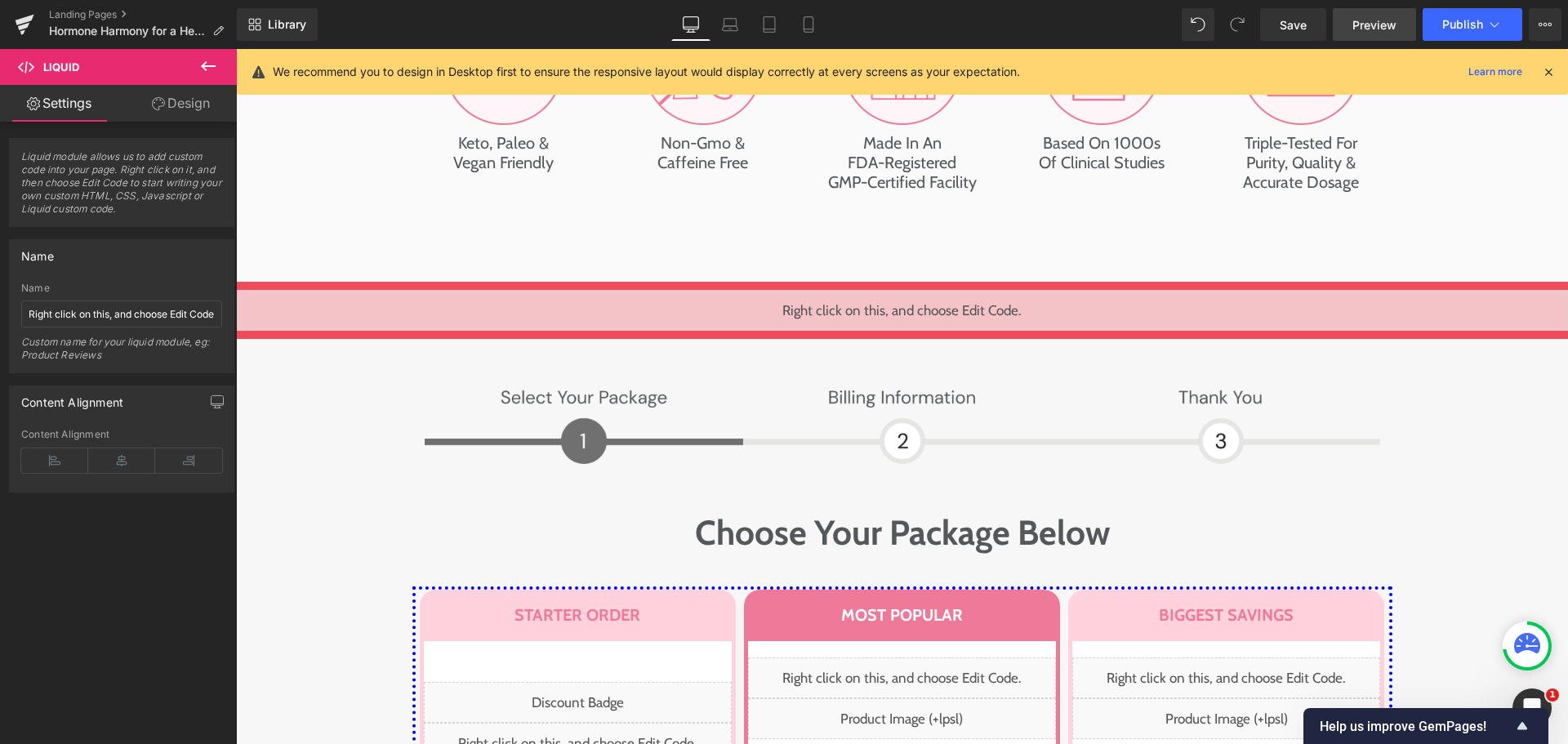
click at [1372, 30] on span "Preview" at bounding box center [1374, 25] width 44 height 17
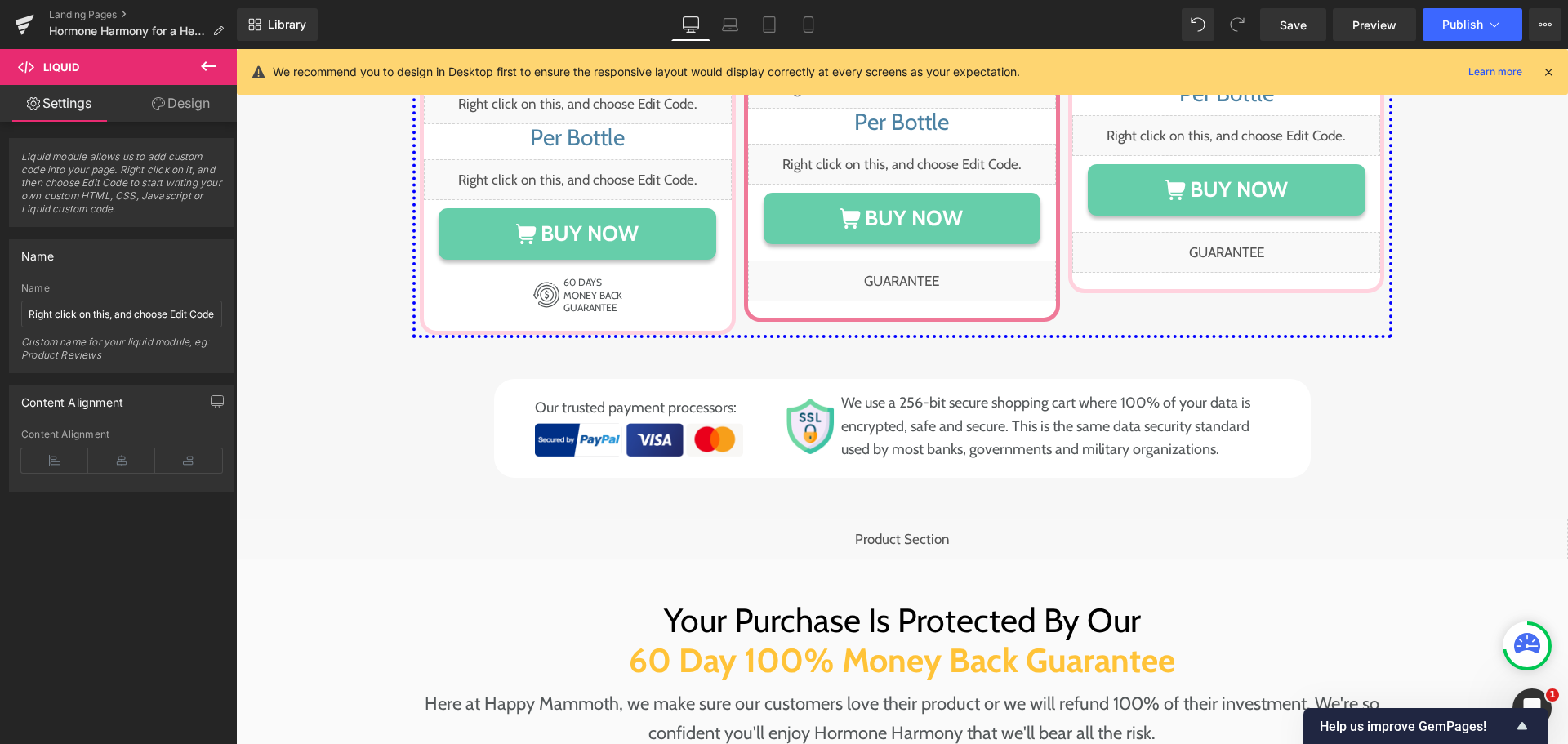
scroll to position [8410, 0]
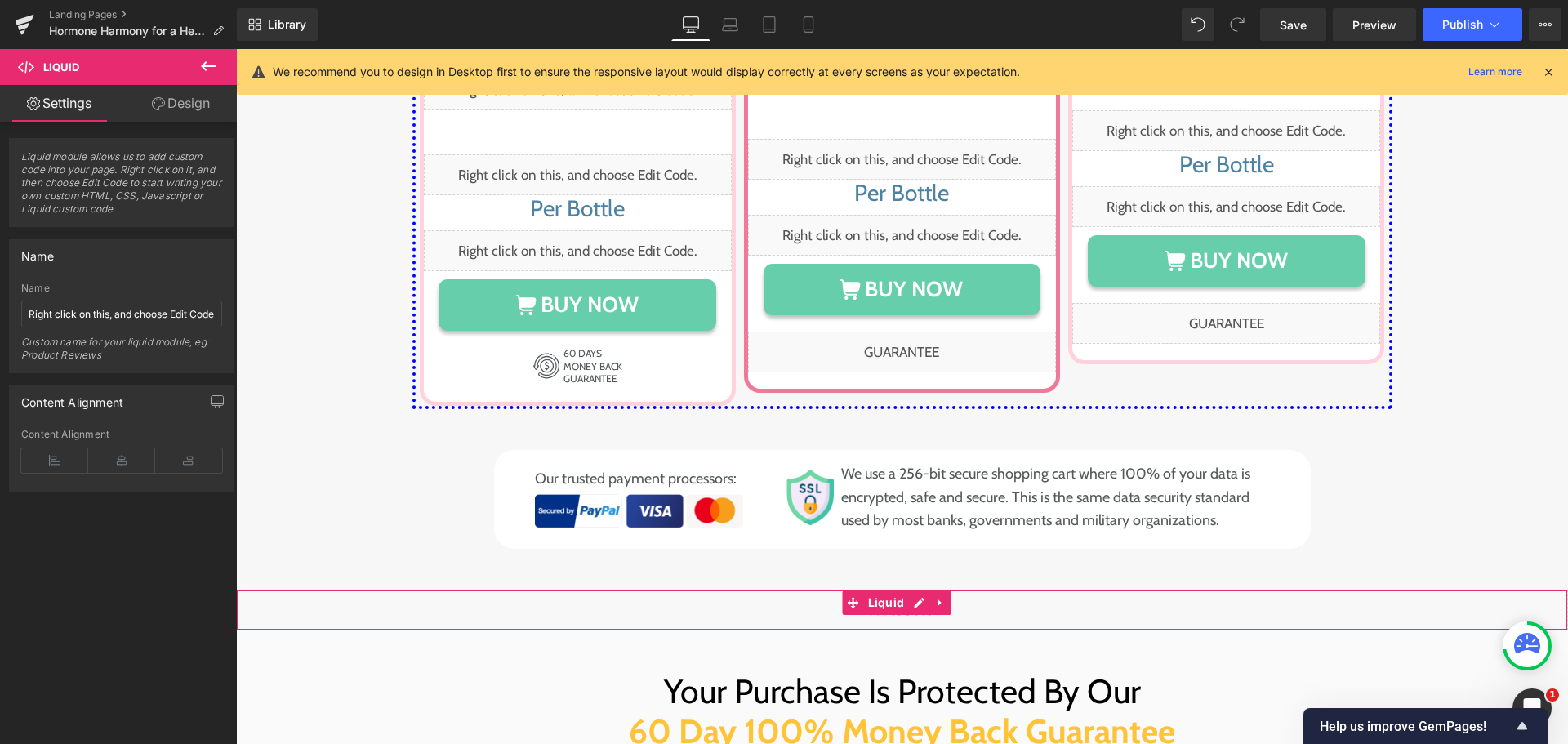
drag, startPoint x: 629, startPoint y: 492, endPoint x: 663, endPoint y: 497, distance: 34.4
click at [629, 589] on div "Liquid" at bounding box center [902, 610] width 1332 height 41
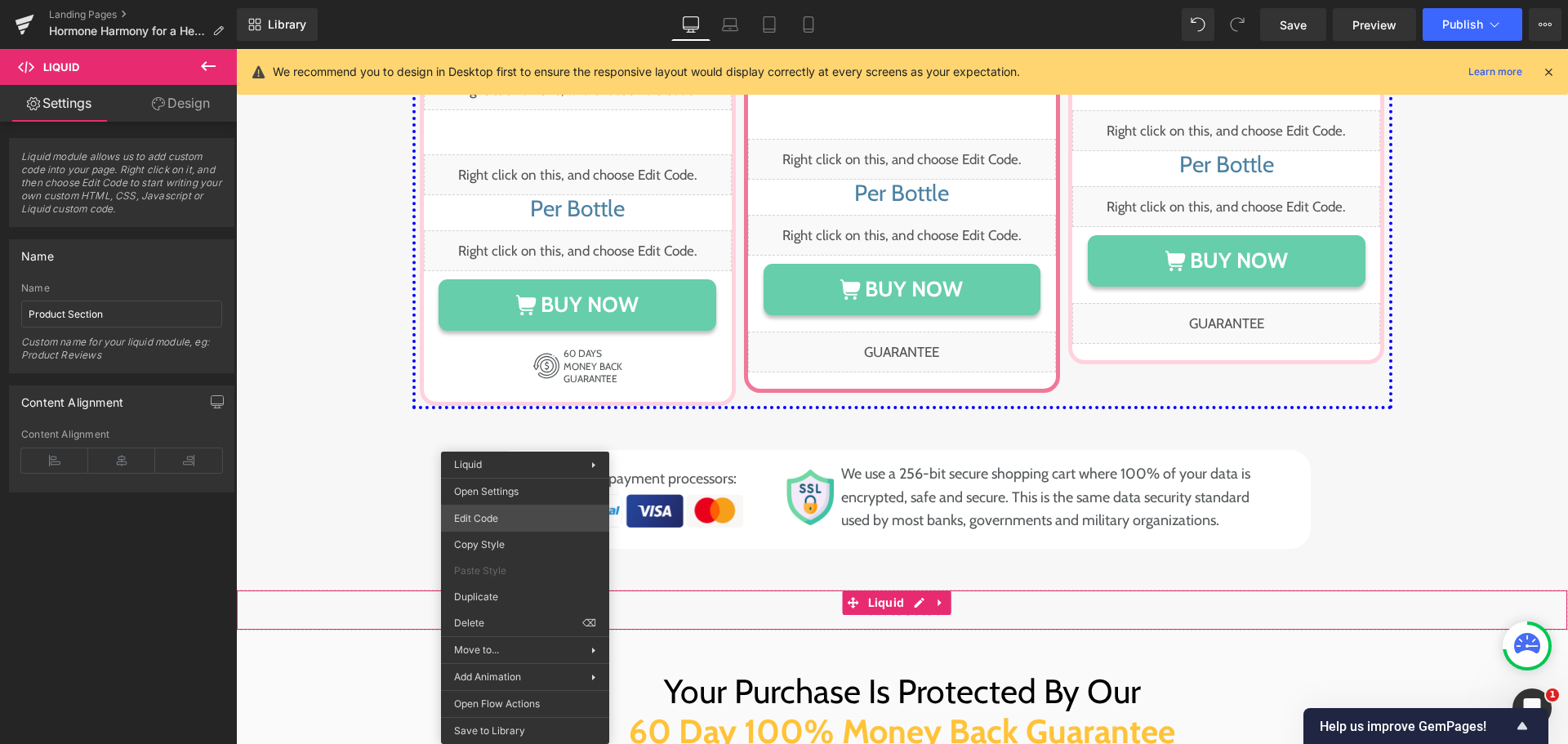
click at [504, 0] on div "Liquid You are previewing how the will restyle your page. You can not edit Elem…" at bounding box center [784, 0] width 1568 height 0
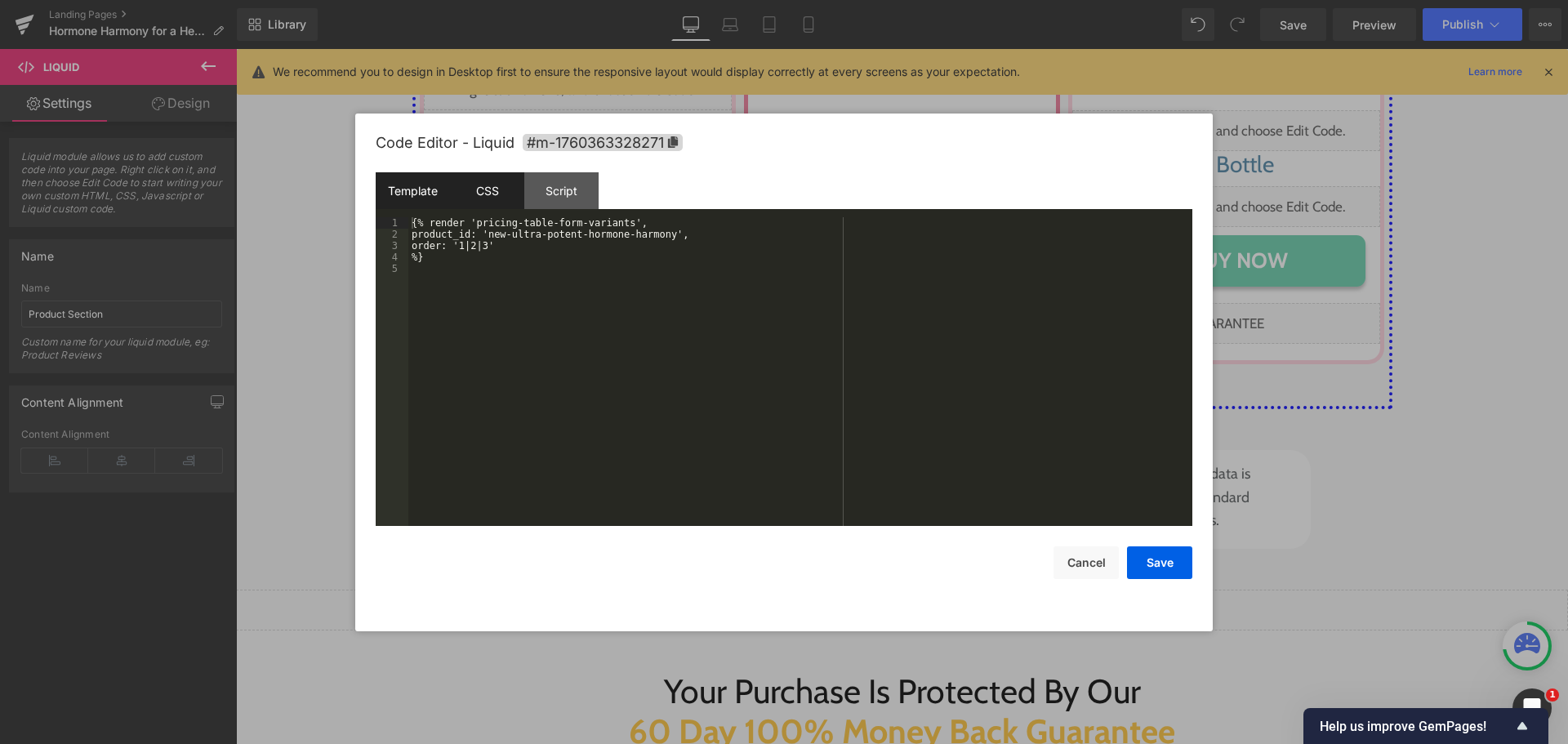
click at [480, 186] on div "CSS" at bounding box center [488, 190] width 75 height 36
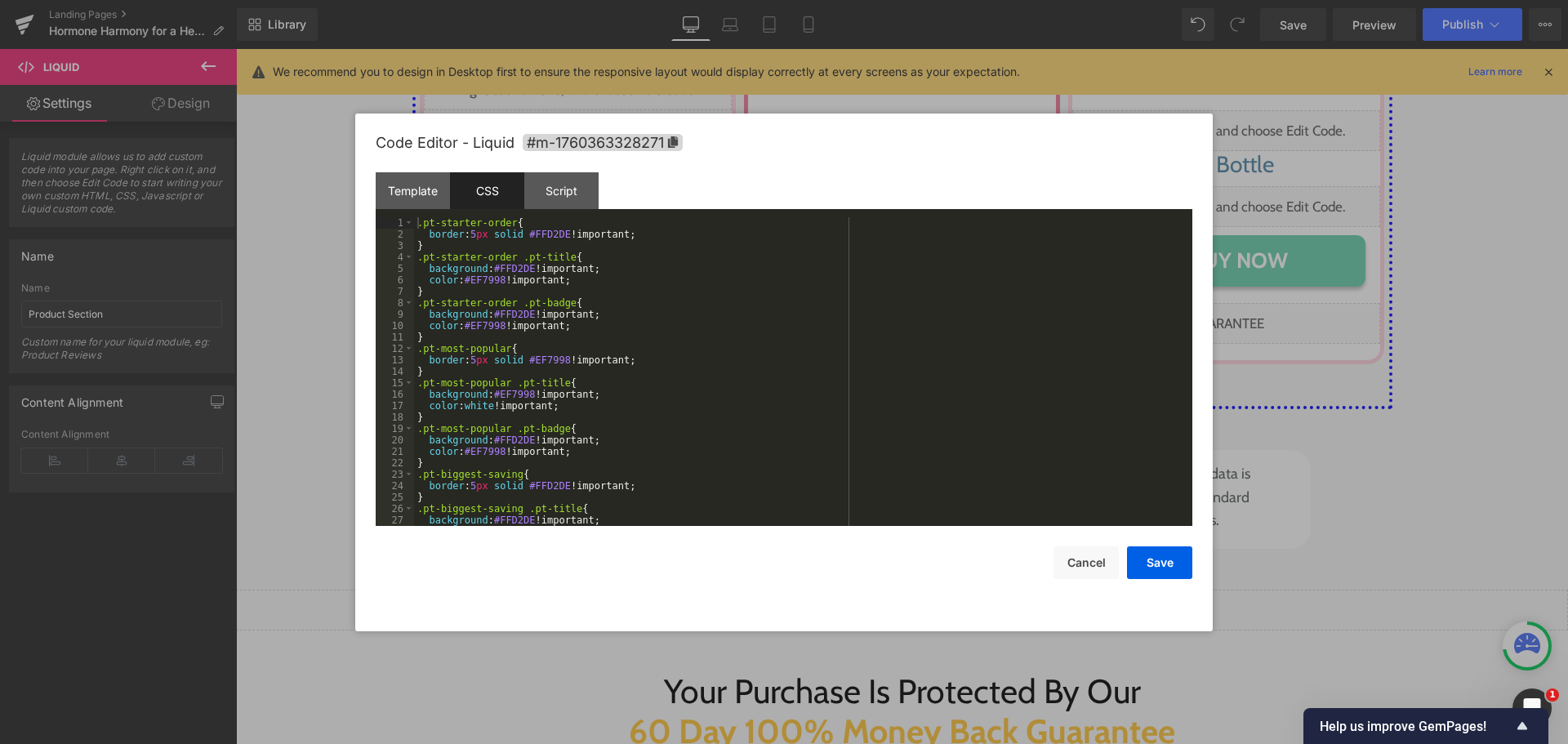
scroll to position [115, 0]
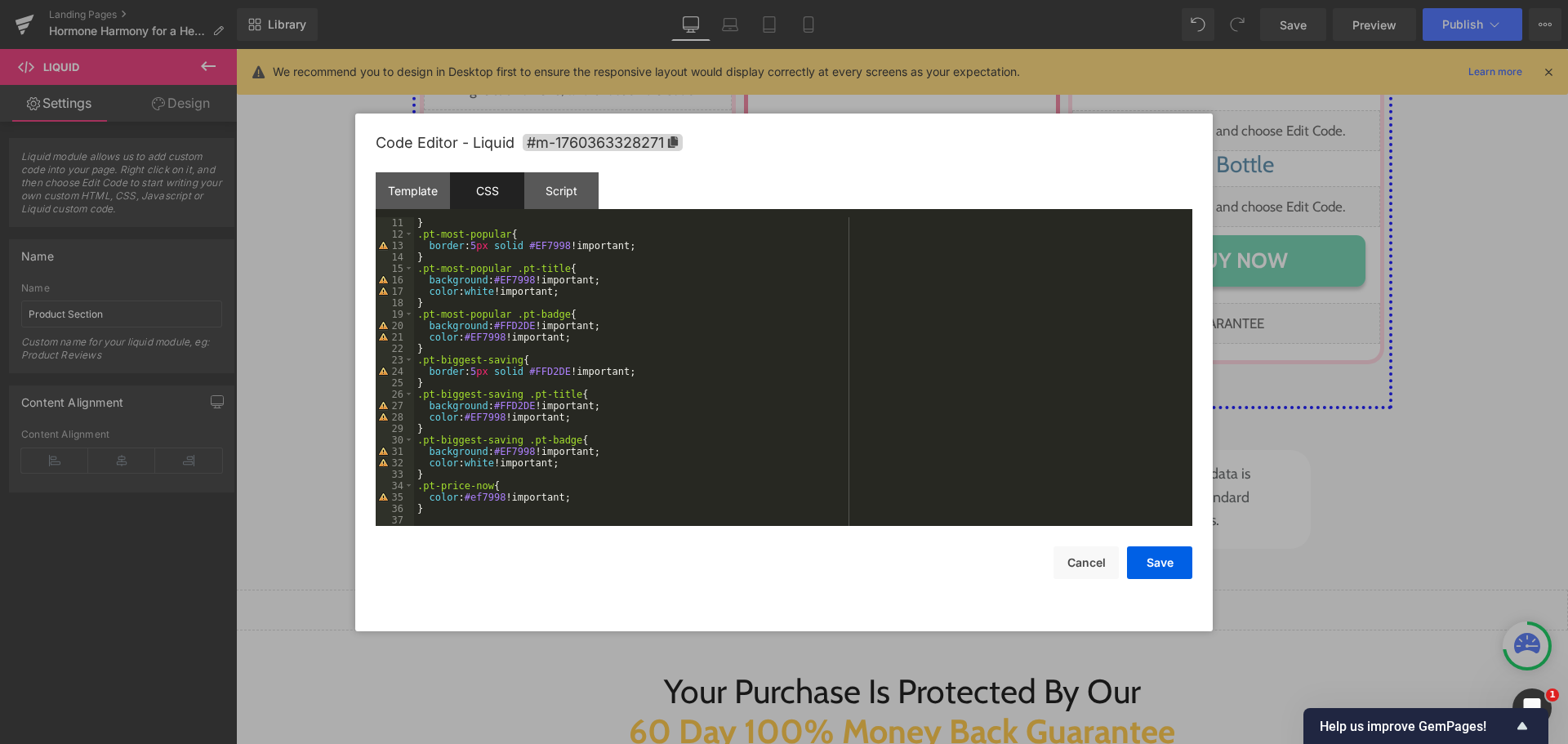
drag, startPoint x: 614, startPoint y: 145, endPoint x: 595, endPoint y: 164, distance: 26.9
click at [614, 145] on span "#m-1760363328271" at bounding box center [603, 143] width 160 height 17
click at [507, 501] on div "} .pt-most-popular { border : 5 px solid #EF7998 !important; } .pt-most-popular…" at bounding box center [800, 383] width 772 height 332
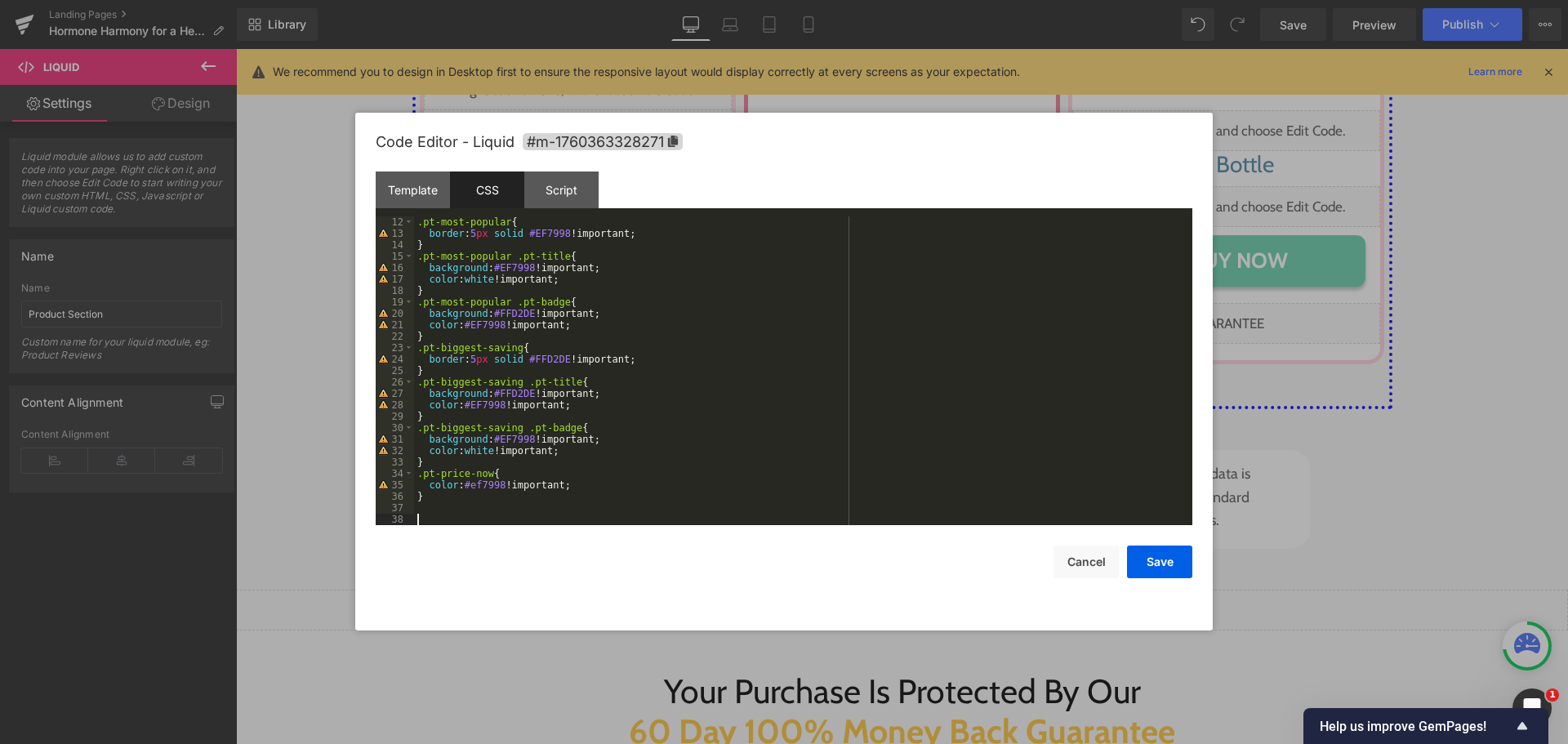
paste textarea
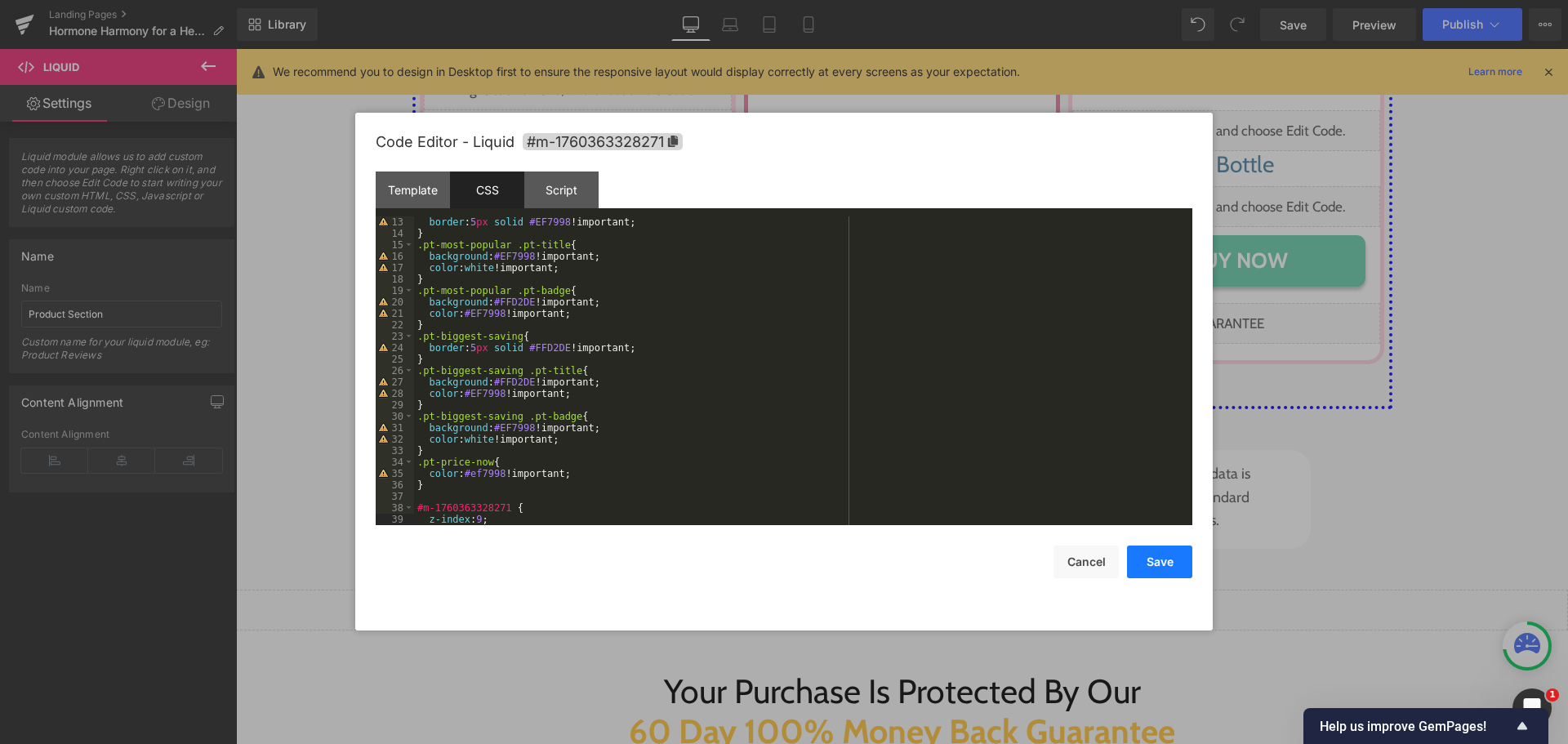
click at [1159, 567] on button "Save" at bounding box center [1159, 561] width 65 height 33
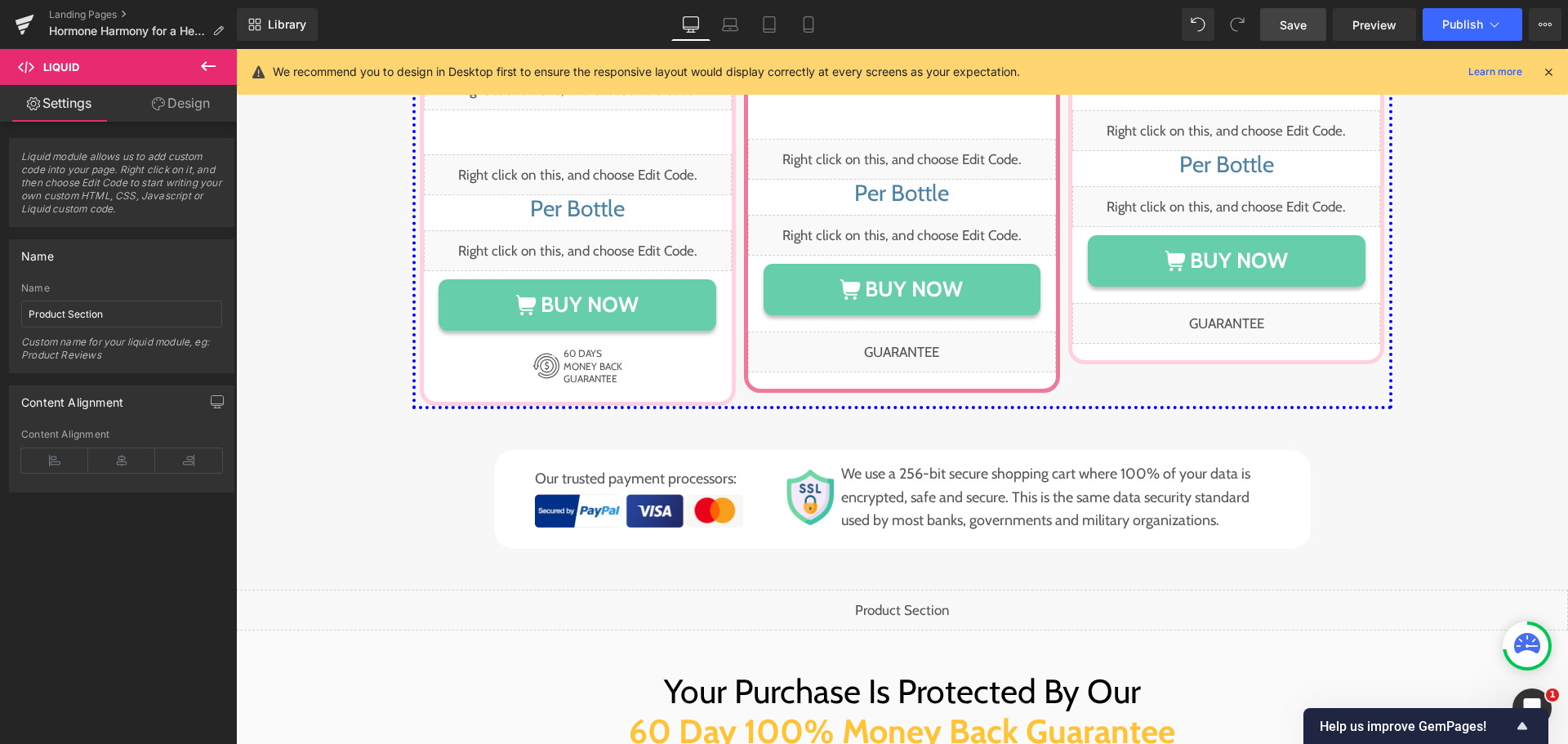
click at [1283, 24] on span "Save" at bounding box center [1293, 25] width 27 height 17
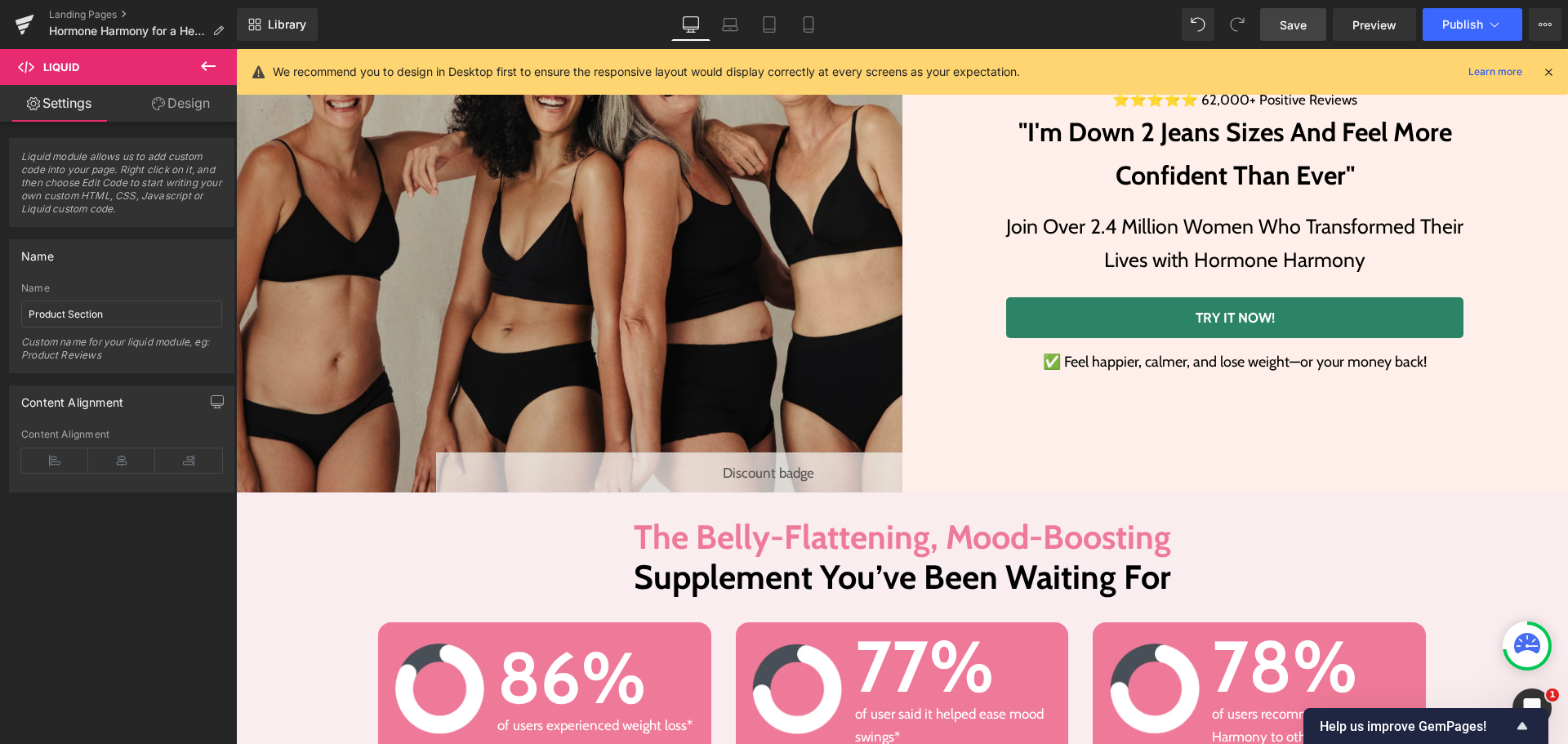
scroll to position [0, 0]
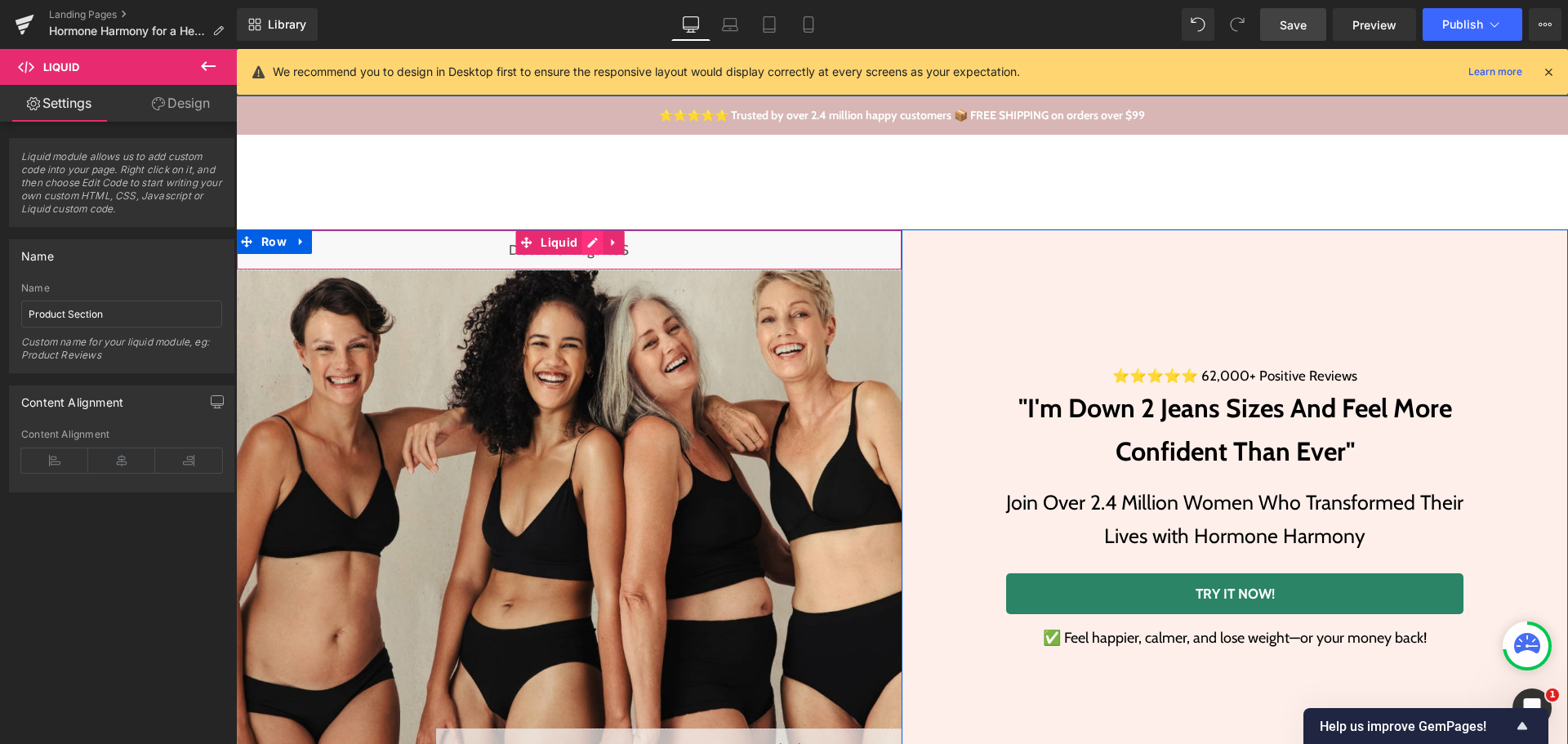
click at [584, 245] on div "Liquid" at bounding box center [569, 250] width 667 height 41
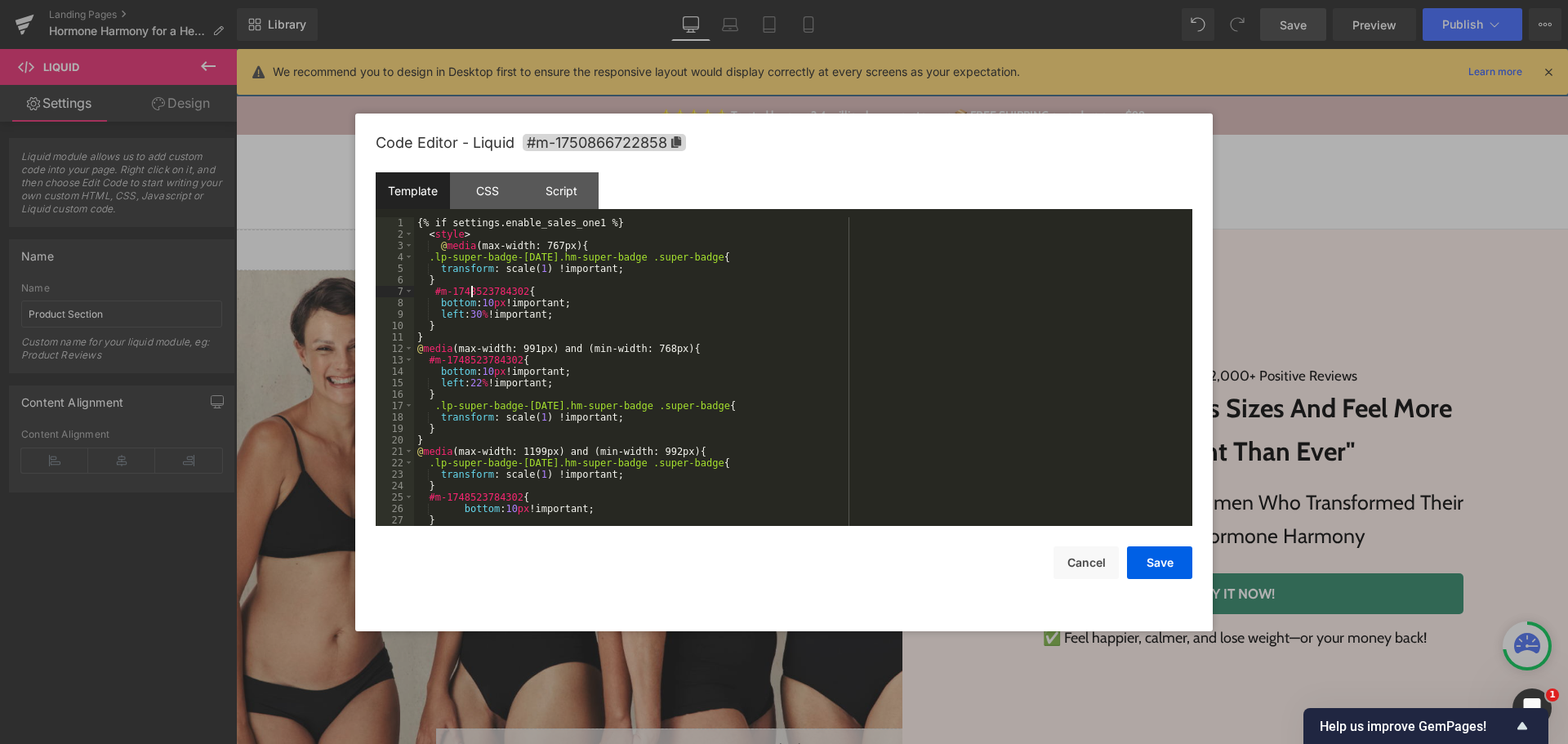
click at [474, 292] on div "{% if settings.enable_sales_one1 %} < style > @ media (max-width: 767px) { .lp-…" at bounding box center [800, 383] width 772 height 332
click at [486, 310] on div "{% if settings.enable_sales_one1 %} < style > @ media (max-width: 767px) { .lp-…" at bounding box center [800, 383] width 772 height 332
drag, startPoint x: 520, startPoint y: 291, endPoint x: 437, endPoint y: 292, distance: 83.0
click at [437, 292] on div "{% if settings.enable_sales_one1 %} < style > @ media (max-width: 767px) { .lp-…" at bounding box center [800, 383] width 772 height 332
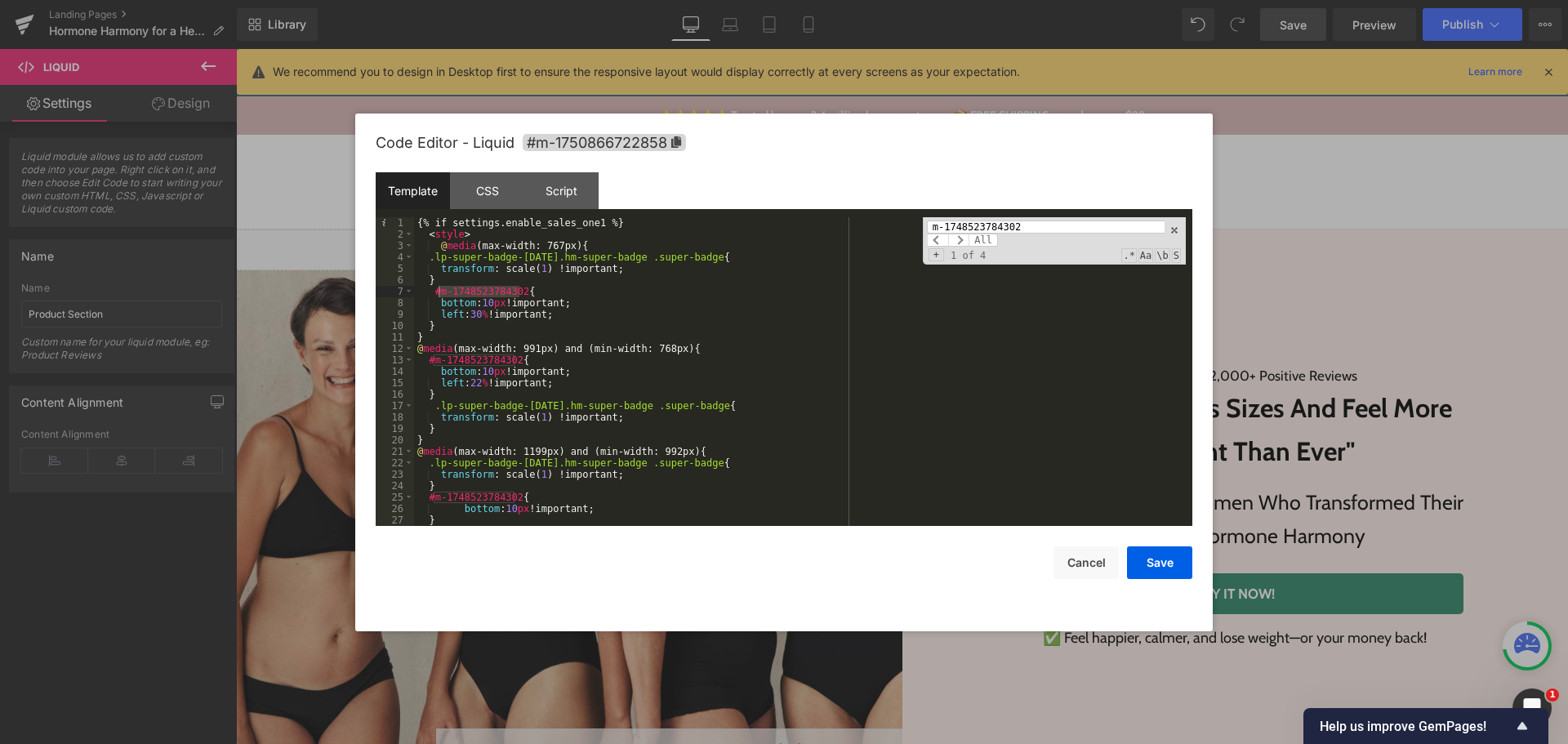
click at [1051, 229] on input "m-1748523784302" at bounding box center [1046, 227] width 238 height 13
click at [944, 256] on span "+" at bounding box center [937, 255] width 16 height 13
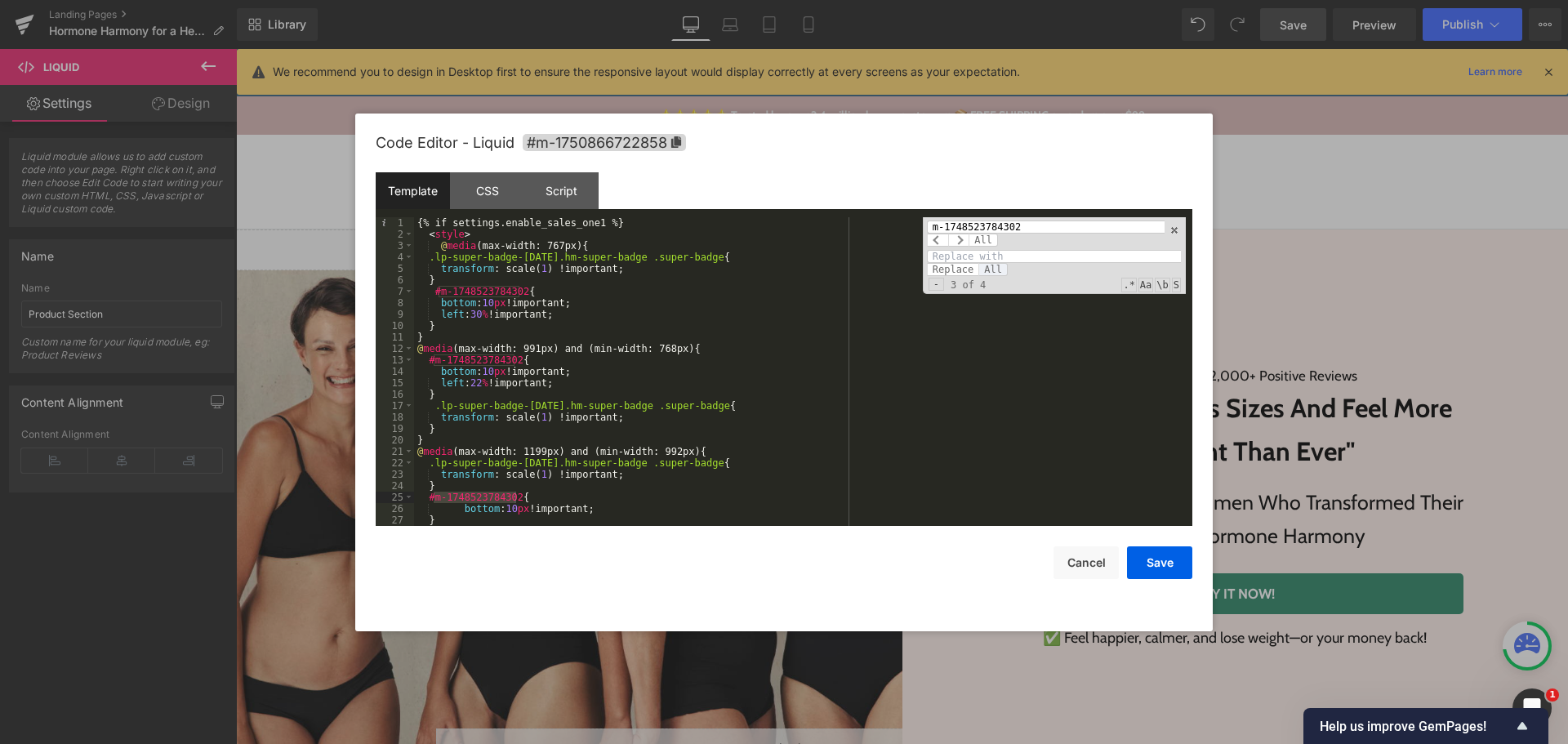
click at [983, 265] on span "All" at bounding box center [993, 269] width 30 height 13
click at [881, 325] on div "{% if settings.enable_sales_one1 %} < style > @ media (max-width: 767px) { .lp-…" at bounding box center [800, 383] width 772 height 332
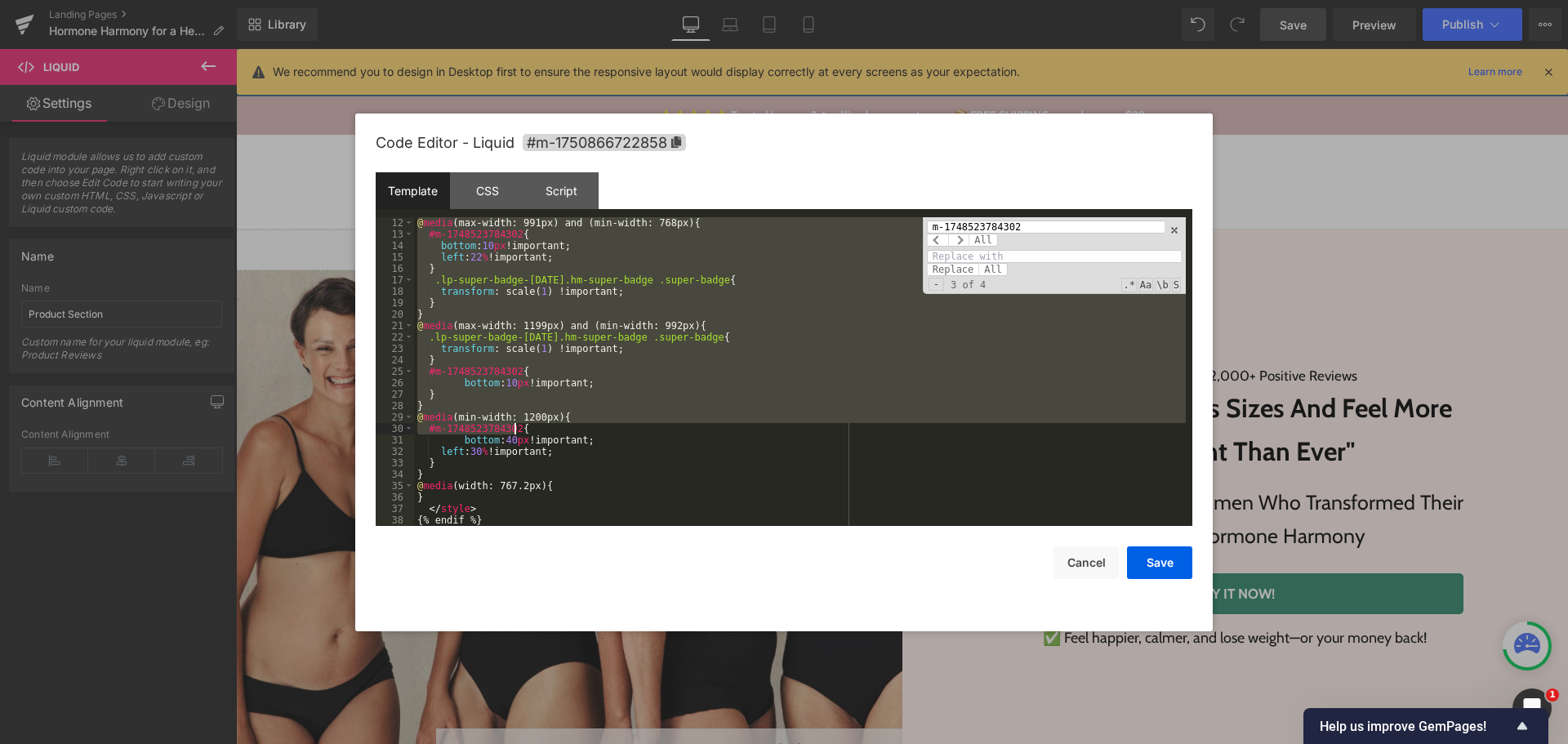
click at [988, 257] on input at bounding box center [1054, 256] width 254 height 13
paste input "m-1750866722873"
type input "m-1750866722873"
click at [990, 271] on span "All" at bounding box center [993, 269] width 30 height 13
click at [1162, 564] on button "Save" at bounding box center [1159, 562] width 65 height 33
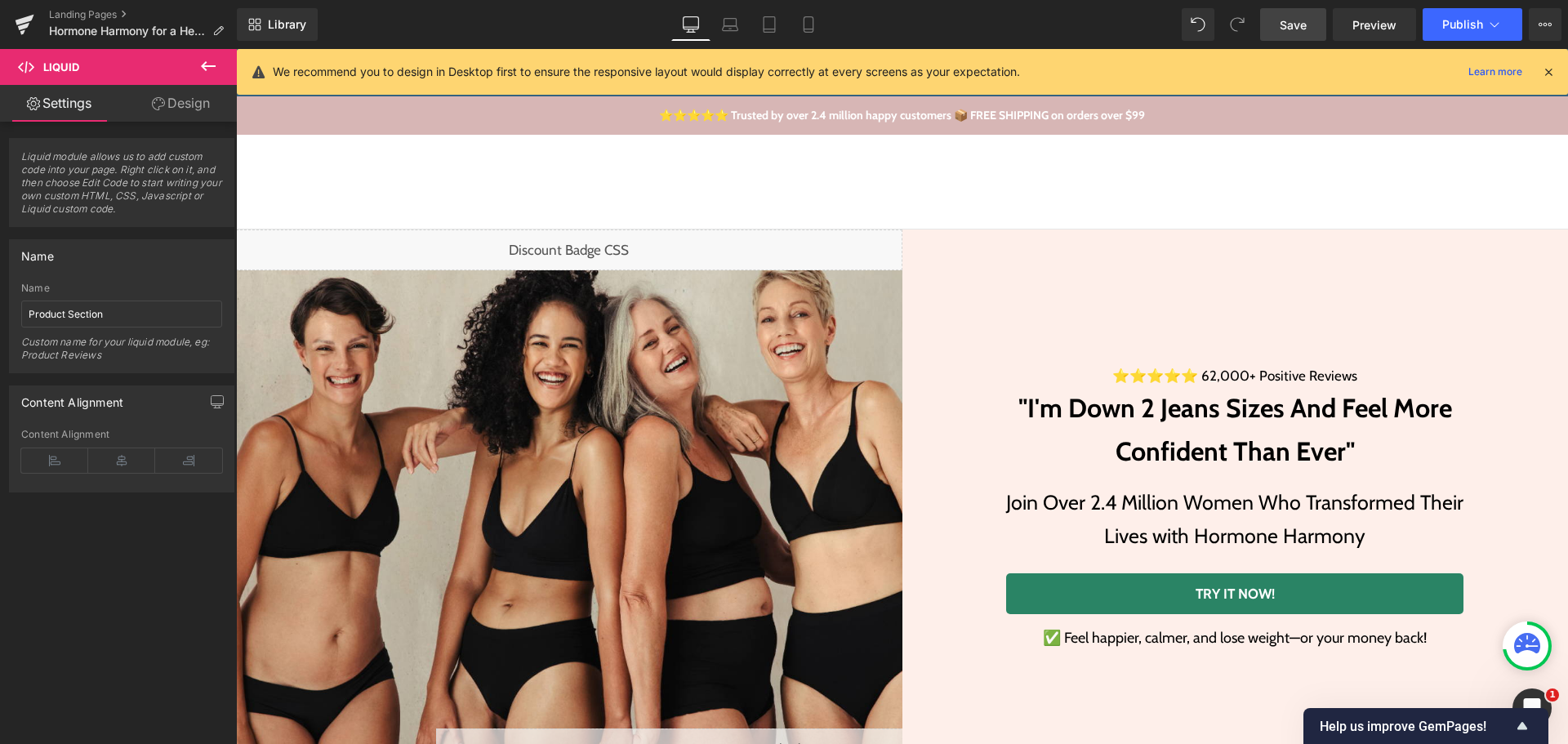
click at [1294, 32] on span "Save" at bounding box center [1293, 25] width 27 height 17
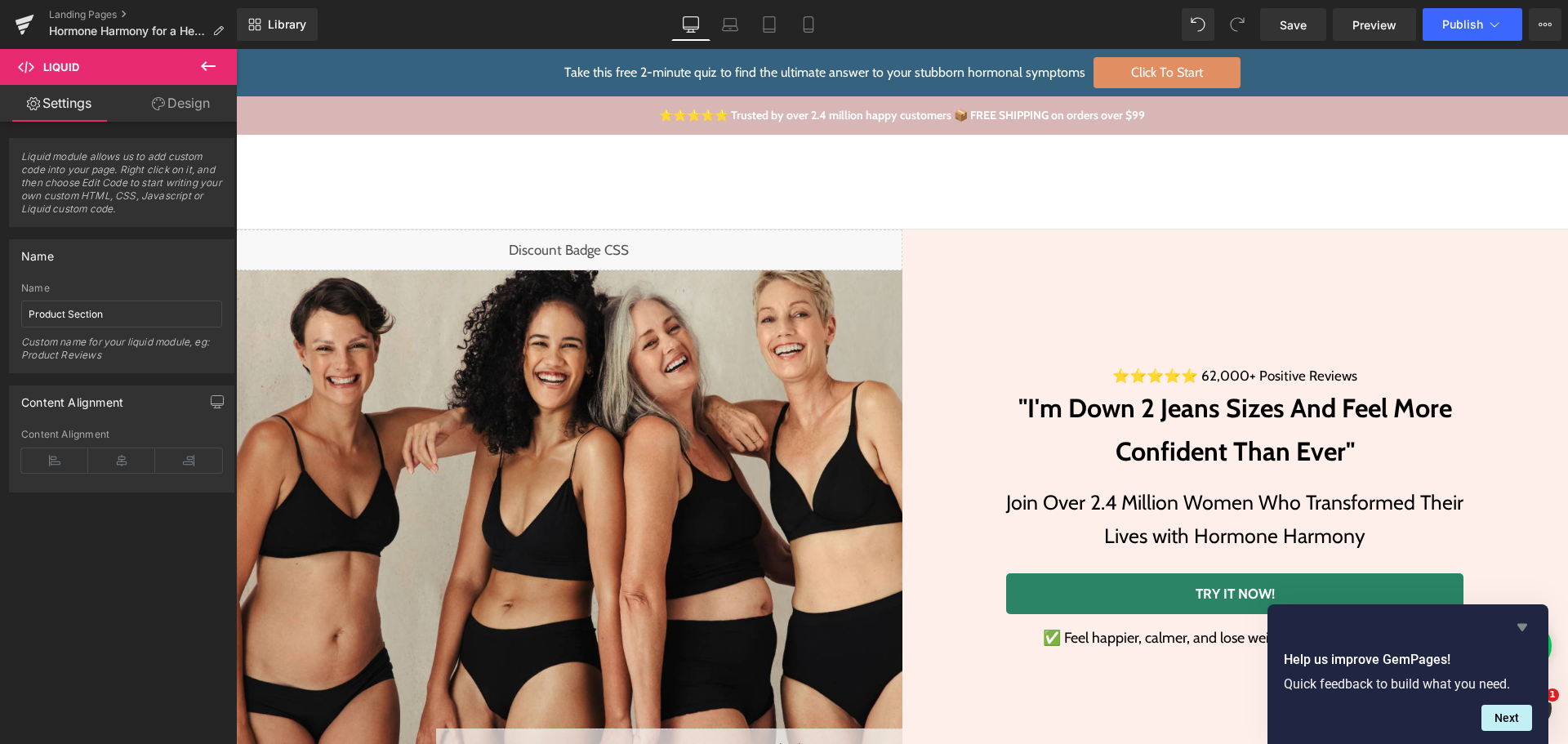
click at [1526, 625] on icon "Hide survey" at bounding box center [1522, 627] width 10 height 7
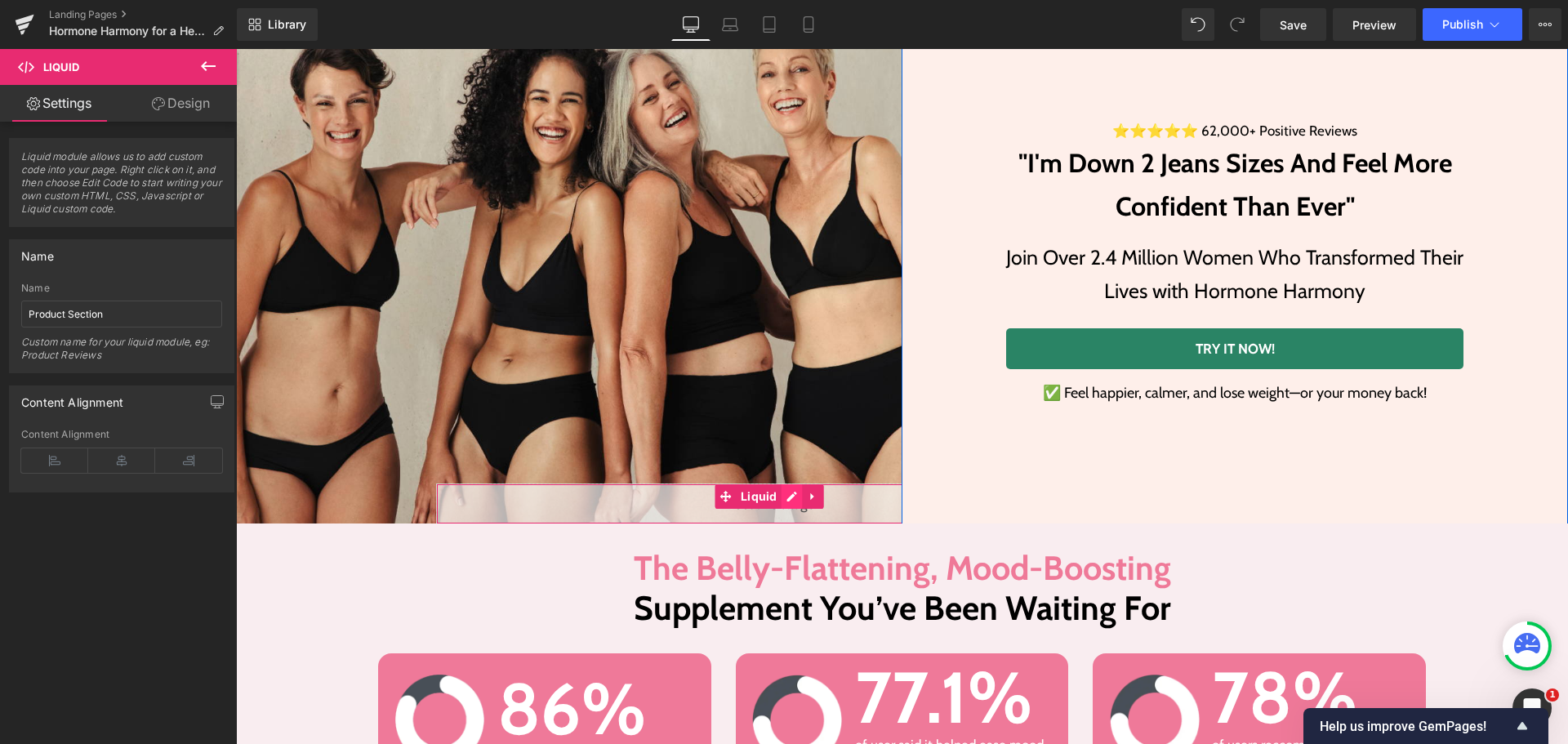
click at [785, 500] on div "Liquid" at bounding box center [770, 503] width 667 height 41
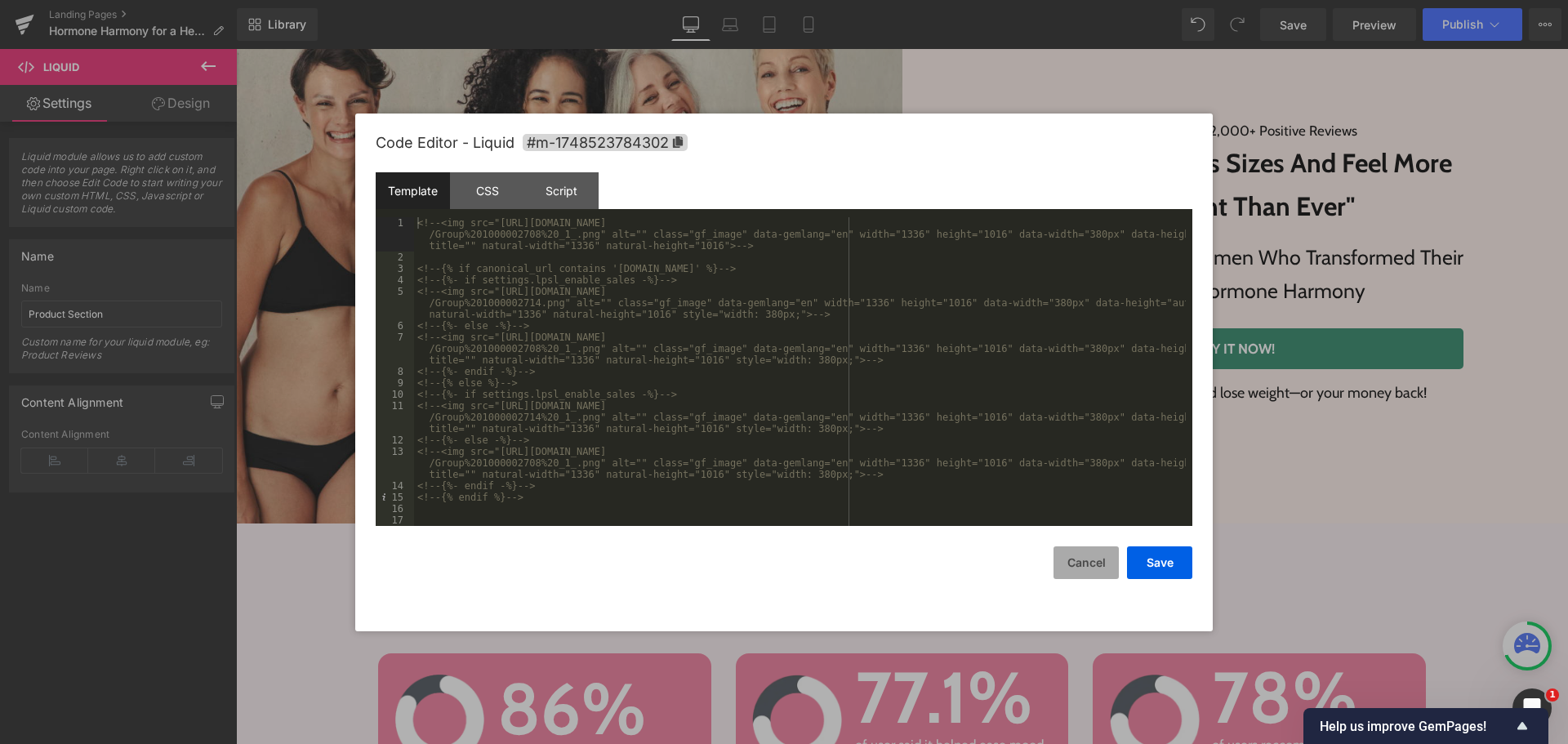
click at [1082, 555] on button "Cancel" at bounding box center [1087, 562] width 65 height 33
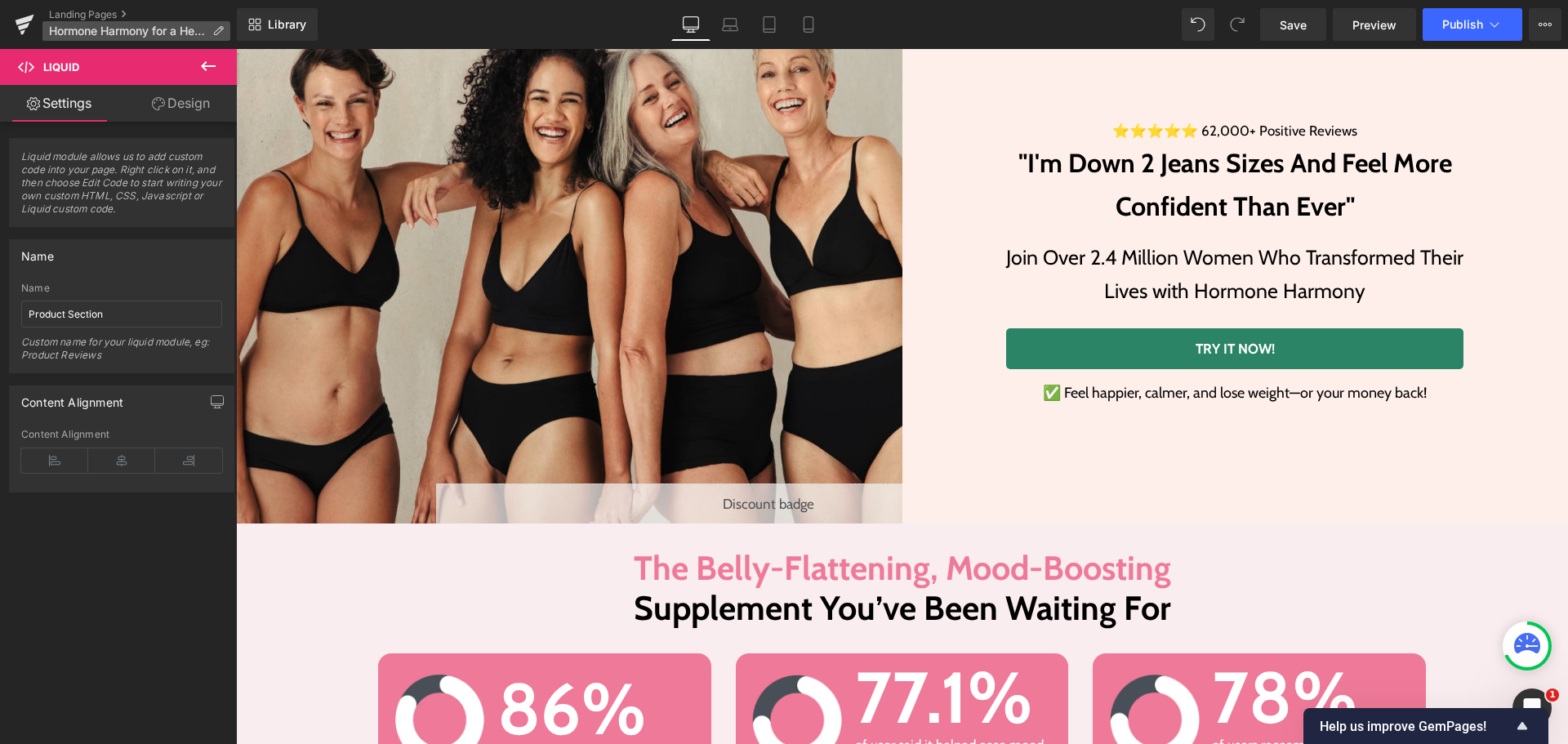
click at [220, 31] on icon at bounding box center [218, 31] width 11 height 11
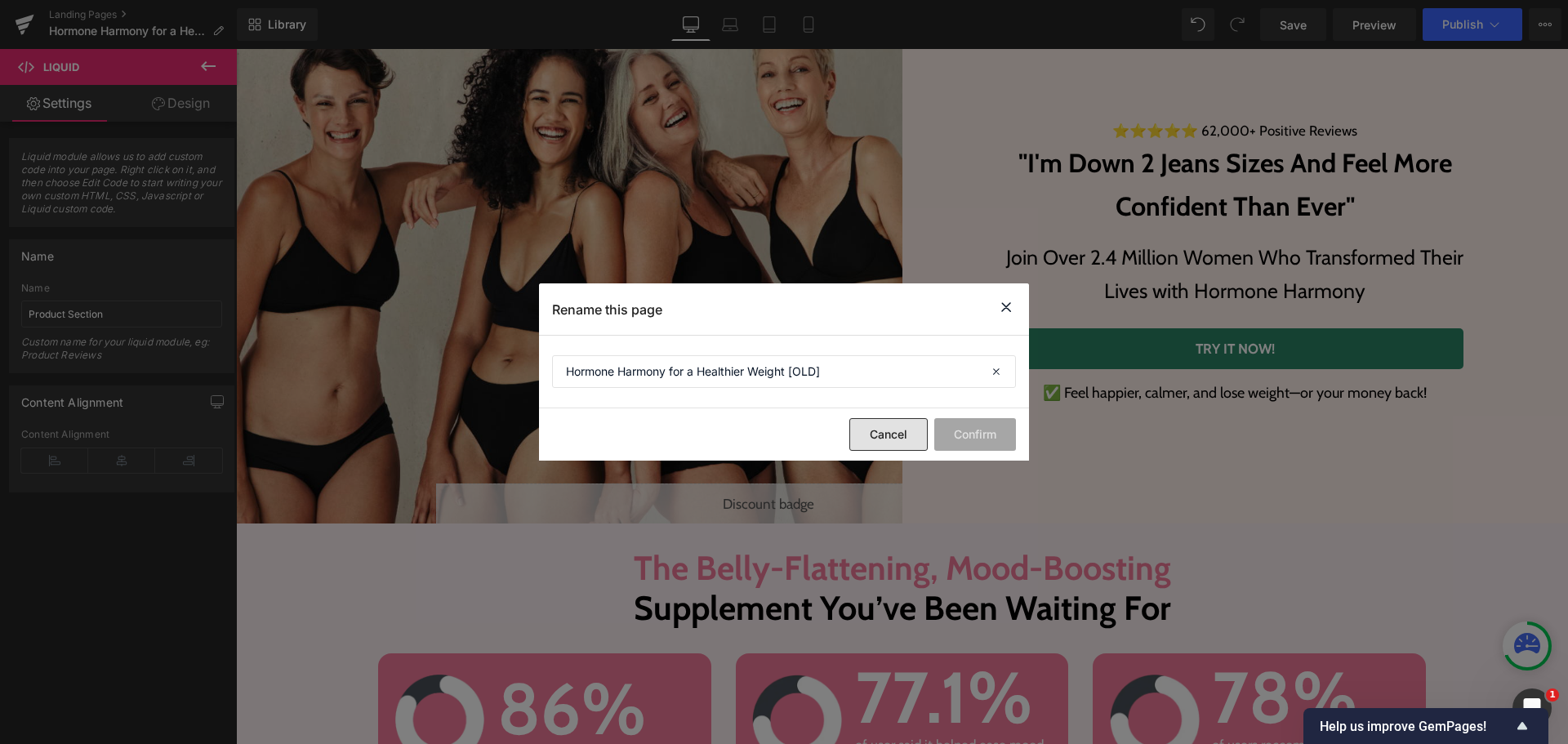
click at [892, 428] on button "Cancel" at bounding box center [889, 434] width 78 height 33
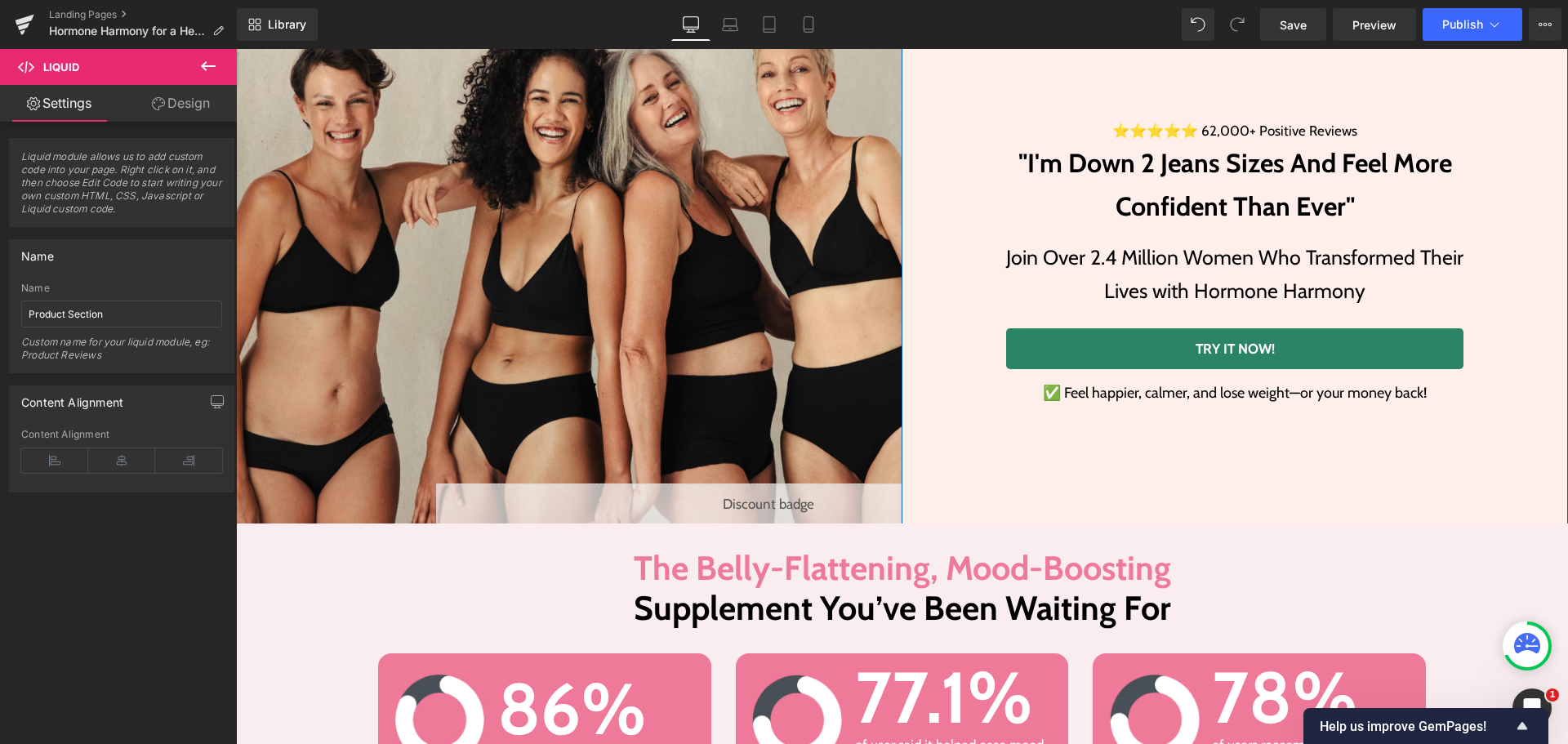
drag, startPoint x: 781, startPoint y: 496, endPoint x: 1028, endPoint y: 524, distance: 248.6
click at [781, 496] on div "Liquid" at bounding box center [770, 503] width 667 height 41
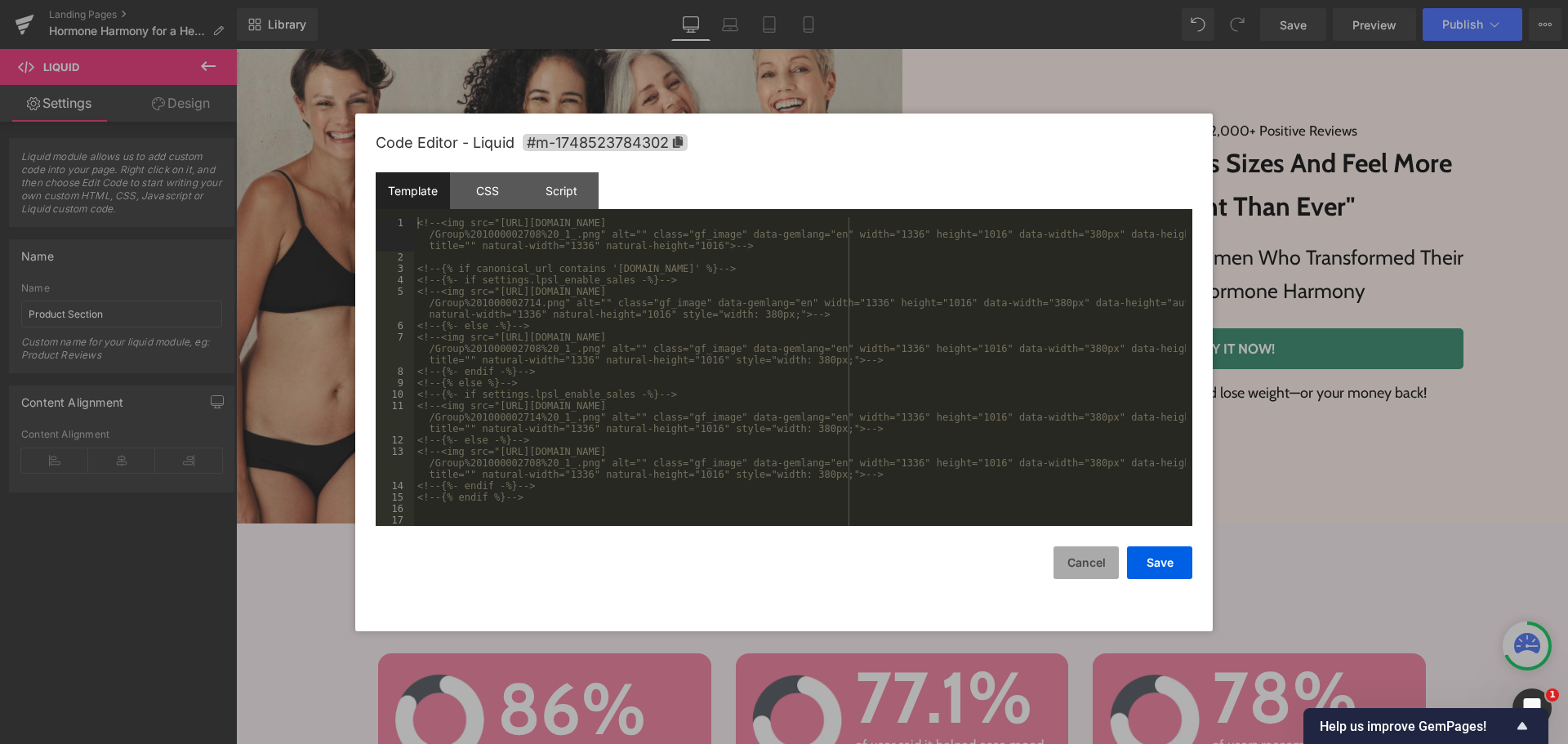
click at [1078, 553] on button "Cancel" at bounding box center [1087, 562] width 65 height 33
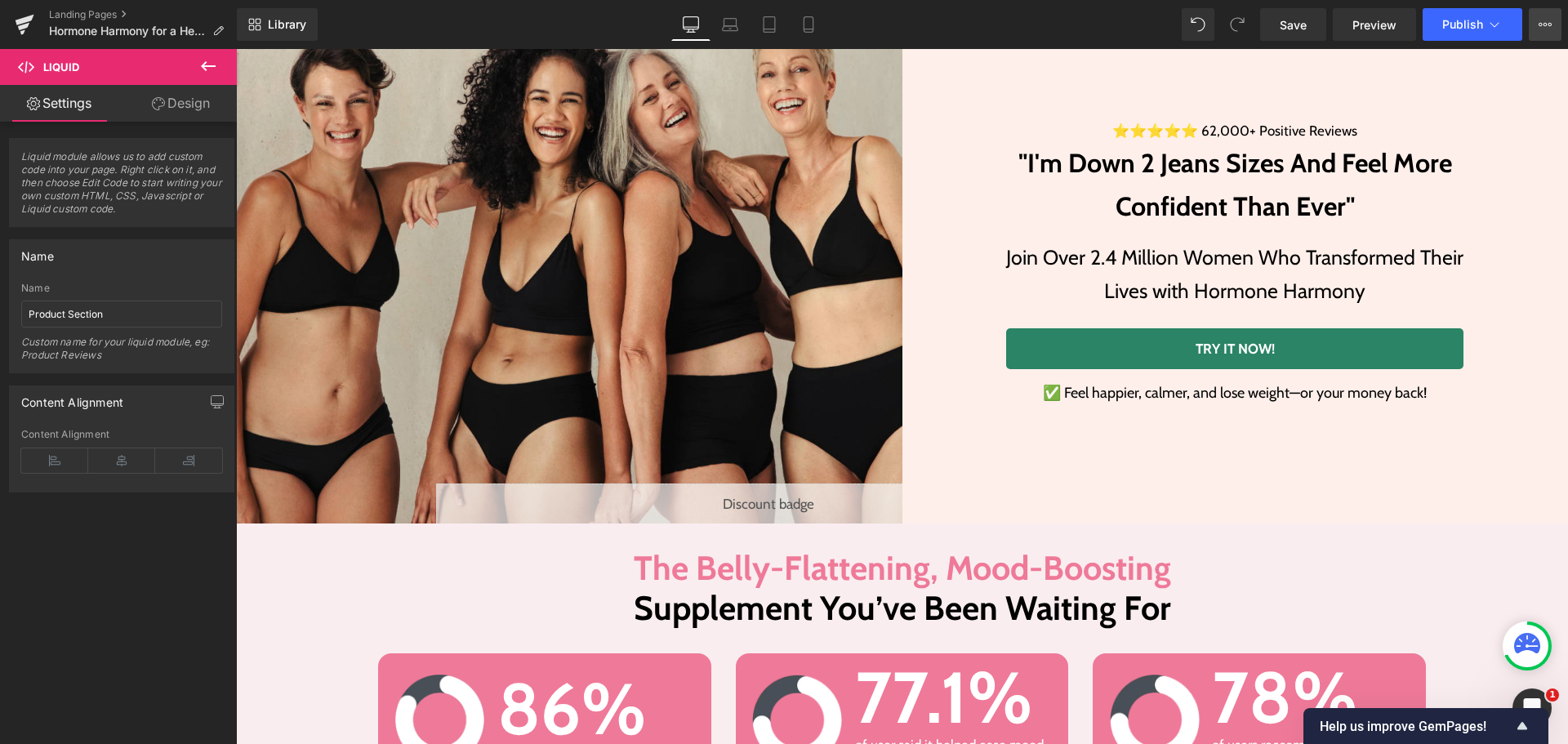
click at [1548, 17] on button "View Live Page View with current Template Save Template to Library Schedule Pub…" at bounding box center [1545, 24] width 33 height 33
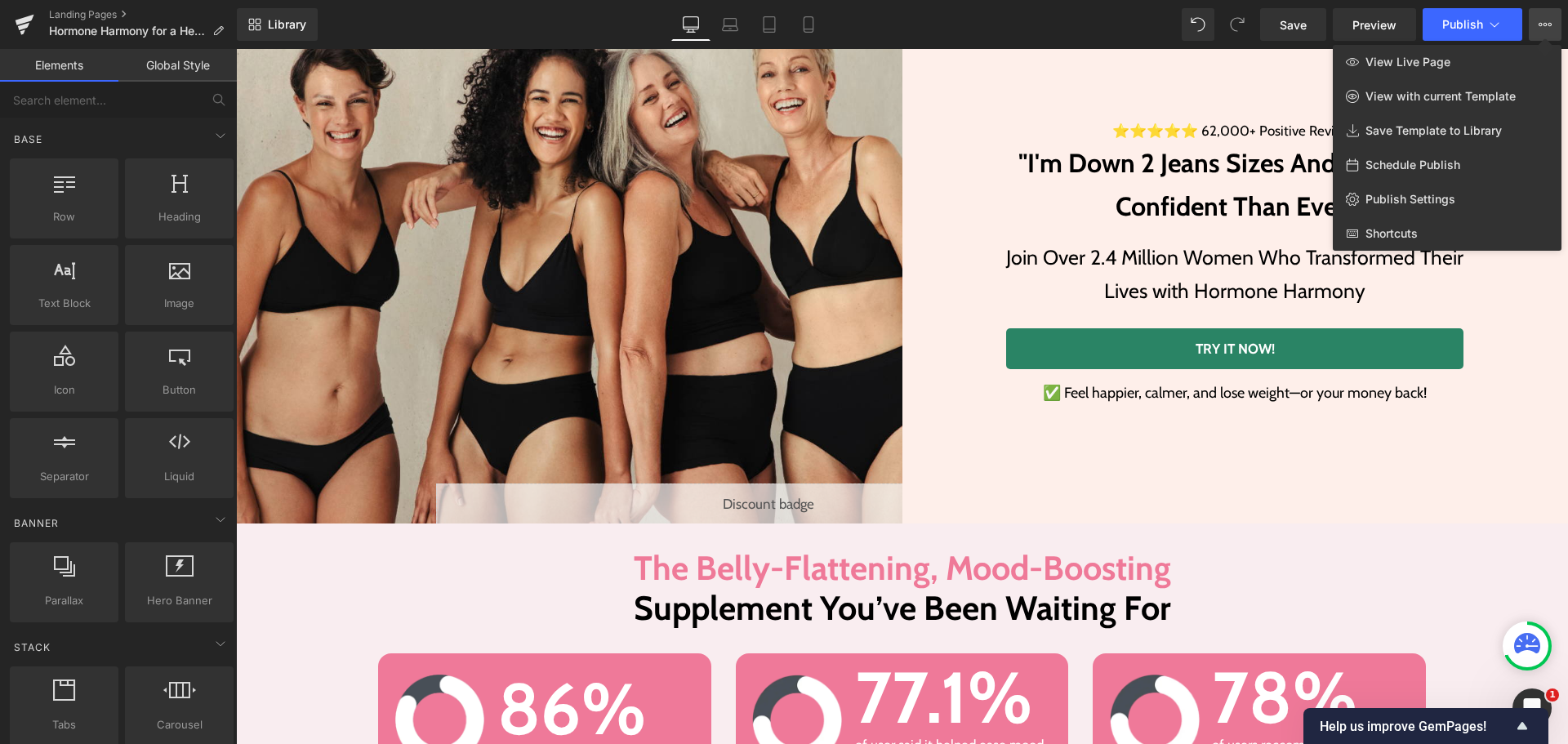
click at [972, 524] on div at bounding box center [902, 396] width 1332 height 695
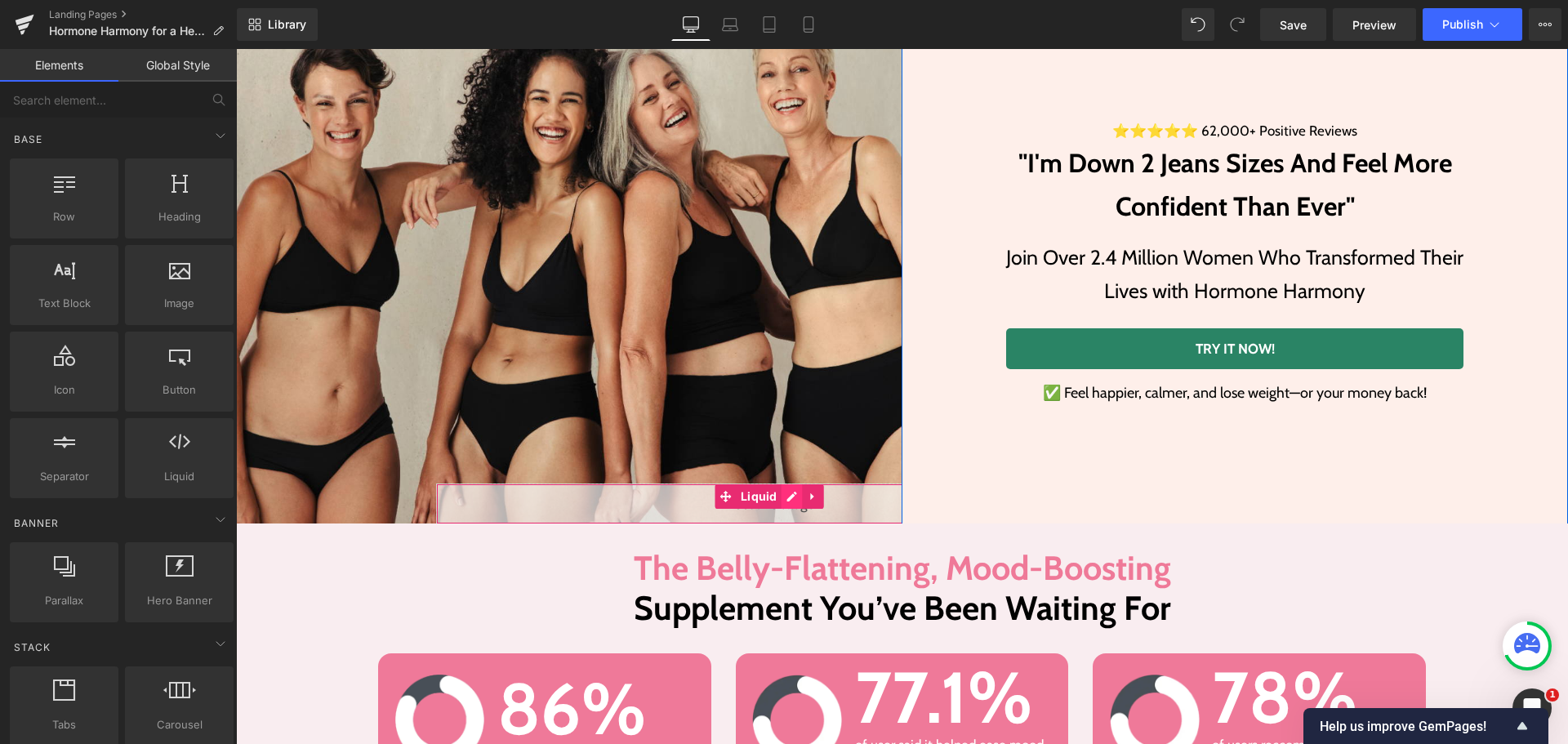
click at [784, 503] on div "Liquid" at bounding box center [770, 503] width 667 height 41
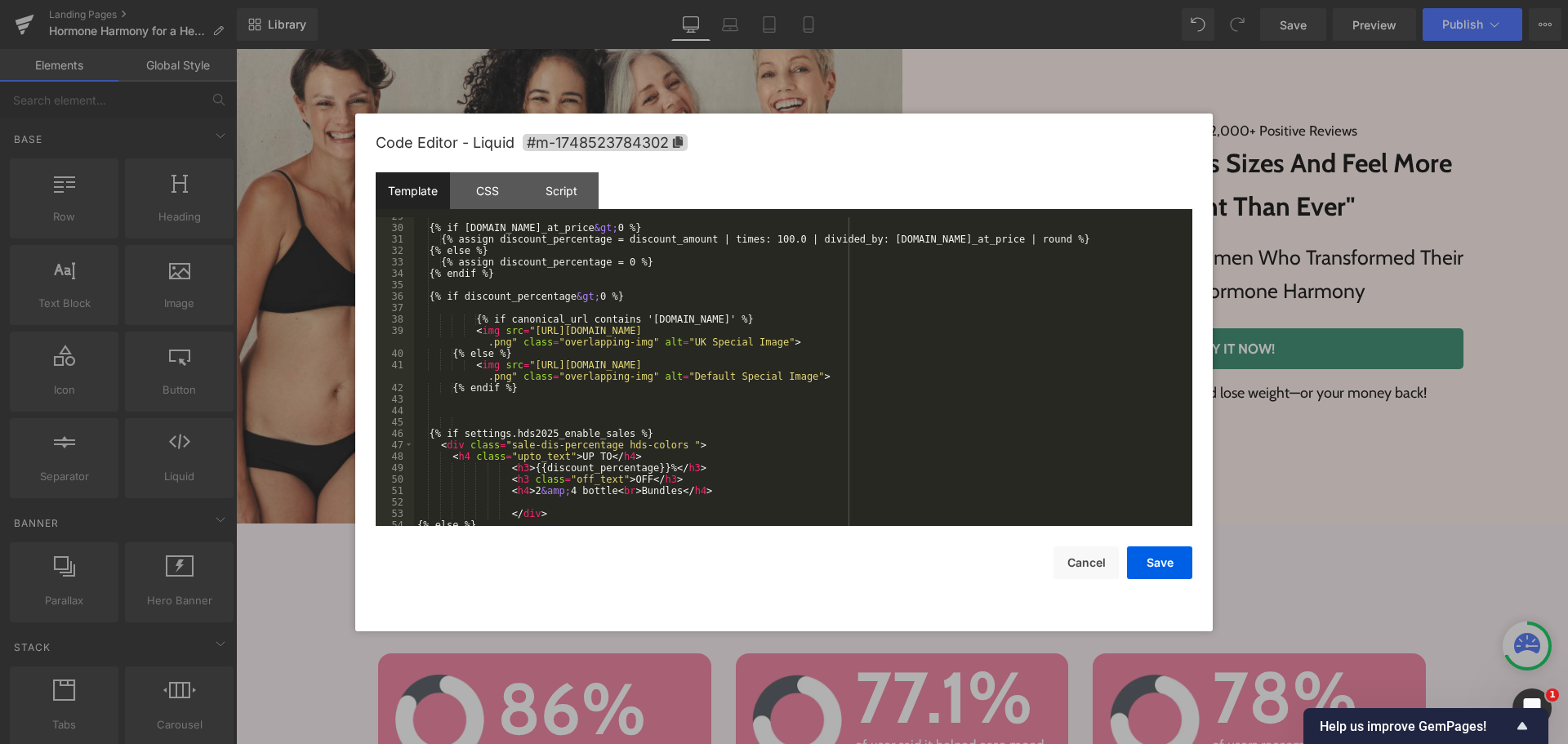
scroll to position [743, 0]
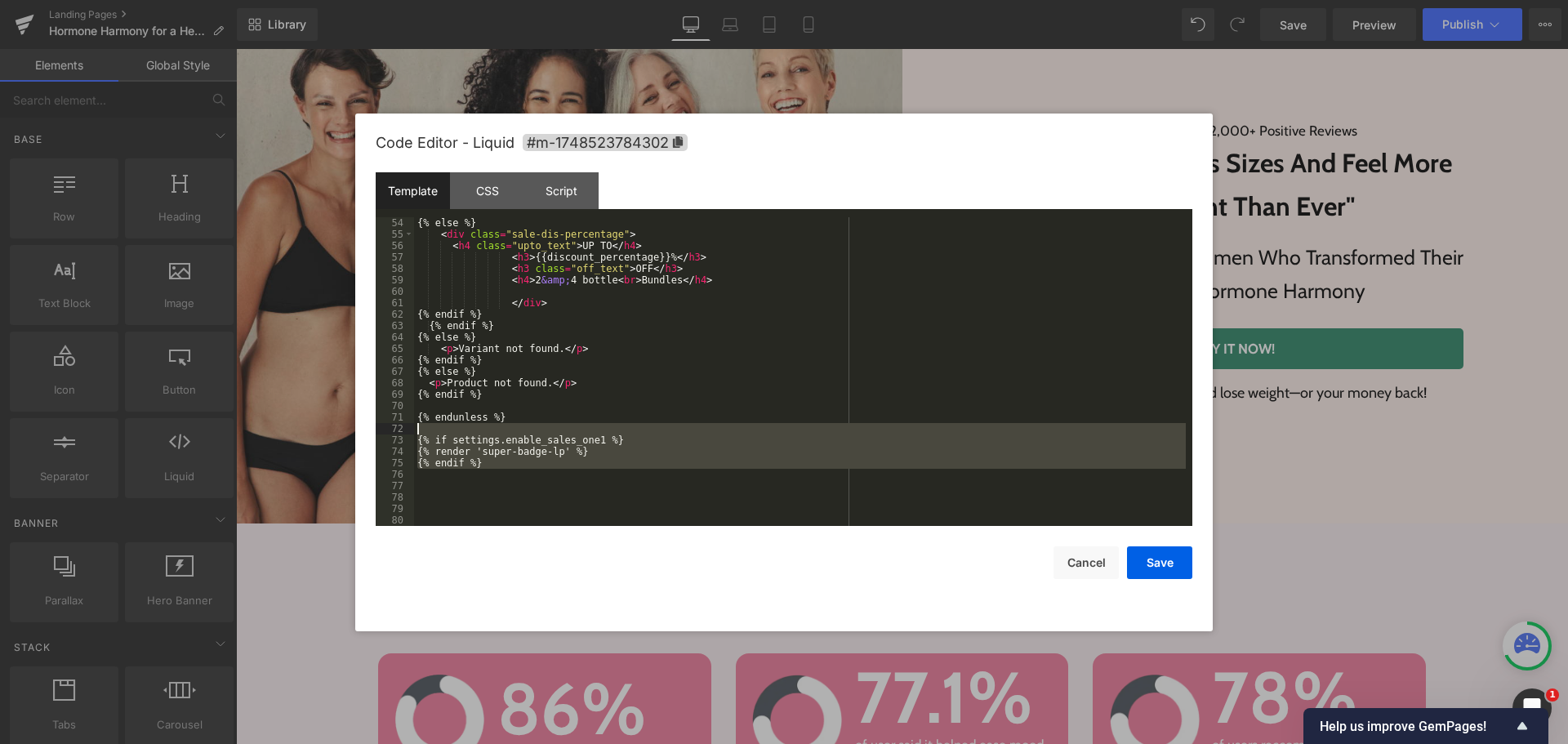
drag, startPoint x: 493, startPoint y: 470, endPoint x: 415, endPoint y: 428, distance: 88.6
click at [415, 428] on div "{% else %} < div class = "sale-dis-percentage" > < h4 class = "upto_text" > UP …" at bounding box center [800, 383] width 772 height 332
click at [506, 470] on div "{% else %} < div class = "sale-dis-percentage" > < h4 class = "upto_text" > UP …" at bounding box center [800, 371] width 772 height 309
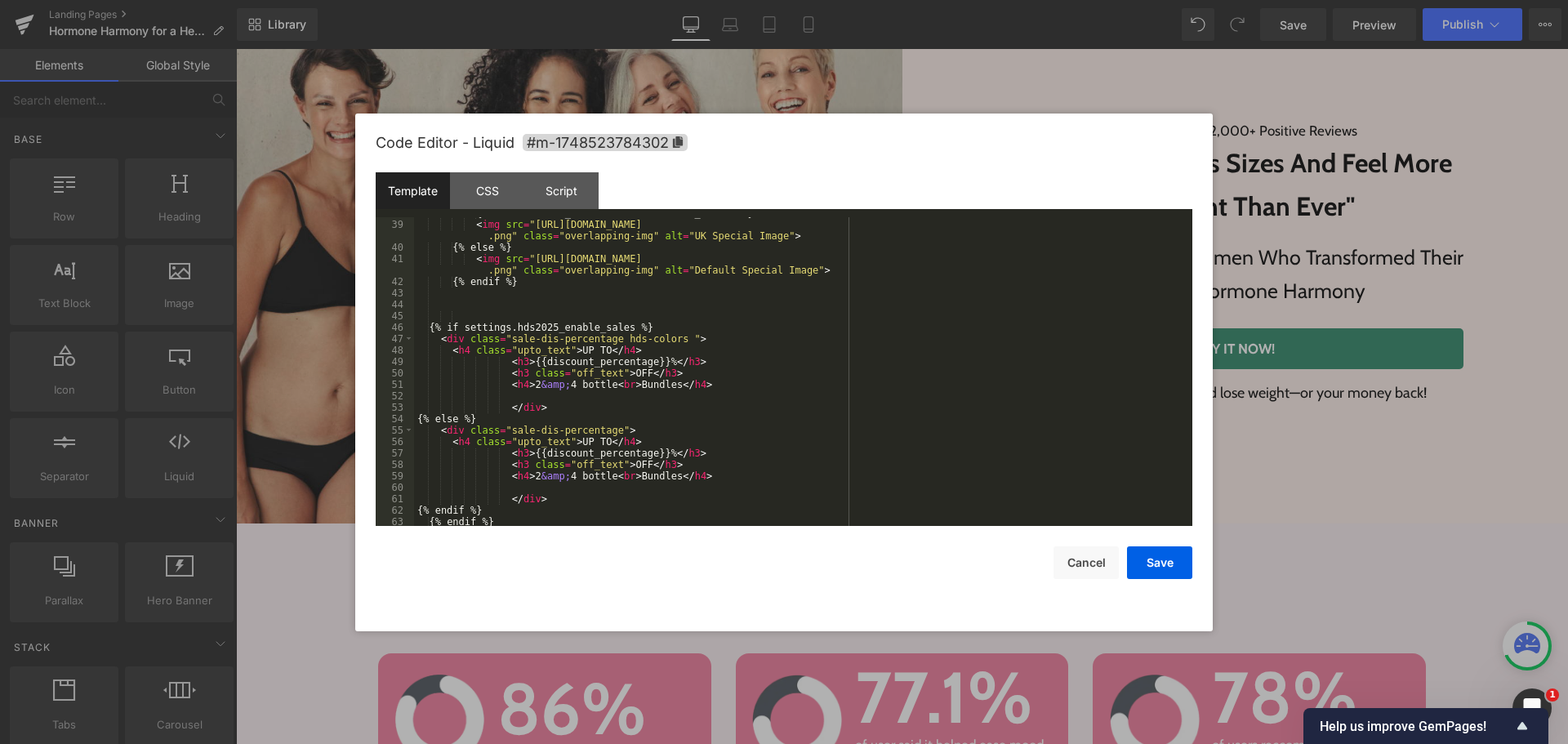
scroll to position [498, 0]
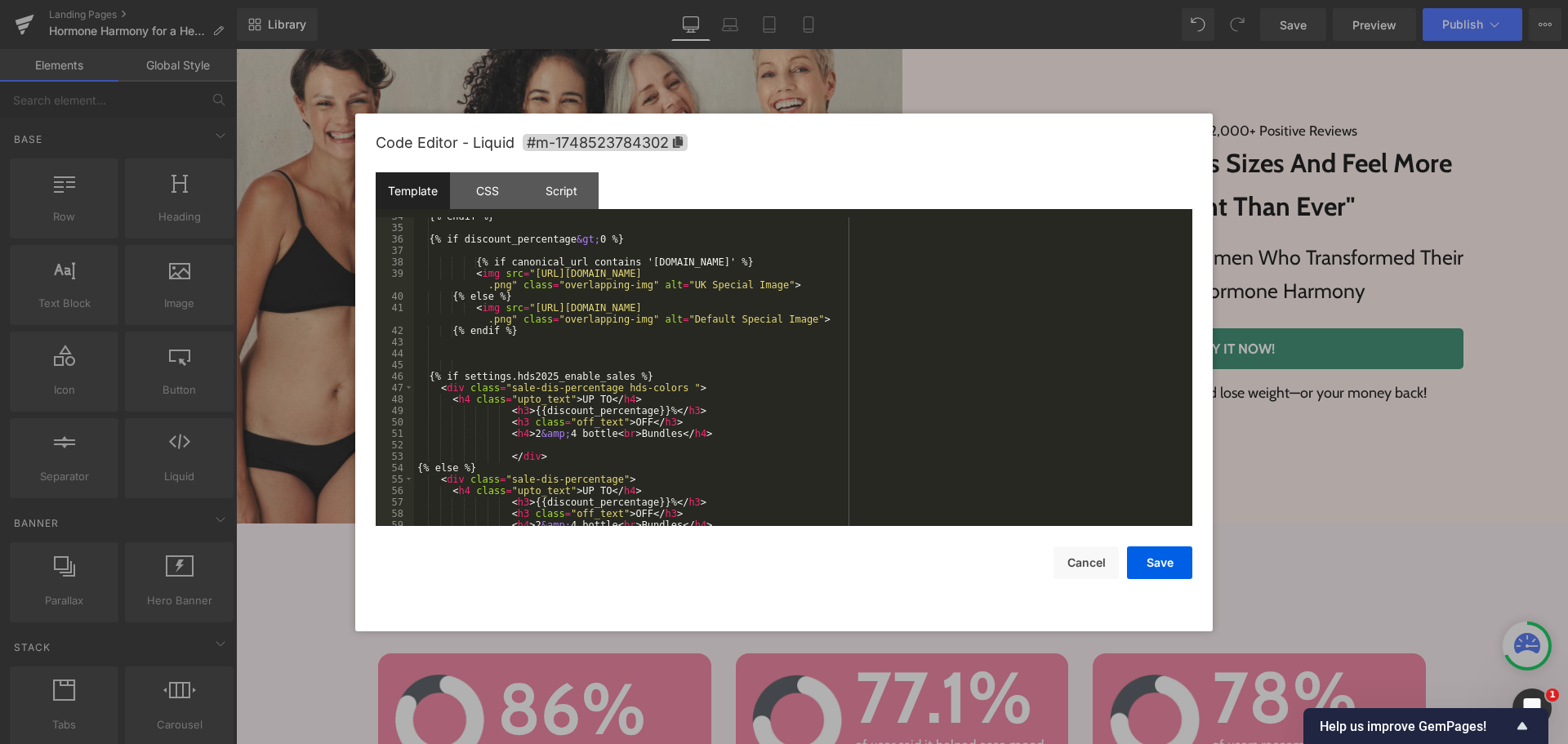
click at [637, 422] on div "{% endif %} {% if discount_percentage &gt; 0 %} {% if canonical_url contains 'c…" at bounding box center [800, 377] width 772 height 332
click at [744, 350] on div "{% endif %} {% if discount_percentage &gt; 0 %} {% if canonical_url contains 'c…" at bounding box center [800, 377] width 772 height 332
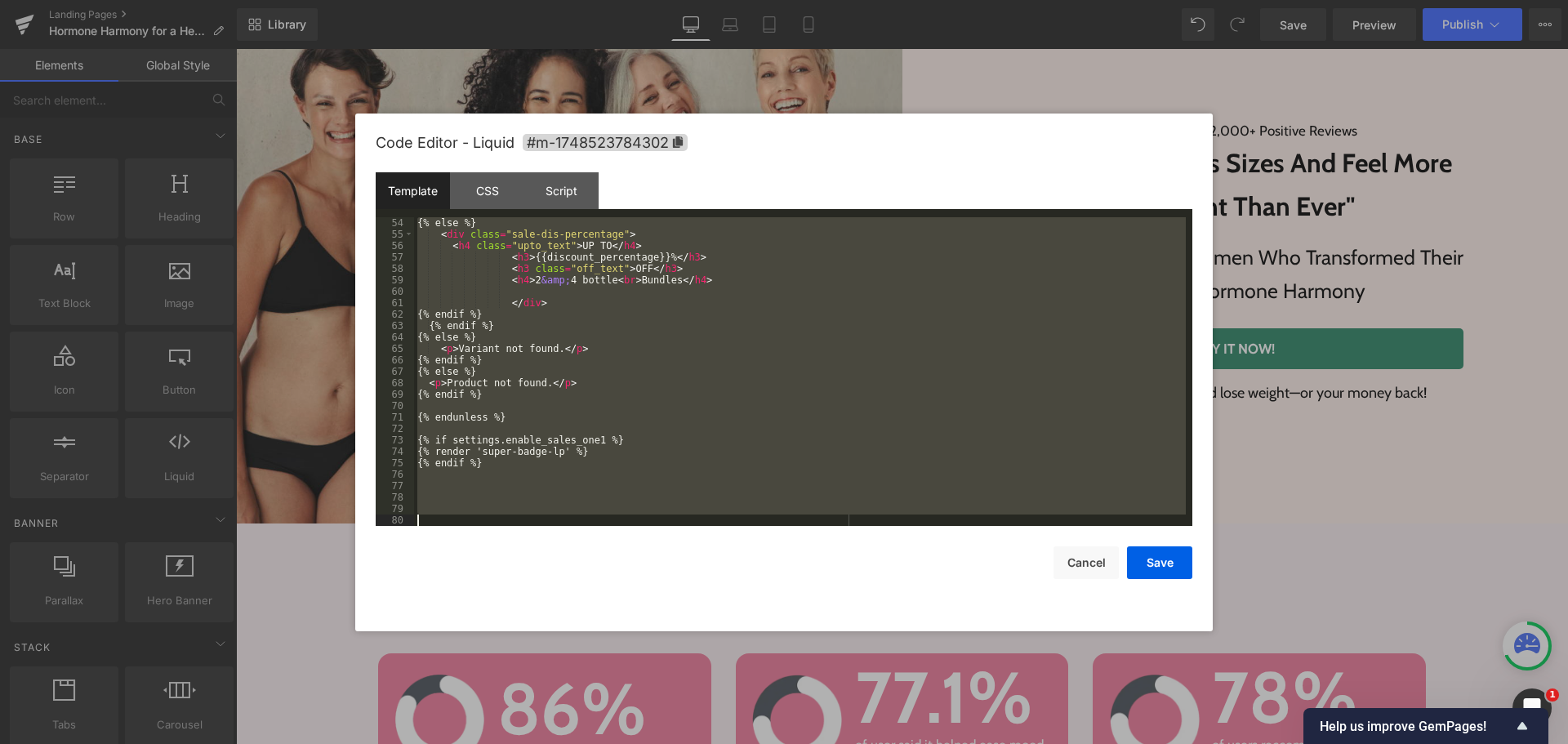
scroll to position [743, 0]
click at [864, 384] on div "{% else %} < div class = "sale-dis-percentage" > < h4 class = "upto_text" > UP …" at bounding box center [800, 371] width 772 height 309
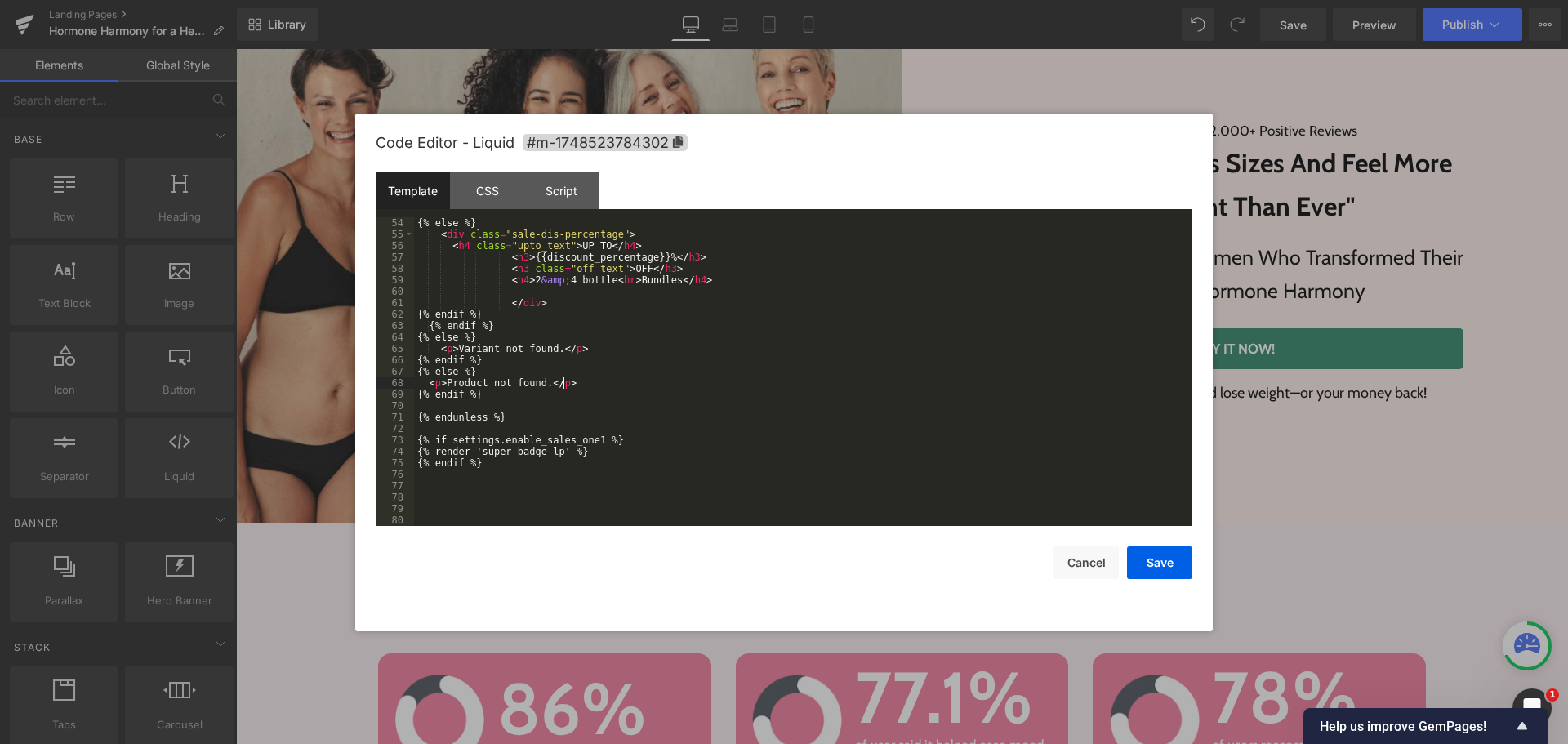
click at [839, 376] on div "{% else %} < div class = "sale-dis-percentage" > < h4 class = "upto_text" > UP …" at bounding box center [800, 383] width 772 height 332
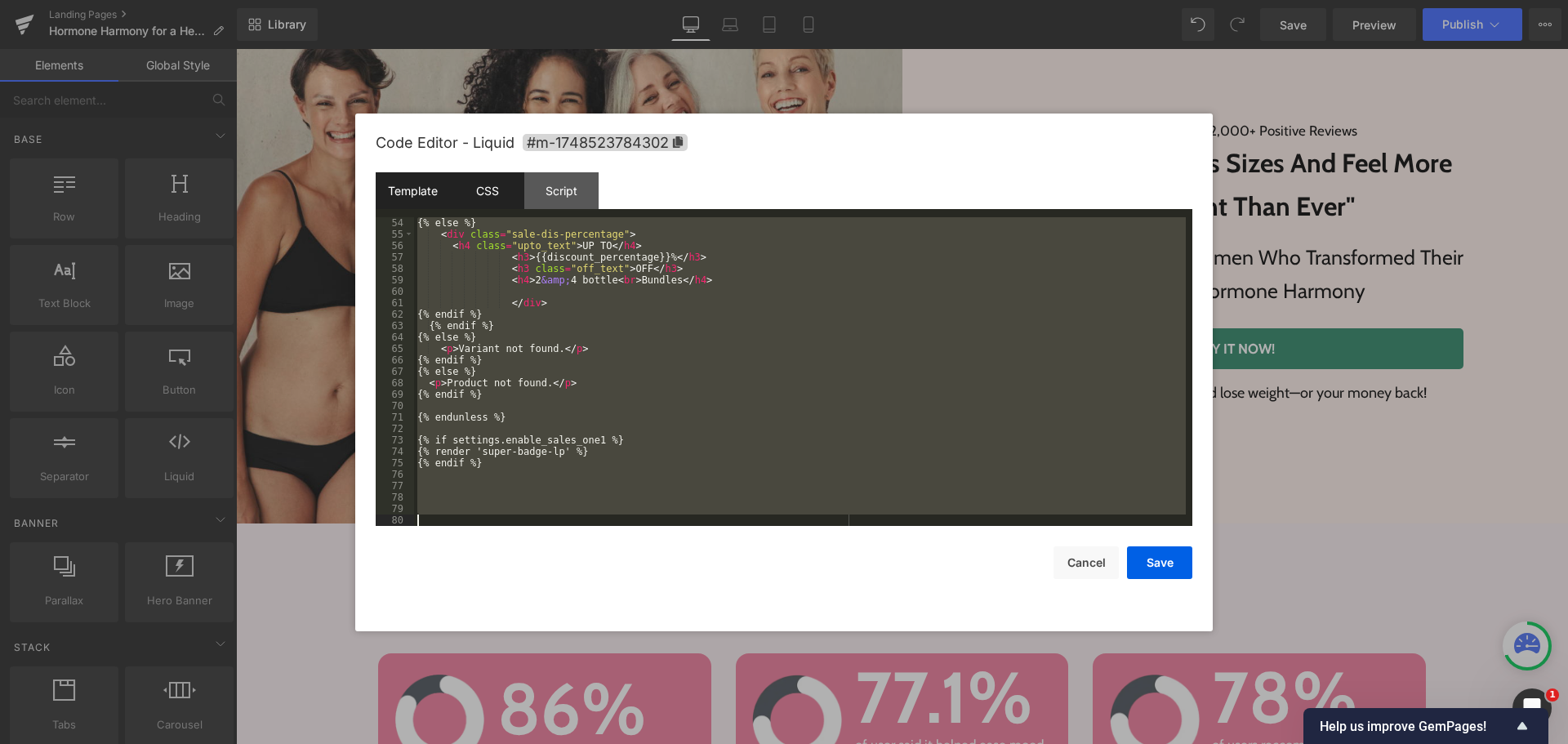
click at [483, 194] on div "CSS" at bounding box center [488, 190] width 75 height 36
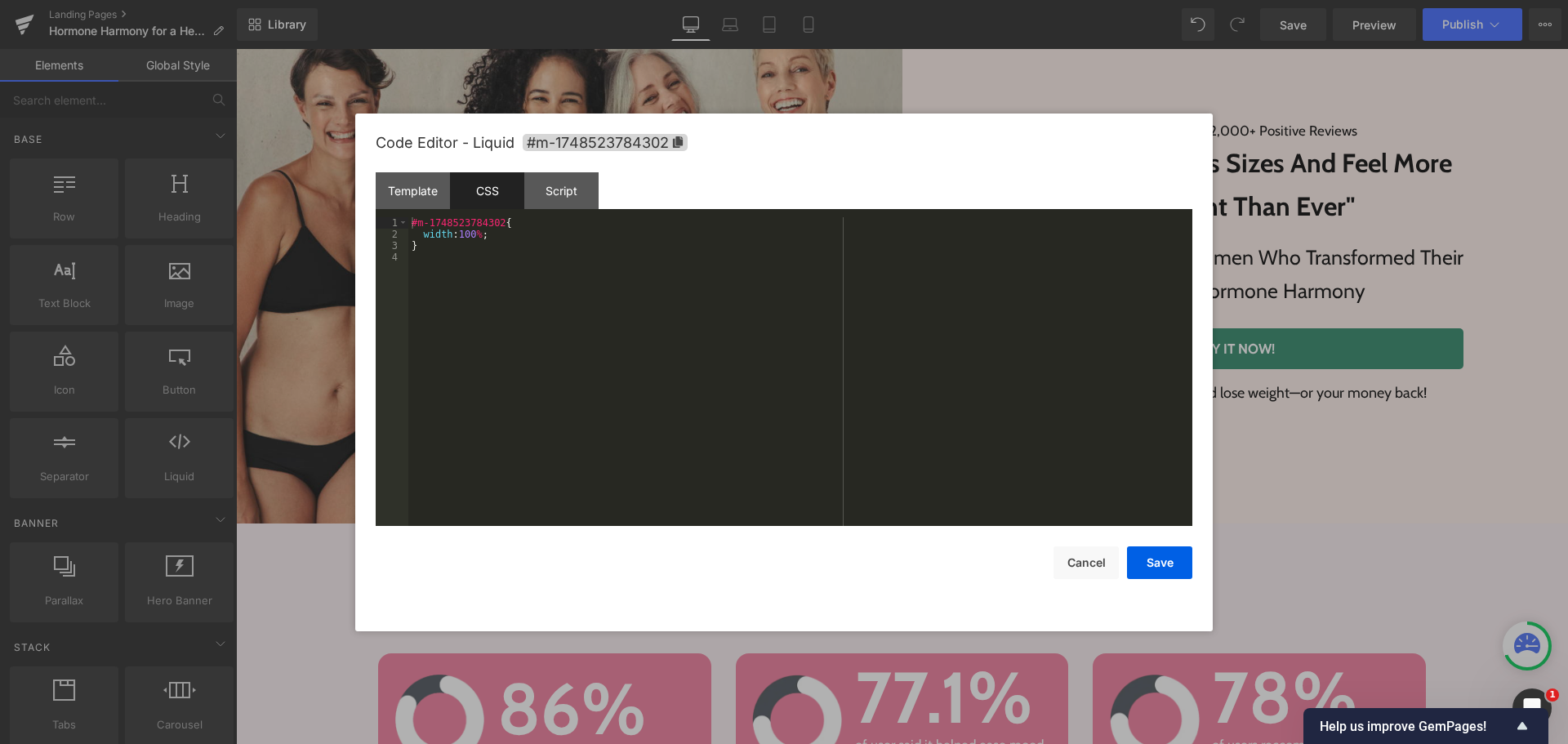
click at [795, 18] on div at bounding box center [784, 372] width 1568 height 744
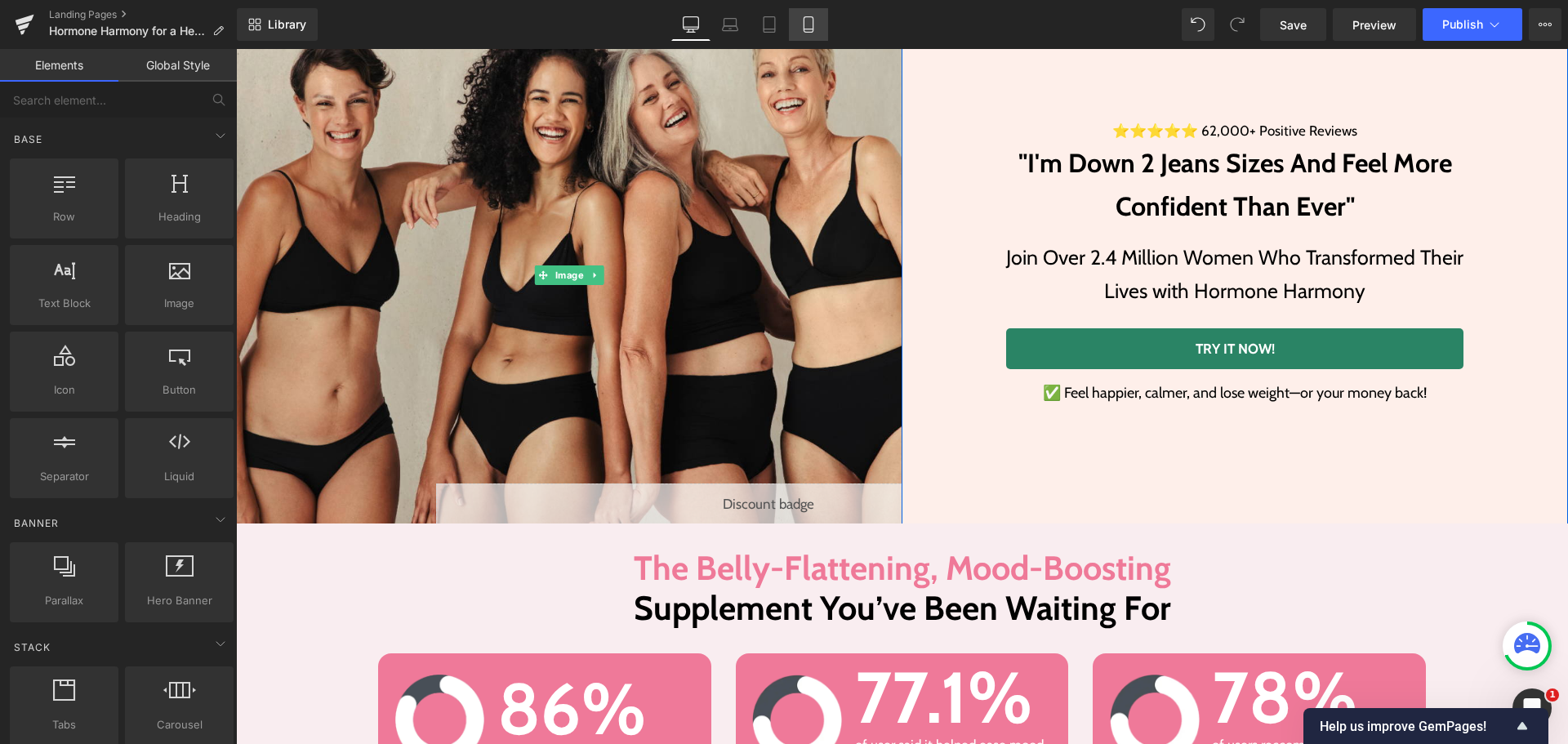
click at [822, 21] on link "Mobile" at bounding box center [809, 24] width 39 height 33
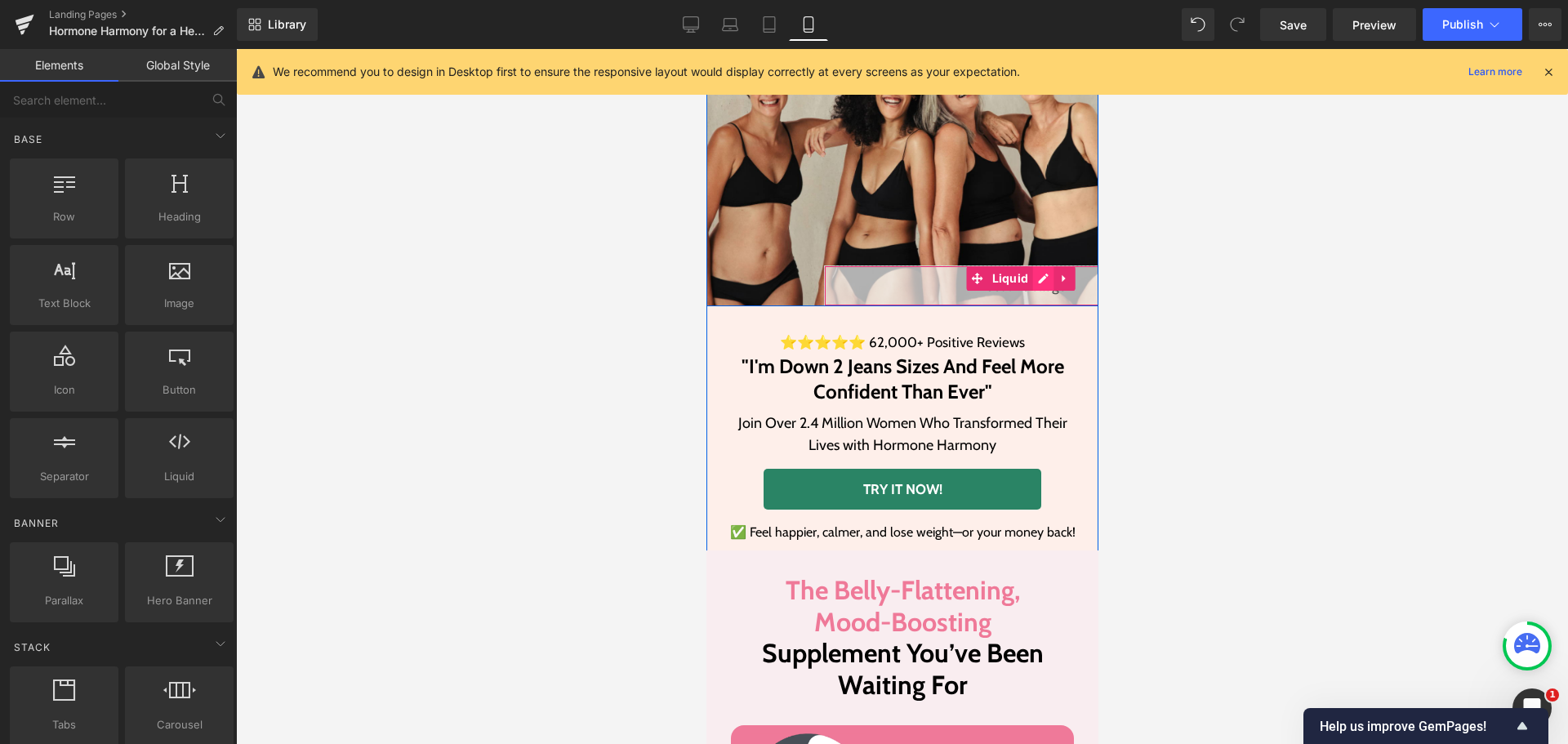
click at [1034, 281] on div "Liquid" at bounding box center [1020, 286] width 392 height 41
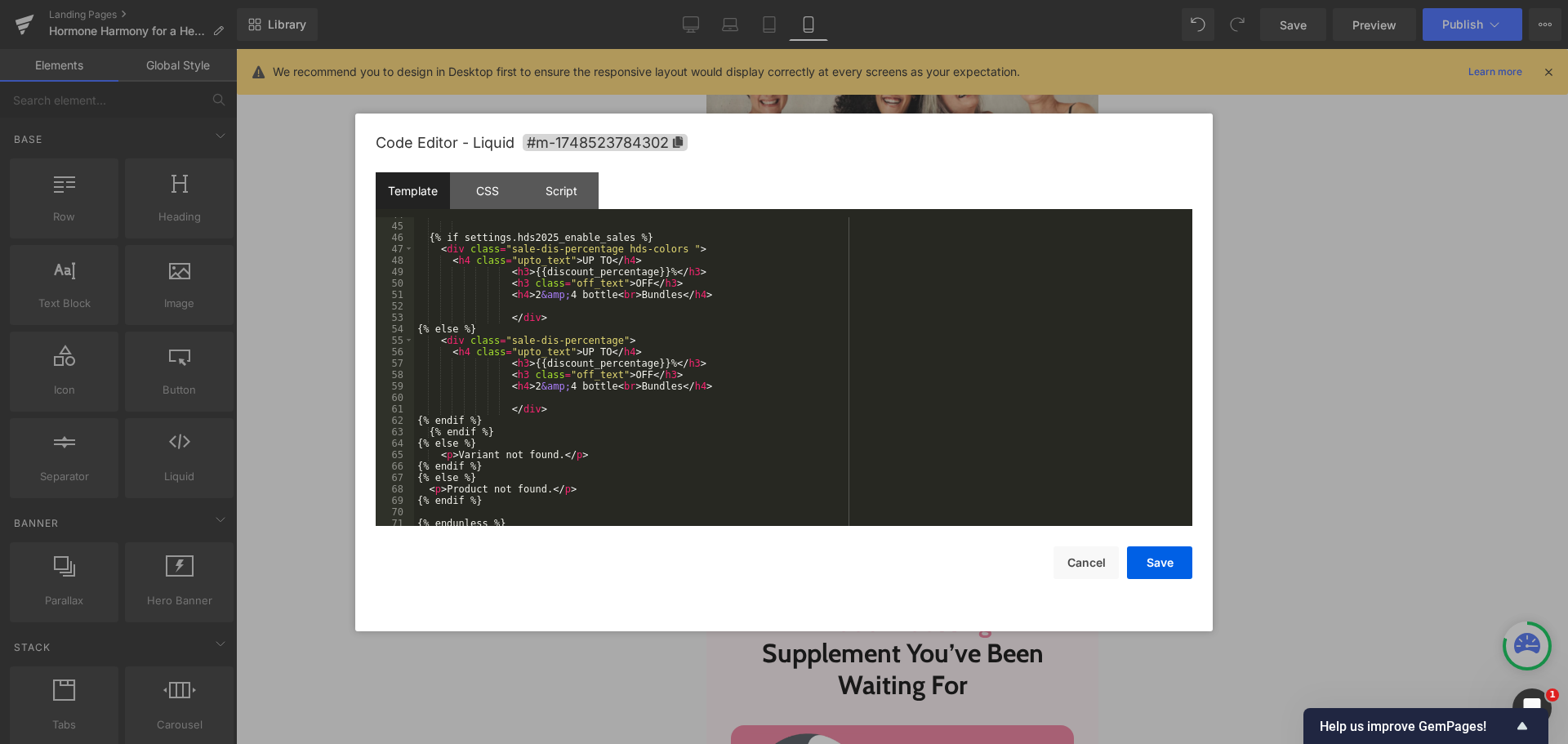
scroll to position [735, 0]
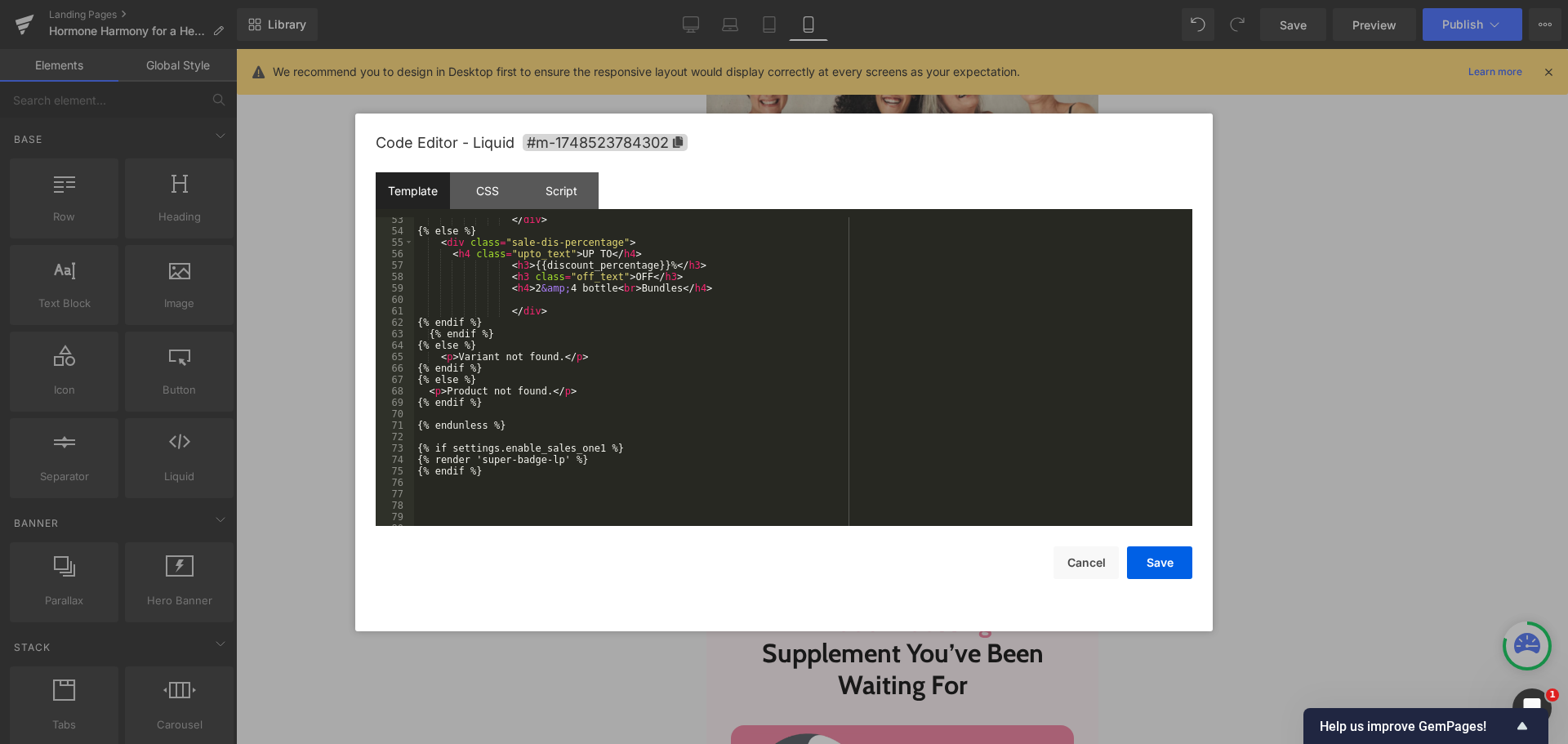
click at [770, 331] on div "</ div > {% else %} < div class = "sale-dis-percentage" > < h4 class = "upto_te…" at bounding box center [800, 379] width 772 height 332
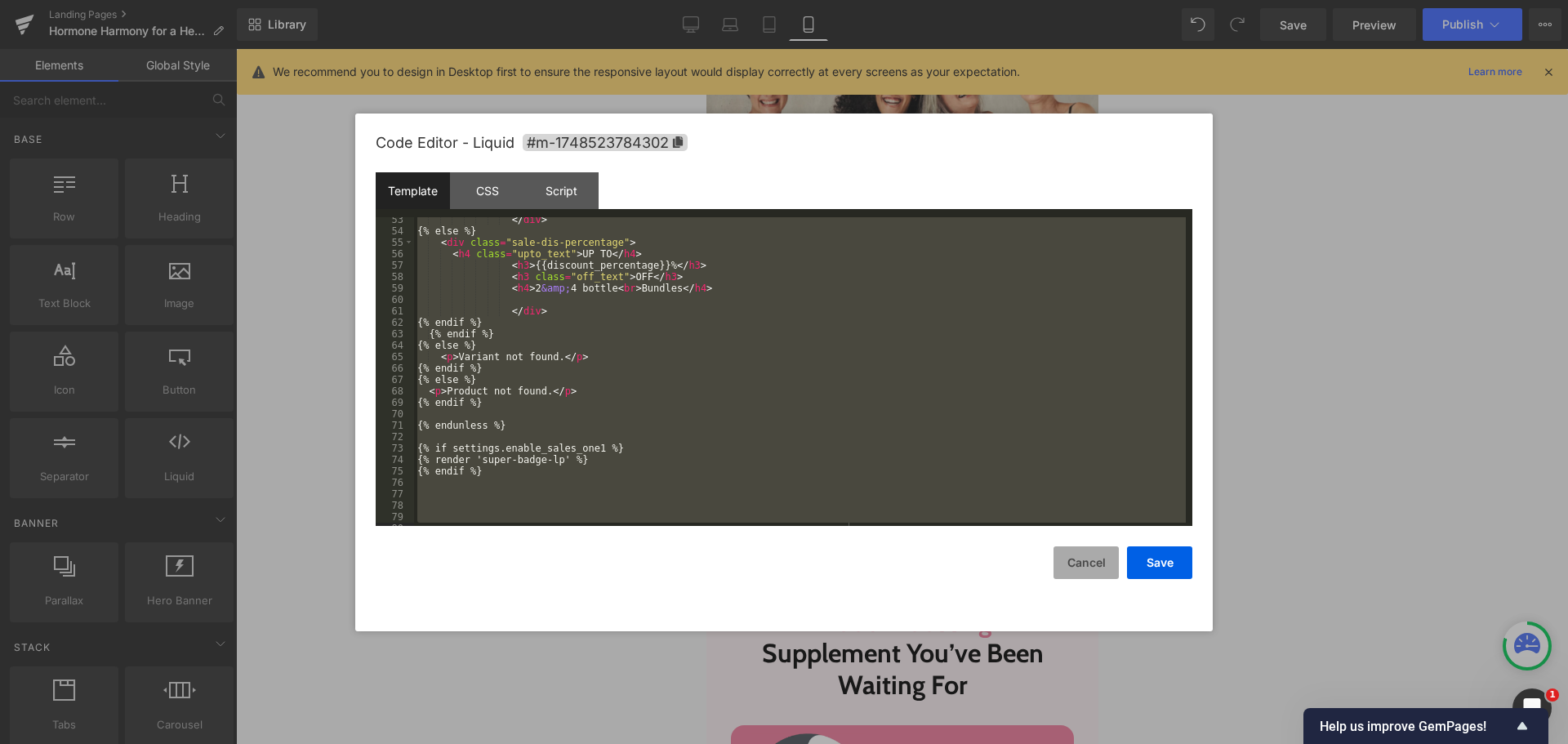
click at [1068, 565] on button "Cancel" at bounding box center [1087, 562] width 65 height 33
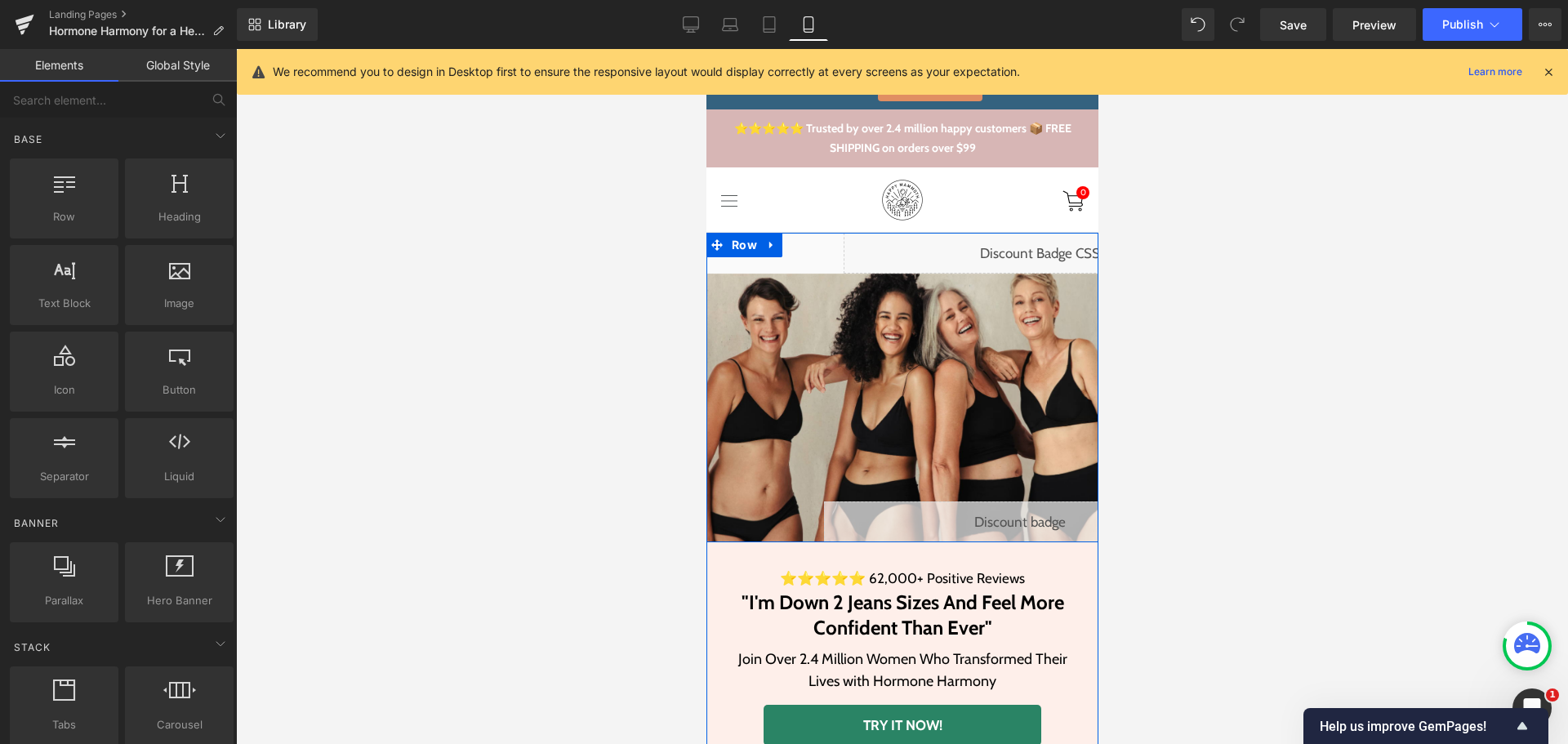
scroll to position [0, 0]
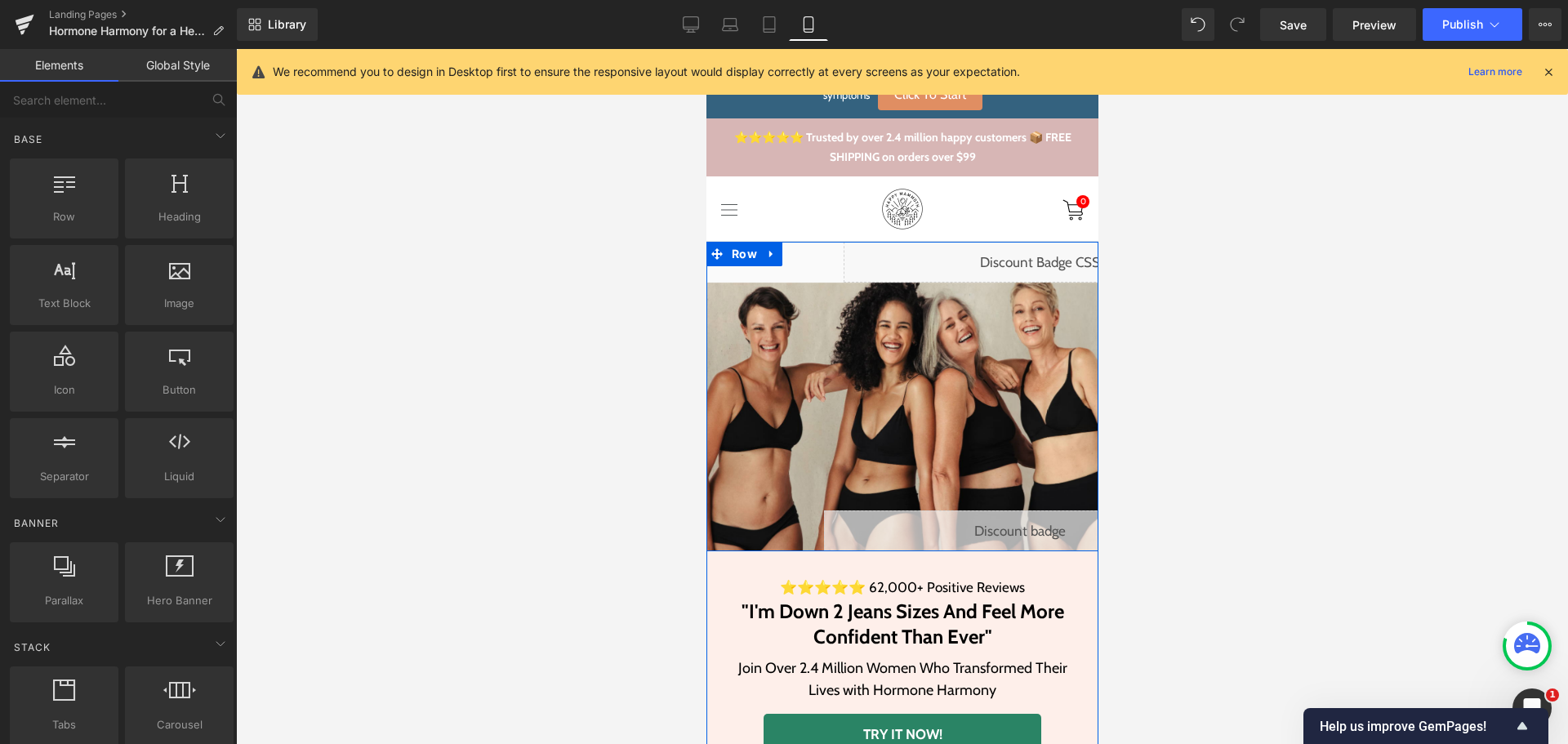
click at [1056, 259] on div "Liquid" at bounding box center [1039, 262] width 392 height 41
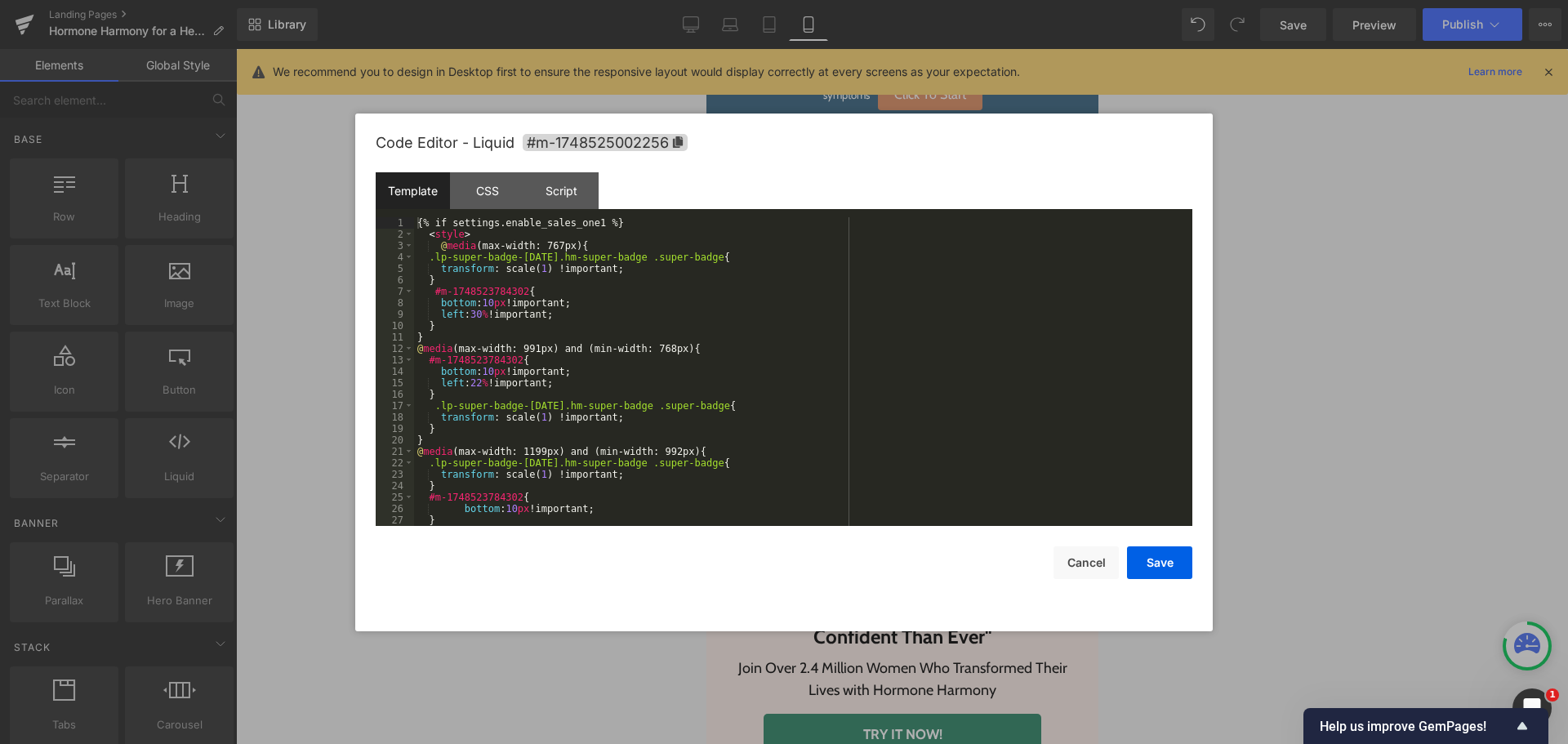
click at [623, 298] on div "{% if settings.enable_sales_one1 %} < style > @ media (max-width: 767px) { .lp-…" at bounding box center [800, 383] width 772 height 332
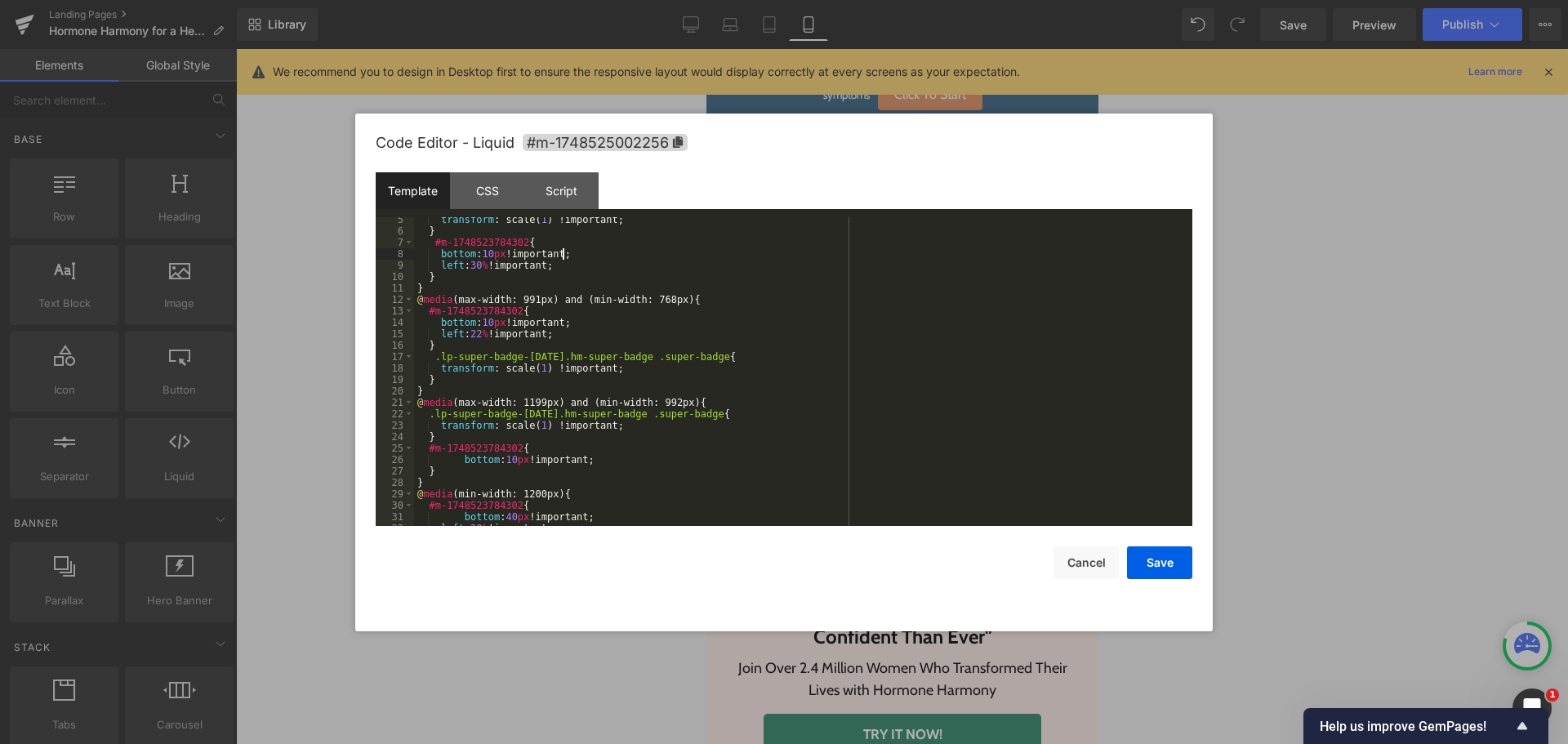
scroll to position [126, 0]
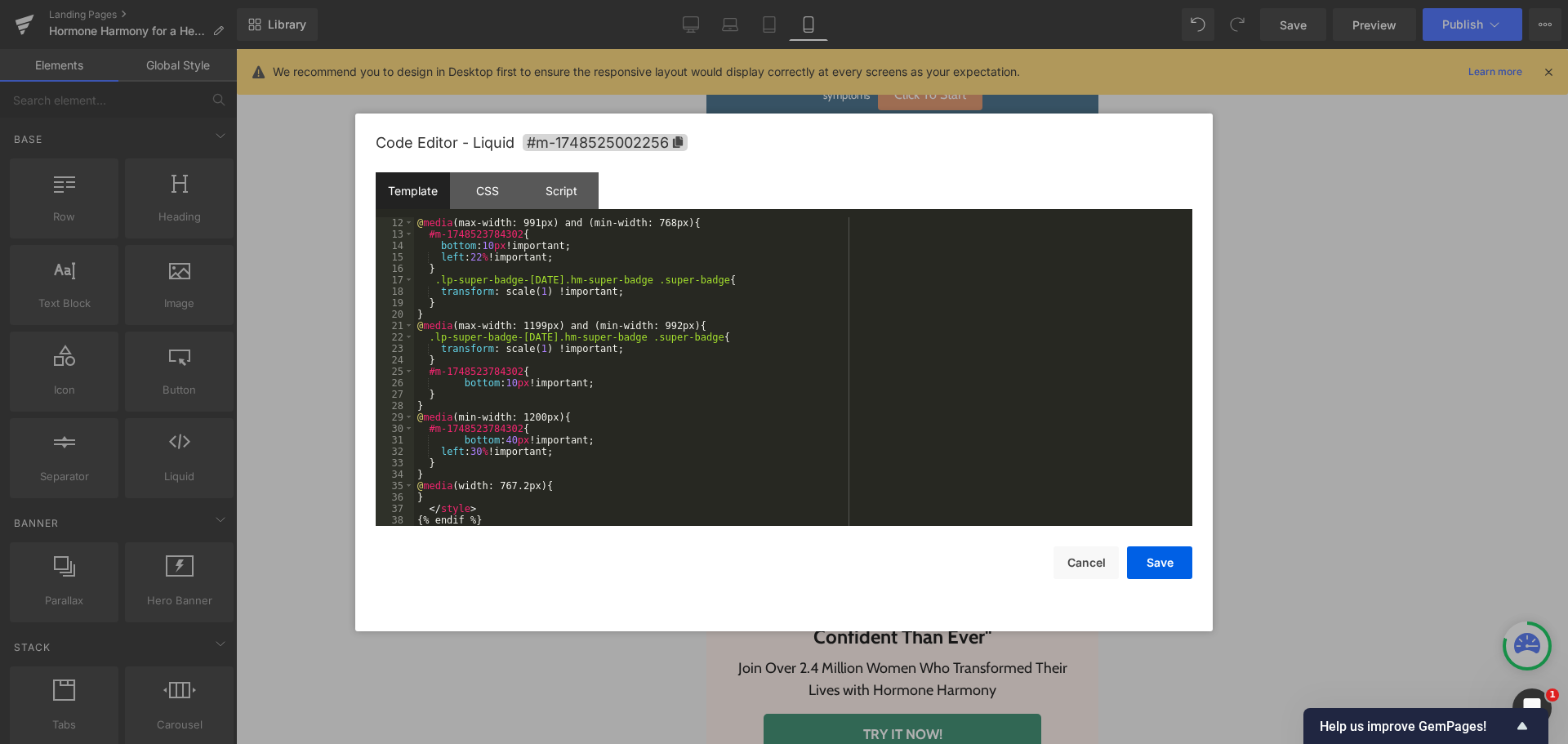
click at [512, 507] on div "@ media (max-width: 991px) and (min-width: 768px) { #m-1748523784302 { bottom :…" at bounding box center [800, 383] width 772 height 332
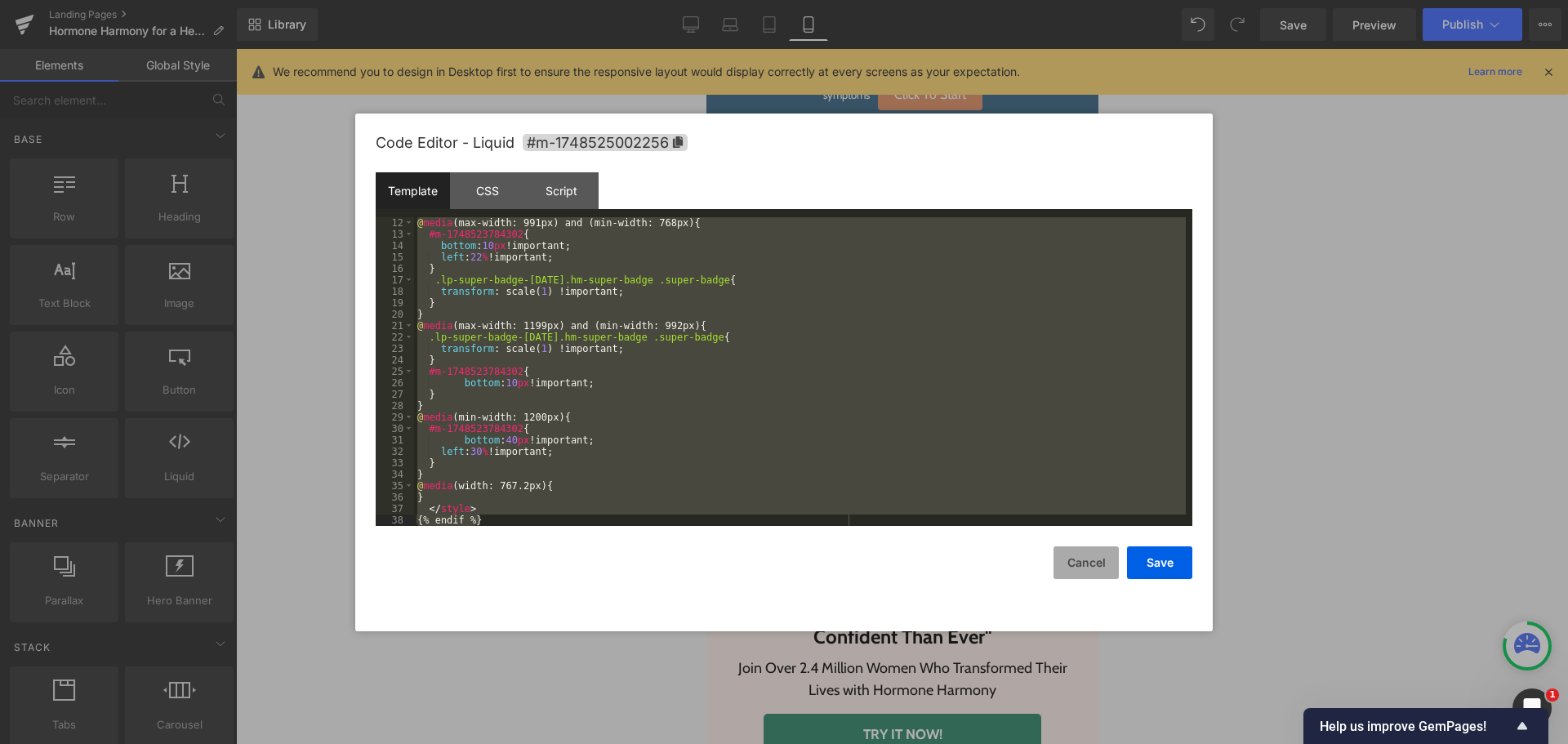
drag, startPoint x: 1082, startPoint y: 557, endPoint x: 301, endPoint y: 324, distance: 815.0
click at [1082, 557] on button "Cancel" at bounding box center [1087, 562] width 65 height 33
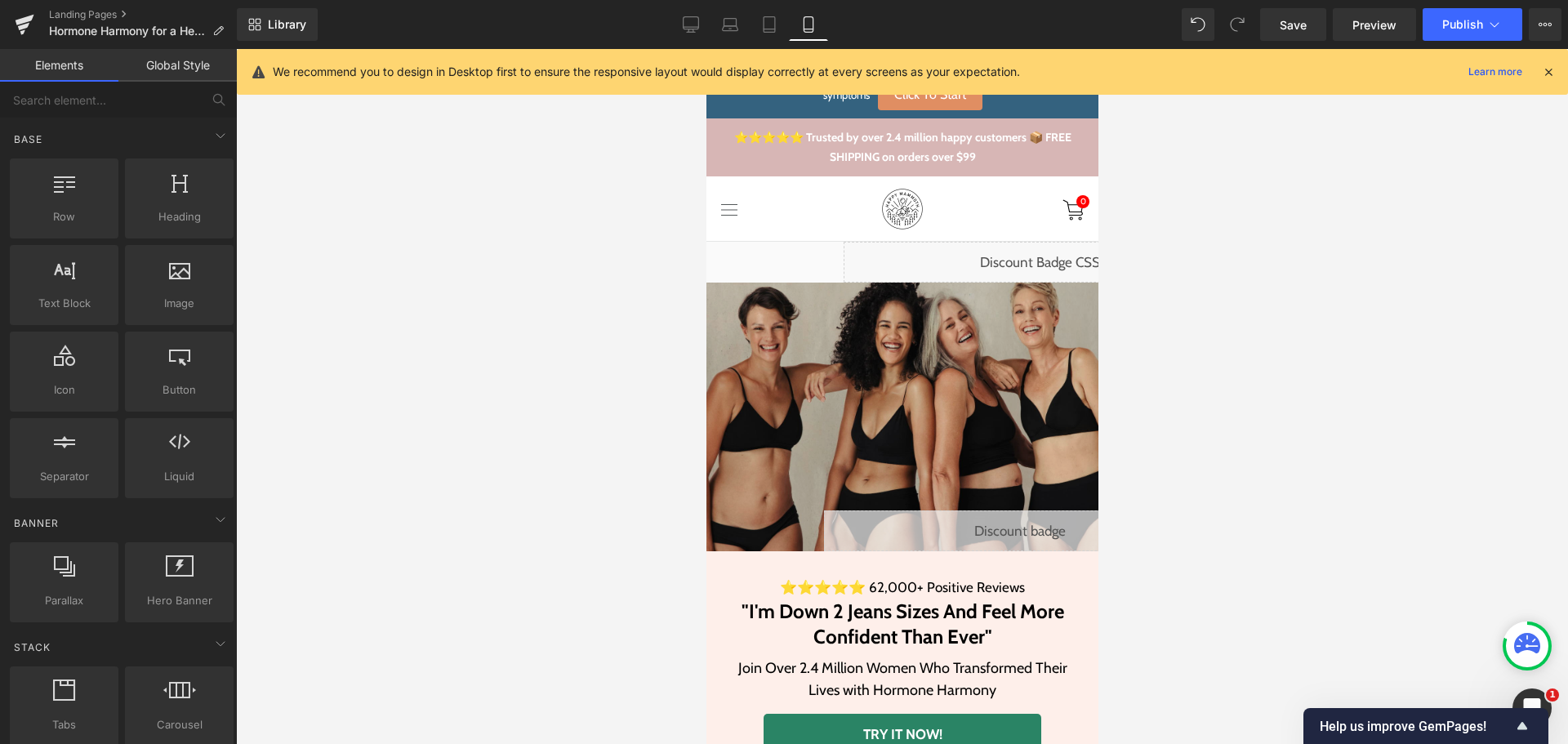
scroll to position [326, 0]
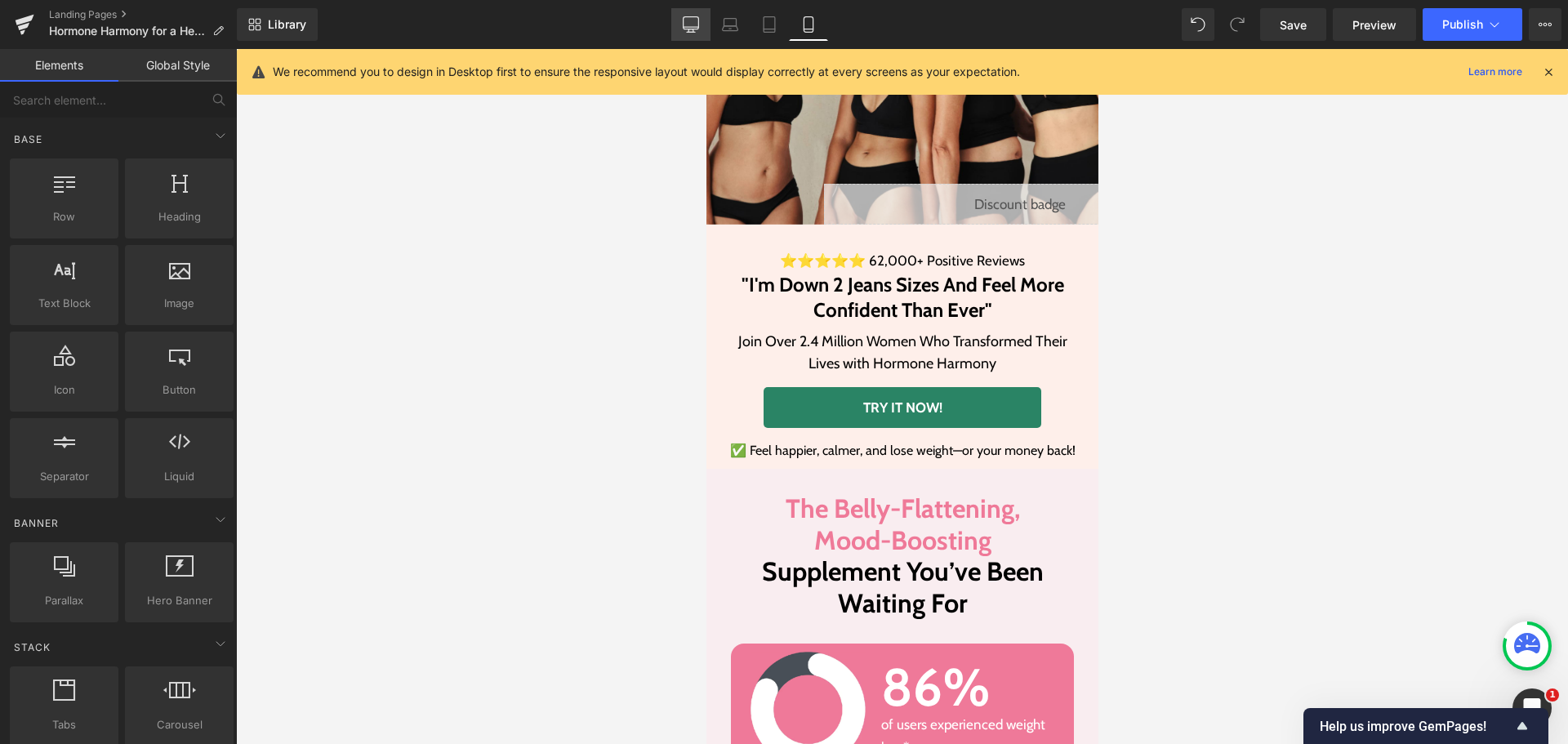
click at [693, 15] on link "Desktop" at bounding box center [691, 24] width 39 height 33
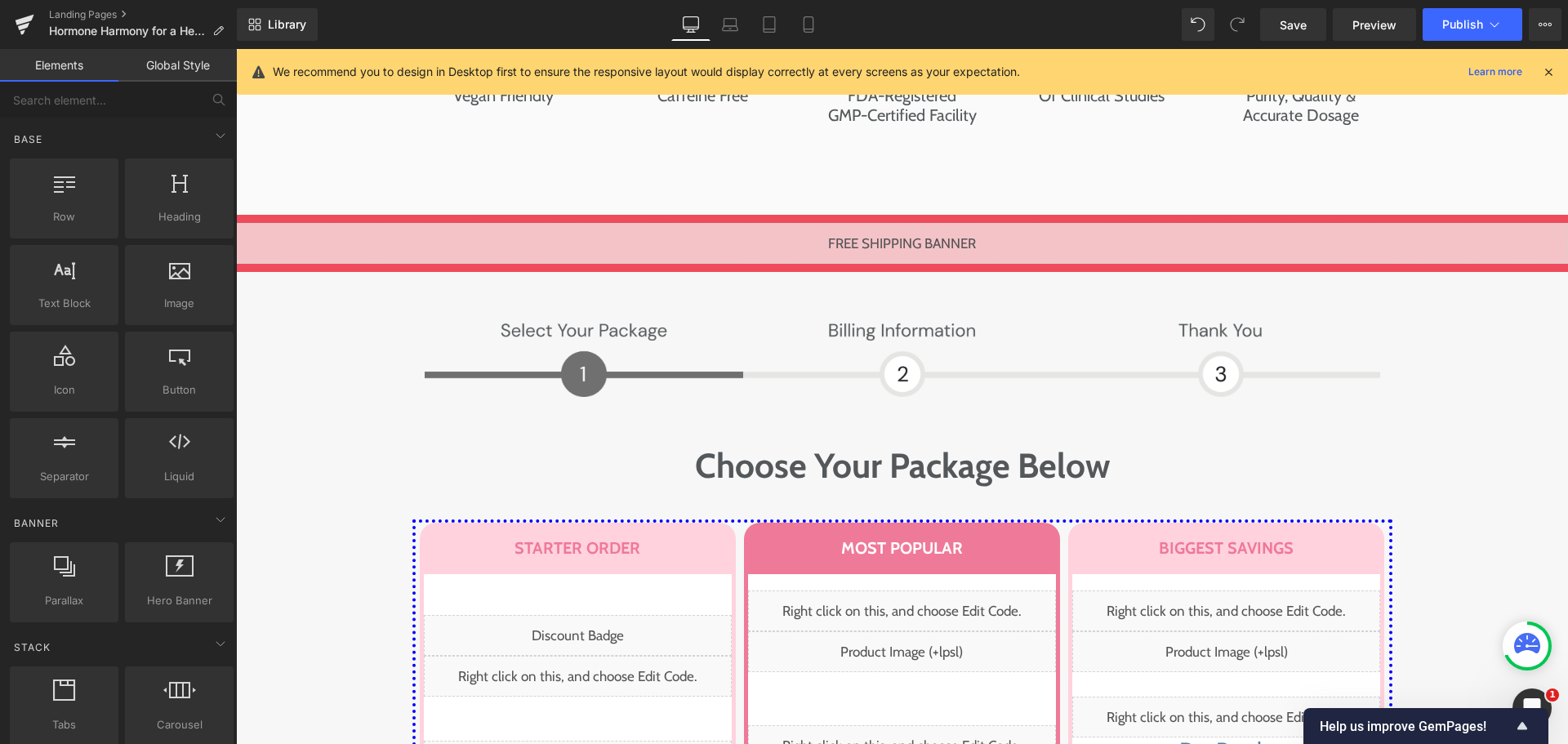
click at [328, 312] on div "Image Image Row Choose Your Package Below Heading Row STARTER ORDER Heading Row…" at bounding box center [902, 723] width 1332 height 822
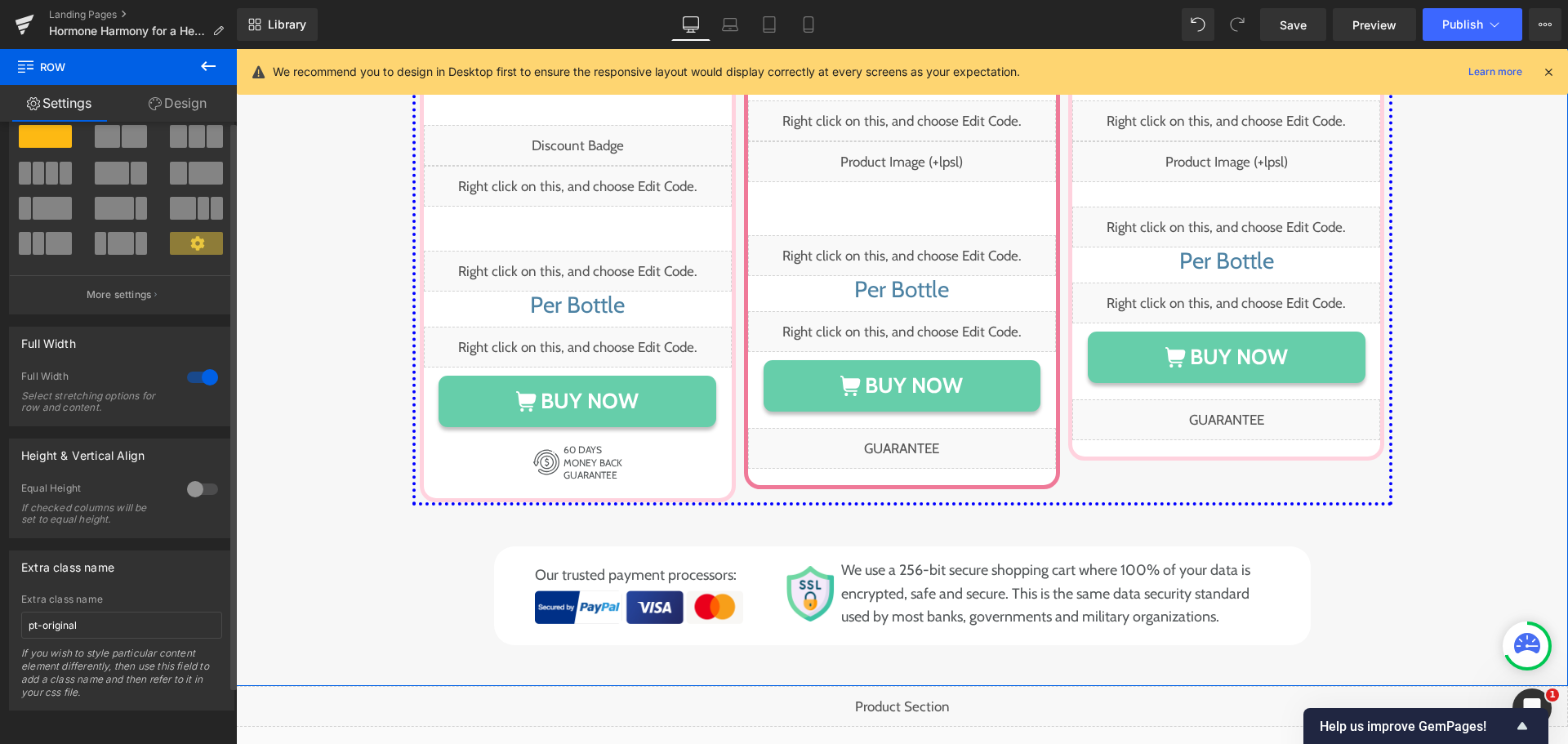
scroll to position [62, 0]
click at [82, 612] on input "pt-original" at bounding box center [121, 625] width 201 height 27
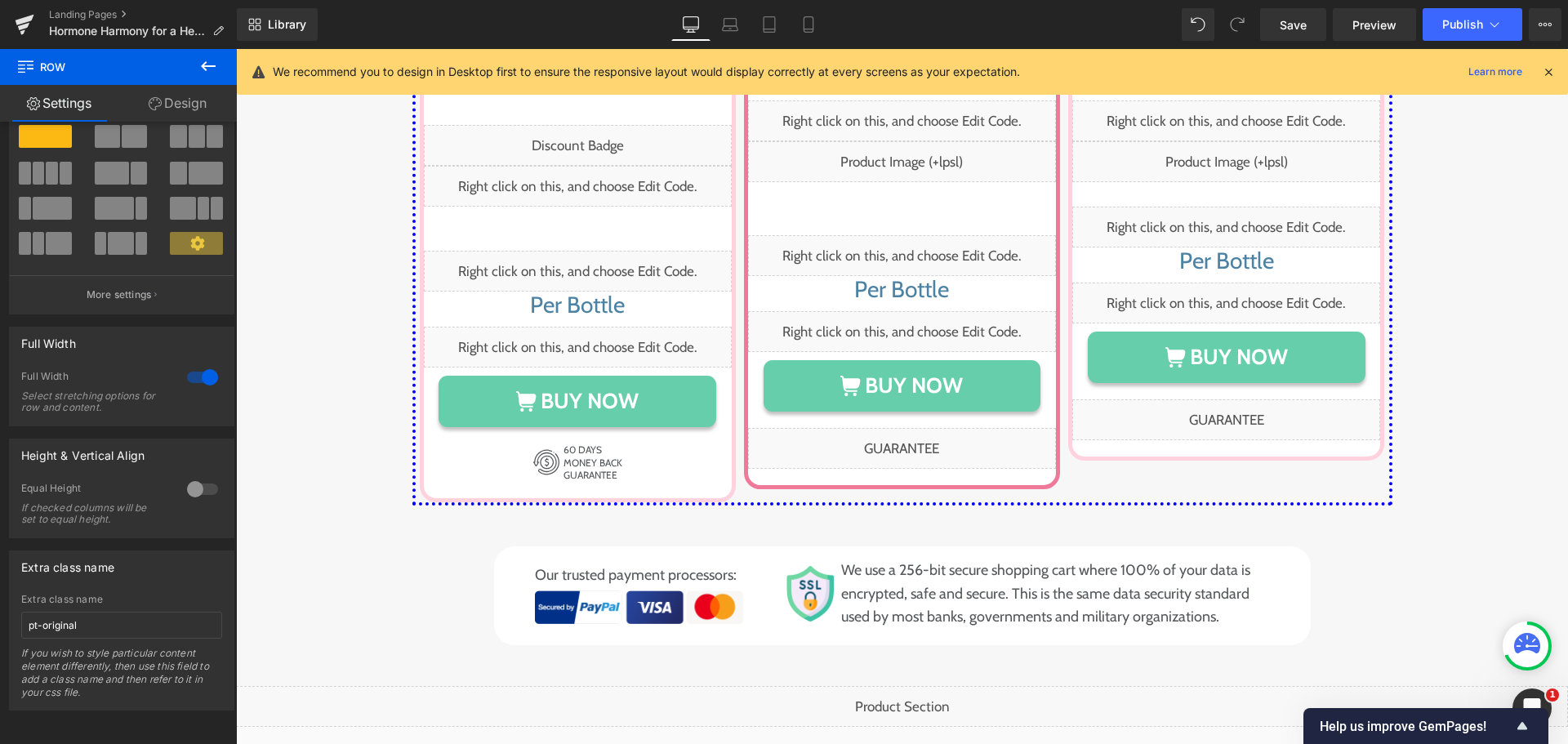
click at [204, 68] on icon at bounding box center [208, 66] width 15 height 10
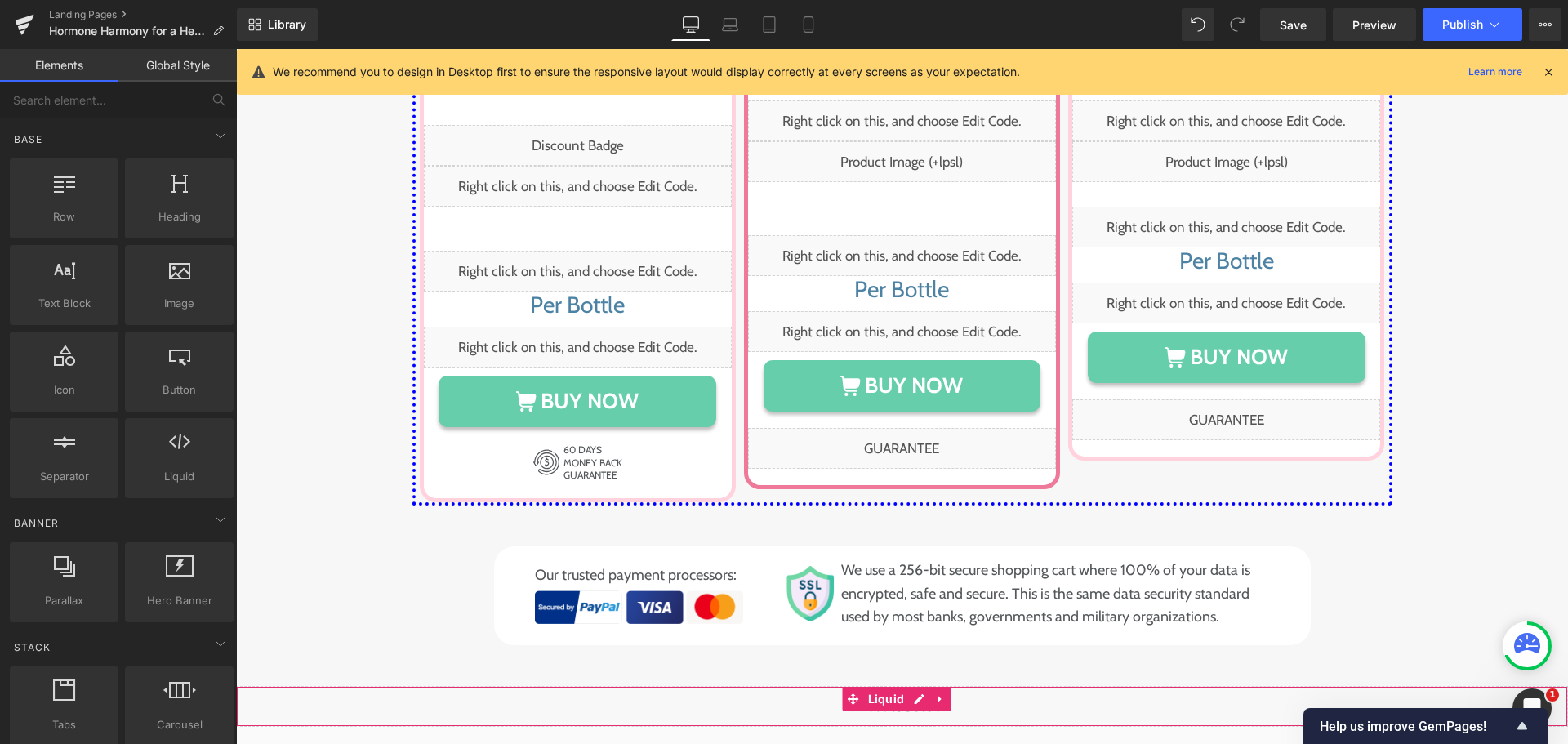
click at [457, 686] on div "Liquid" at bounding box center [902, 707] width 1332 height 41
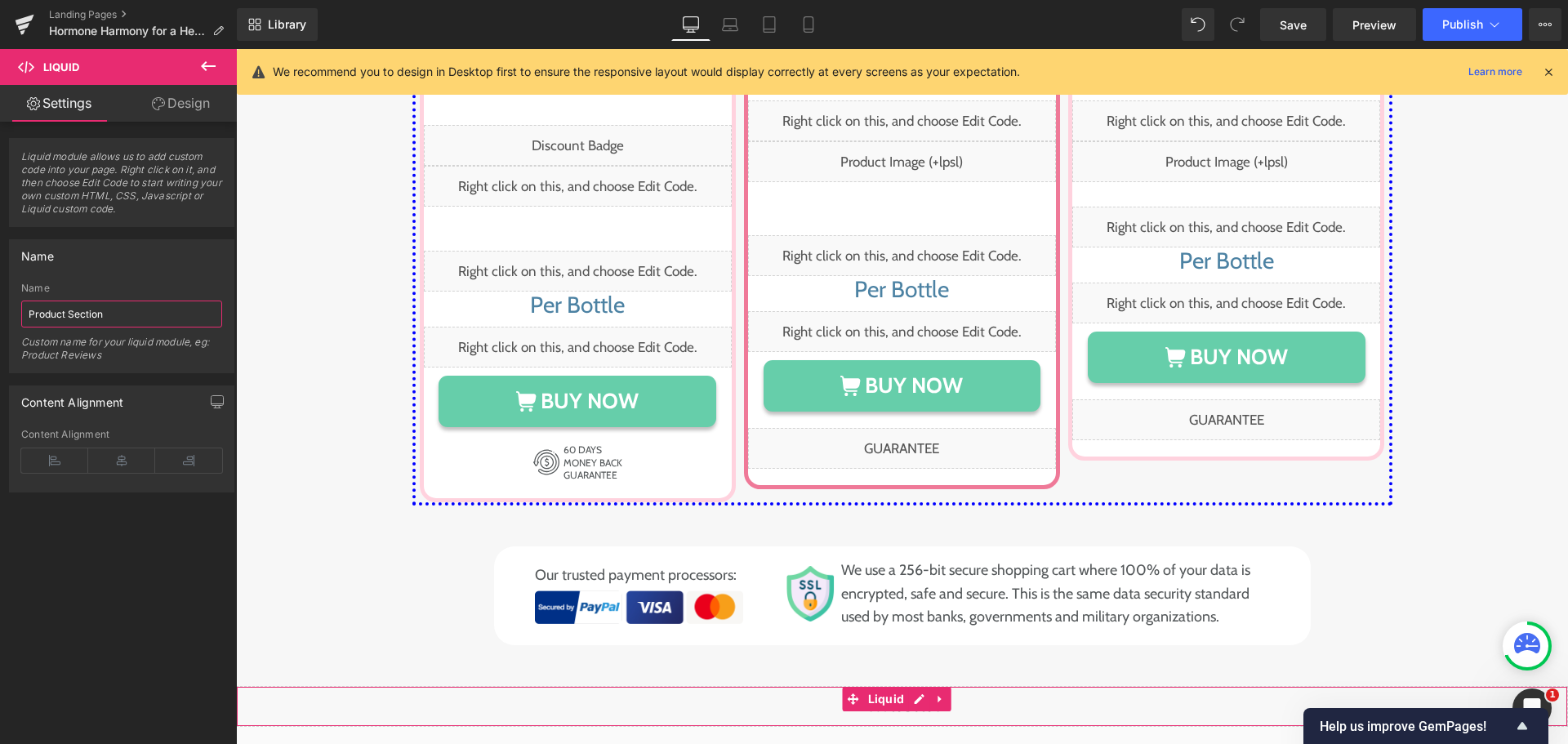
click at [134, 318] on input "Product Section" at bounding box center [121, 313] width 201 height 27
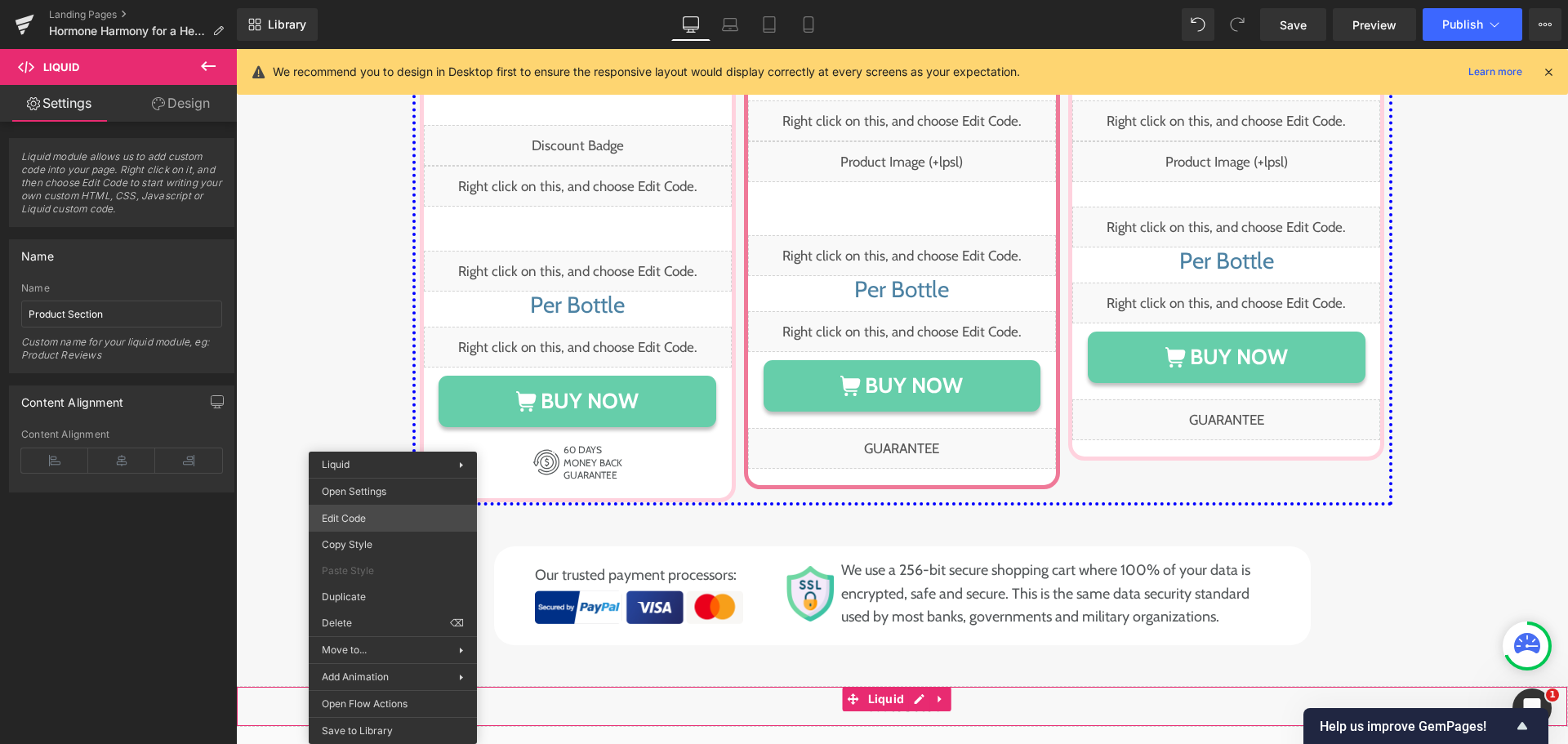
click at [382, 0] on div "Row You are previewing how the will restyle your page. You can not edit Element…" at bounding box center [784, 0] width 1568 height 0
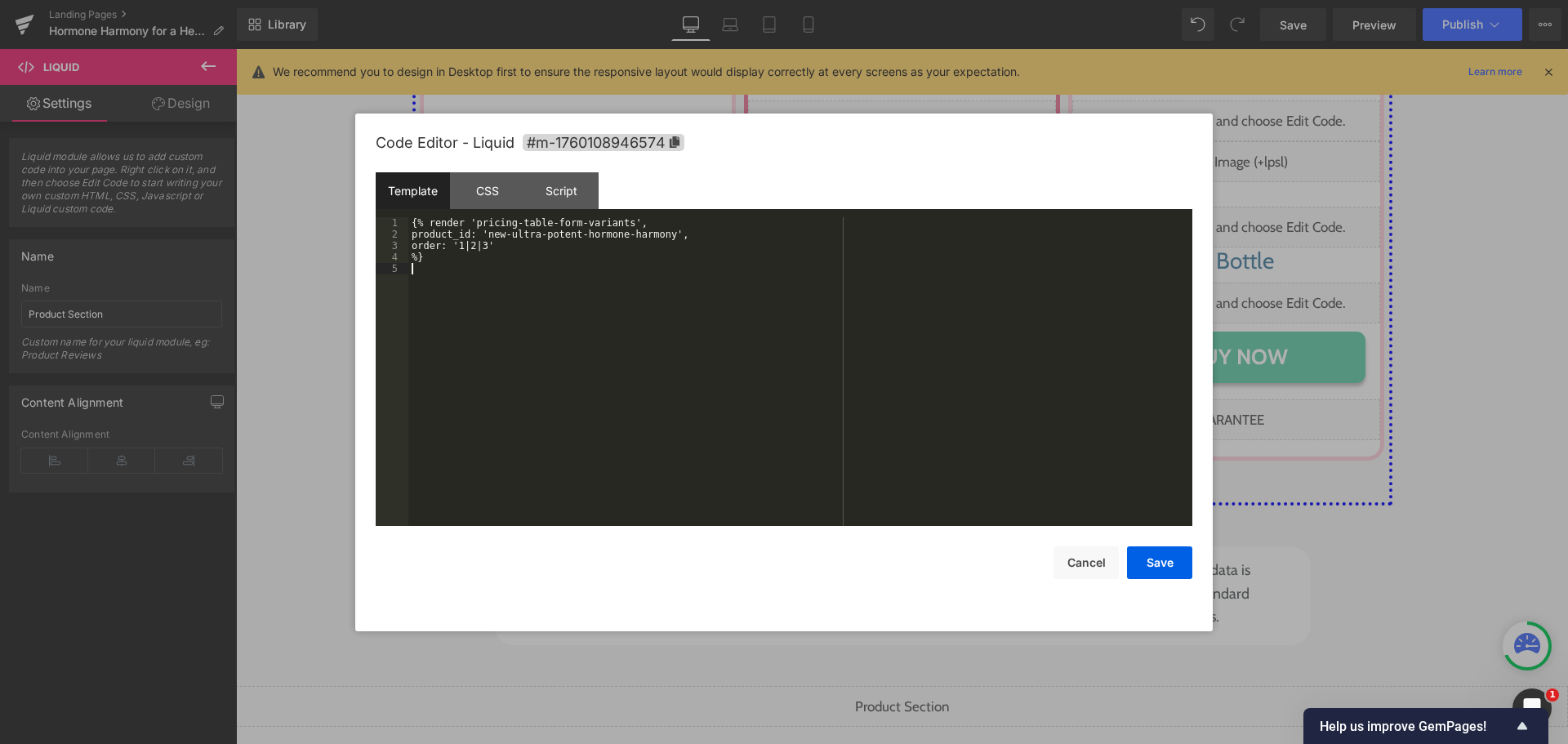
click at [598, 306] on div "{% render 'pricing-table-form-variants', product_id: 'new-ultra-potent-hormone-…" at bounding box center [800, 383] width 784 height 332
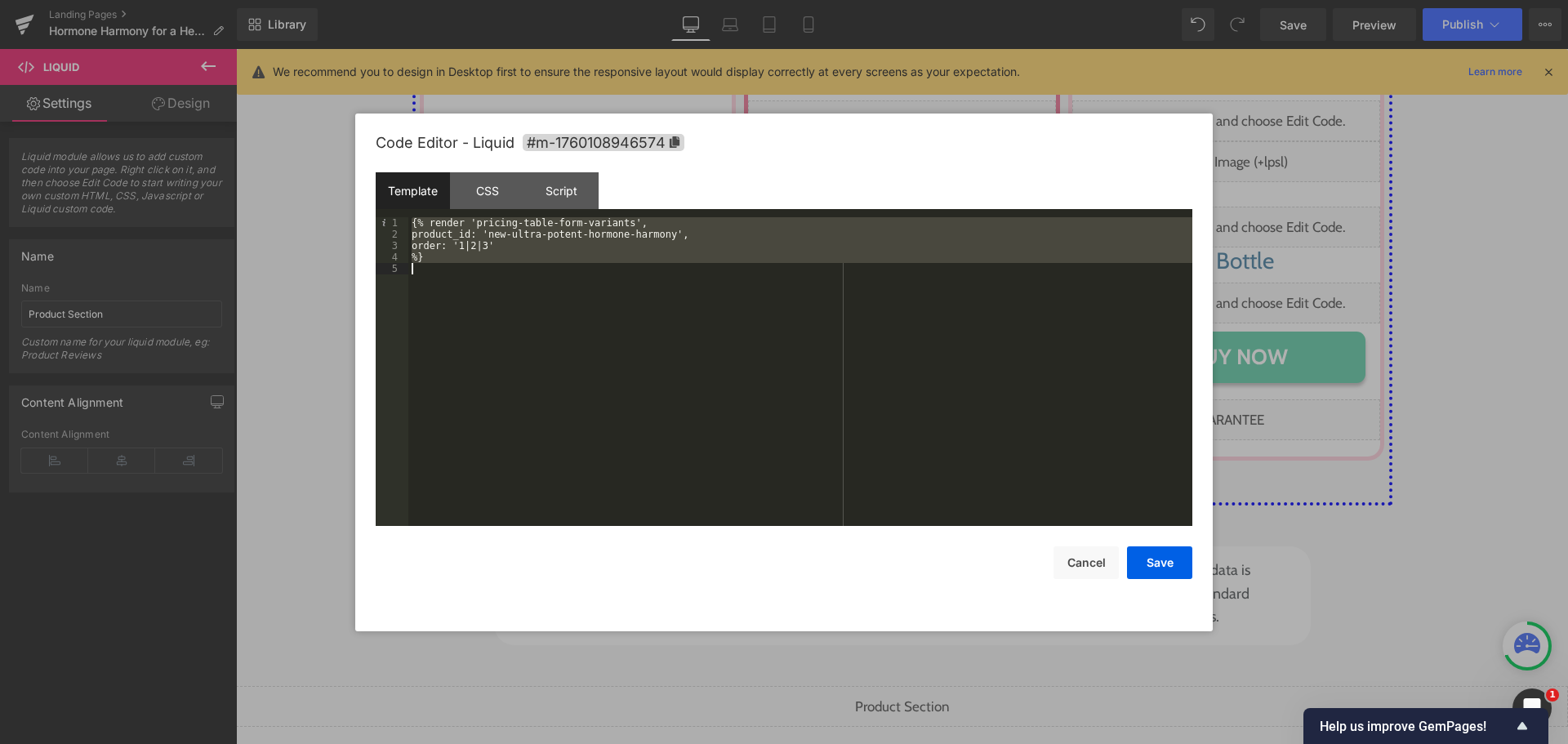
click at [473, 169] on div "Code Editor - Liquid #m-1760108946574" at bounding box center [784, 143] width 817 height 59
click at [508, 186] on div "CSS" at bounding box center [488, 190] width 75 height 36
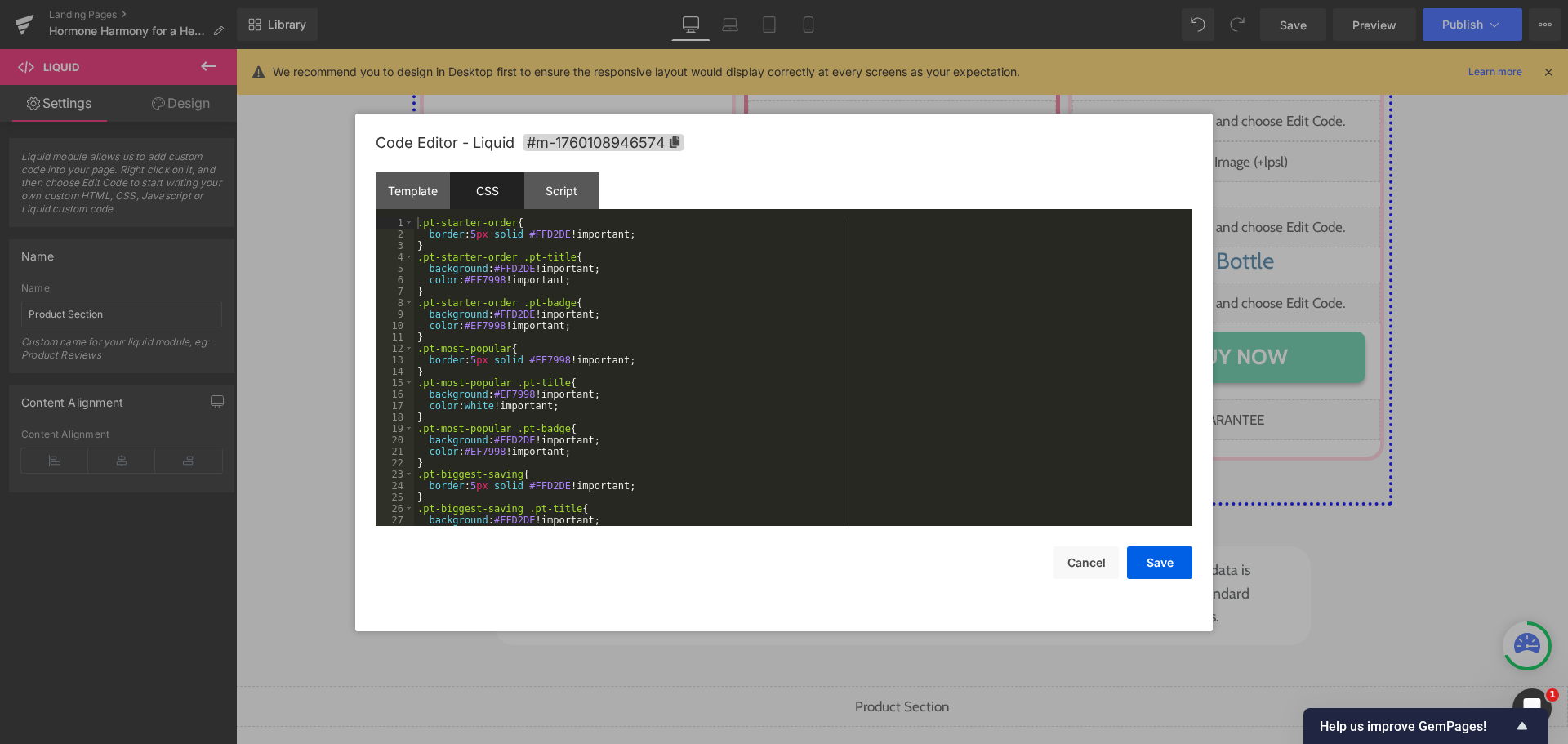
click at [523, 276] on div ".pt-starter-order { border : 5 px solid #FFD2DE !important; } .pt-starter-order…" at bounding box center [800, 383] width 772 height 332
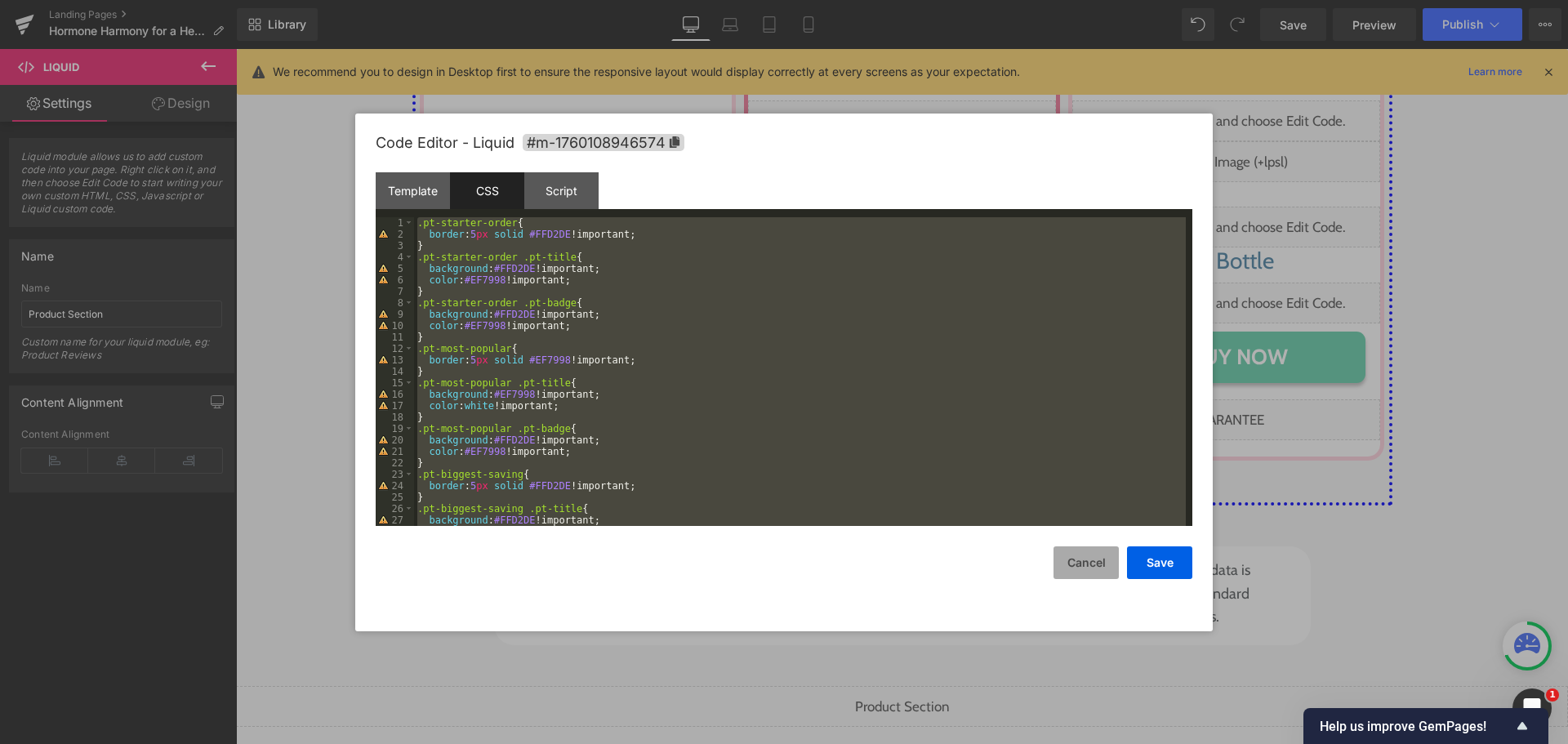
click at [1065, 549] on button "Cancel" at bounding box center [1087, 562] width 65 height 33
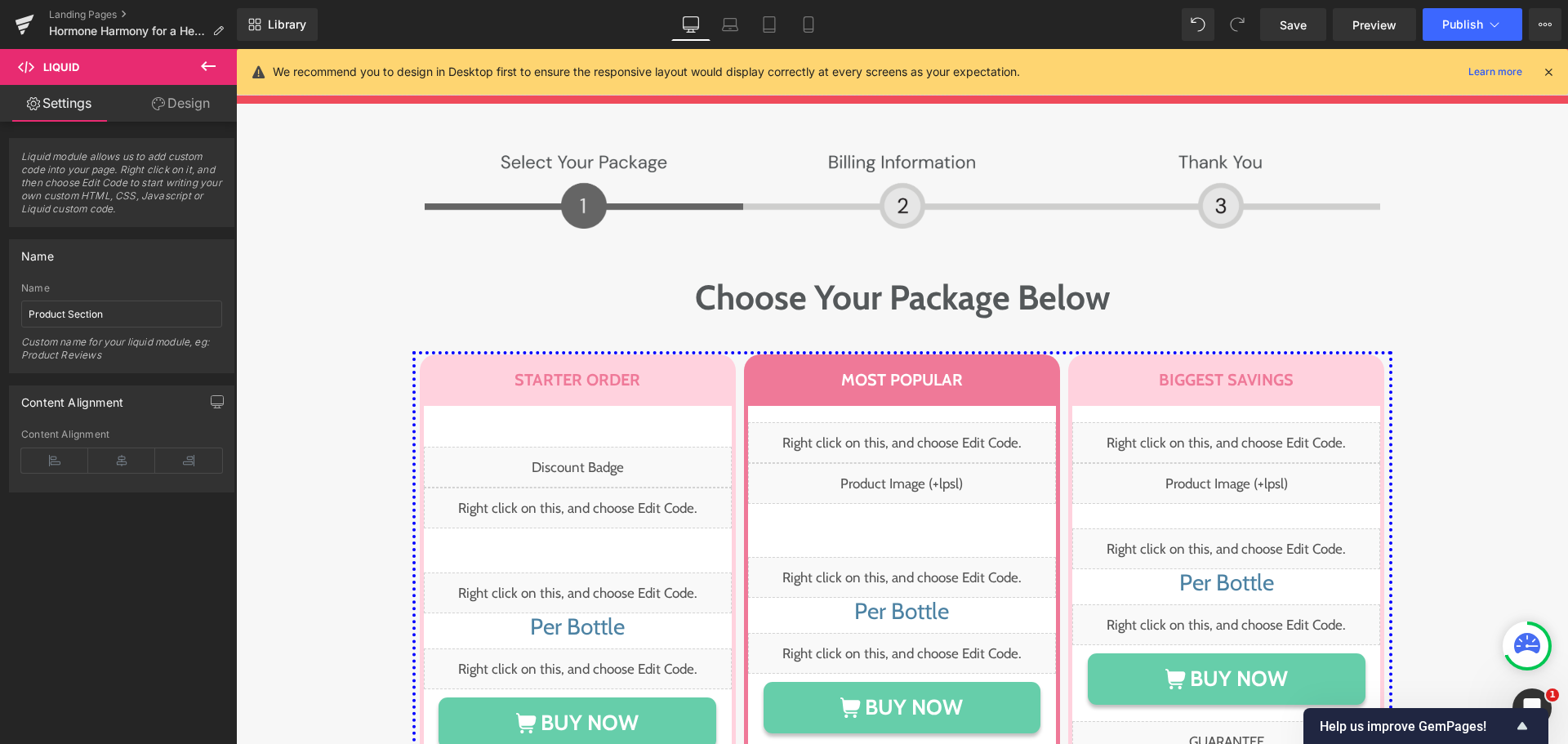
scroll to position [7904, 0]
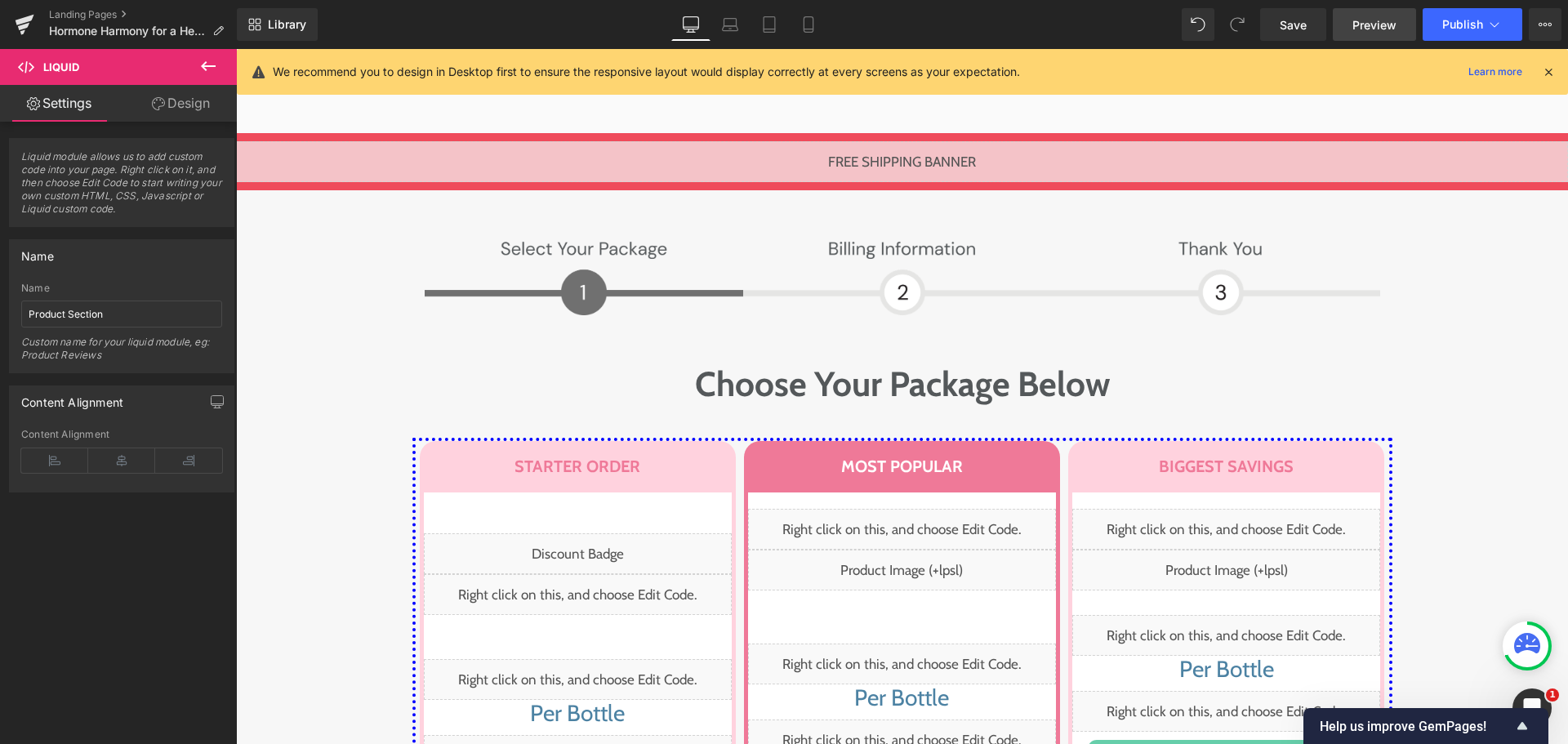
click at [1385, 30] on span "Preview" at bounding box center [1374, 25] width 44 height 17
